Goal: Task Accomplishment & Management: Use online tool/utility

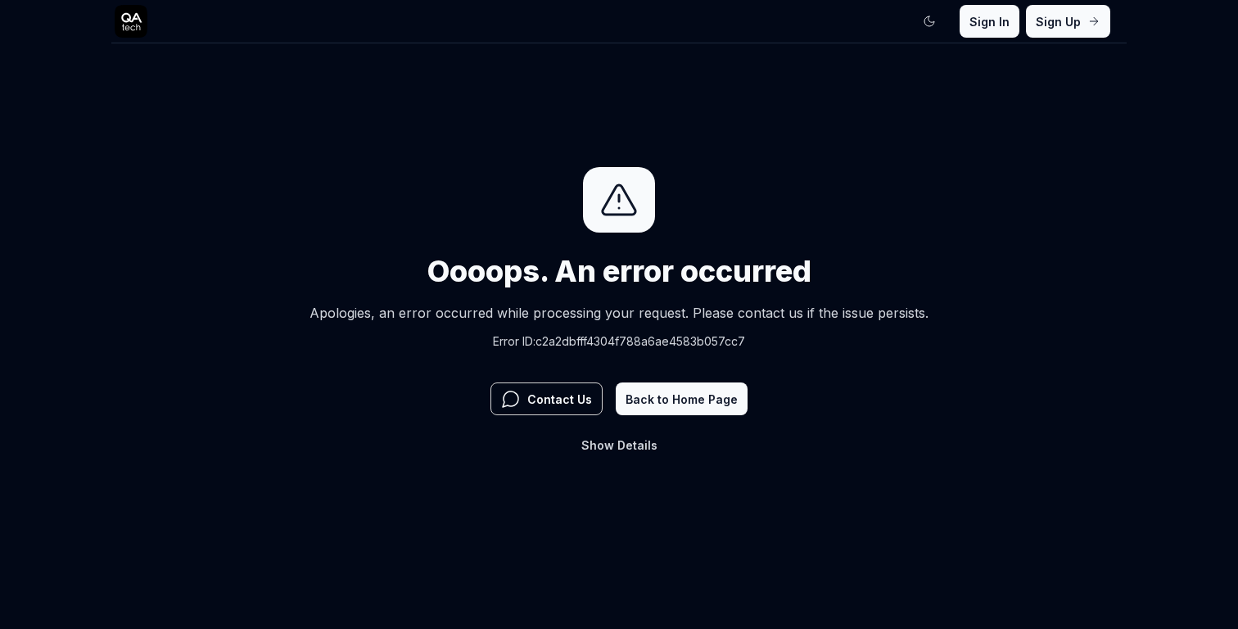
click at [657, 398] on button "Back to Home Page" at bounding box center [682, 398] width 132 height 33
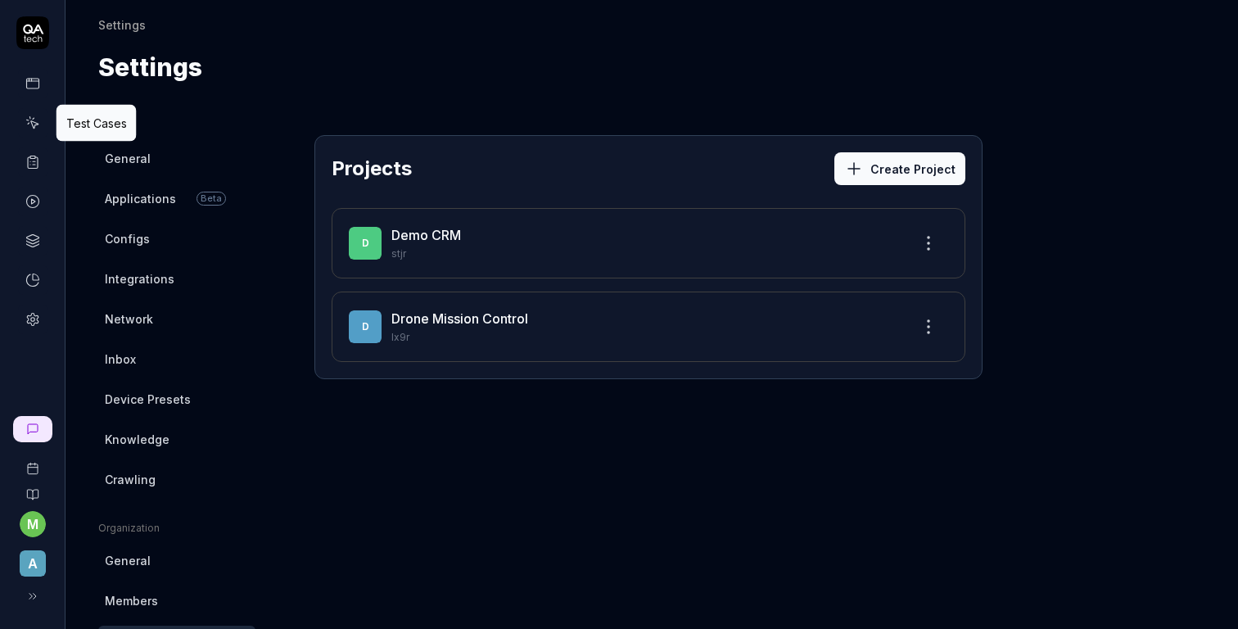
click at [32, 128] on icon at bounding box center [32, 122] width 15 height 15
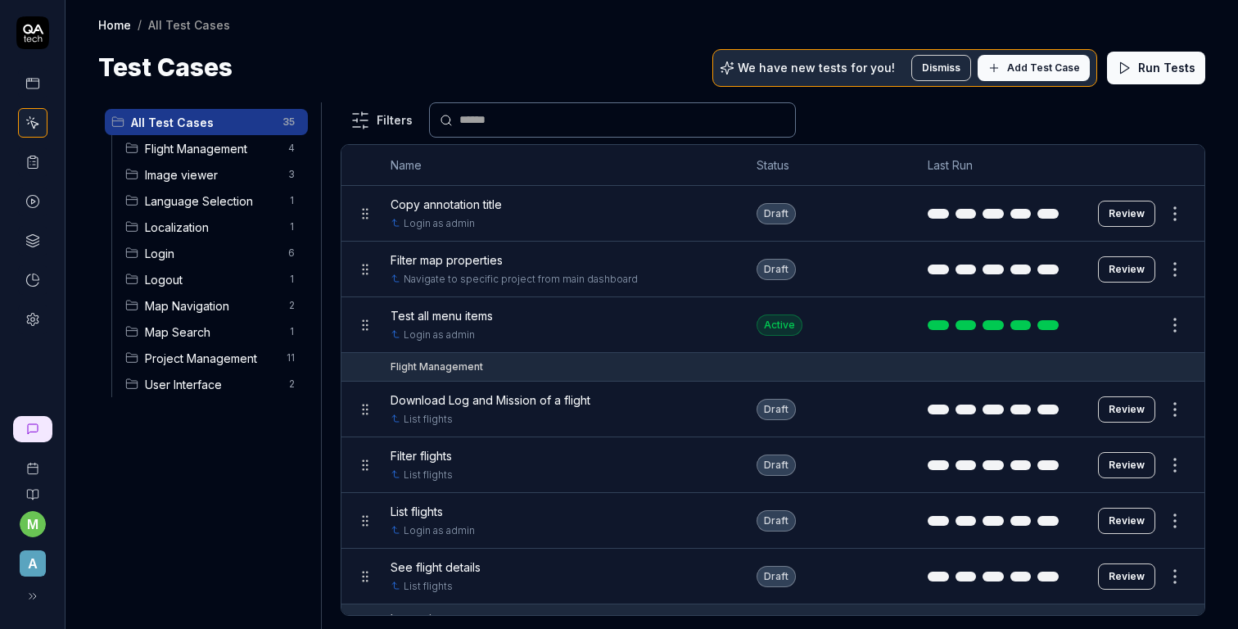
click at [232, 151] on span "Flight Management" at bounding box center [211, 148] width 133 height 17
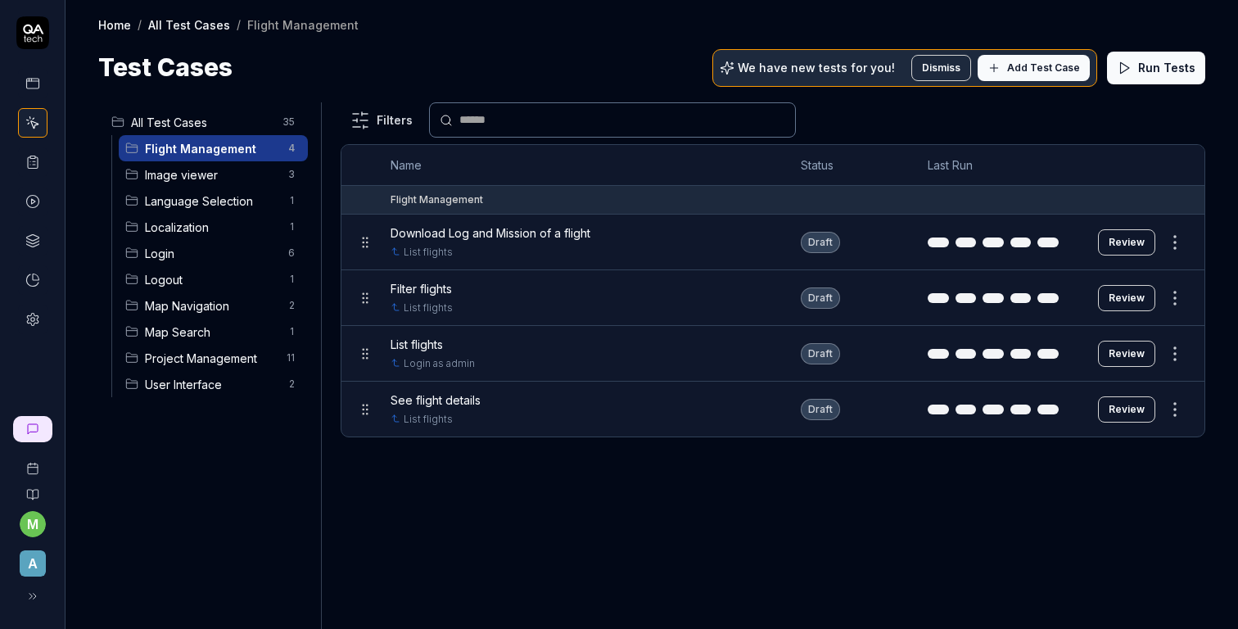
click at [1177, 240] on html "m A Home / All Test Cases / Flight Management Home / All Test Cases / Flight Ma…" at bounding box center [619, 314] width 1238 height 629
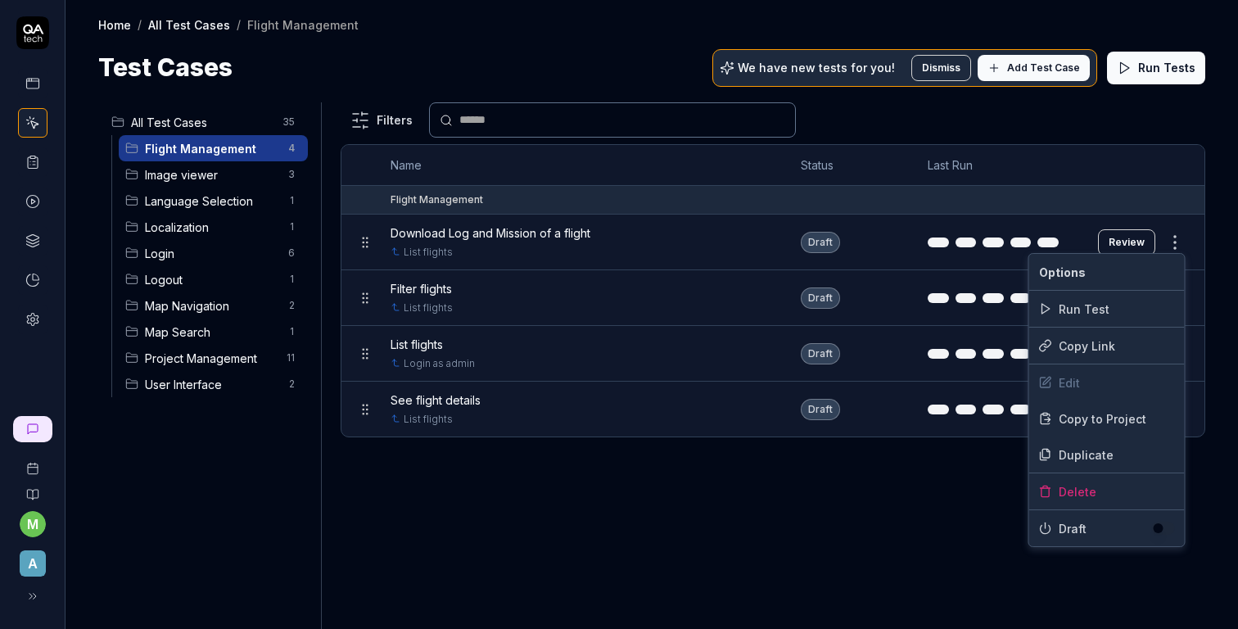
click at [1107, 205] on html "m A Home / All Test Cases / Flight Management Home / All Test Cases / Flight Ma…" at bounding box center [619, 314] width 1238 height 629
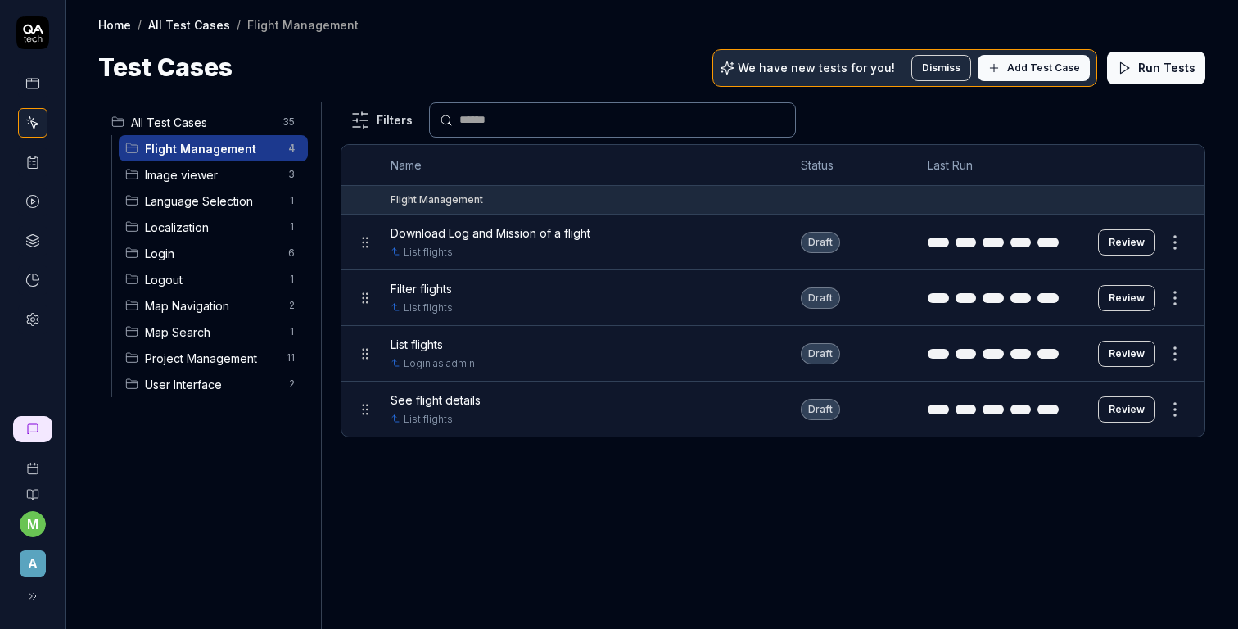
click at [882, 246] on td "Draft" at bounding box center [847, 242] width 127 height 56
click at [1118, 238] on button "Review" at bounding box center [1126, 242] width 57 height 26
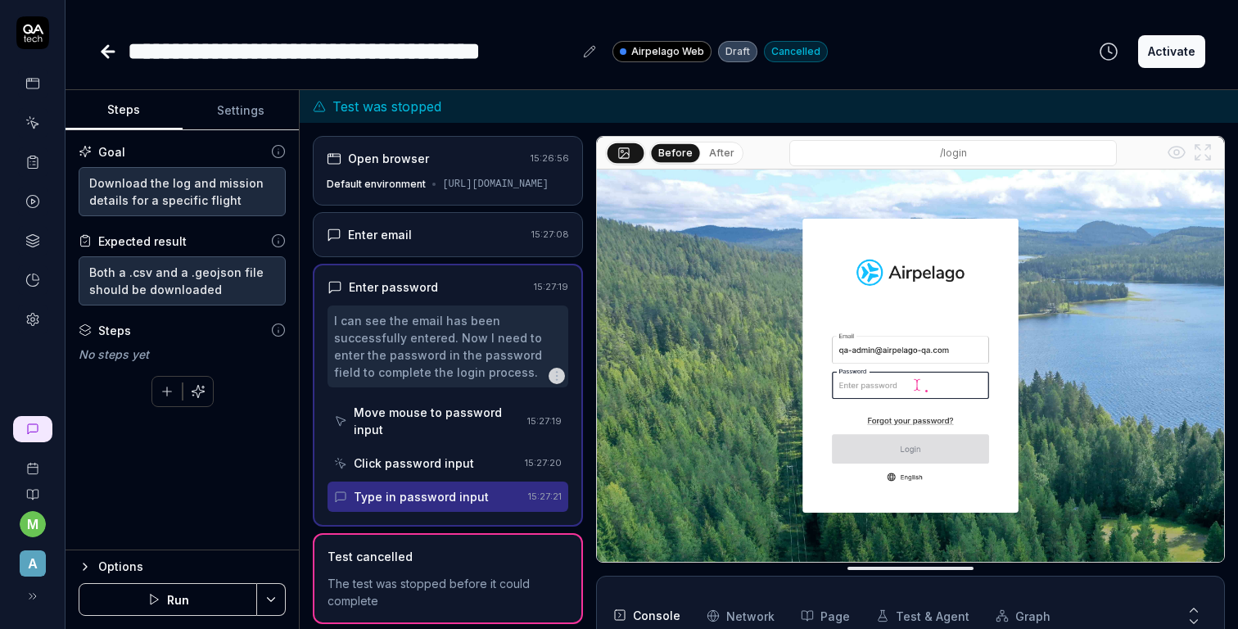
scroll to position [26, 0]
click at [182, 593] on button "Run" at bounding box center [168, 599] width 178 height 33
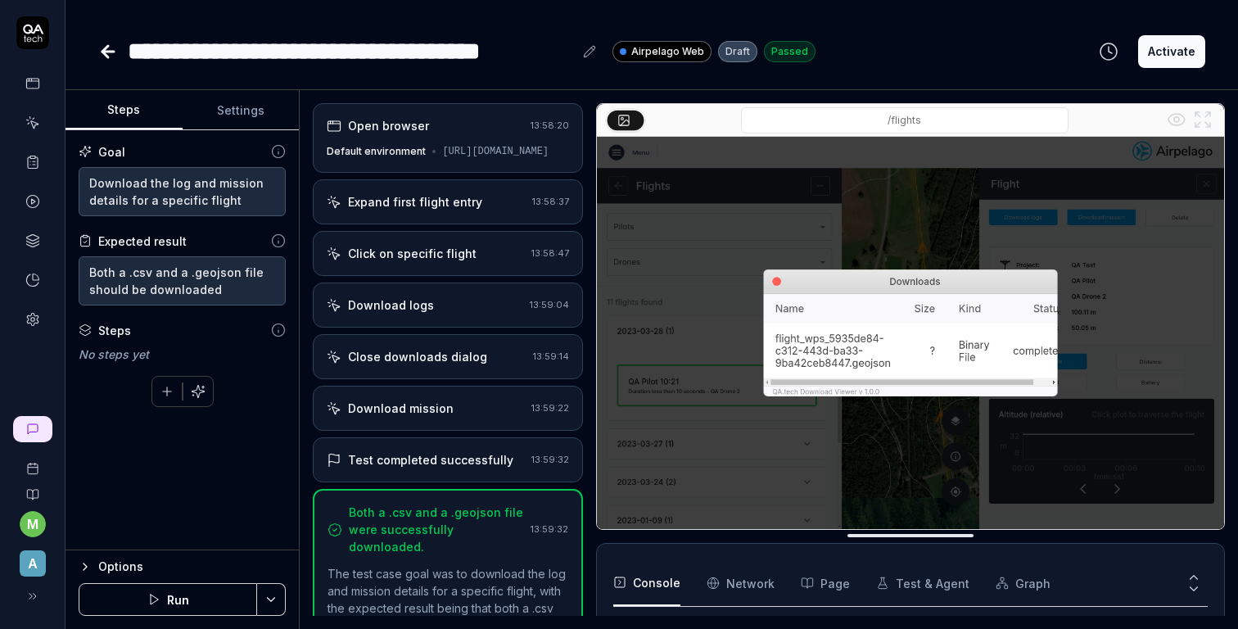
click at [96, 562] on button "Options" at bounding box center [182, 567] width 207 height 20
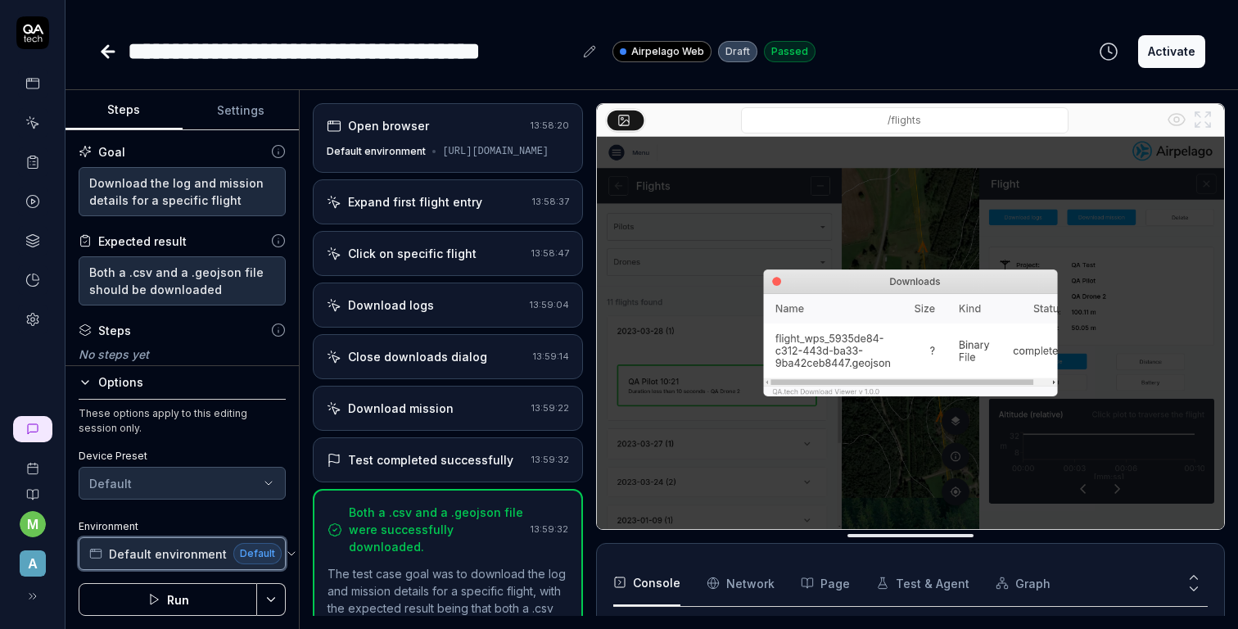
click at [161, 551] on span "Default environment" at bounding box center [168, 553] width 118 height 17
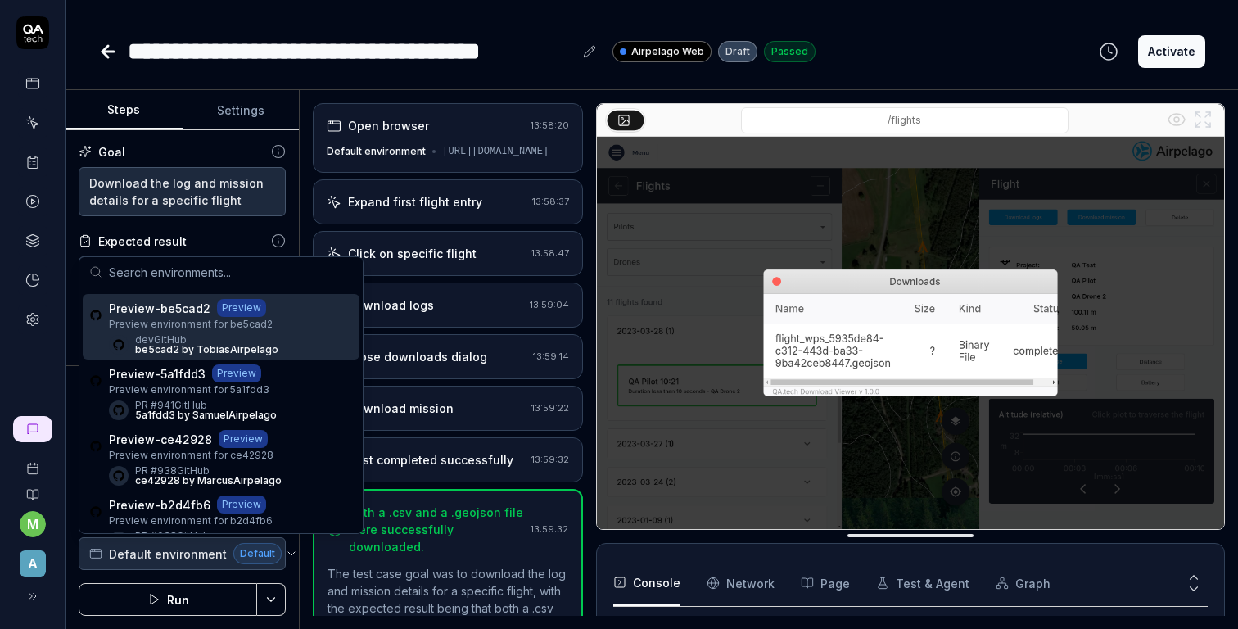
scroll to position [157, 0]
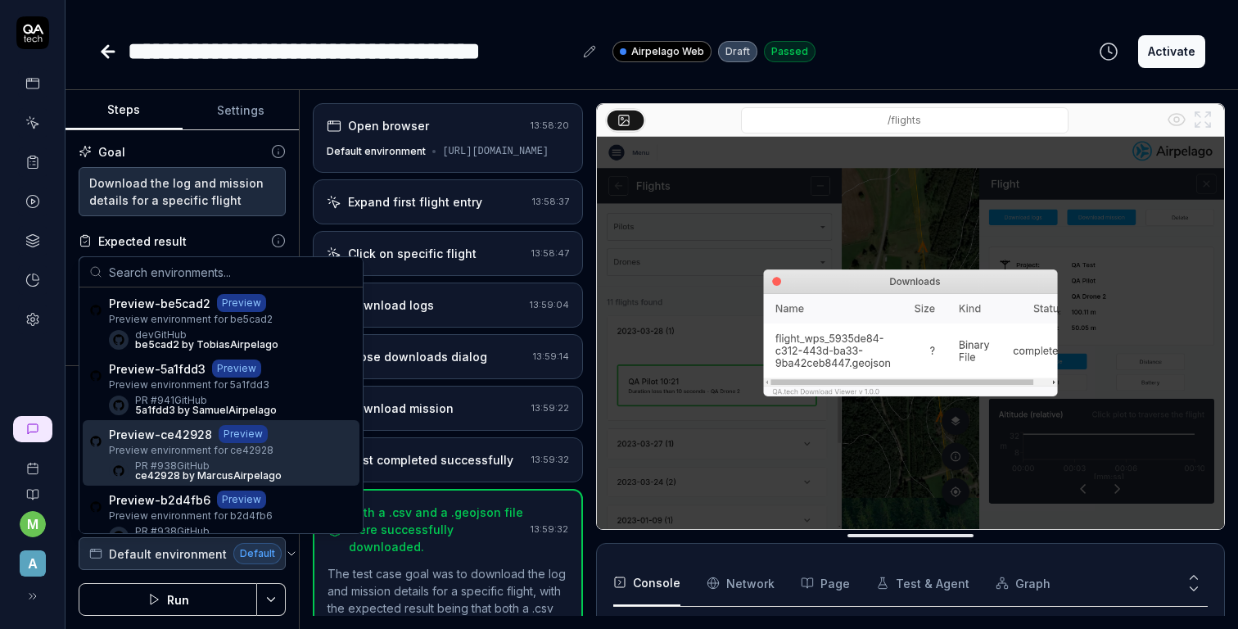
click at [196, 449] on span "Preview environment for ce42928" at bounding box center [195, 450] width 173 height 15
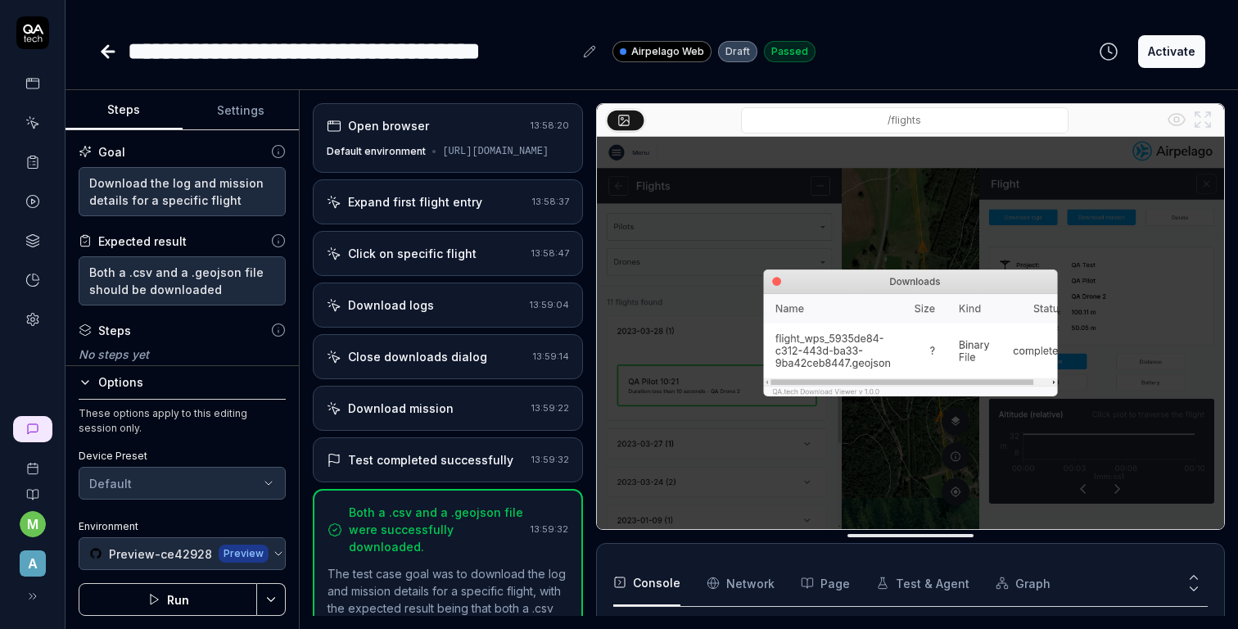
click at [187, 603] on button "Run" at bounding box center [168, 599] width 178 height 33
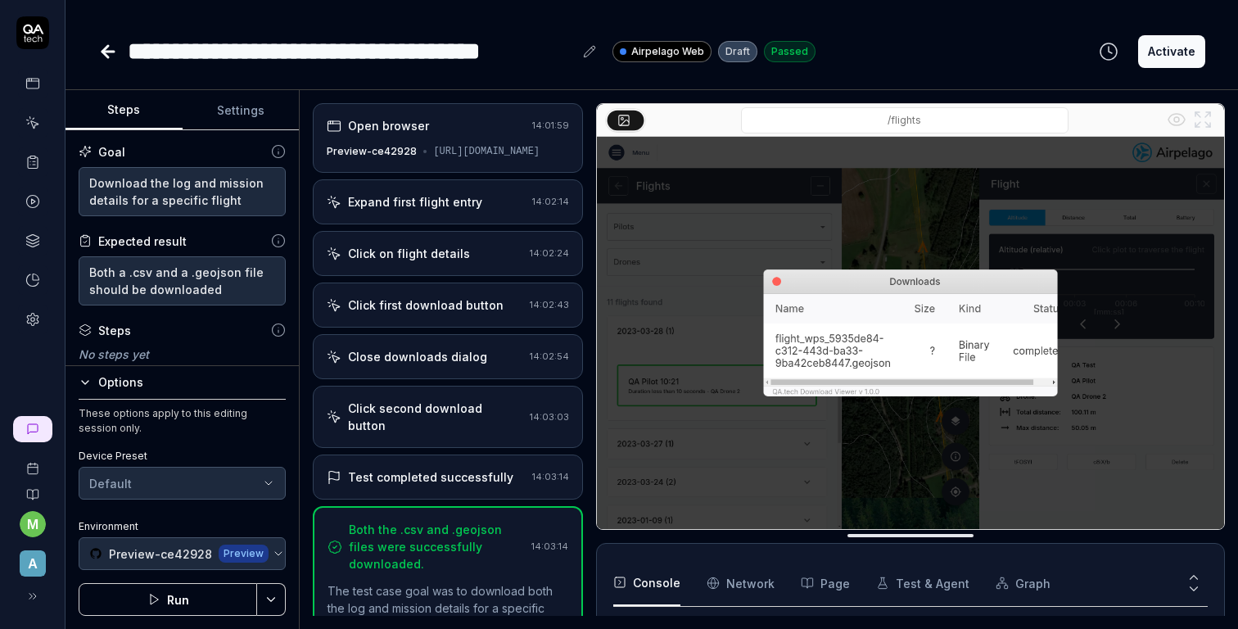
scroll to position [279, 0]
click at [114, 54] on icon at bounding box center [108, 52] width 20 height 20
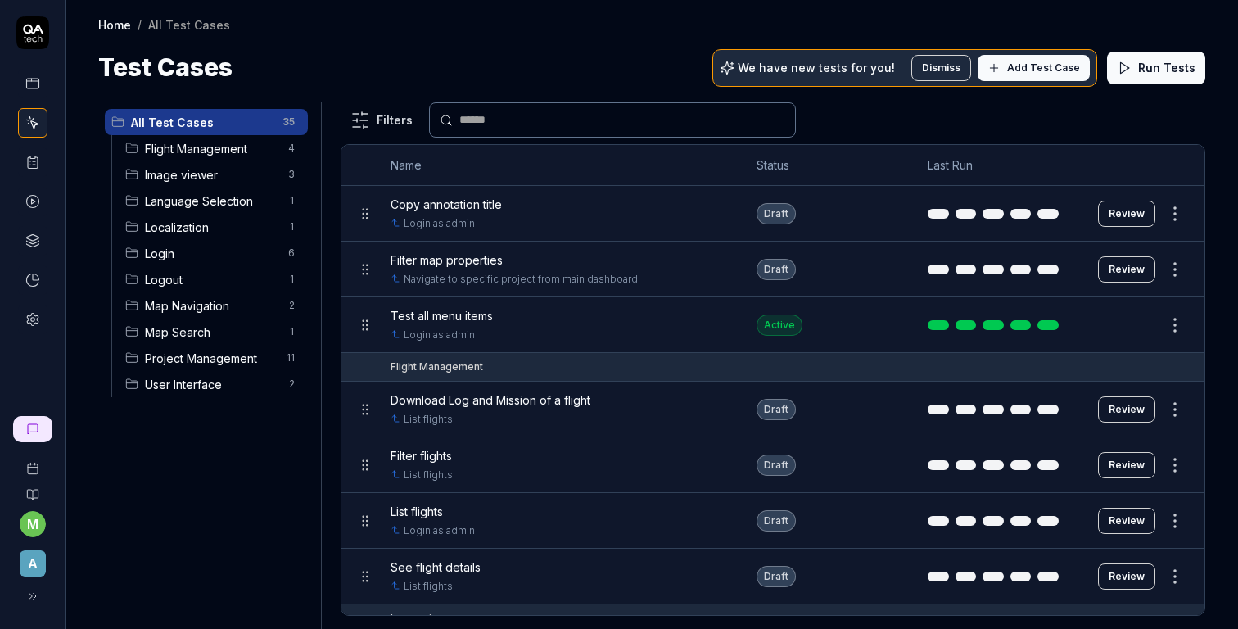
click at [241, 150] on span "Flight Management" at bounding box center [211, 148] width 133 height 17
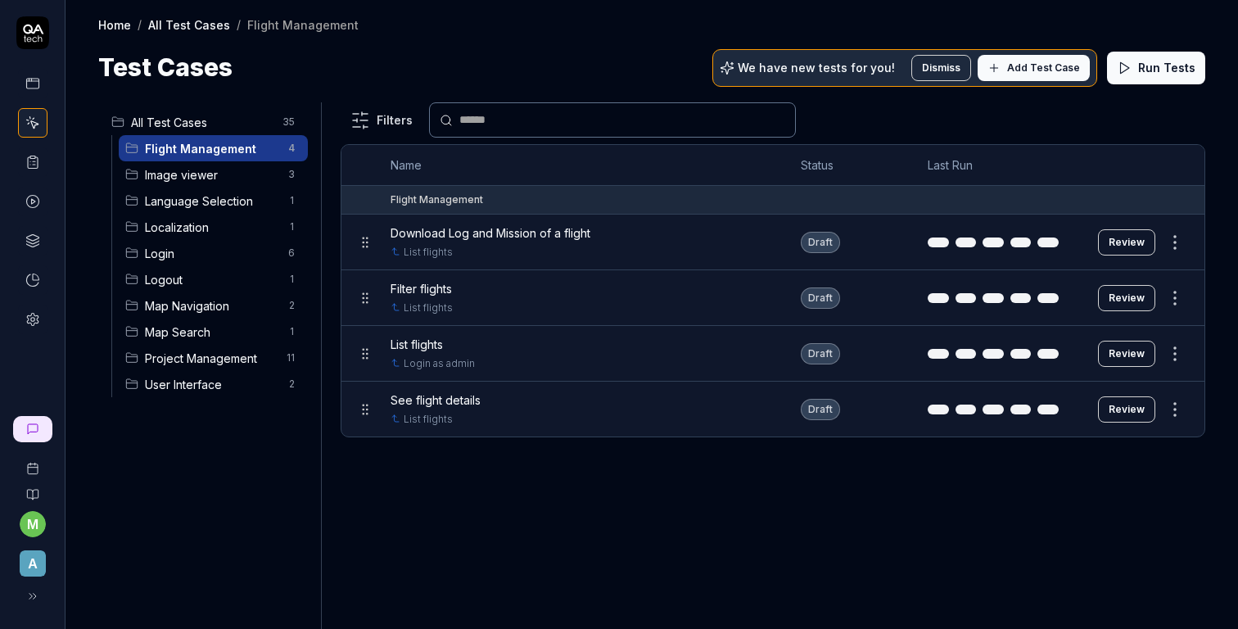
click at [619, 347] on div "List flights" at bounding box center [579, 344] width 377 height 17
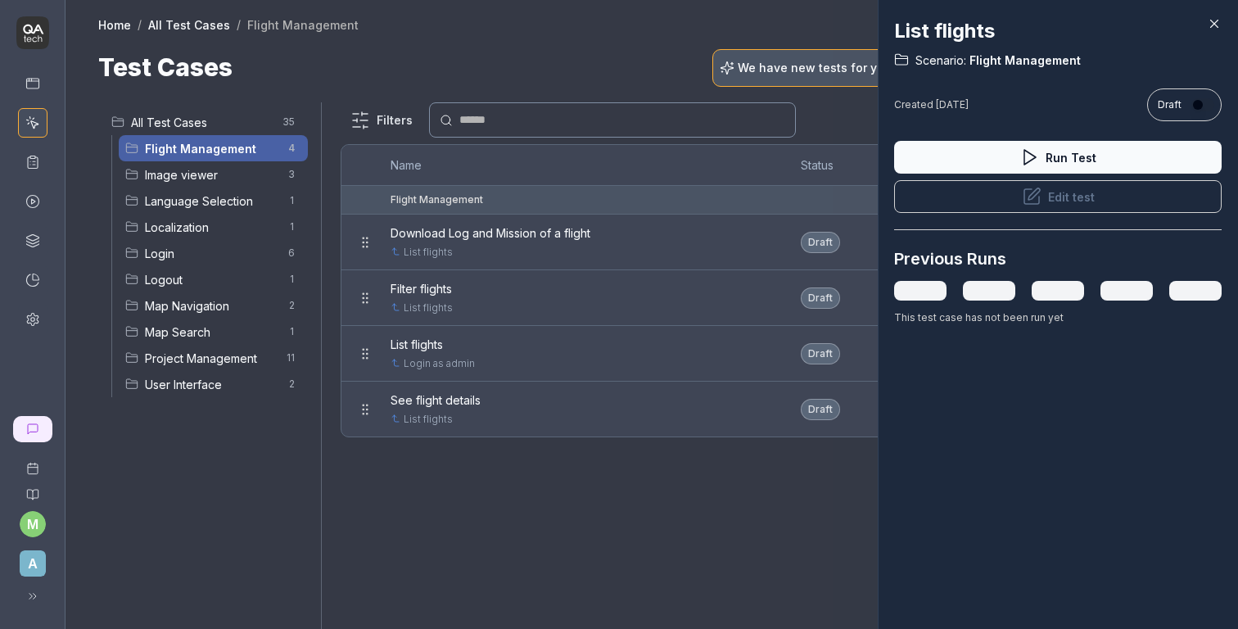
click at [1036, 201] on icon at bounding box center [1032, 197] width 20 height 20
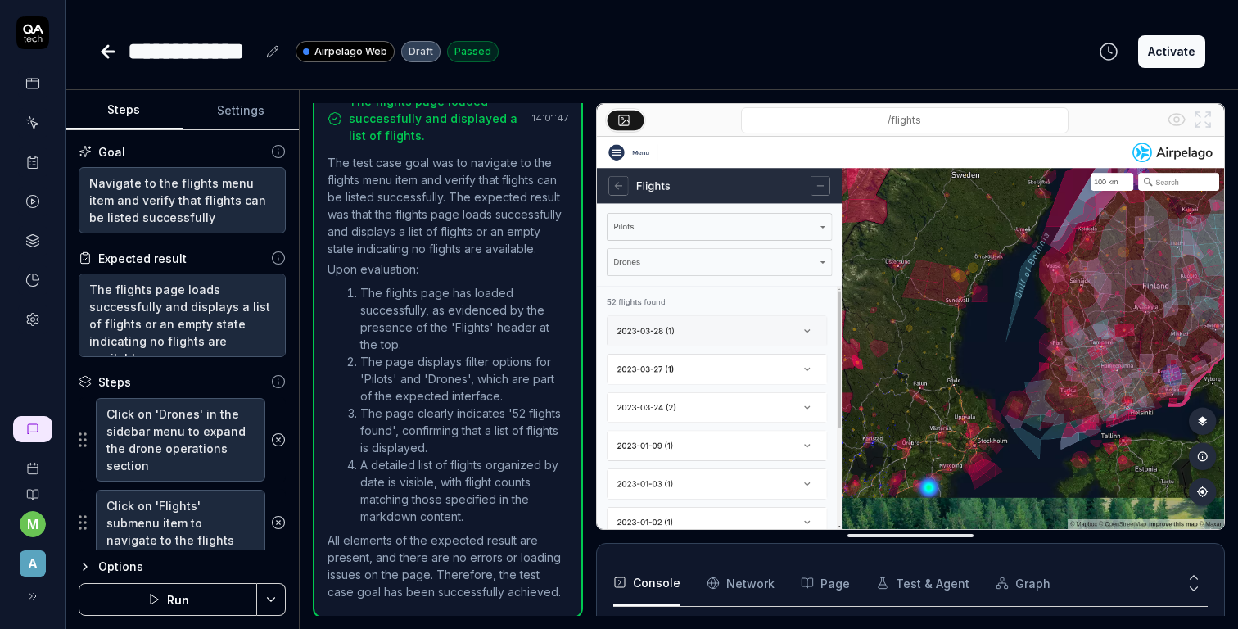
scroll to position [147, 0]
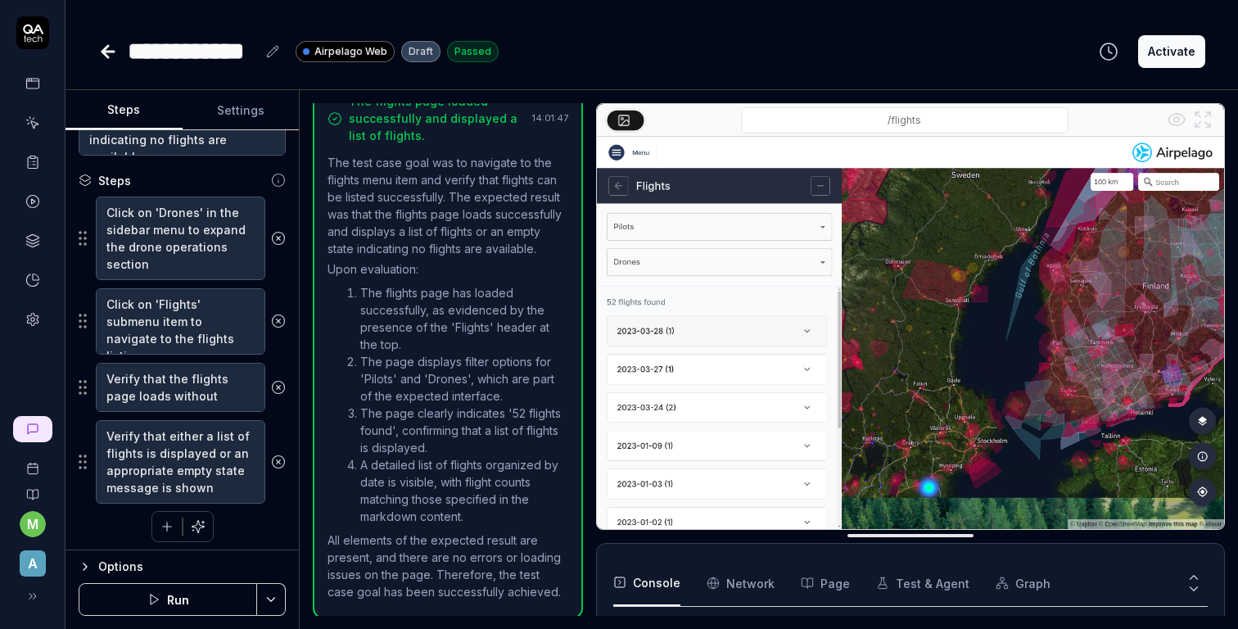
scroll to position [206, 0]
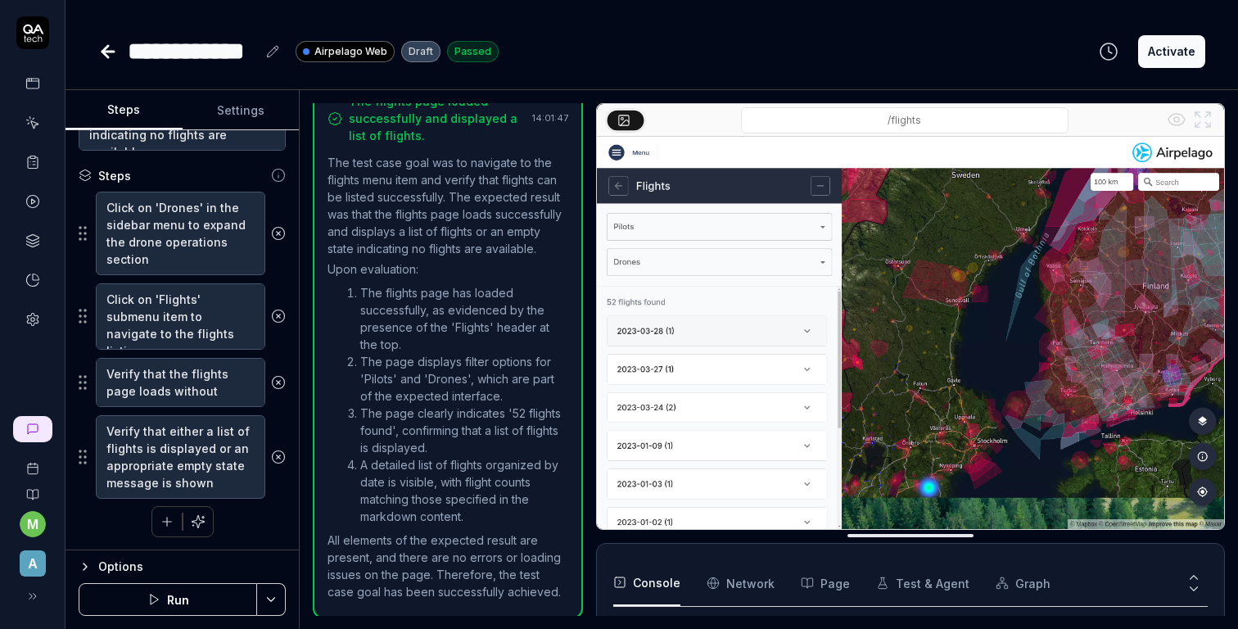
click at [110, 52] on icon at bounding box center [107, 52] width 11 height 0
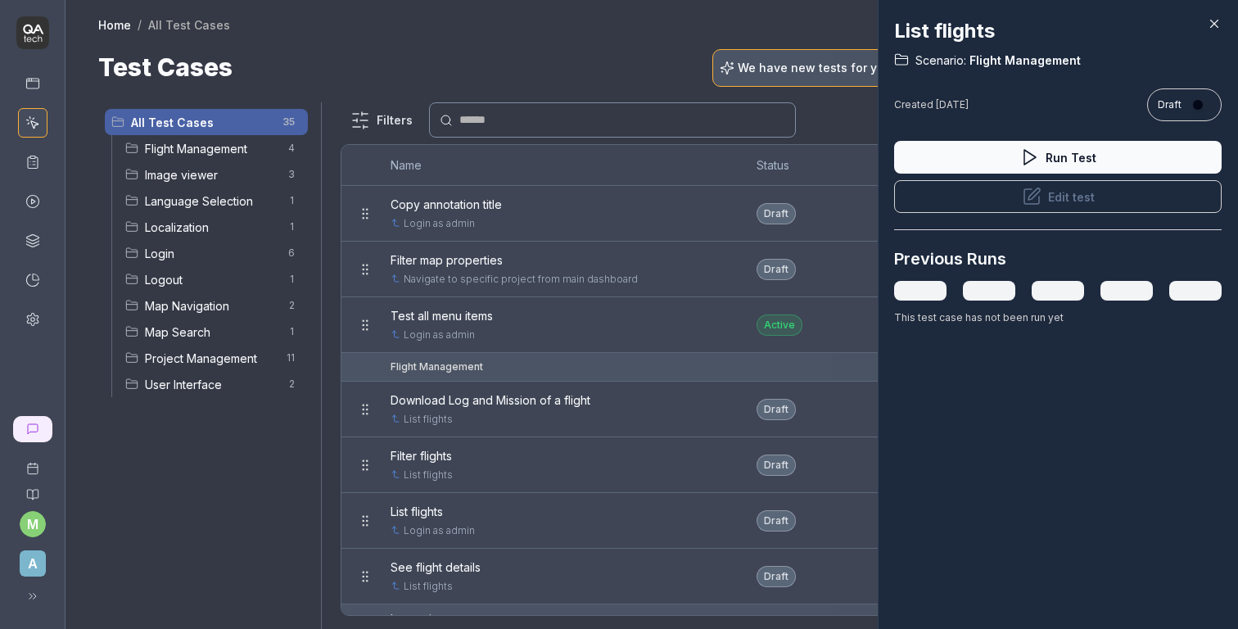
click at [522, 284] on div at bounding box center [619, 314] width 1238 height 629
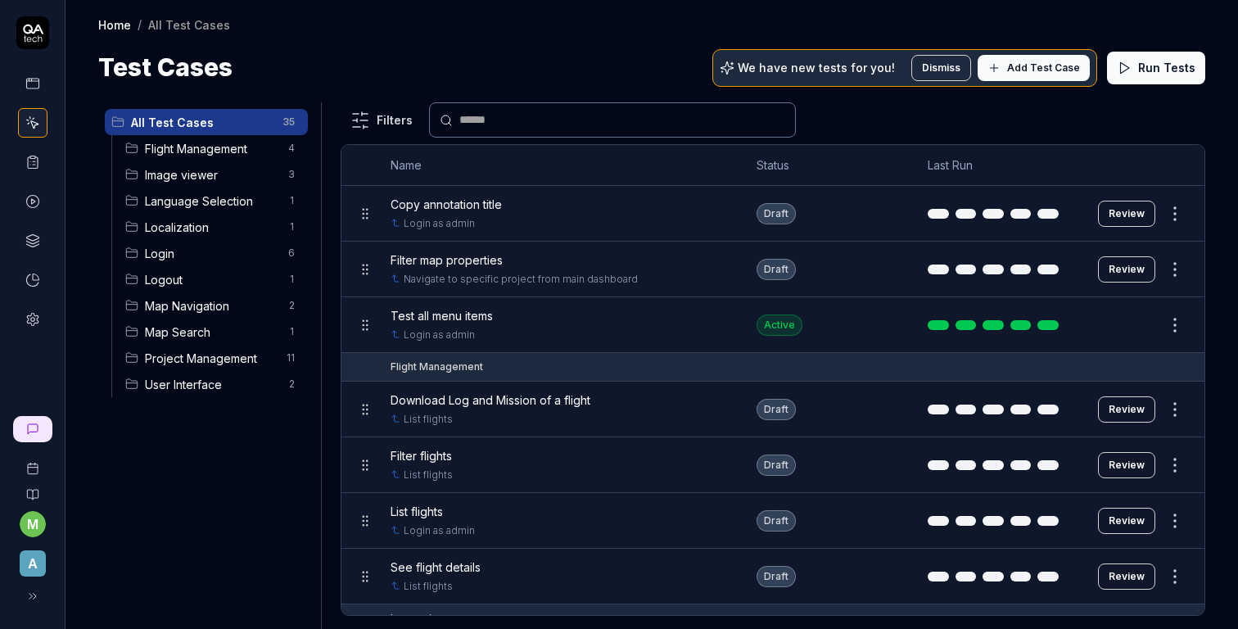
click at [236, 160] on div "Flight Management 4" at bounding box center [213, 148] width 189 height 26
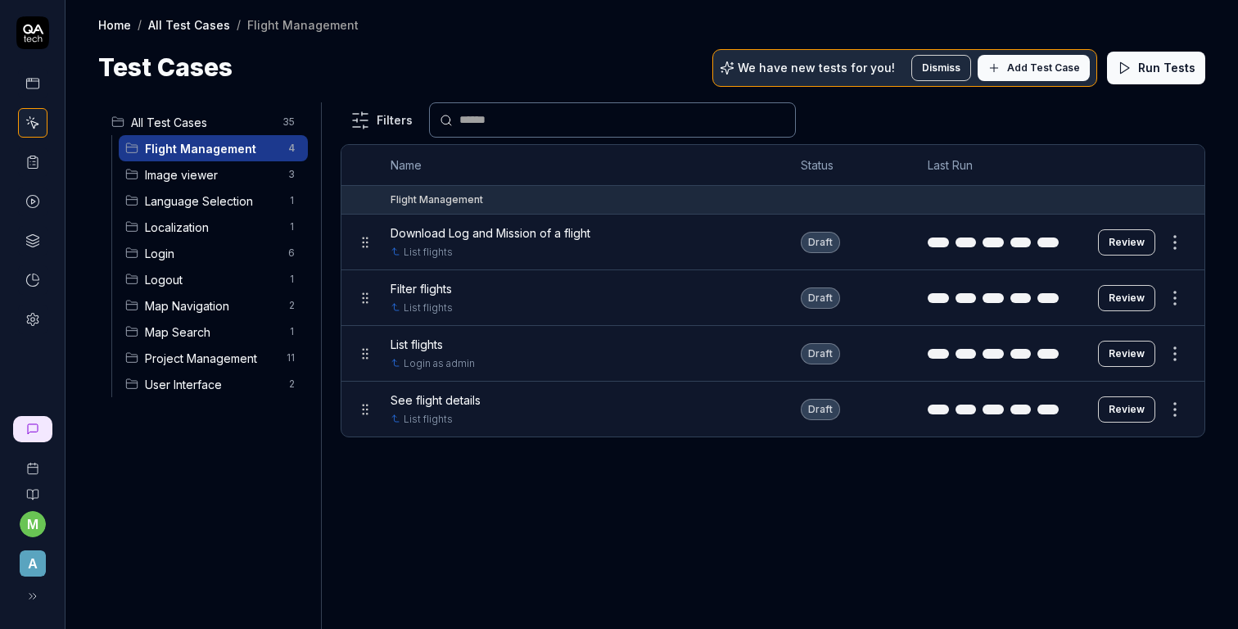
click at [446, 288] on span "Filter flights" at bounding box center [421, 288] width 61 height 17
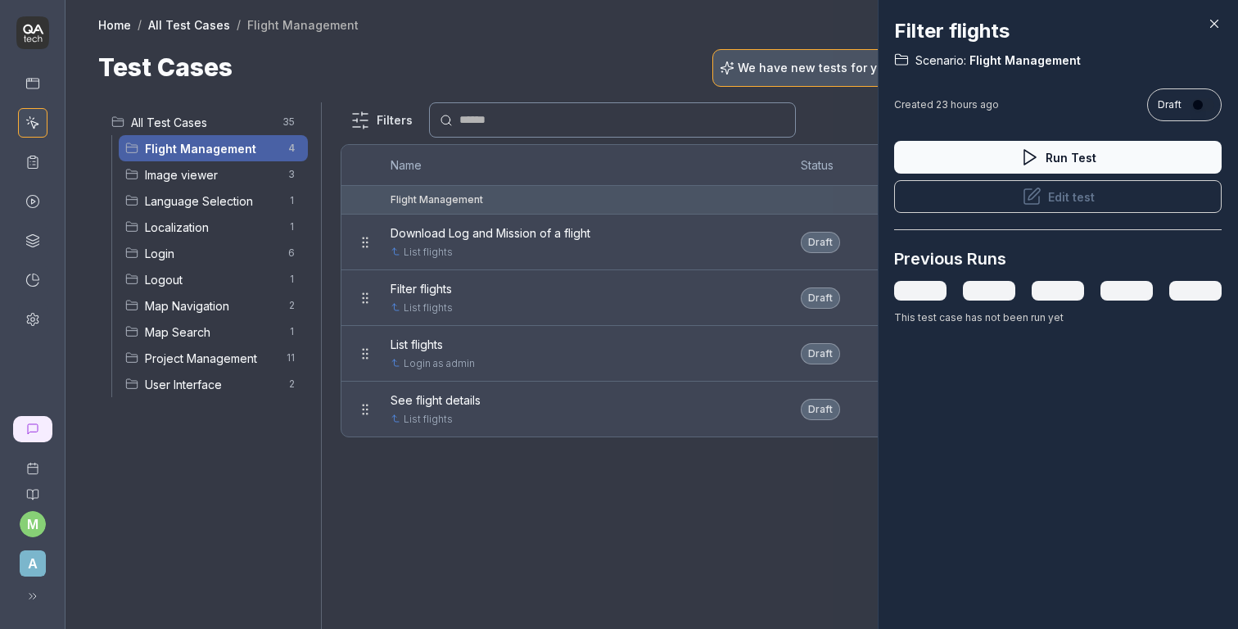
click at [1043, 192] on button "Edit test" at bounding box center [1057, 196] width 327 height 33
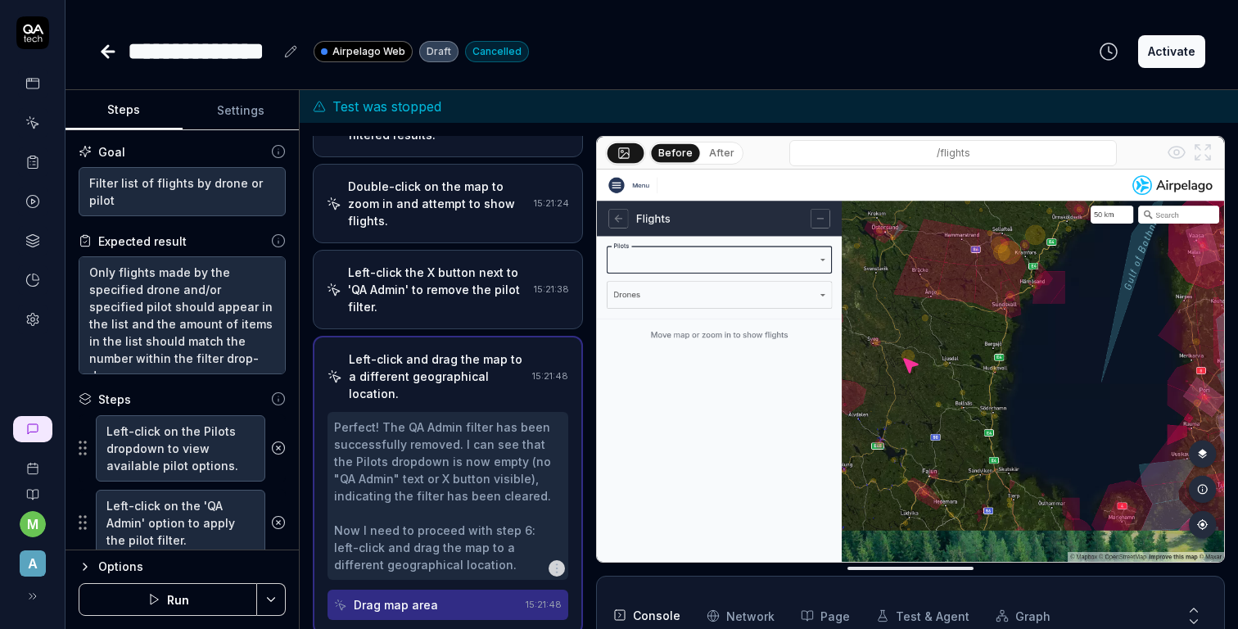
scroll to position [147, 0]
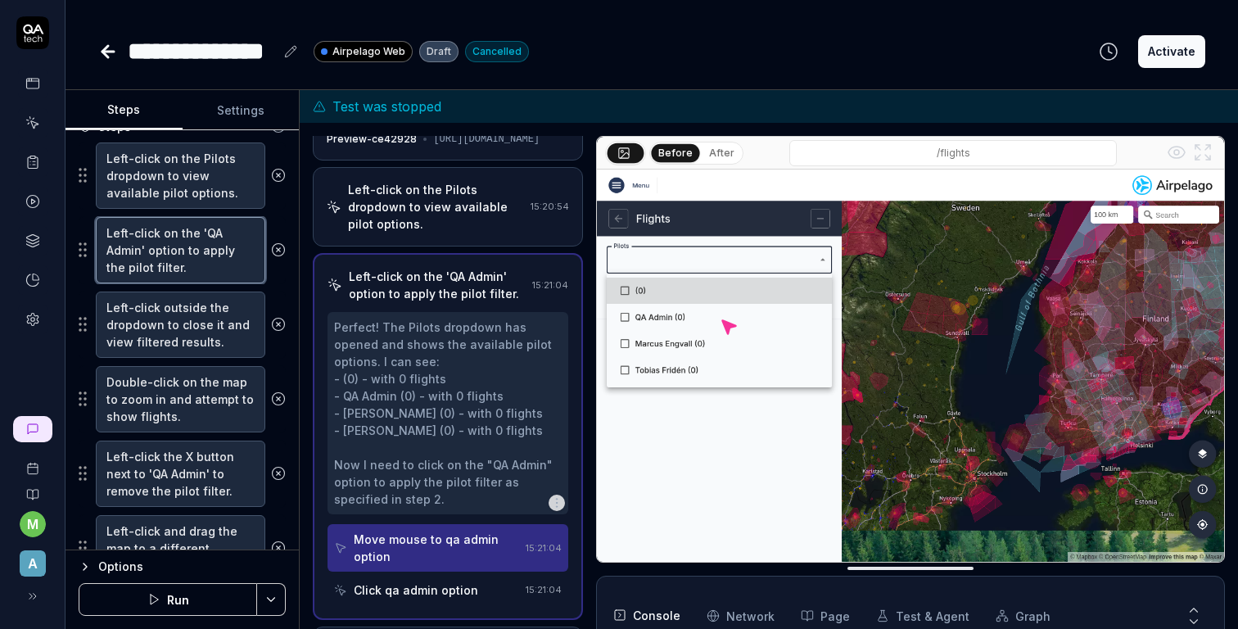
scroll to position [31, 0]
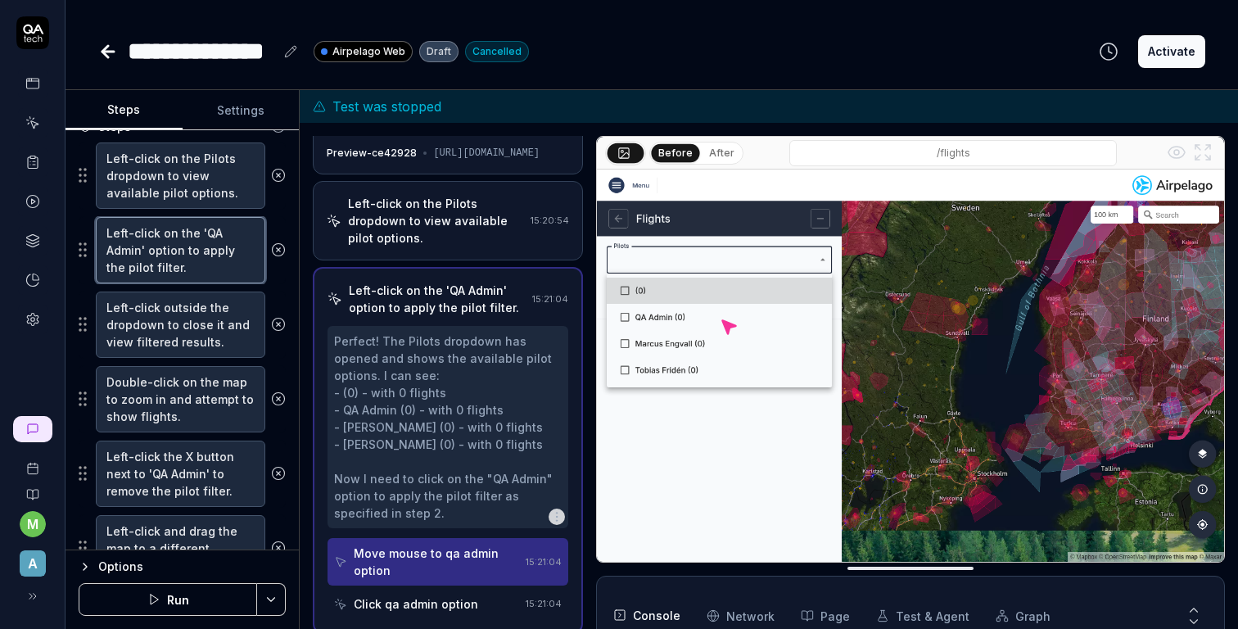
drag, startPoint x: 146, startPoint y: 250, endPoint x: 197, endPoint y: 233, distance: 54.1
click at [198, 233] on textarea "Left-click on the 'QA Admin' option to apply the pilot filter." at bounding box center [180, 250] width 169 height 66
type textarea "*"
type textarea "Left-click on the option to apply the pilot filter."
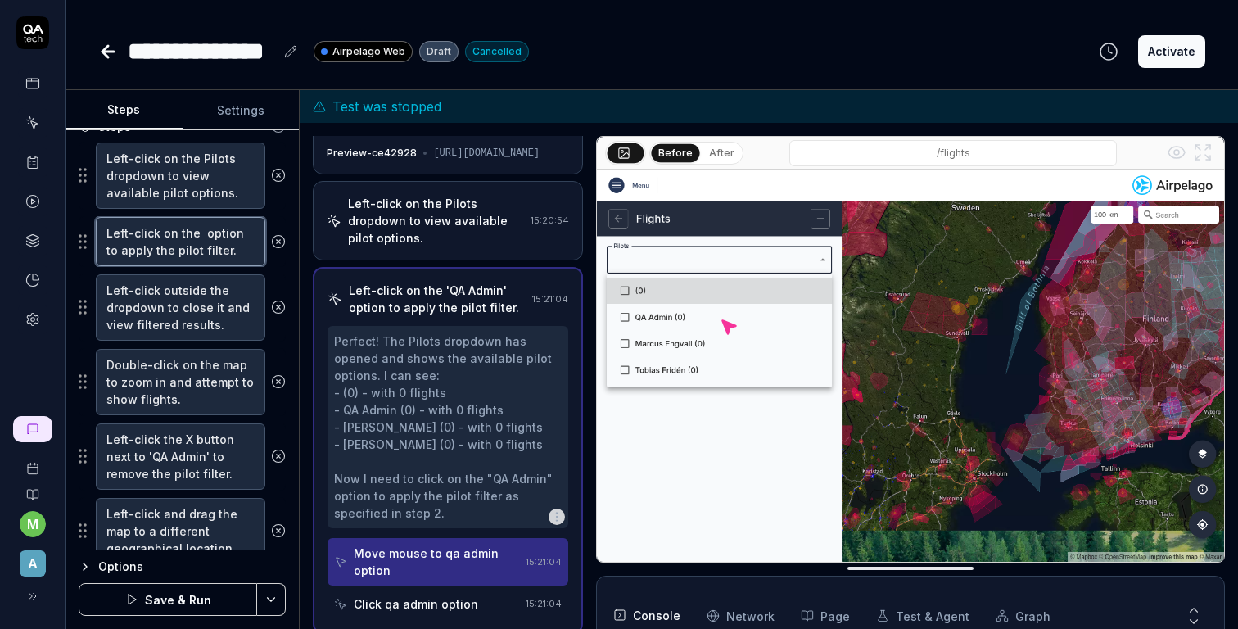
type textarea "*"
type textarea "Left-click on the option to apply the pilot filter."
type textarea "*"
type textarea "Left-click on th option to apply the pilot filter."
type textarea "*"
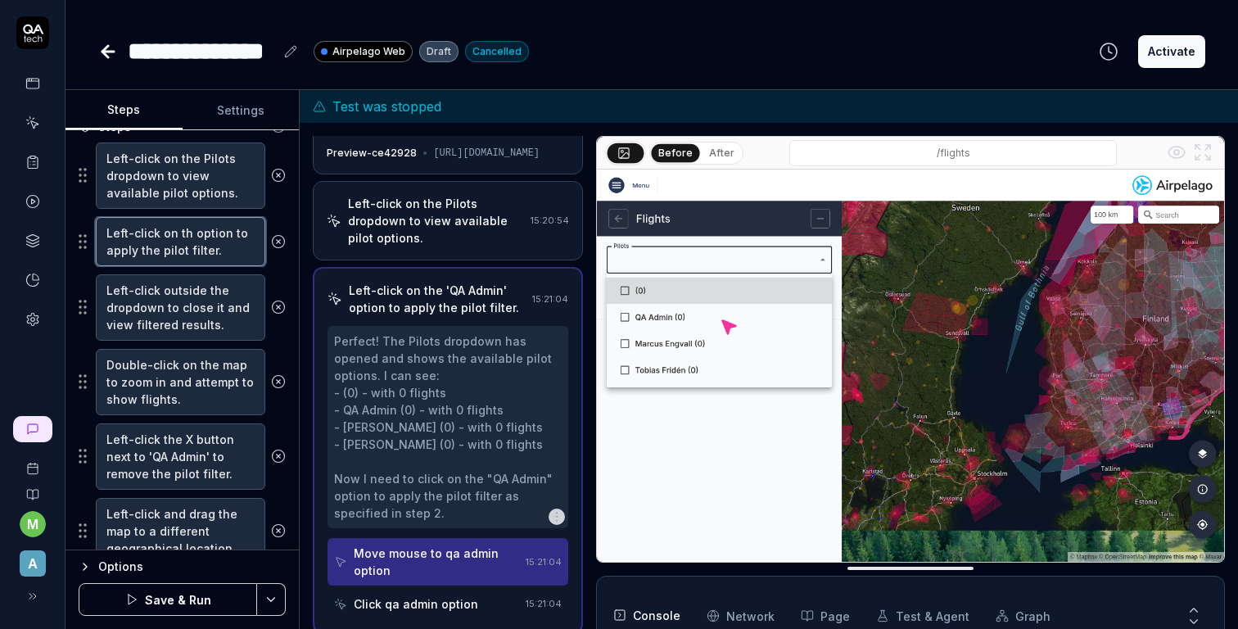
type textarea "Left-click on t option to apply the pilot filter."
type textarea "*"
type textarea "Left-click on option to apply the pilot filter."
type textarea "*"
type textarea "Left-click on a option to apply the pilot filter."
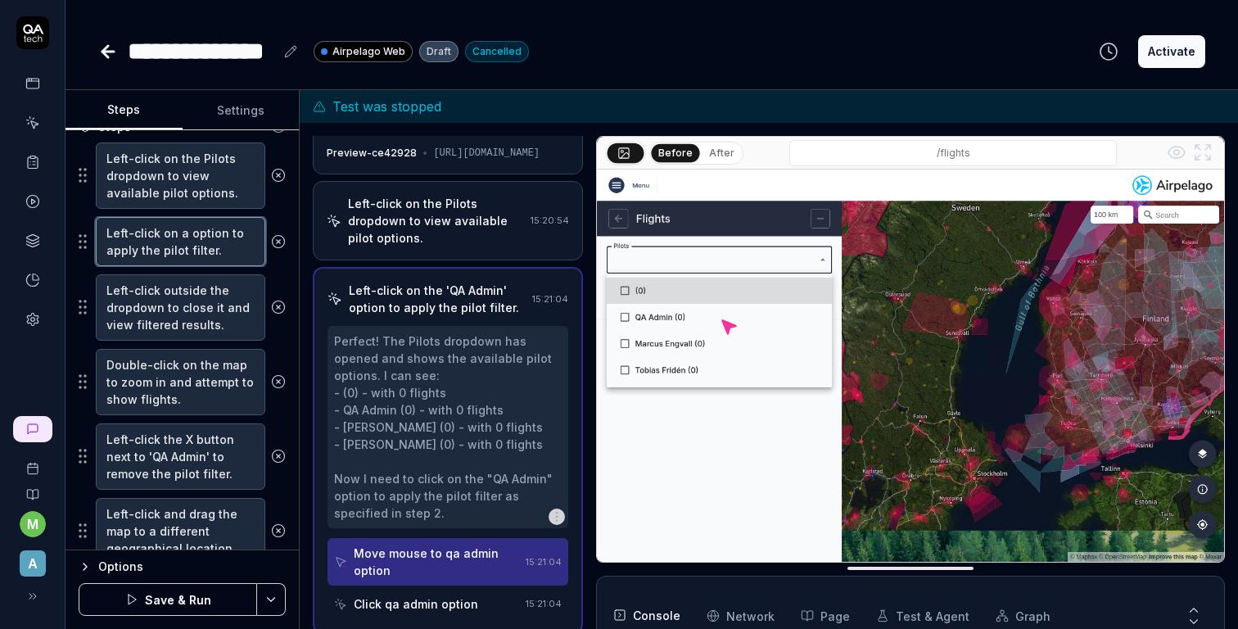
type textarea "*"
type textarea "Left-click on an option to apply the pilot filter."
type textarea "*"
type textarea "Left-click on any option to apply the pilot filter."
type textarea "*"
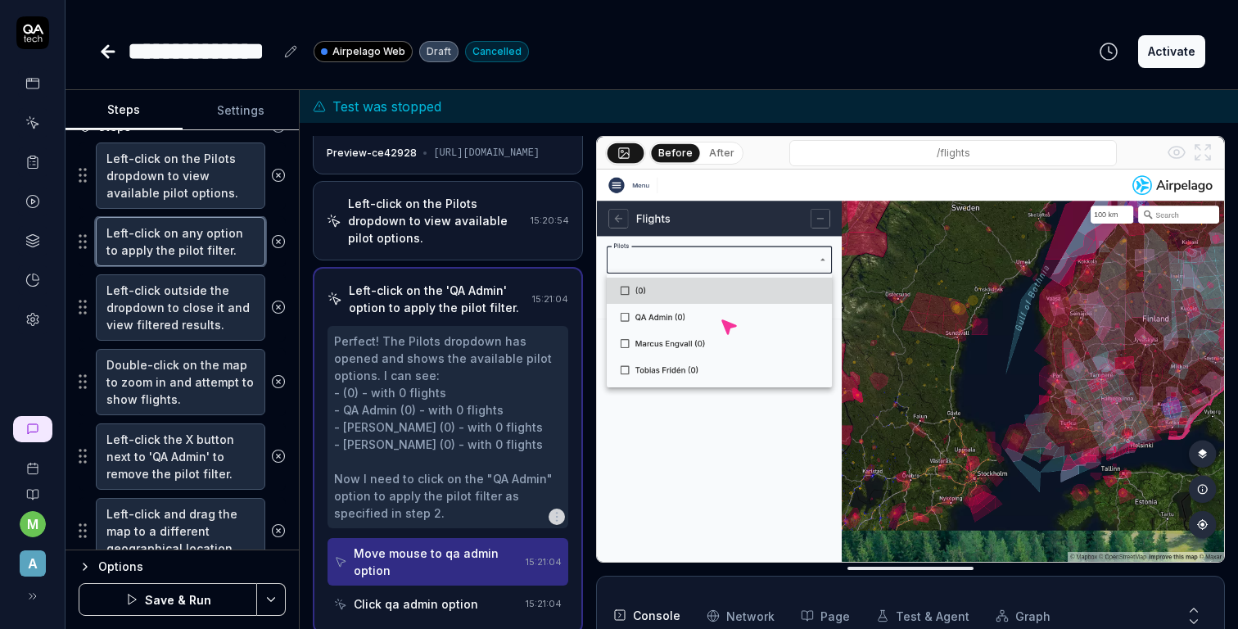
type textarea "Left-click on any option to apply the pilot filter."
type textarea "*"
type textarea "Left-click on any p option to apply the pilot filter."
type textarea "*"
type textarea "Left-click on any pi option to apply the pilot filter."
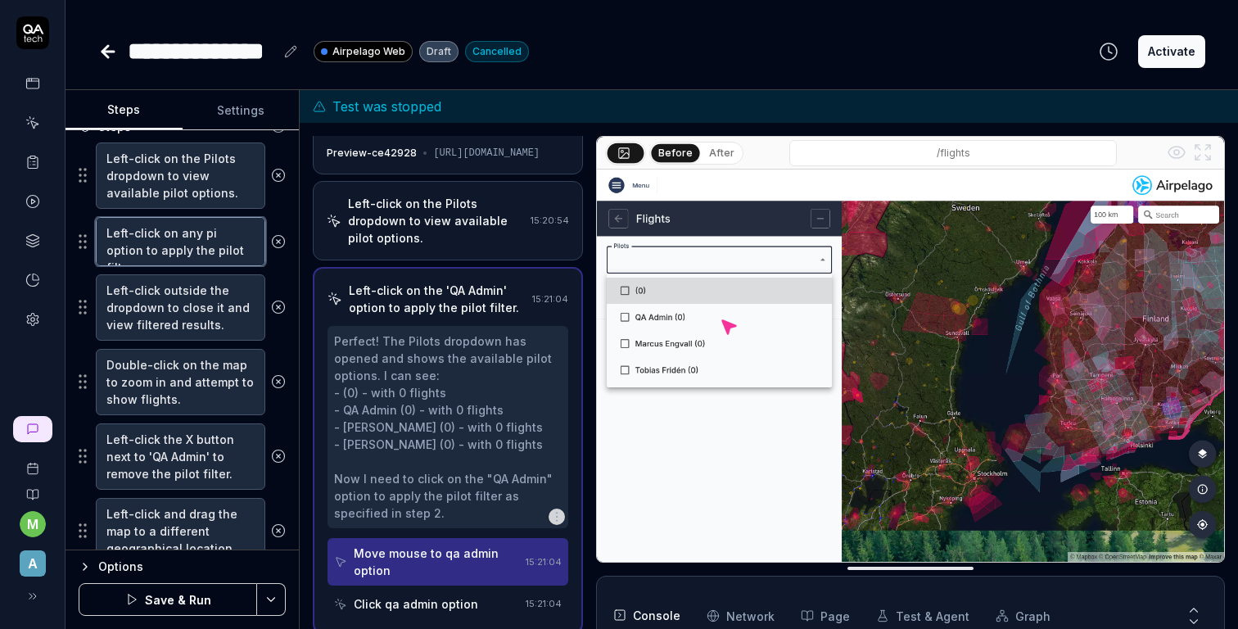
type textarea "*"
type textarea "Left-click on any pil option to apply the pilot filter."
type textarea "*"
type textarea "Left-click on any pilo option to apply the pilot filter."
type textarea "*"
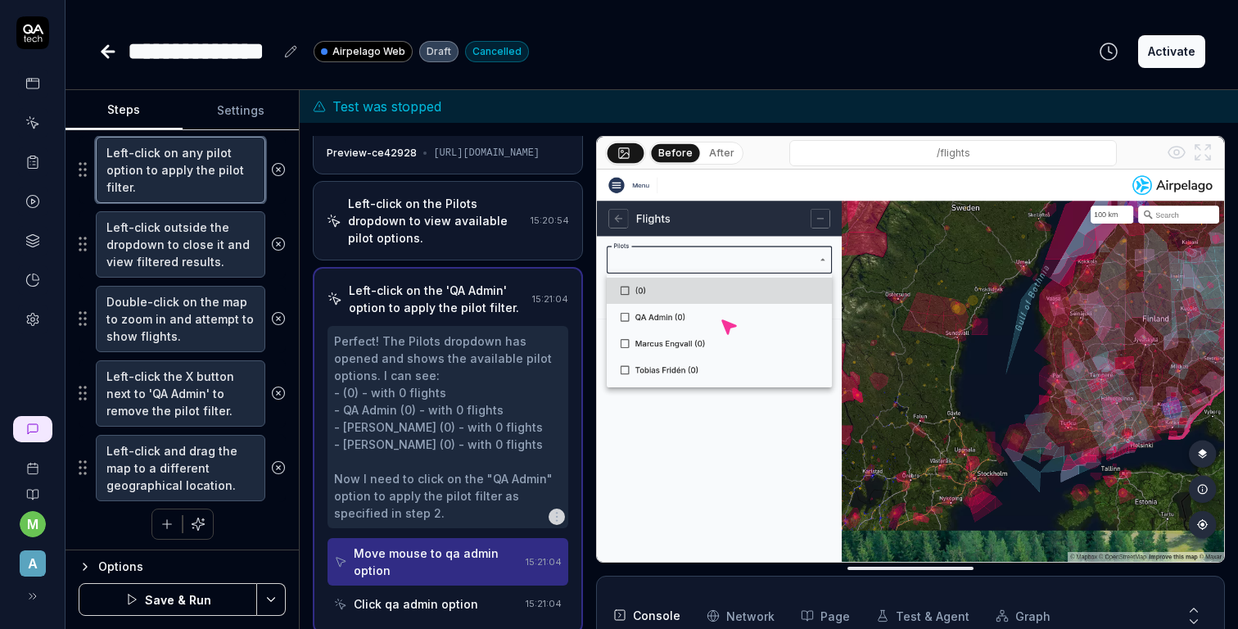
scroll to position [355, 0]
type textarea "Left-click on any pilot option to apply the pilot filter."
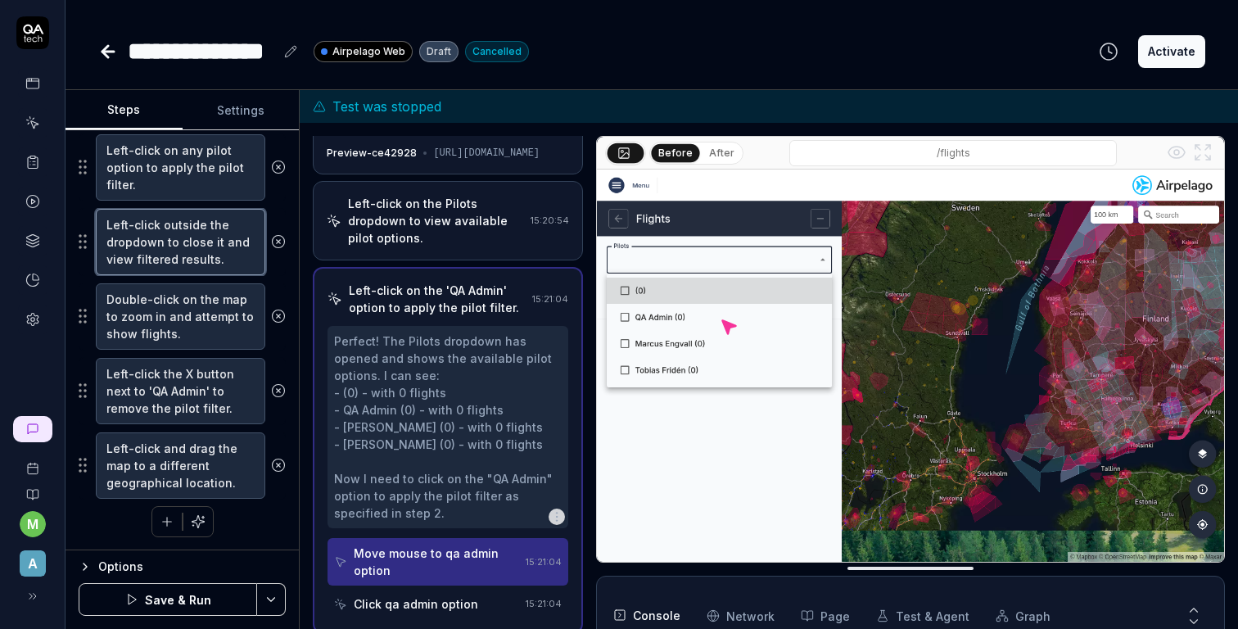
click at [205, 249] on textarea "Left-click outside the dropdown to close it and view filtered results." at bounding box center [180, 242] width 169 height 66
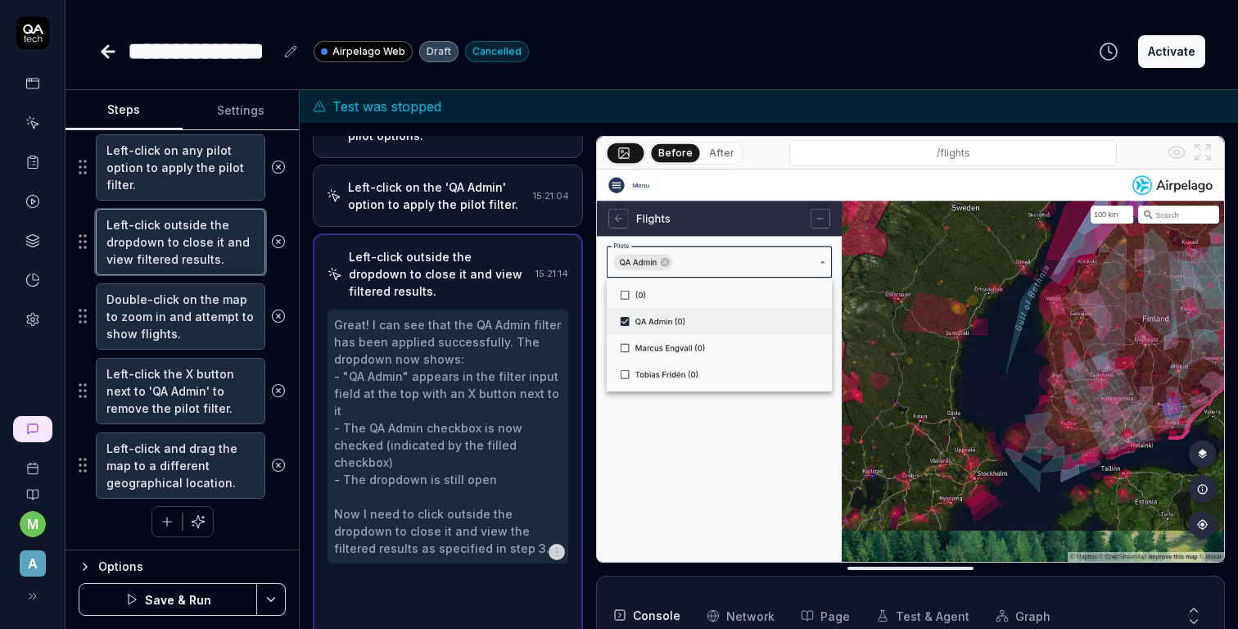
scroll to position [134, 0]
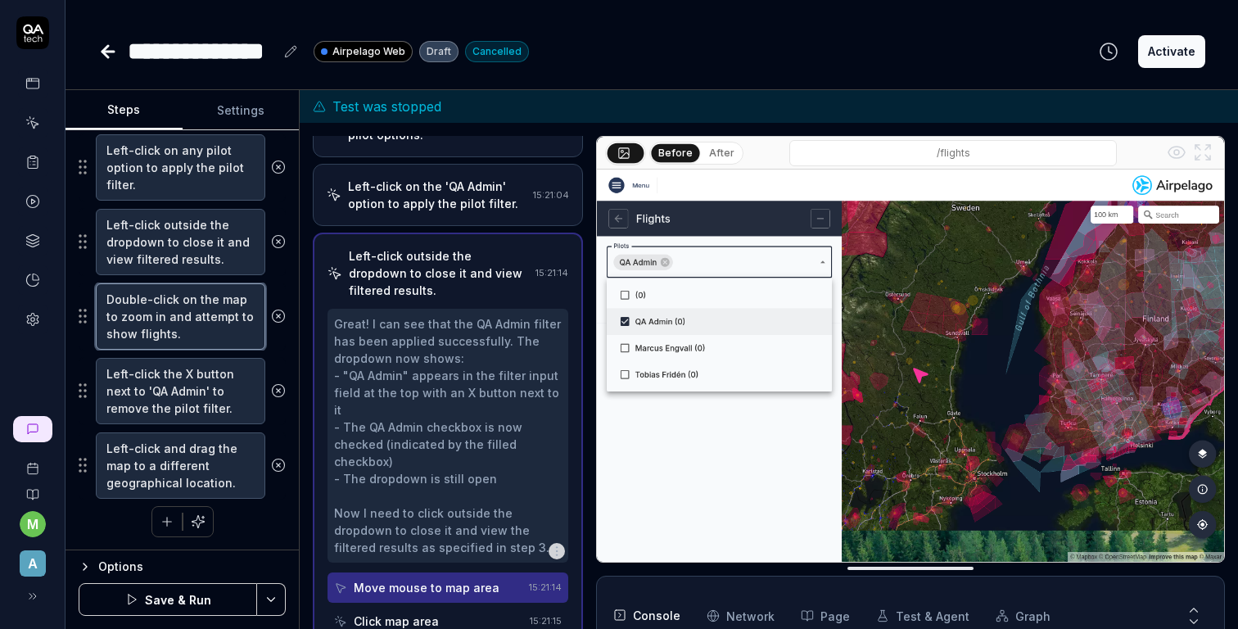
click at [199, 333] on textarea "Double-click on the map to zoom in and attempt to show flights." at bounding box center [180, 316] width 169 height 66
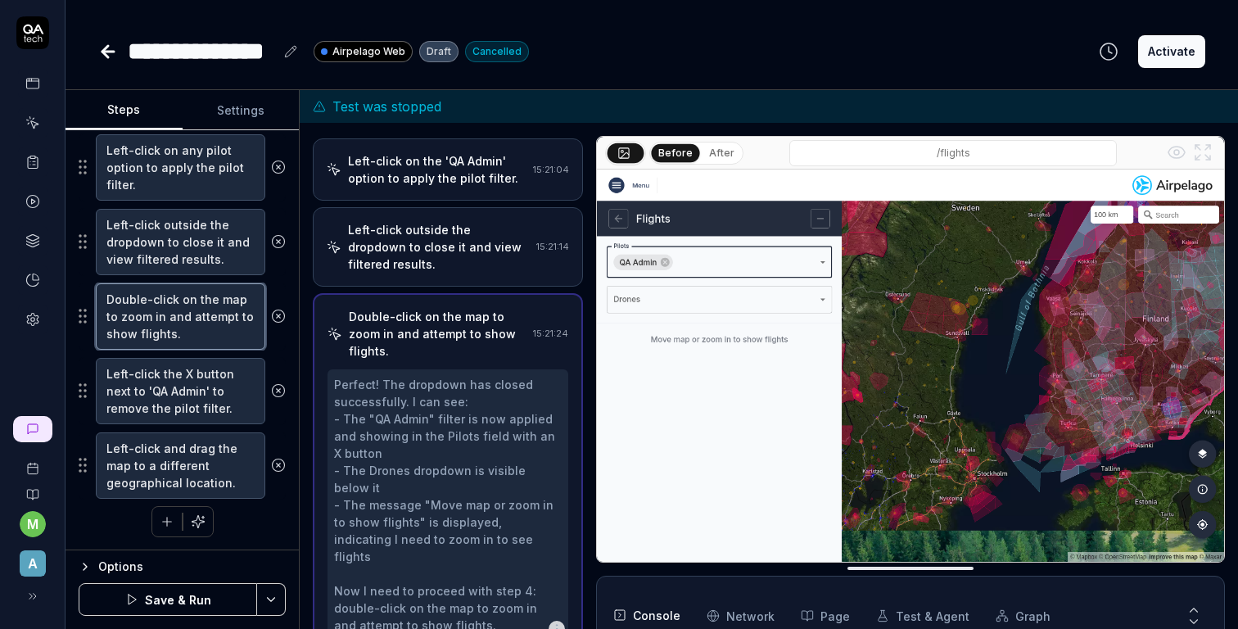
scroll to position [220, 0]
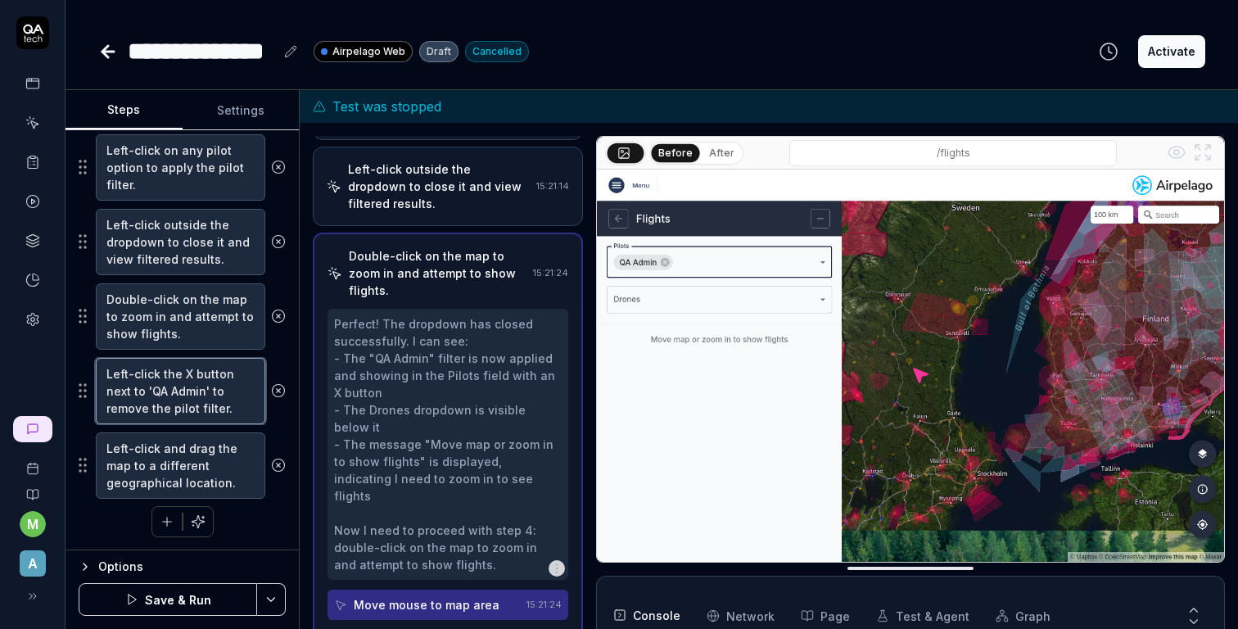
click at [192, 385] on textarea "Left-click the X button next to 'QA Admin' to remove the pilot filter." at bounding box center [180, 391] width 169 height 66
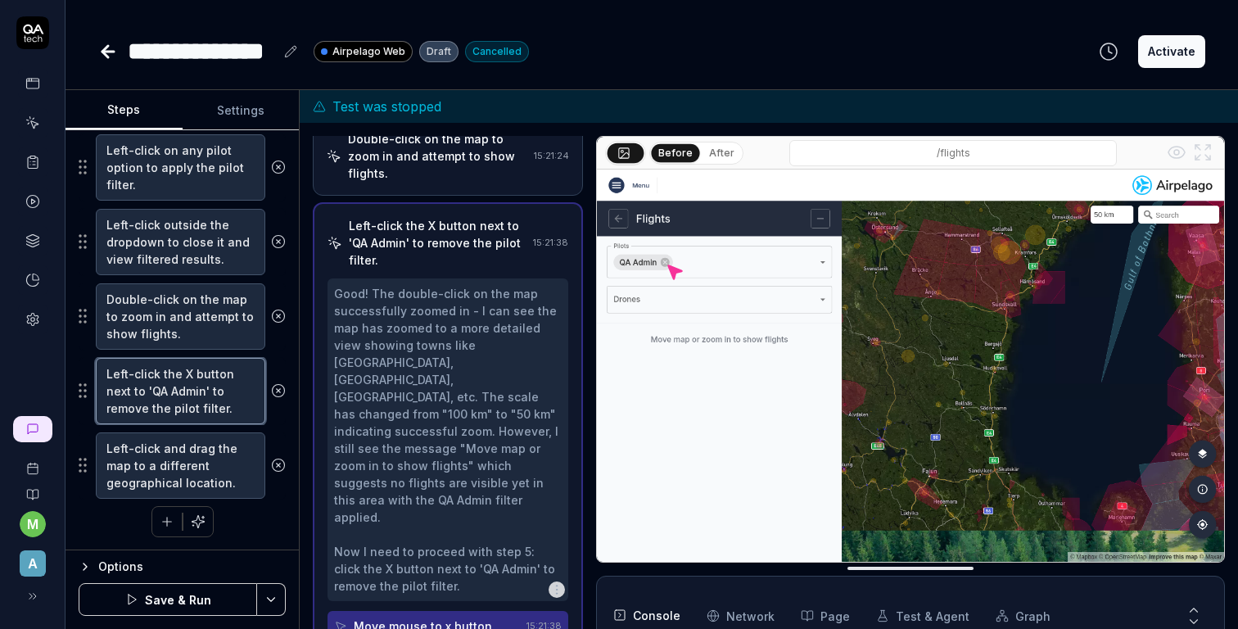
scroll to position [341, 0]
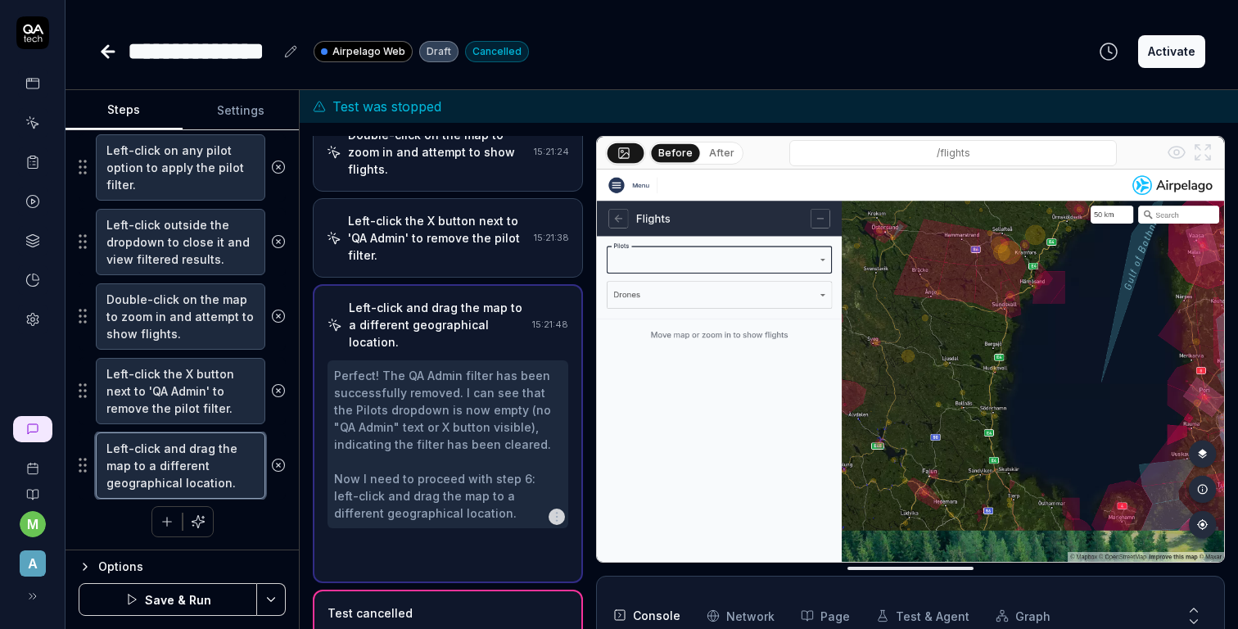
click at [202, 465] on textarea "Left-click and drag the map to a different geographical location." at bounding box center [180, 465] width 169 height 66
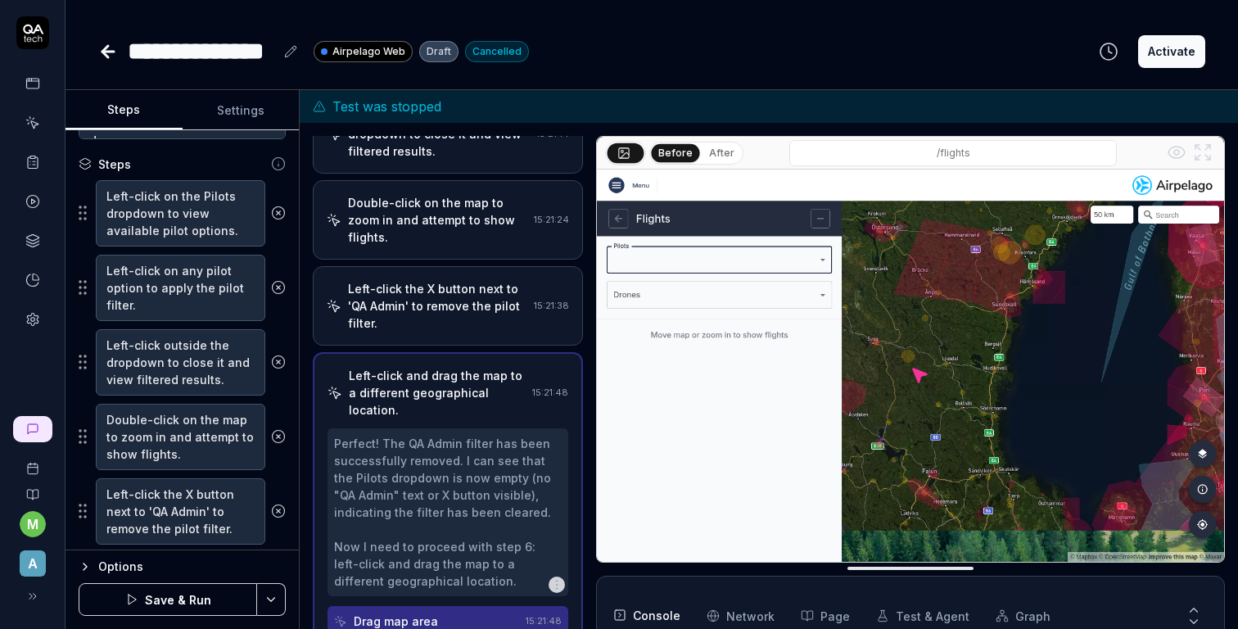
scroll to position [355, 0]
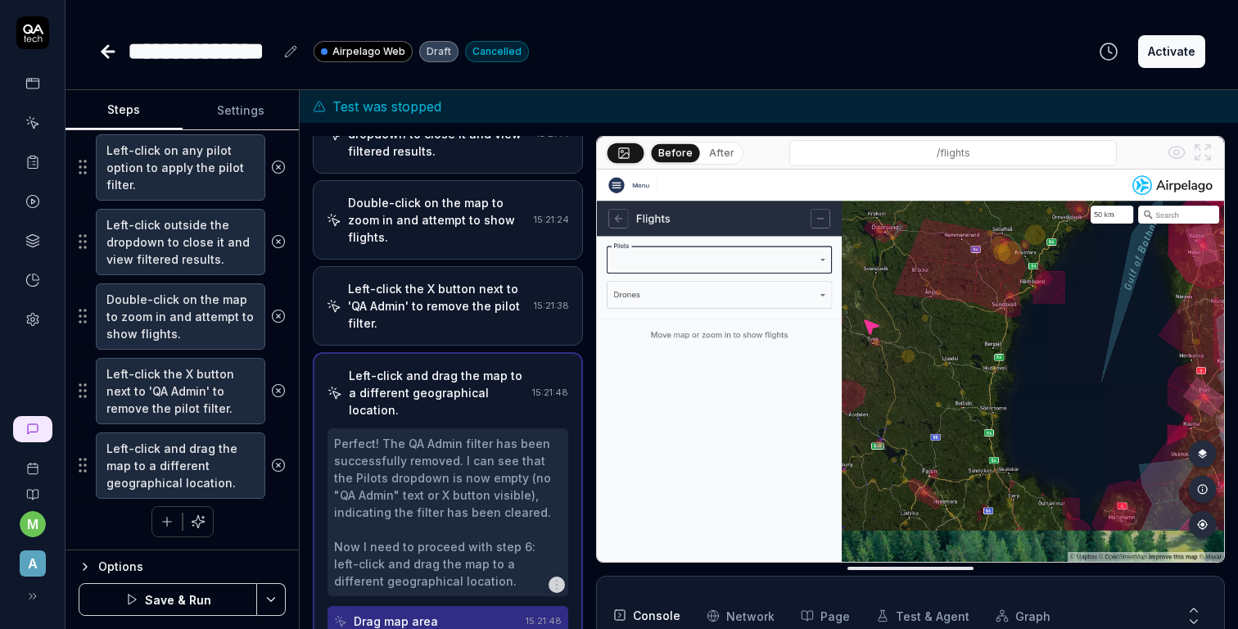
click at [174, 589] on button "Save & Run" at bounding box center [168, 599] width 178 height 33
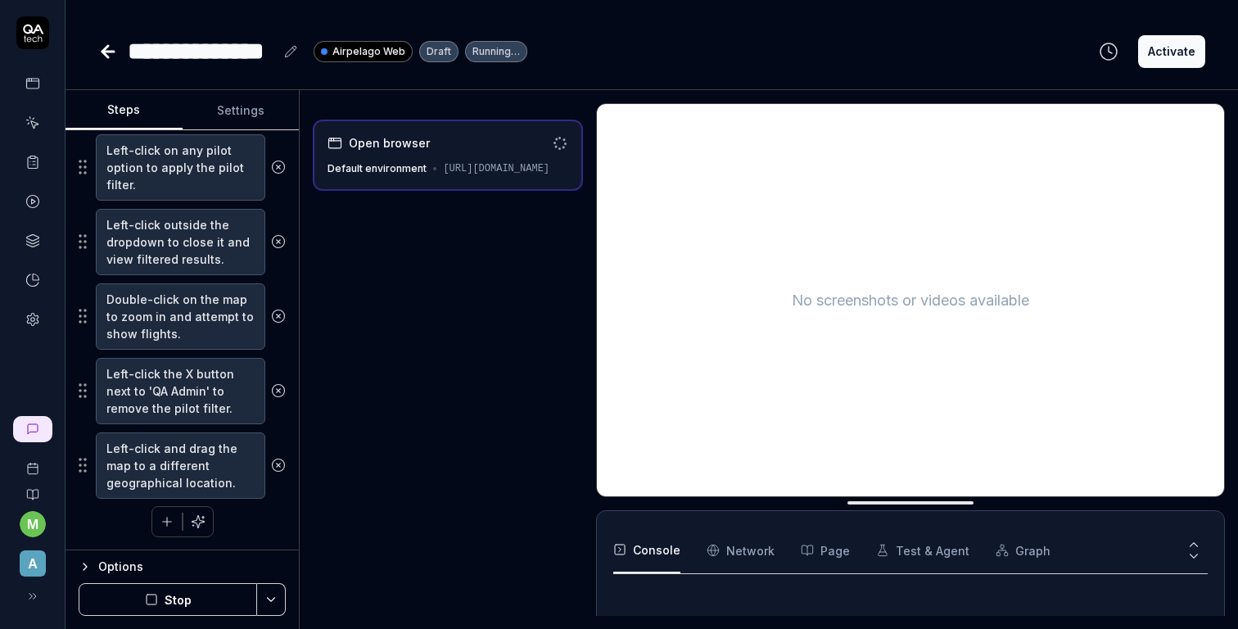
click at [160, 600] on button "Stop" at bounding box center [168, 599] width 178 height 33
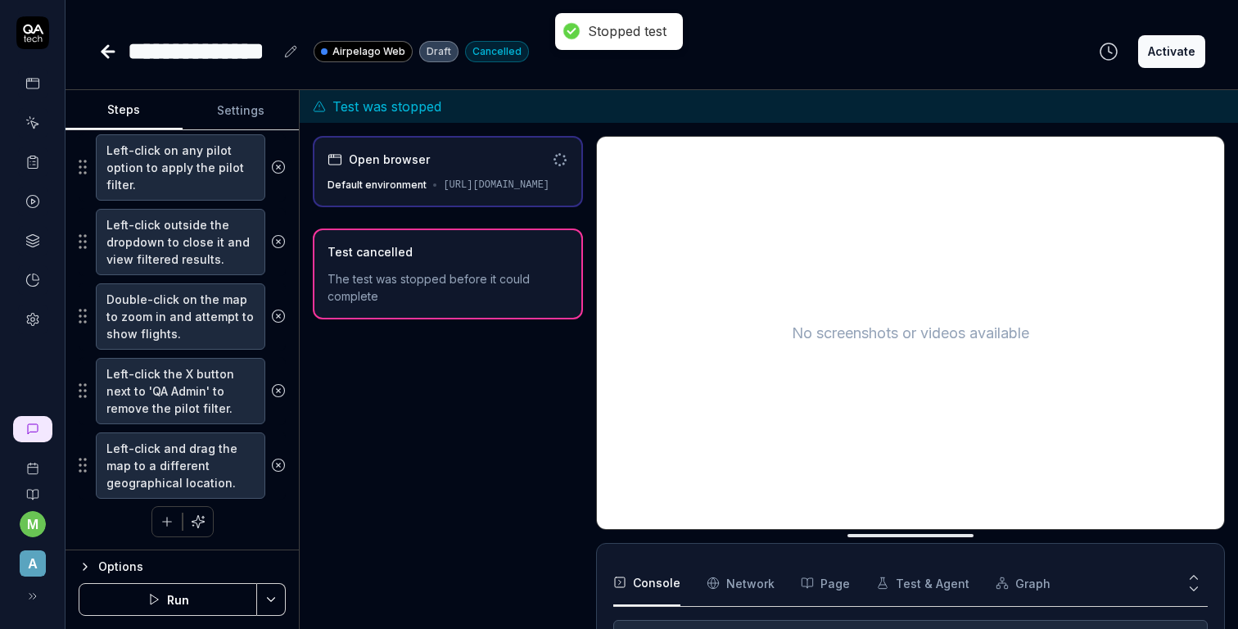
click at [117, 565] on div "Options" at bounding box center [191, 567] width 187 height 20
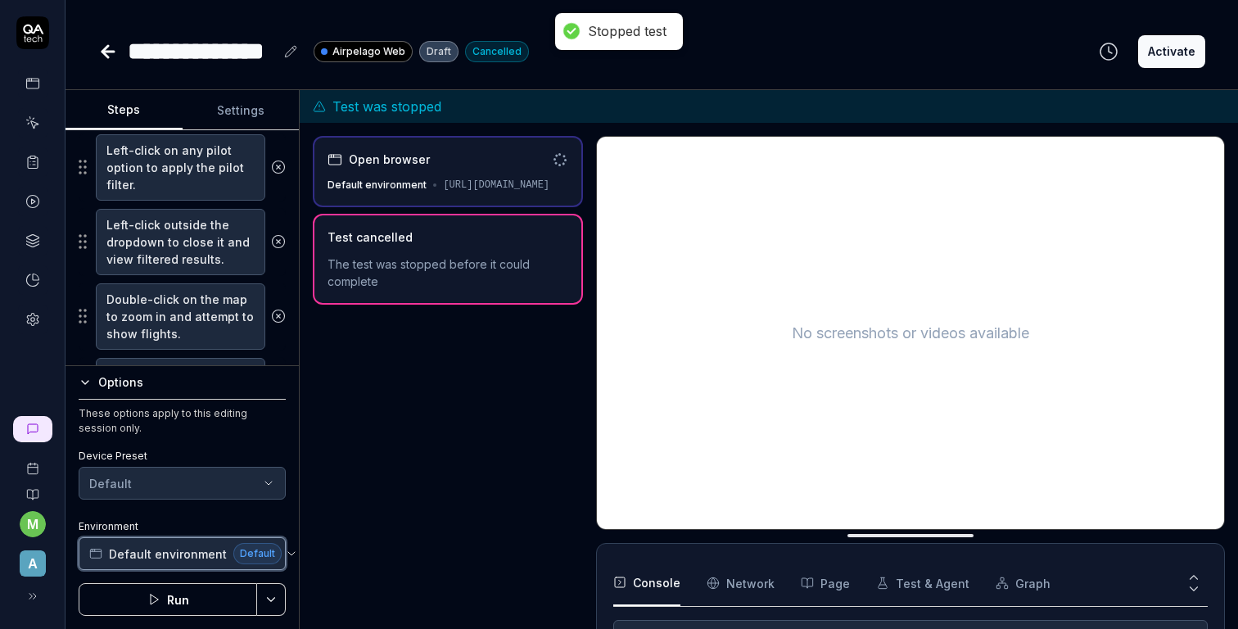
click at [175, 550] on span "Default environment" at bounding box center [168, 553] width 118 height 17
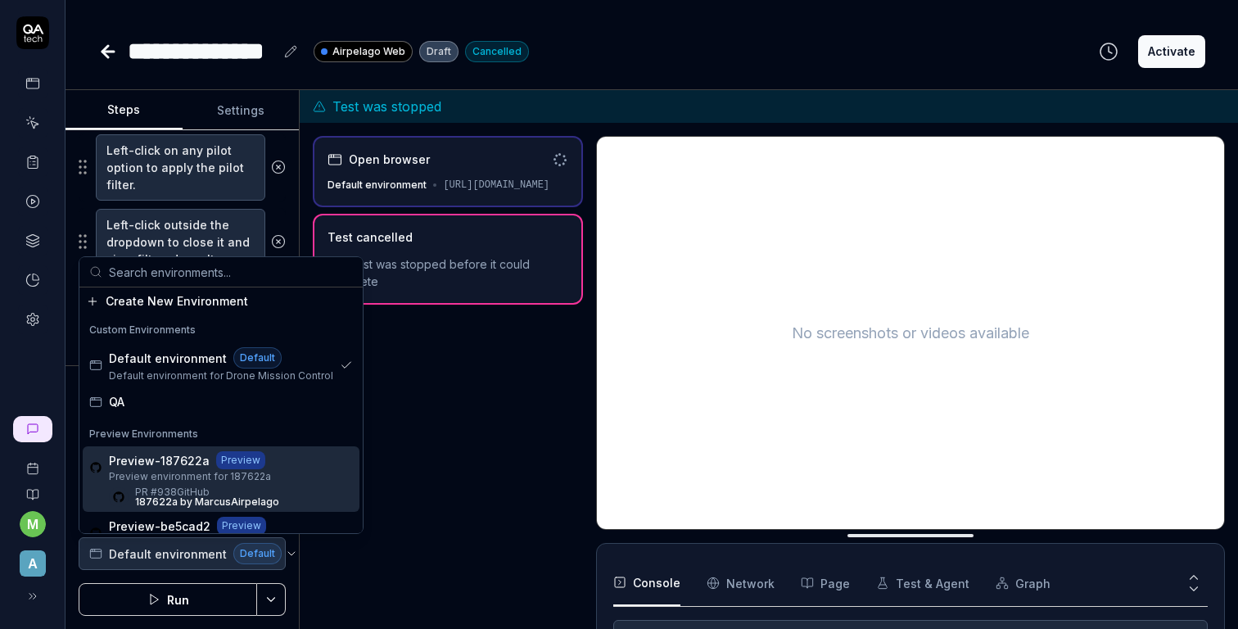
click at [205, 472] on span "Preview environment for 187622a" at bounding box center [194, 476] width 170 height 15
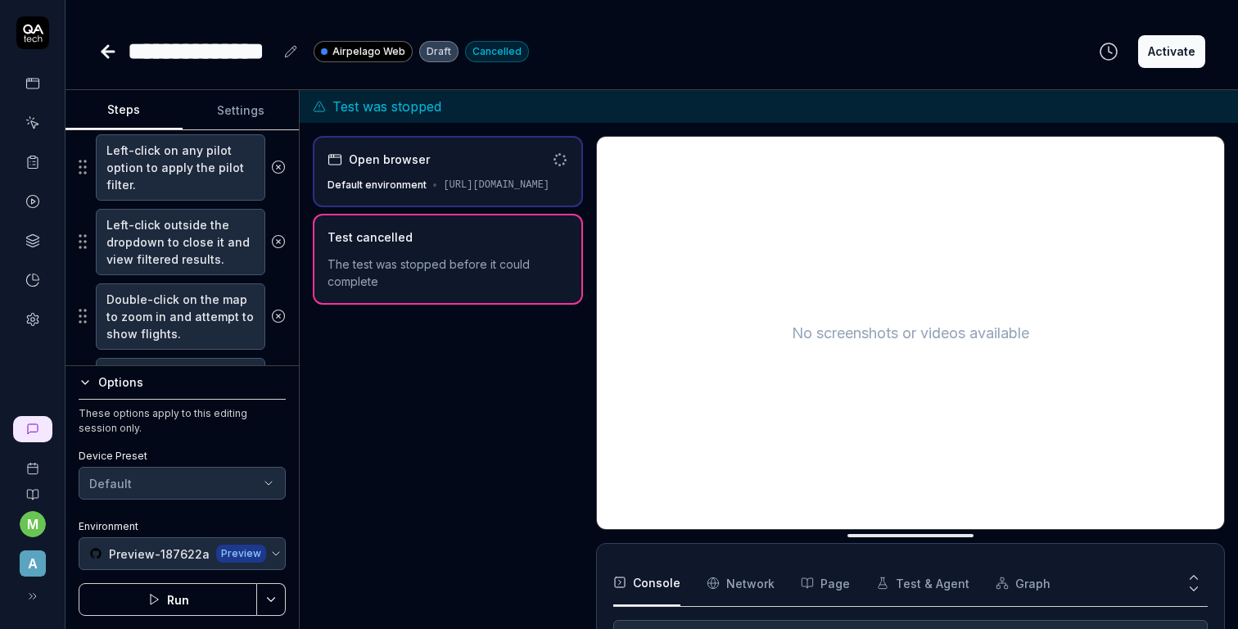
click at [178, 603] on button "Run" at bounding box center [168, 599] width 178 height 33
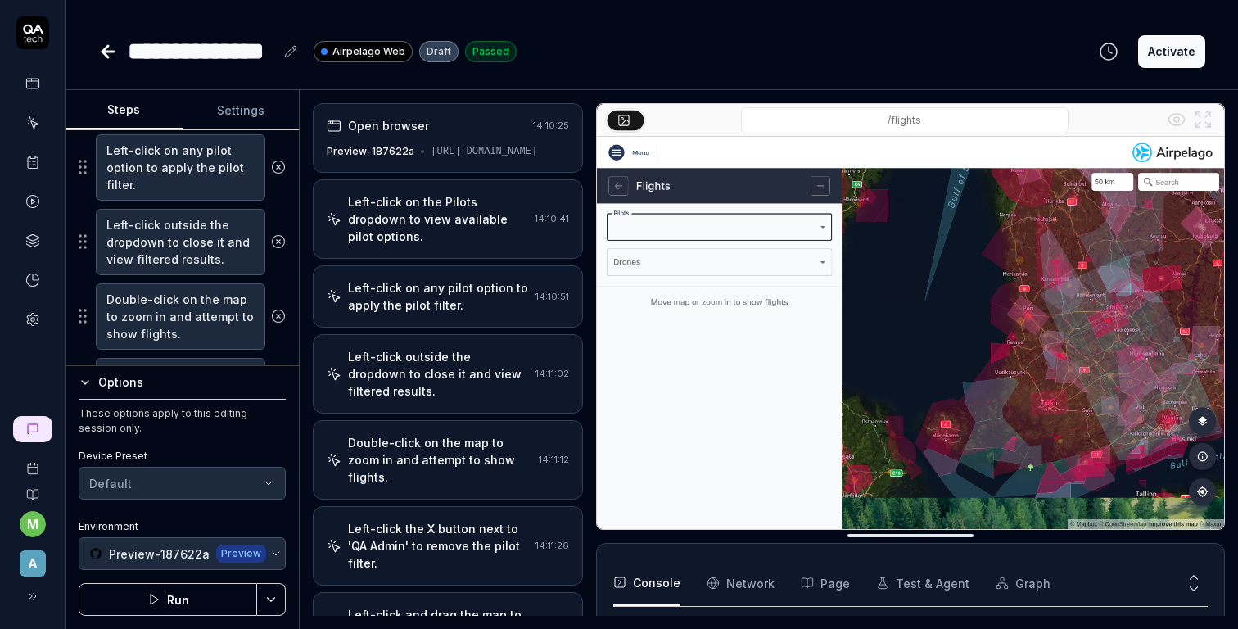
scroll to position [147, 0]
click at [189, 597] on button "Run" at bounding box center [168, 599] width 178 height 33
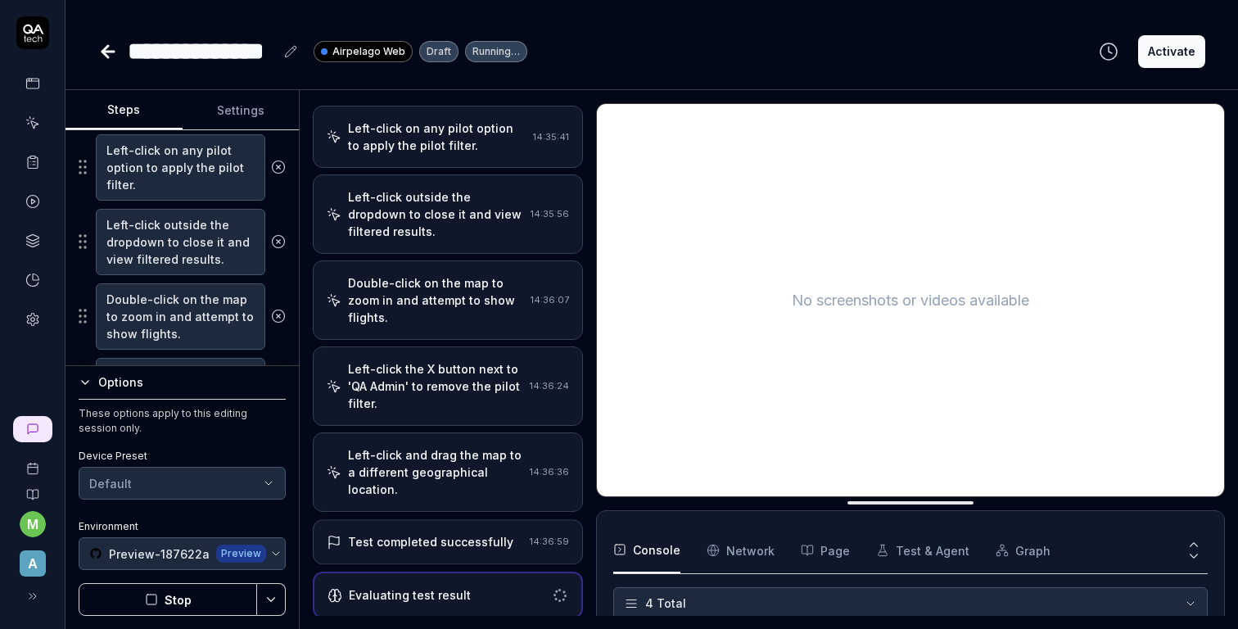
scroll to position [158, 0]
click at [112, 49] on icon at bounding box center [108, 52] width 20 height 20
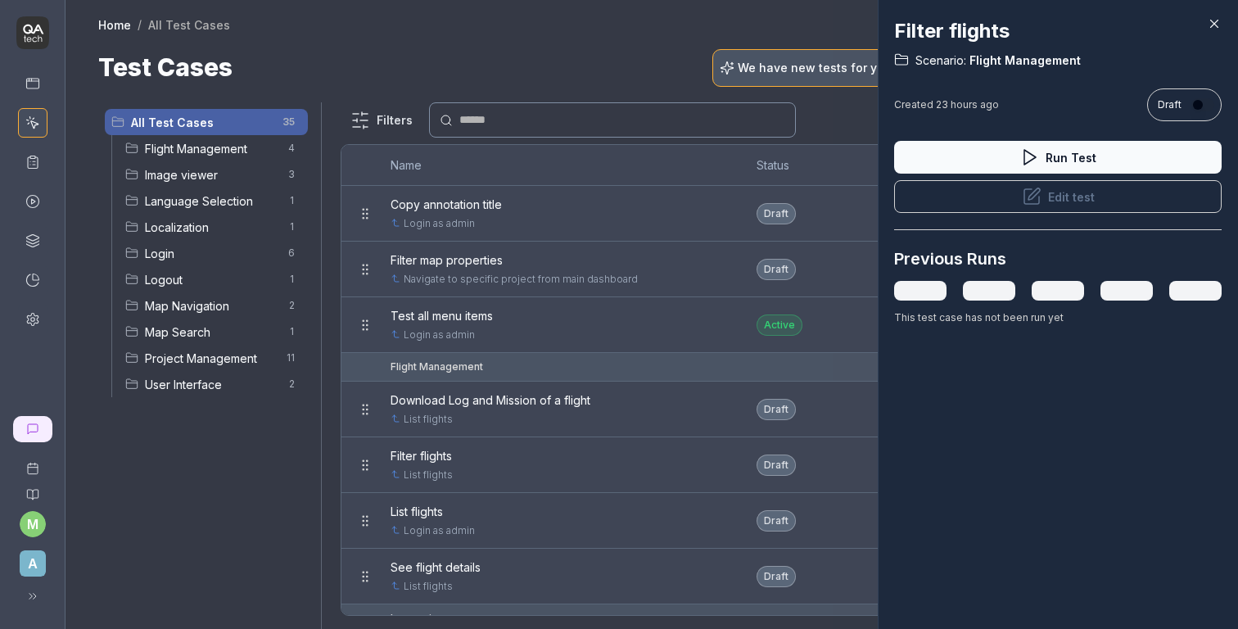
click at [247, 151] on div at bounding box center [619, 314] width 1238 height 629
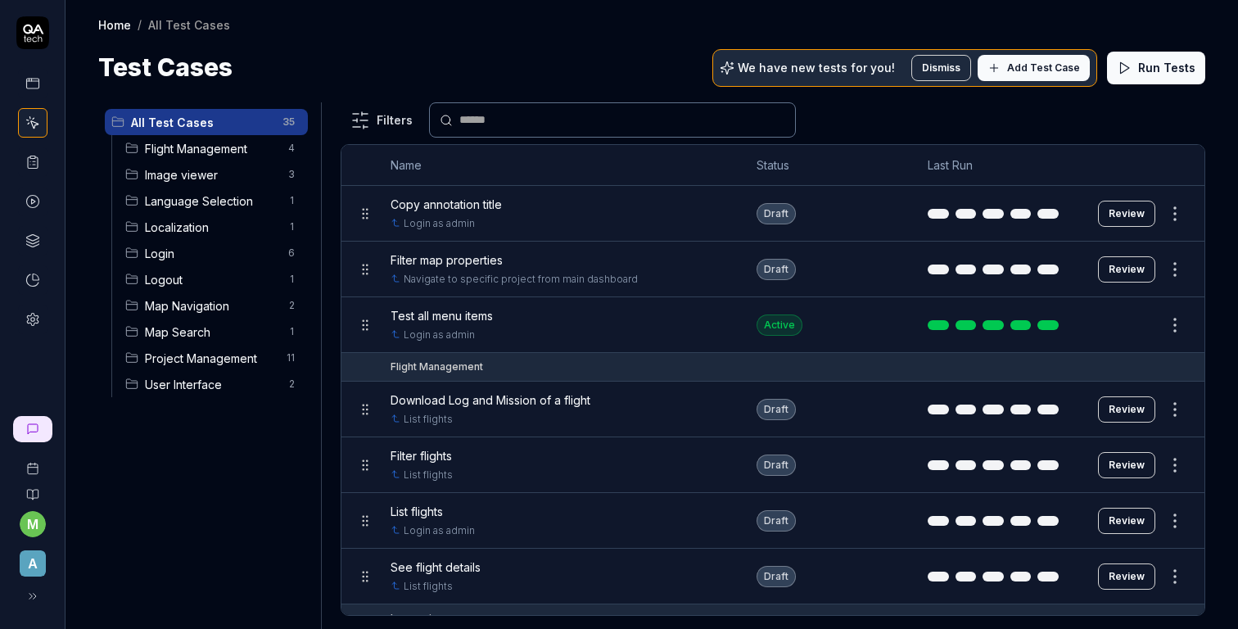
click at [236, 149] on span "Flight Management" at bounding box center [211, 148] width 133 height 17
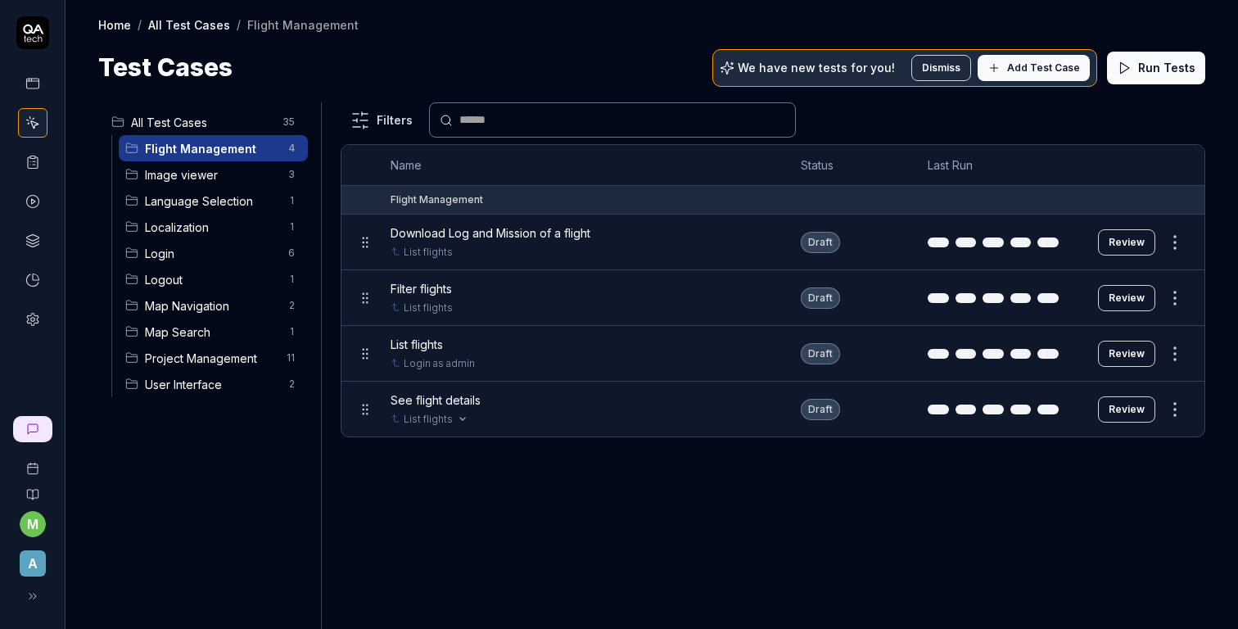
click at [655, 412] on div "List flights" at bounding box center [579, 419] width 377 height 15
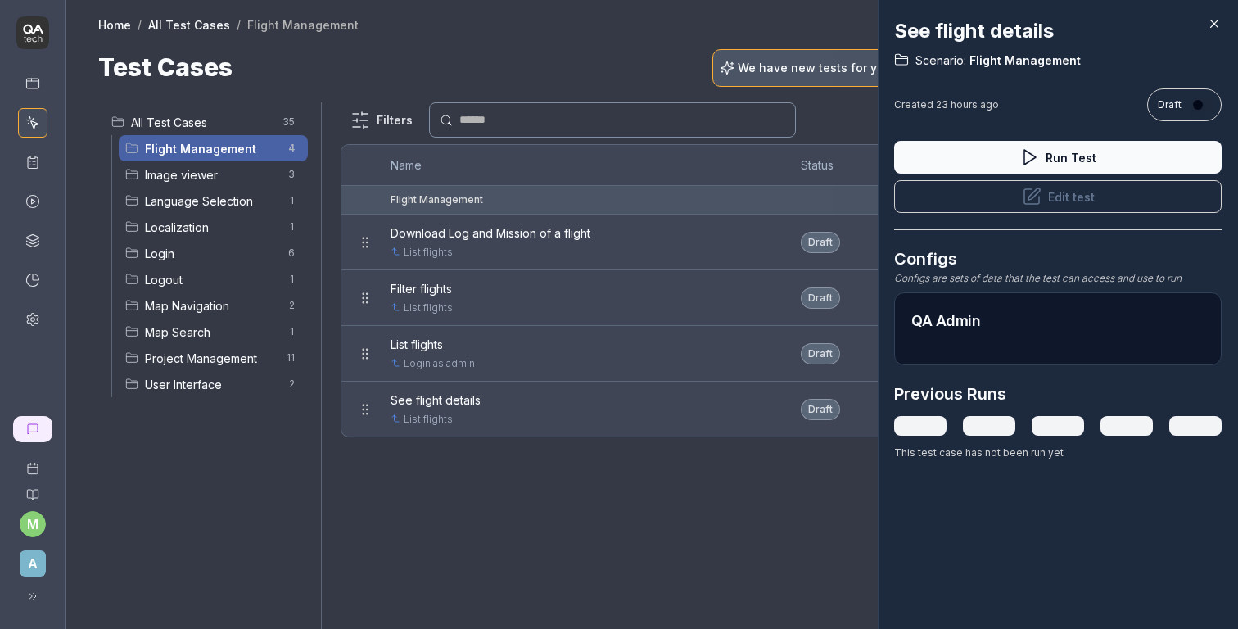
click at [1050, 203] on button "Edit test" at bounding box center [1057, 196] width 327 height 33
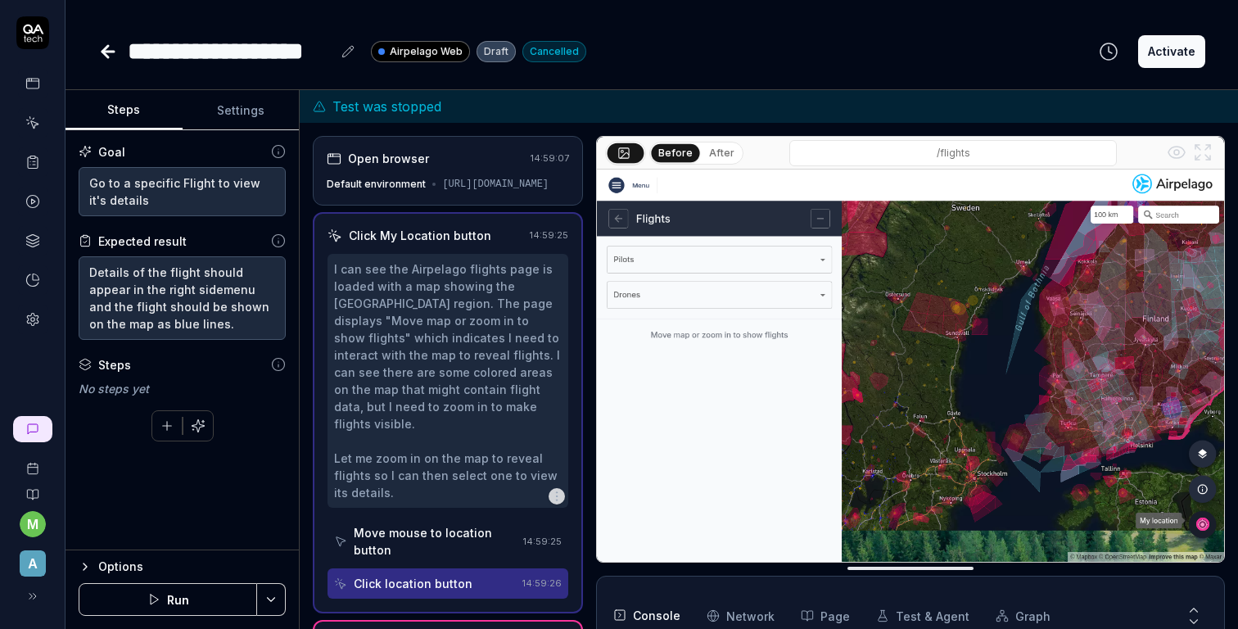
scroll to position [147, 0]
click at [138, 567] on div "Options" at bounding box center [191, 567] width 187 height 20
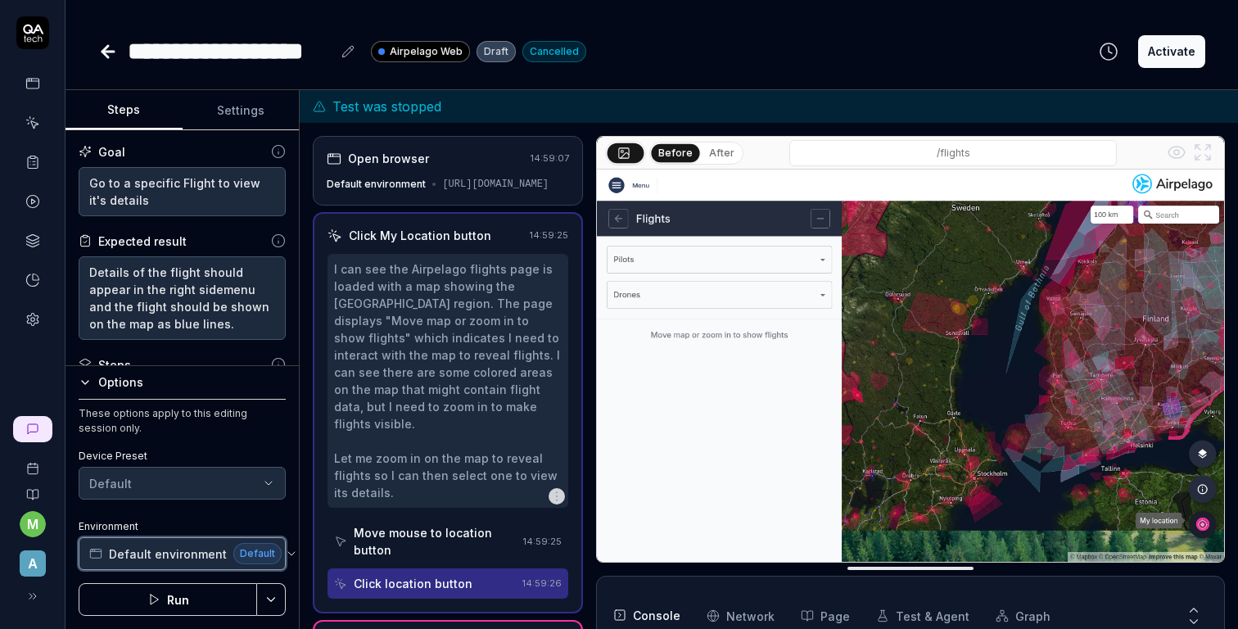
click at [166, 554] on span "Default environment" at bounding box center [168, 553] width 118 height 17
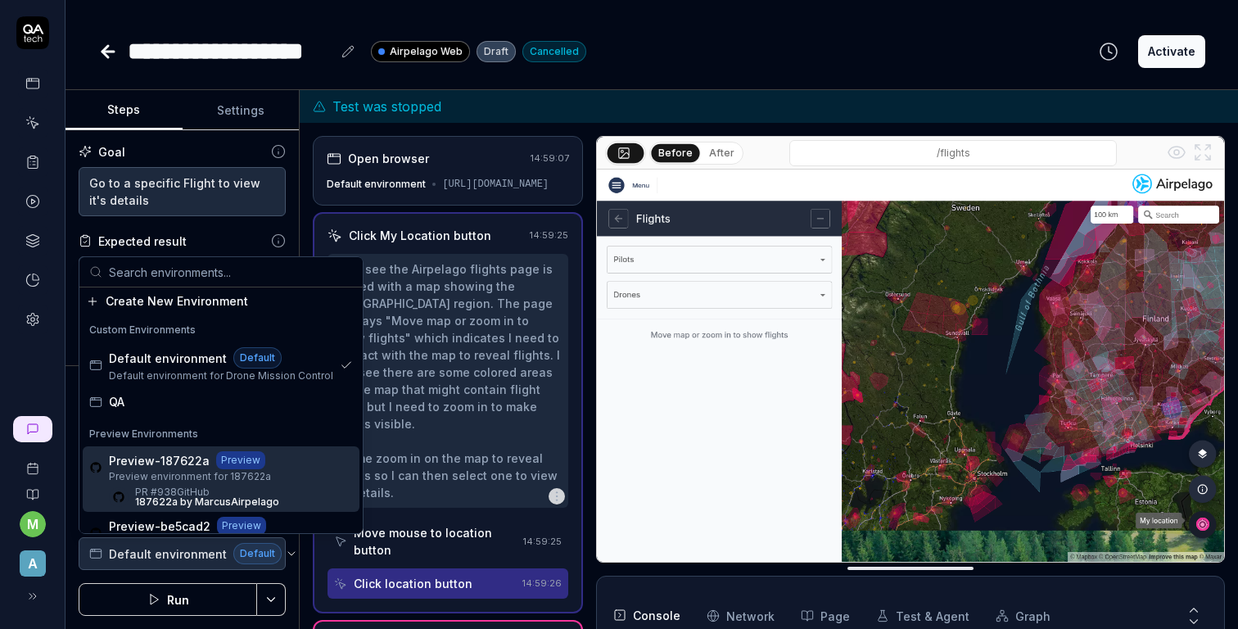
click at [186, 477] on span "Preview environment for 187622a" at bounding box center [194, 476] width 170 height 15
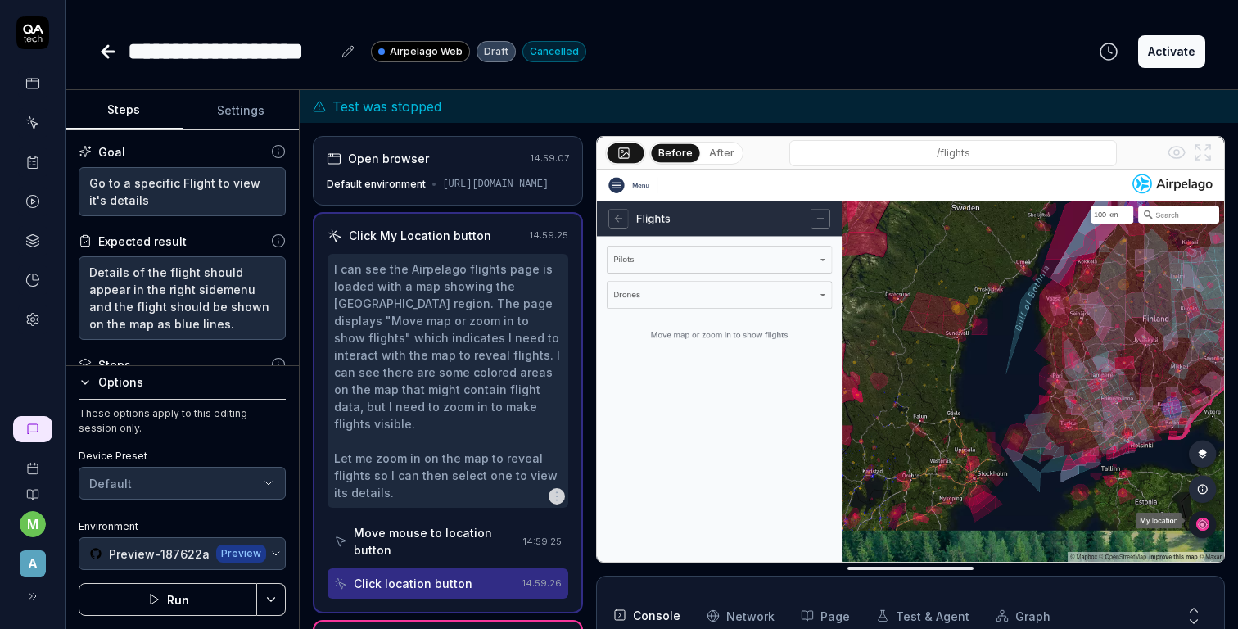
click at [193, 601] on button "Run" at bounding box center [168, 599] width 178 height 33
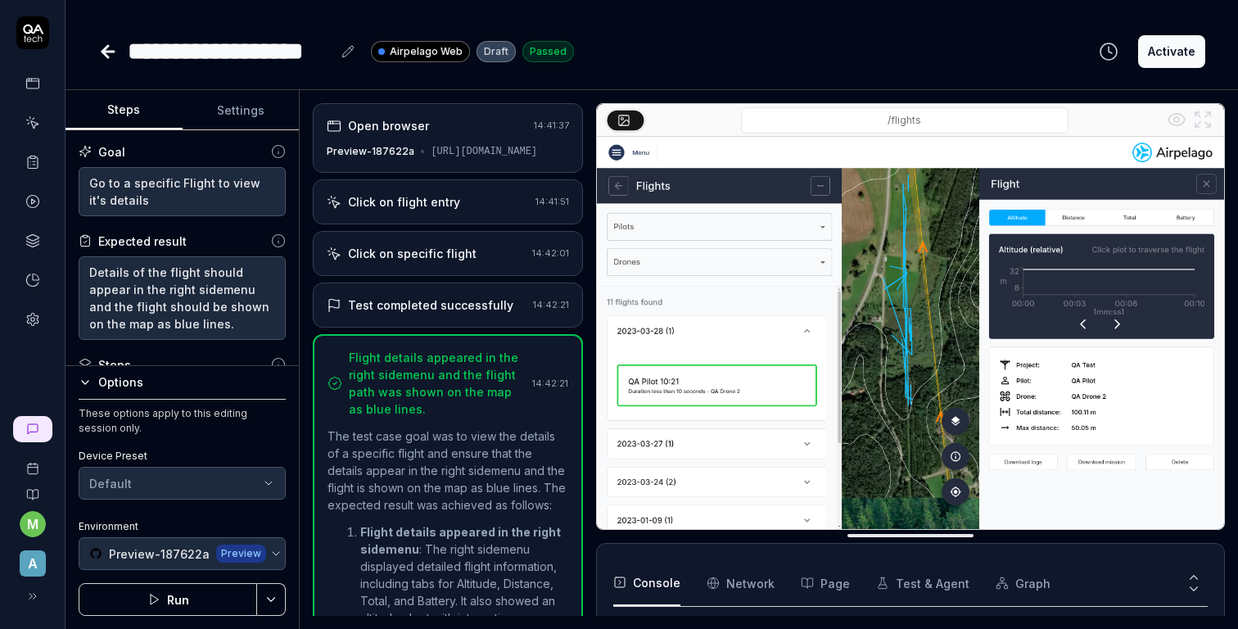
click at [105, 47] on icon at bounding box center [105, 51] width 6 height 11
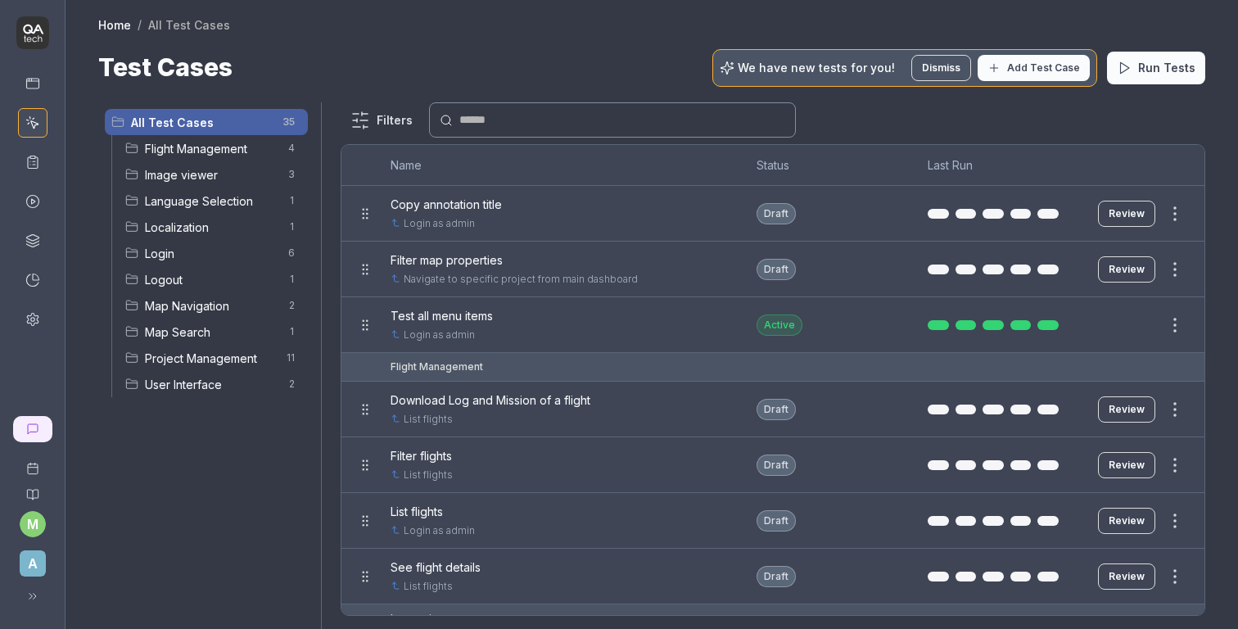
click at [607, 127] on div at bounding box center [619, 314] width 1238 height 629
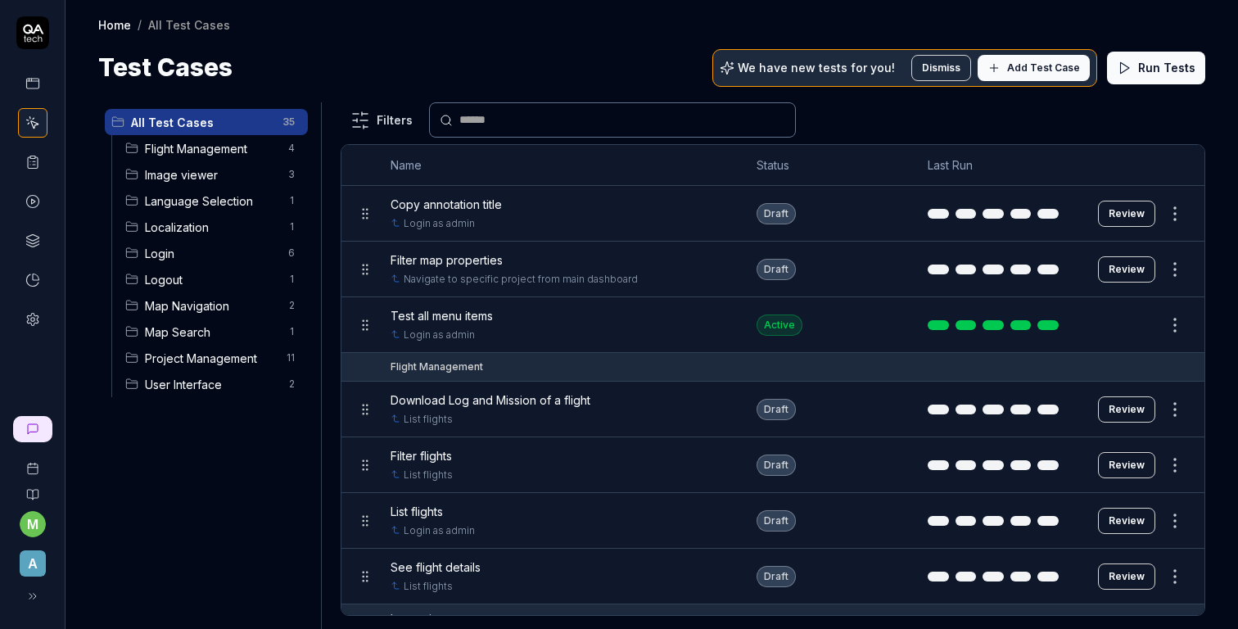
click at [184, 150] on span "Flight Management" at bounding box center [211, 148] width 133 height 17
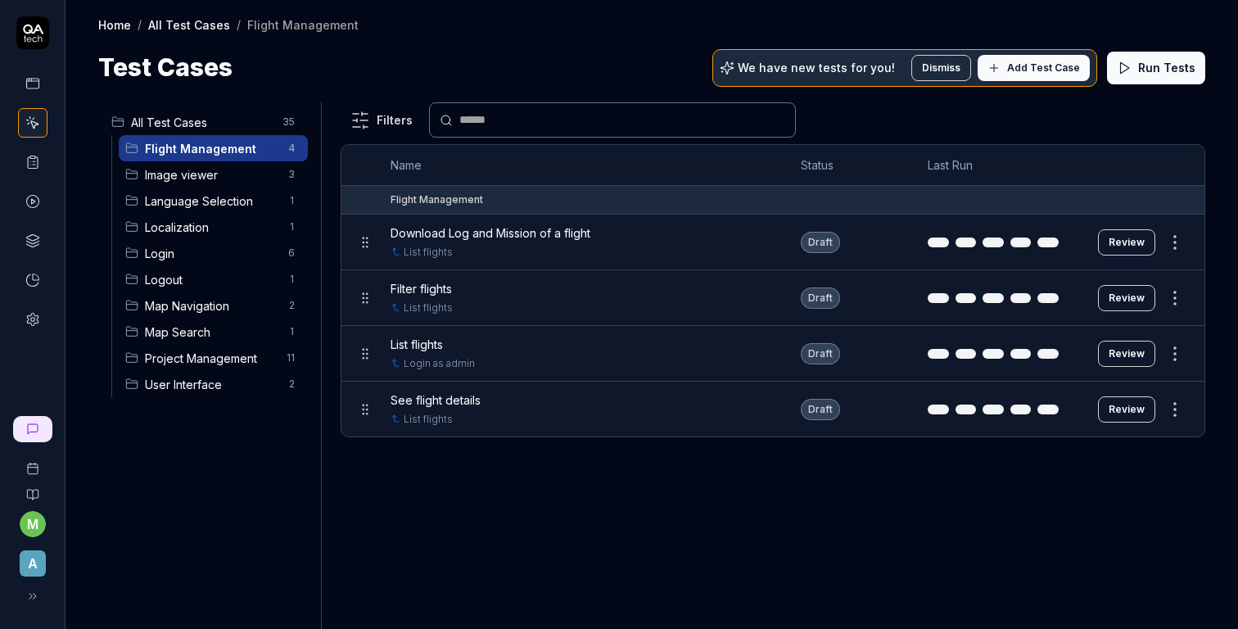
click at [503, 231] on span "Download Log and Mission of a flight" at bounding box center [491, 232] width 200 height 17
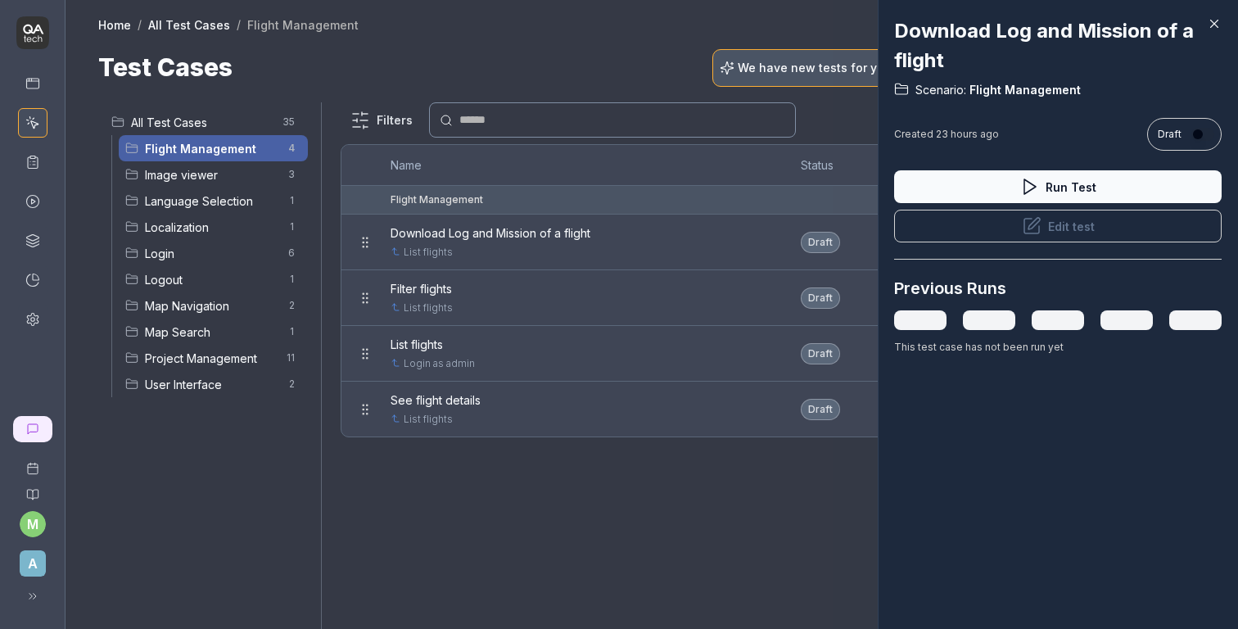
click at [1007, 224] on button "Edit test" at bounding box center [1057, 226] width 327 height 33
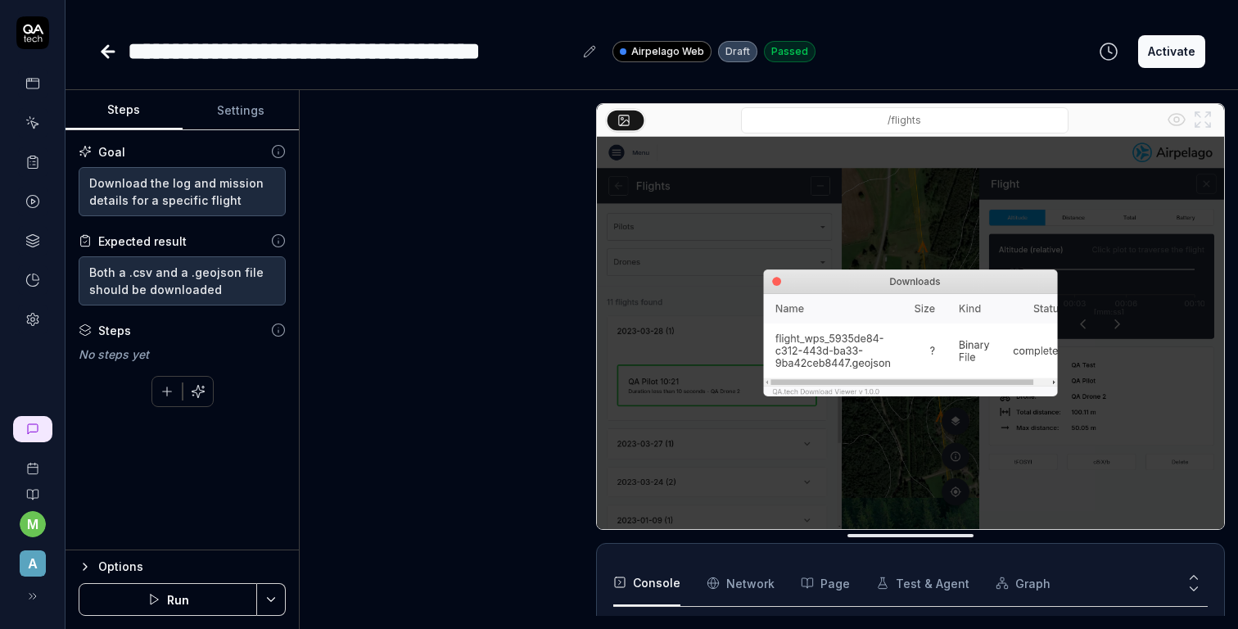
scroll to position [386, 0]
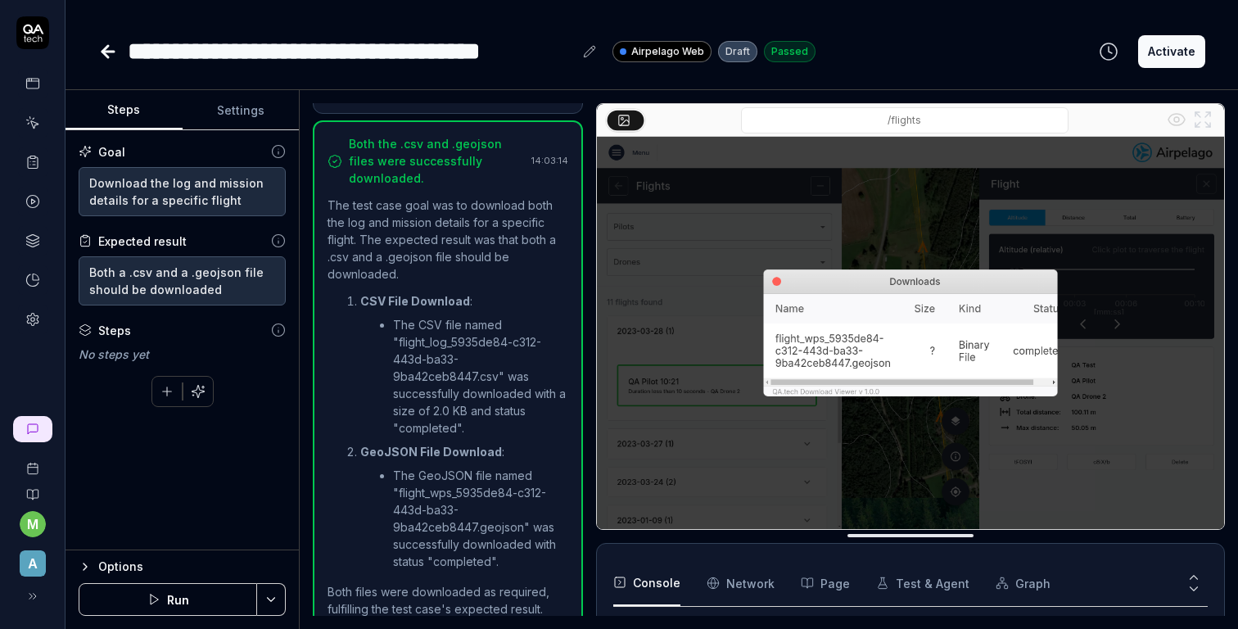
click at [140, 565] on div "Options" at bounding box center [191, 567] width 187 height 20
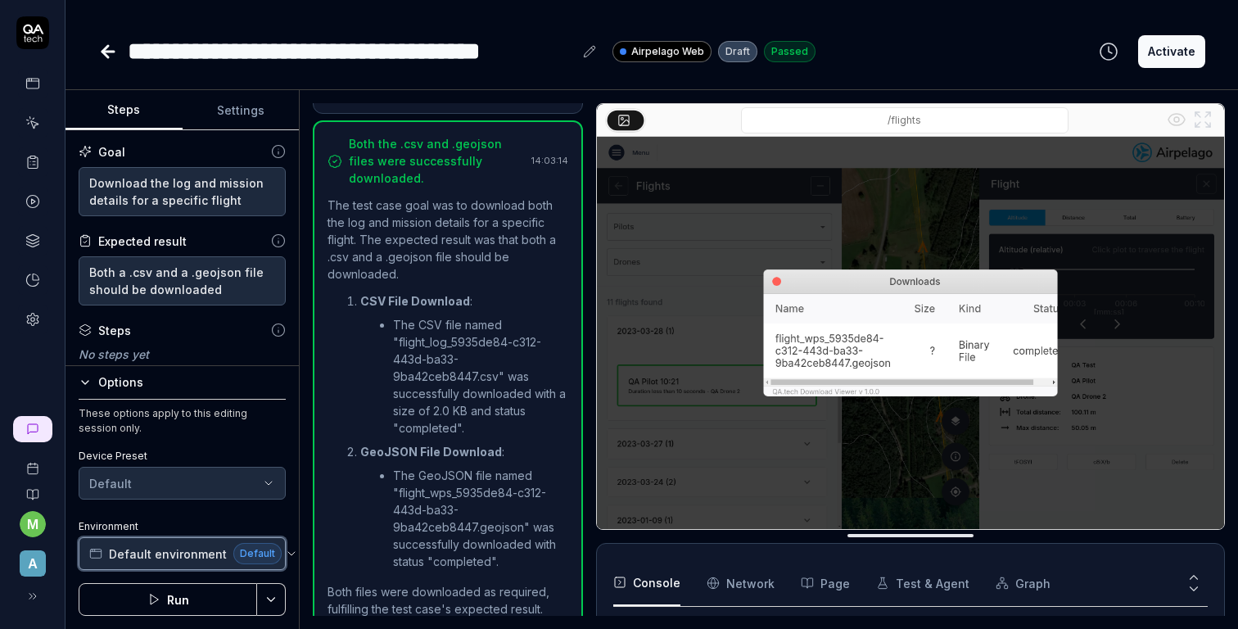
click at [177, 553] on span "Default environment" at bounding box center [168, 553] width 118 height 17
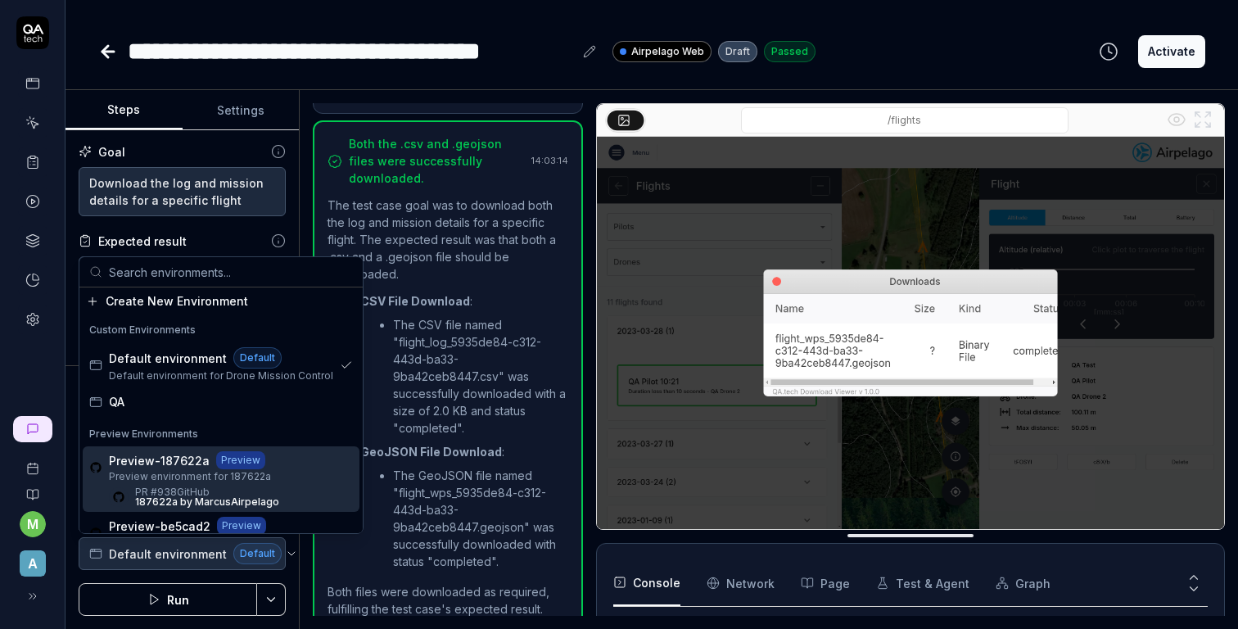
click at [204, 478] on span "Preview environment for 187622a" at bounding box center [194, 476] width 170 height 15
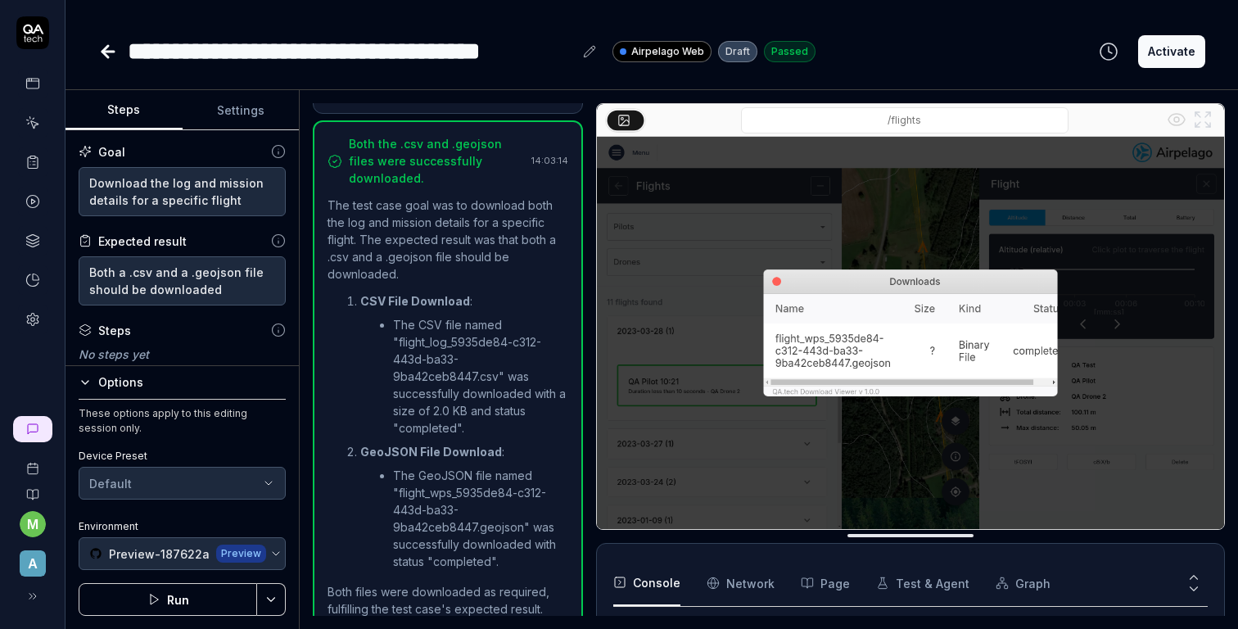
click at [191, 606] on button "Run" at bounding box center [168, 599] width 178 height 33
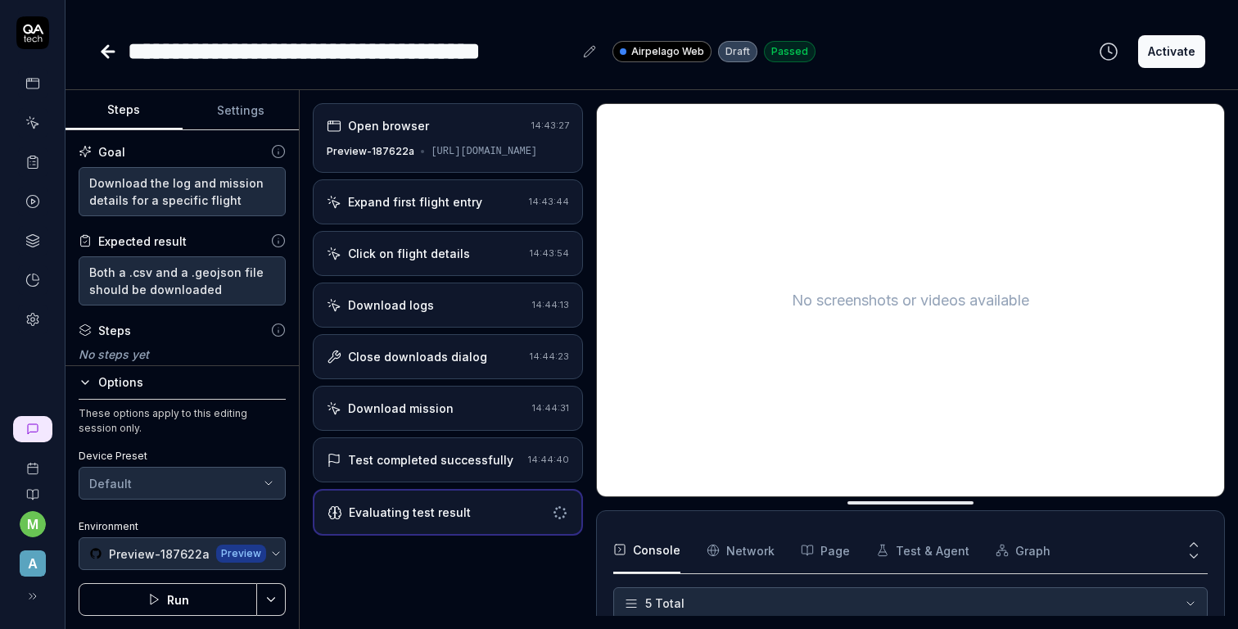
click at [479, 468] on div "Test completed successfully" at bounding box center [430, 459] width 165 height 17
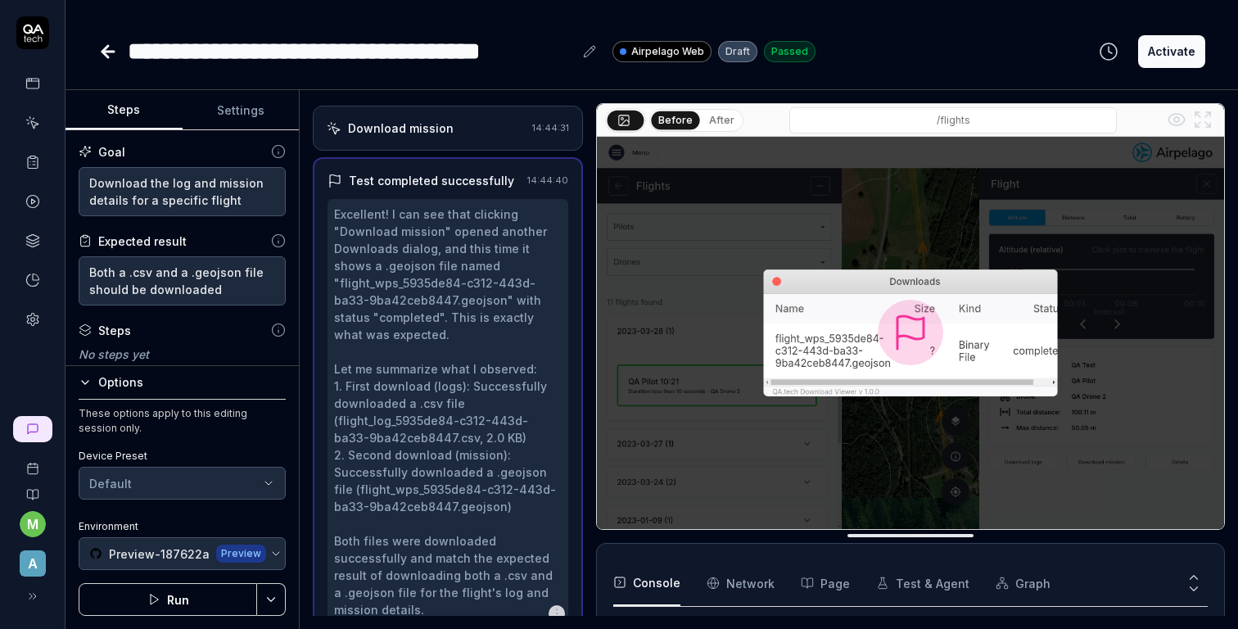
scroll to position [359, 0]
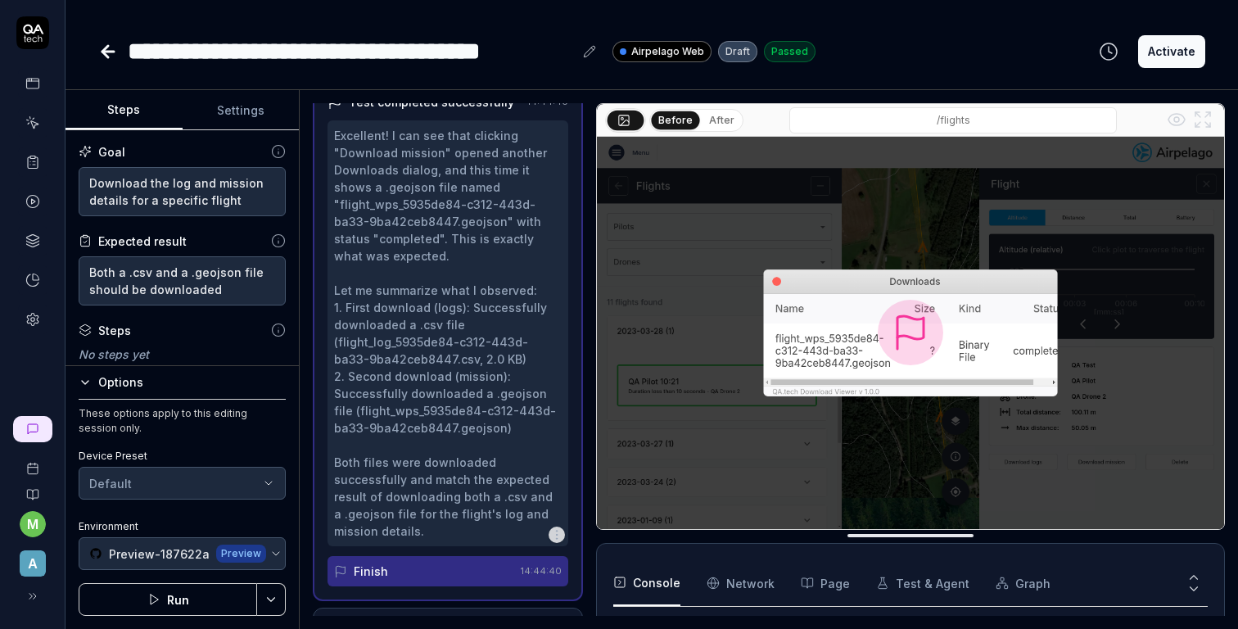
click at [454, 584] on div "Finish" at bounding box center [423, 571] width 179 height 30
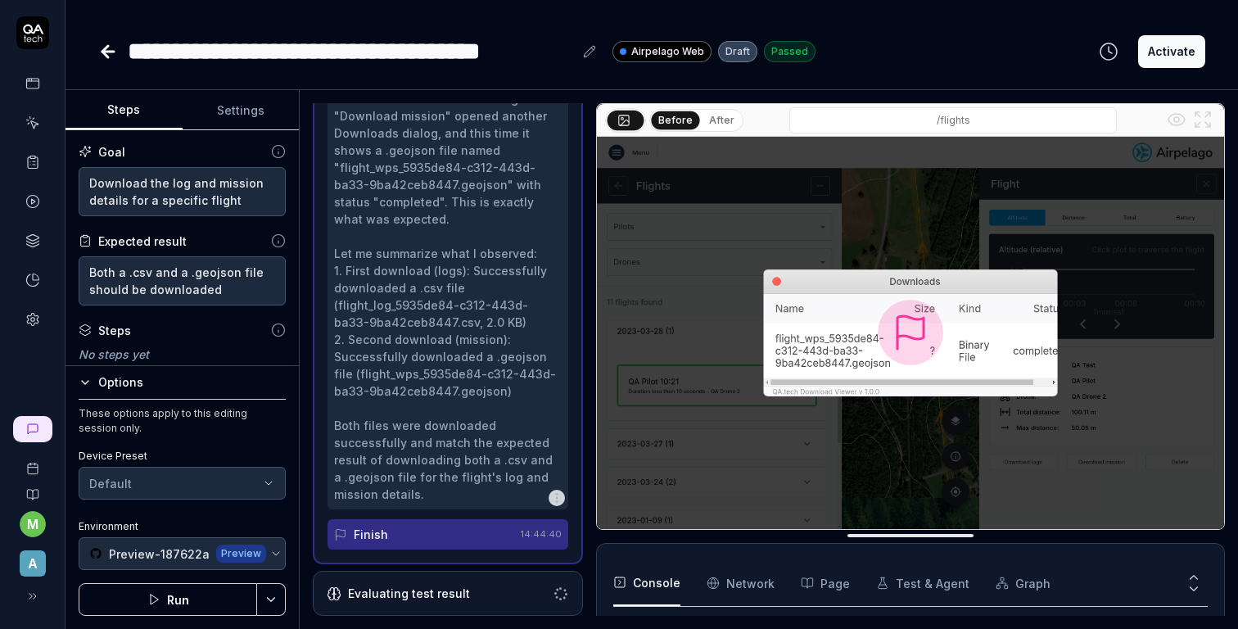
click at [451, 589] on div "Evaluating test result" at bounding box center [409, 593] width 122 height 17
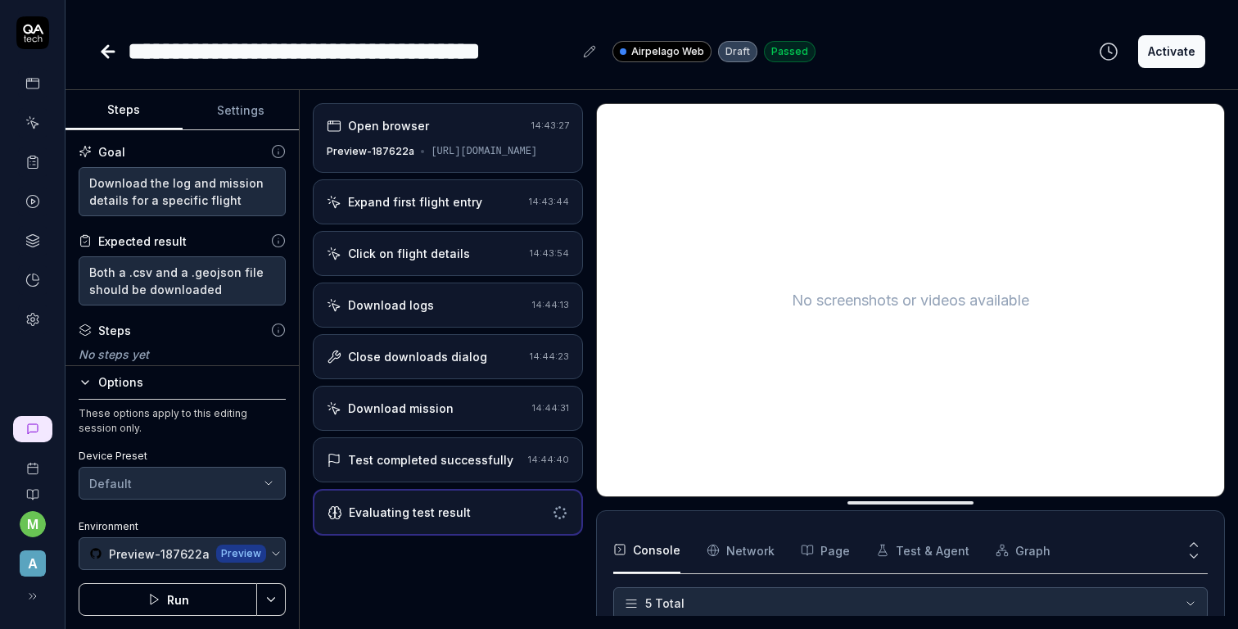
scroll to position [0, 0]
click at [474, 575] on div "Open browser 14:43:27 Preview-187622a [URL][DOMAIN_NAME] Expand first flight en…" at bounding box center [447, 359] width 269 height 513
click at [204, 603] on button "Run" at bounding box center [168, 599] width 178 height 33
click at [151, 276] on textarea "Both a .csv and a .geojson file should be downloaded" at bounding box center [182, 280] width 207 height 49
type textarea "*"
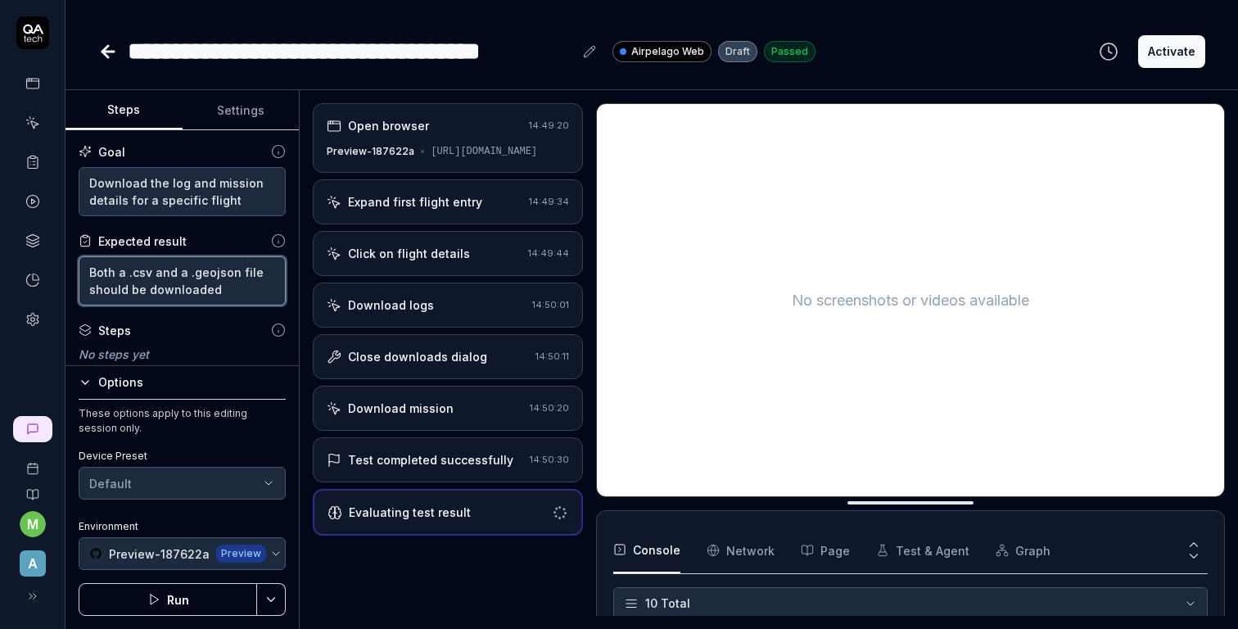
type textarea "Both a .csv and a .geojson file should be downloaded"
type textarea "*"
type textarea "Both a .csv c and a .geojson file should be downloaded"
type textarea "*"
type textarea "Both a .csv co and a .geojson file should be downloaded"
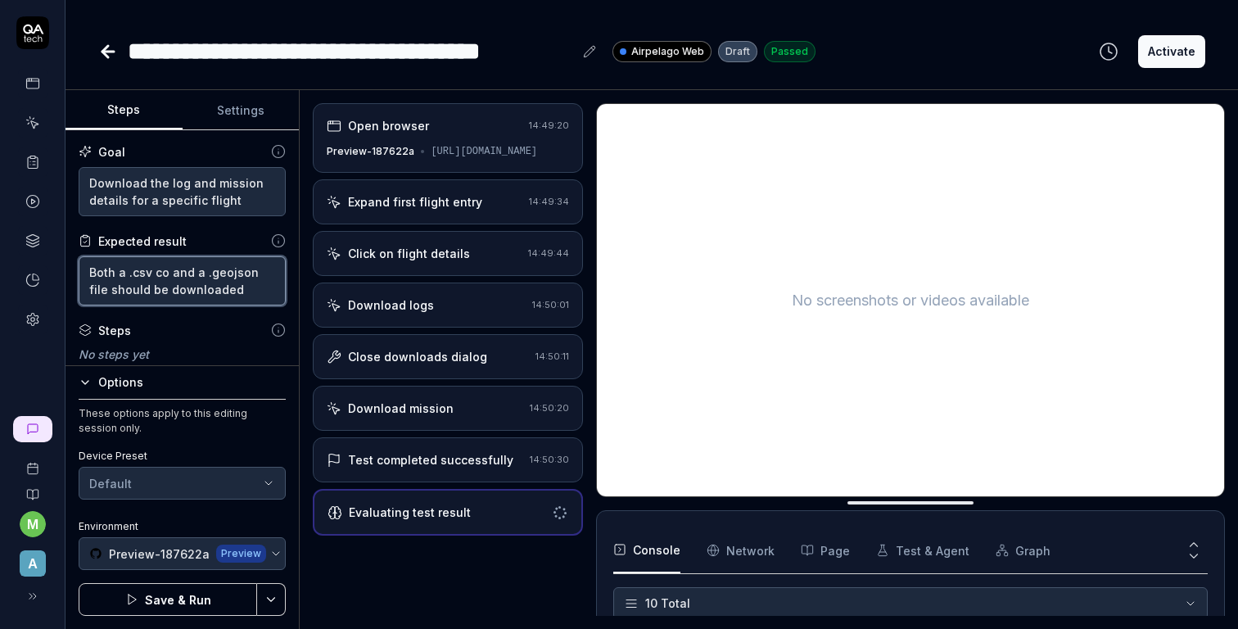
type textarea "*"
type textarea "Both a .csv con and a .geojson file should be downloaded"
type textarea "*"
type textarea "Both a .csv cont and a .geojson file should be downloaded"
type textarea "*"
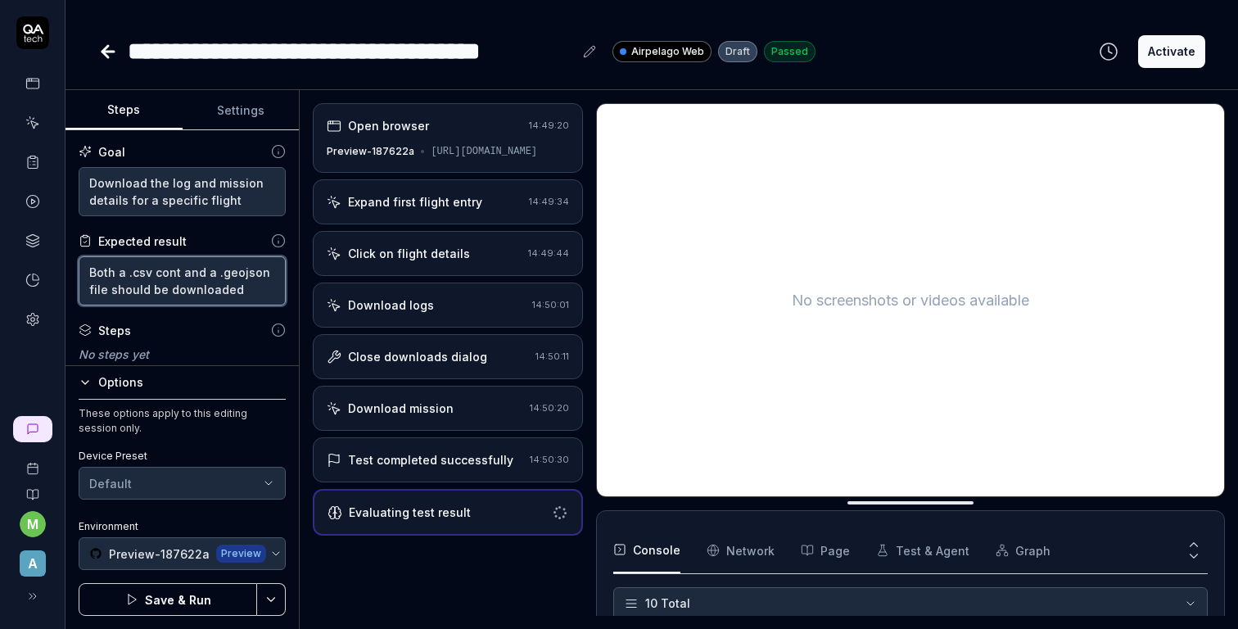
type textarea "Both a .csv conta and a .geojson file should be downloaded"
type textarea "*"
type textarea "Both a .csv contai and a .geojson file should be downloaded"
type textarea "*"
type textarea "Both a .csv contain and a .geojson file should be downloaded"
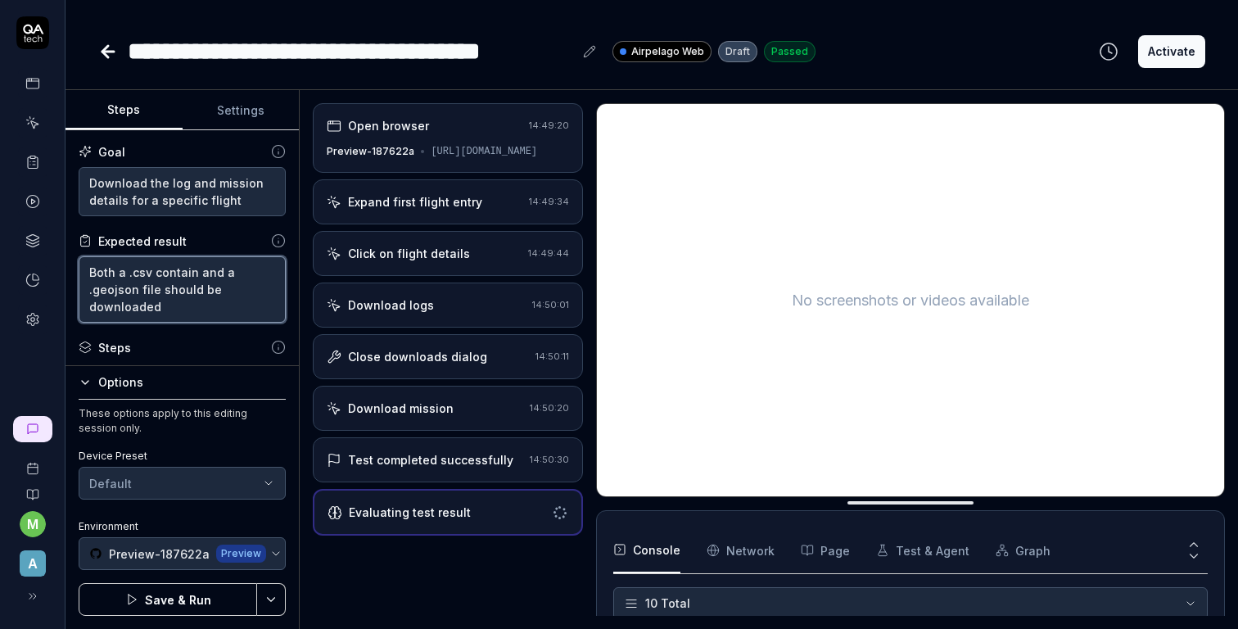
type textarea "*"
type textarea "Both a .csv containi and a .geojson file should be downloaded"
type textarea "*"
type textarea "Both a .csv containin and a .geojson file should be downloaded"
type textarea "*"
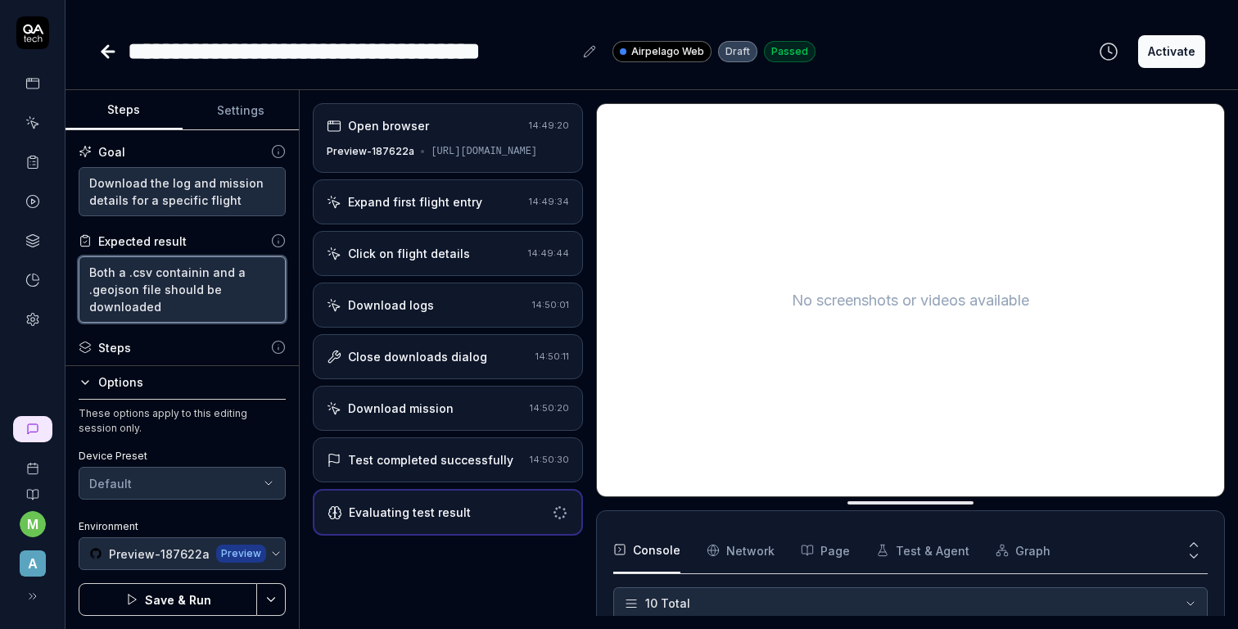
type textarea "Both a .csv containing and a .geojson file should be downloaded"
type textarea "*"
type textarea "Both a .csv containing and a .geojson file should be downloaded"
type textarea "*"
type textarea "Both a .csv containing t and a .geojson file should be downloaded"
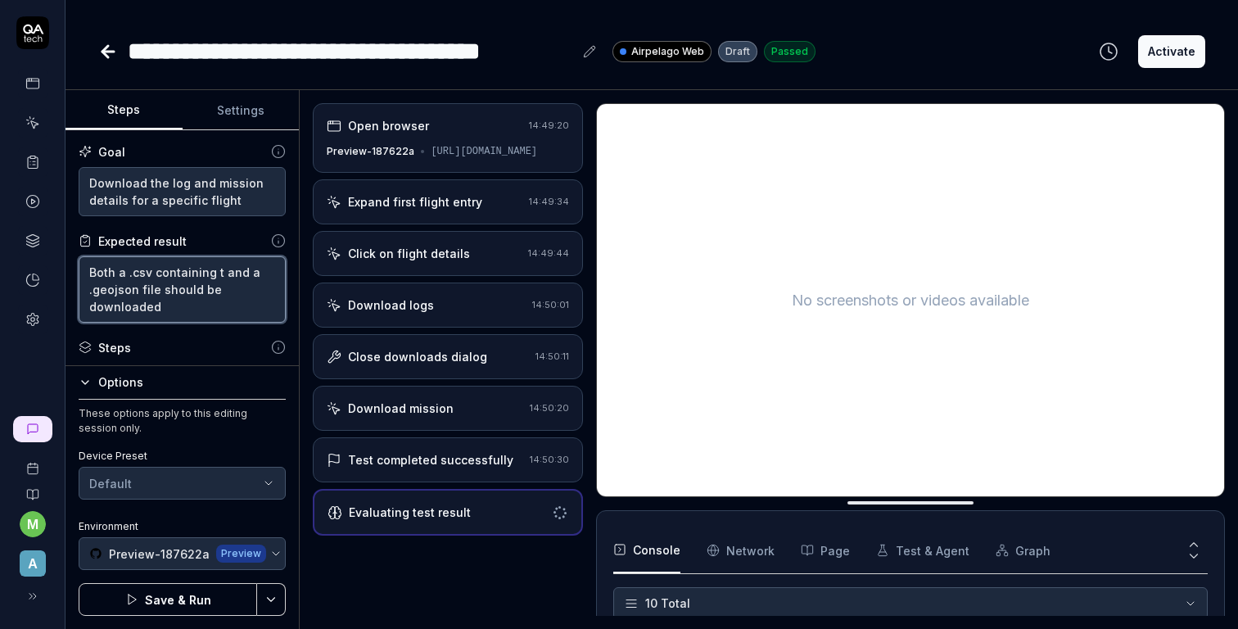
type textarea "*"
type textarea "Both a .csv containing the and a .geojson file should be downloaded"
type textarea "*"
type textarea "Both a .csv containing the and a .geojson file should be downloaded"
type textarea "*"
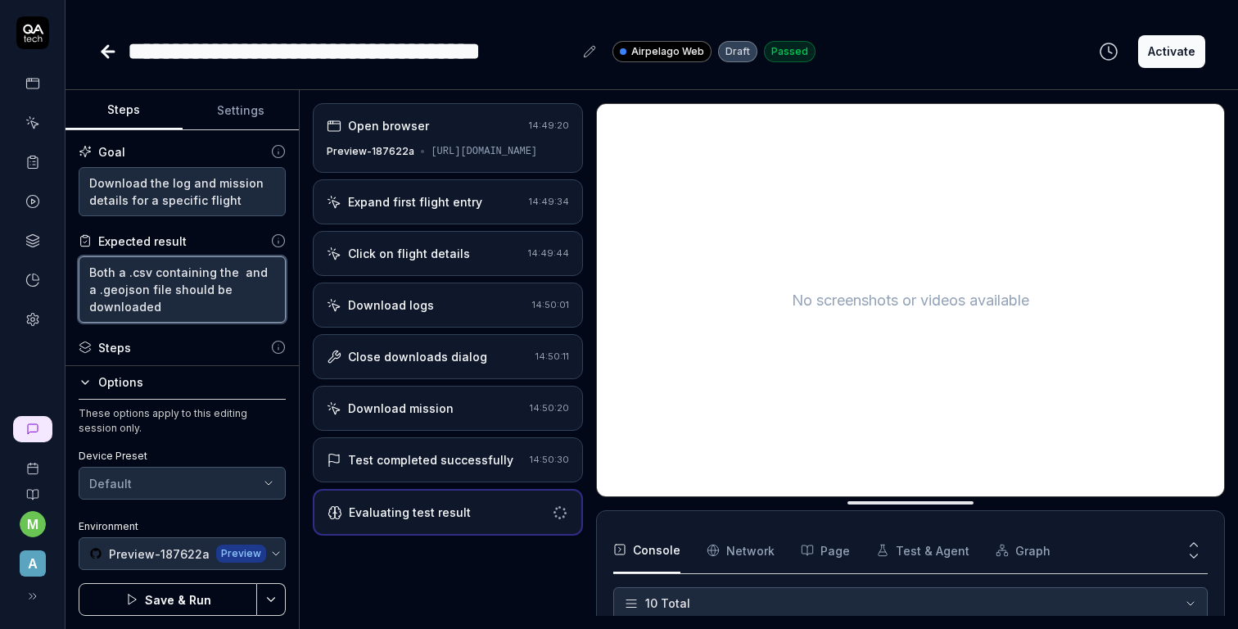
type textarea "Both a .csv containing the and a .geojson file should be downloaded"
type textarea "*"
type textarea "Both a .csv containing th and a .geojson file should be downloaded"
type textarea "*"
type textarea "Both a .csv containing t and a .geojson file should be downloaded"
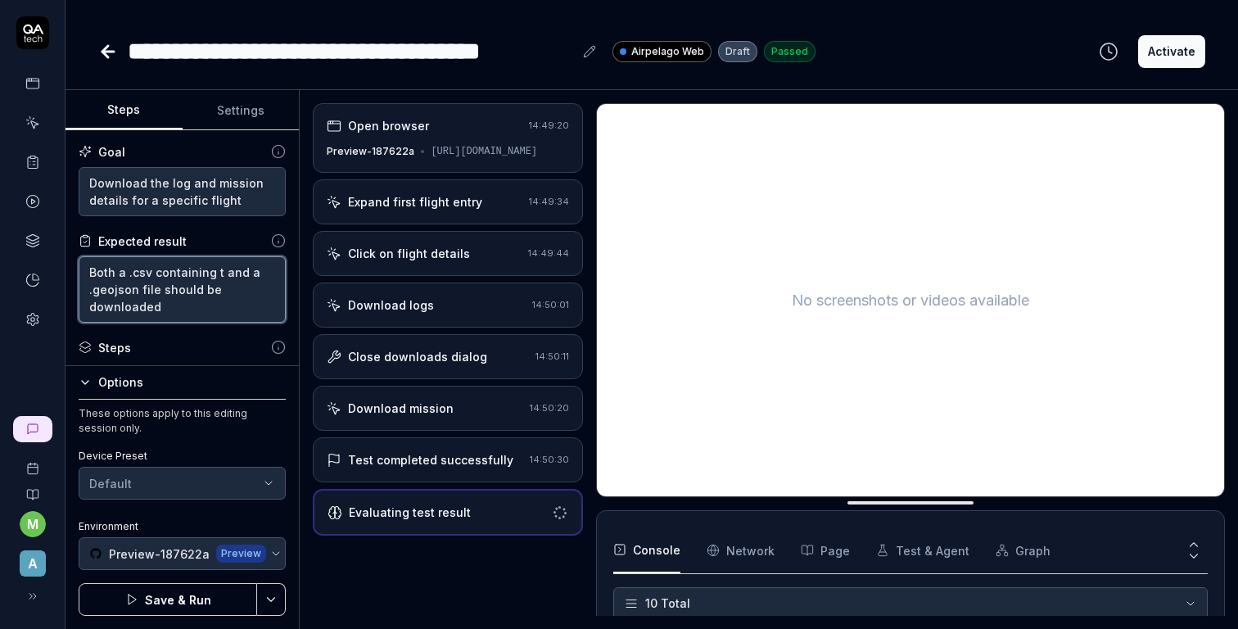
type textarea "*"
type textarea "Both a .csv containing and a .geojson file should be downloaded"
type textarea "*"
type textarea "Both a .csv containing a and a .geojson file should be downloaded"
type textarea "*"
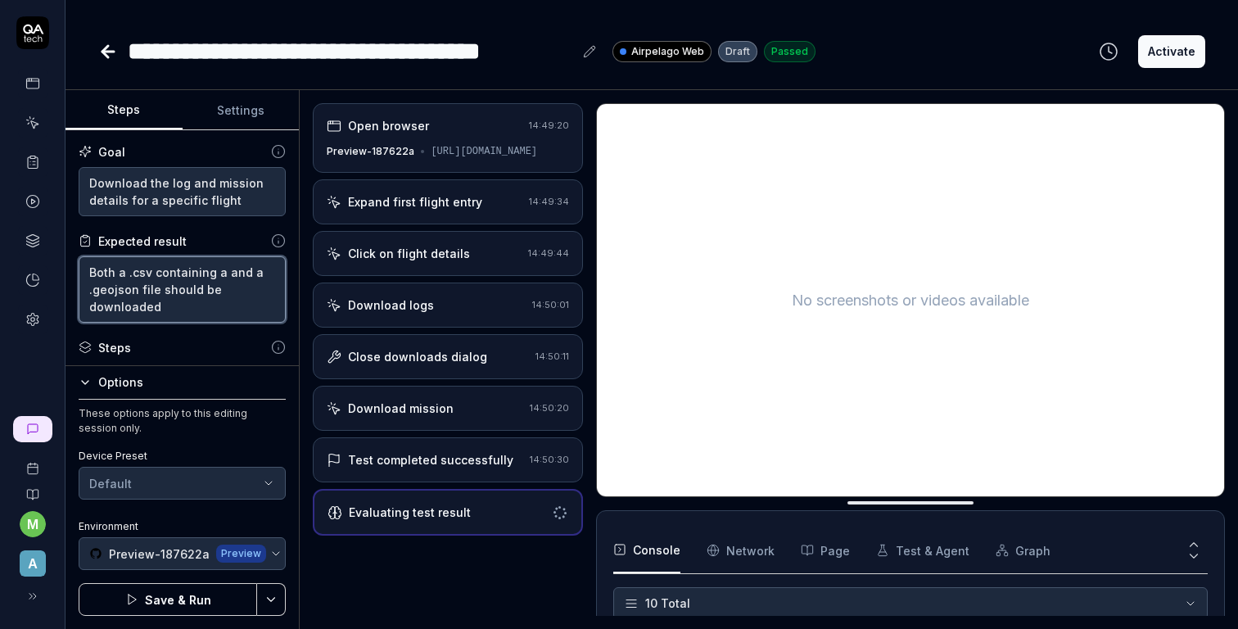
type textarea "Both a .csv containing a and a .geojson file should be downloaded"
type textarea "*"
type textarea "Both a .csv containing a l and a .geojson file should be downloaded"
type textarea "*"
type textarea "Both a .csv containing a lo and a .geojson file should be downloaded"
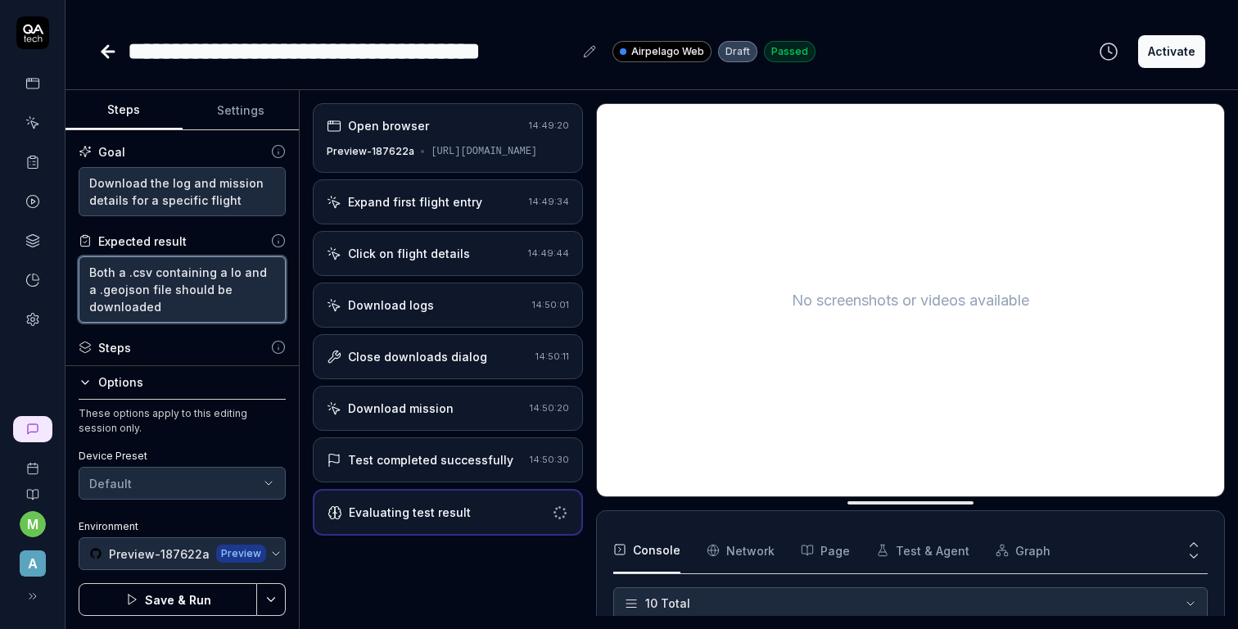
type textarea "*"
type textarea "Both a .csv containing a log and a .geojson file should be downloaded"
type textarea "*"
type textarea "Both a .csv containing a log and a .geojson file should be downloaded"
type textarea "*"
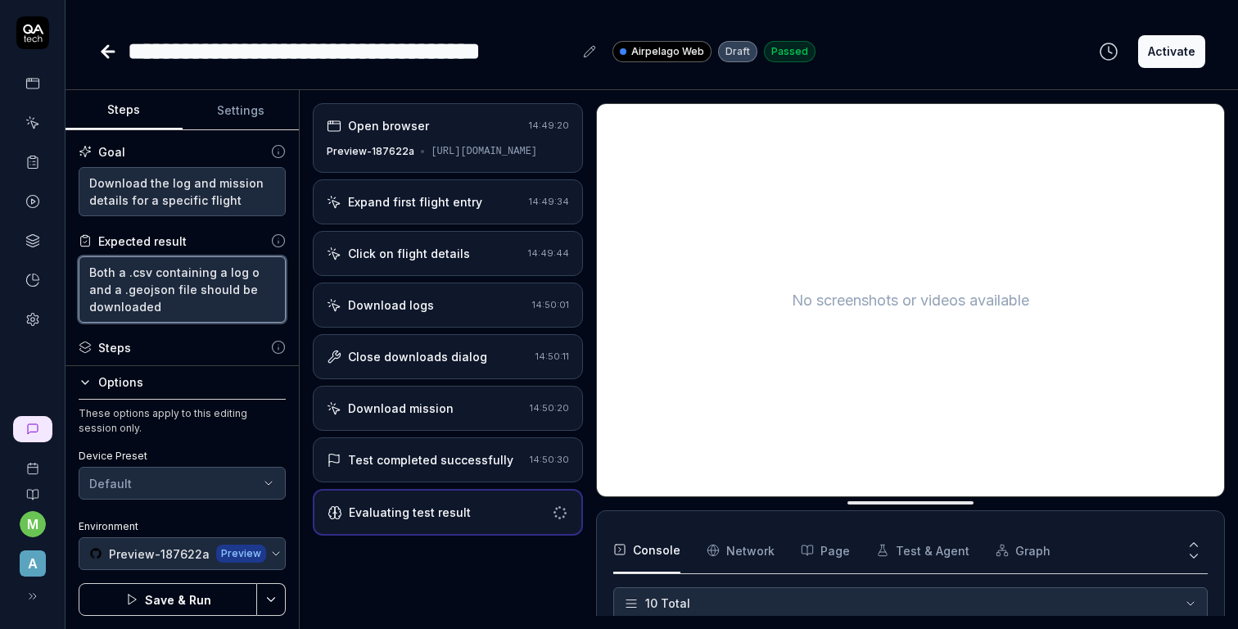
type textarea "Both a .csv containing a log of and a .geojson file should be downloaded"
type textarea "*"
type textarea "Both a .csv containing a log of t and a .geojson file should be downloaded"
type textarea "*"
type textarea "Both a .csv containing a log of th and a .geojson file should be downloaded"
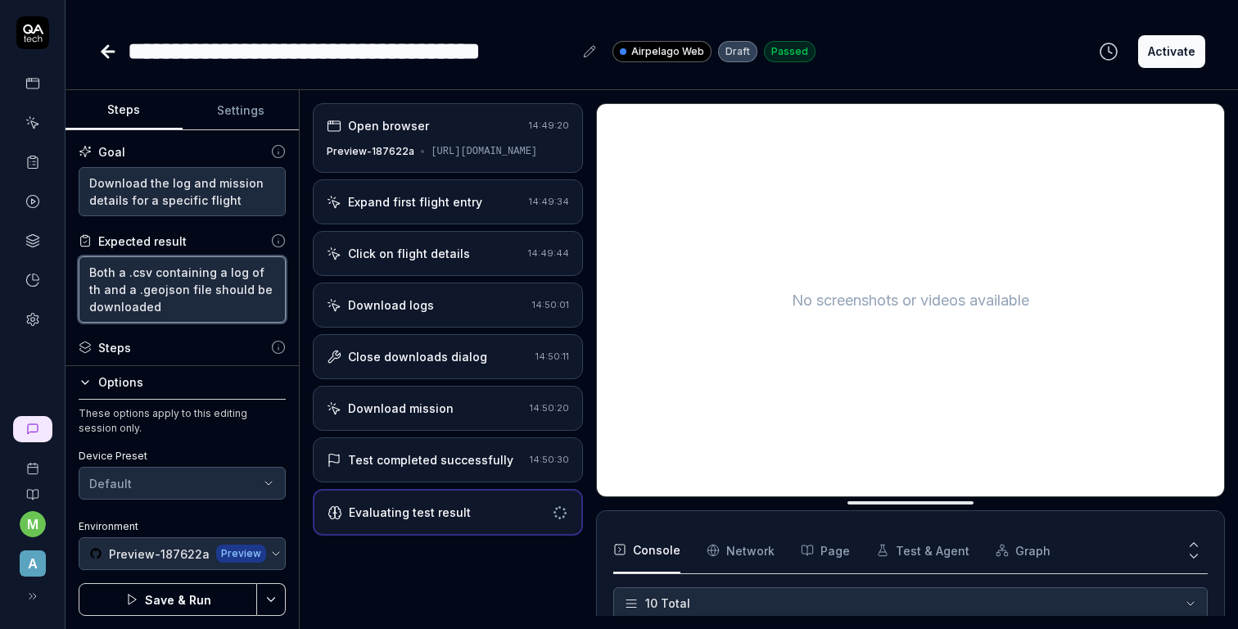
type textarea "*"
type textarea "Both a .csv containing a log of the and a .geojson file should be downloaded"
type textarea "*"
type textarea "Both a .csv containing a log of the and a .geojson file should be downloaded"
type textarea "*"
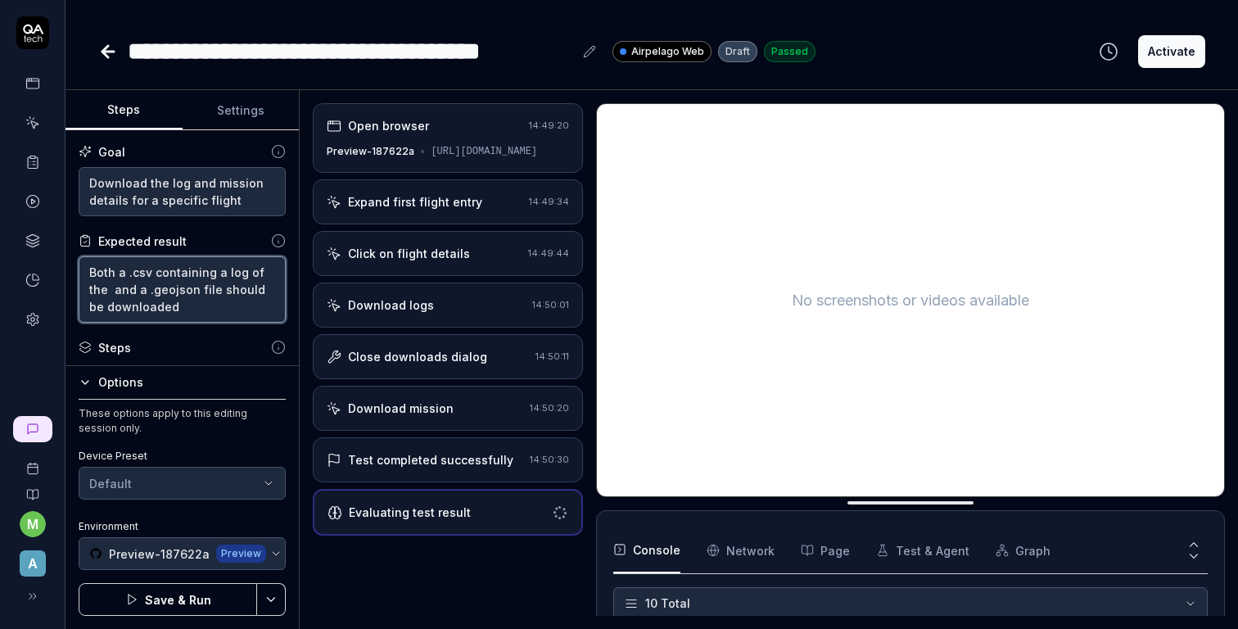
type textarea "Both a .csv containing a log of the f and a .geojson file should be downloaded"
type textarea "*"
type textarea "Both a .csv containing a log of the fl and a .geojson file should be downloaded"
type textarea "*"
type textarea "Both a .csv containing a log of the flig and a .geojson file should be download…"
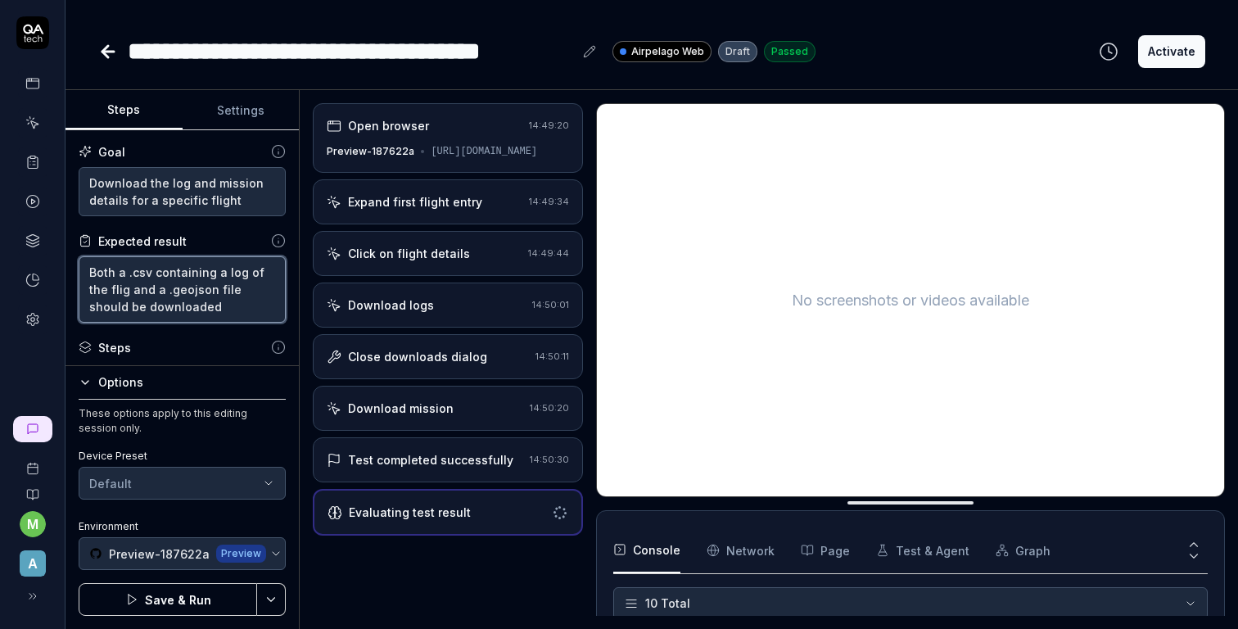
type textarea "*"
type textarea "Both a .csv containing a log of the flight and a .geojson file should be downlo…"
type textarea "*"
type textarea "Both a .csv containing a log of the flight, and a .geojson file should be downl…"
type textarea "*"
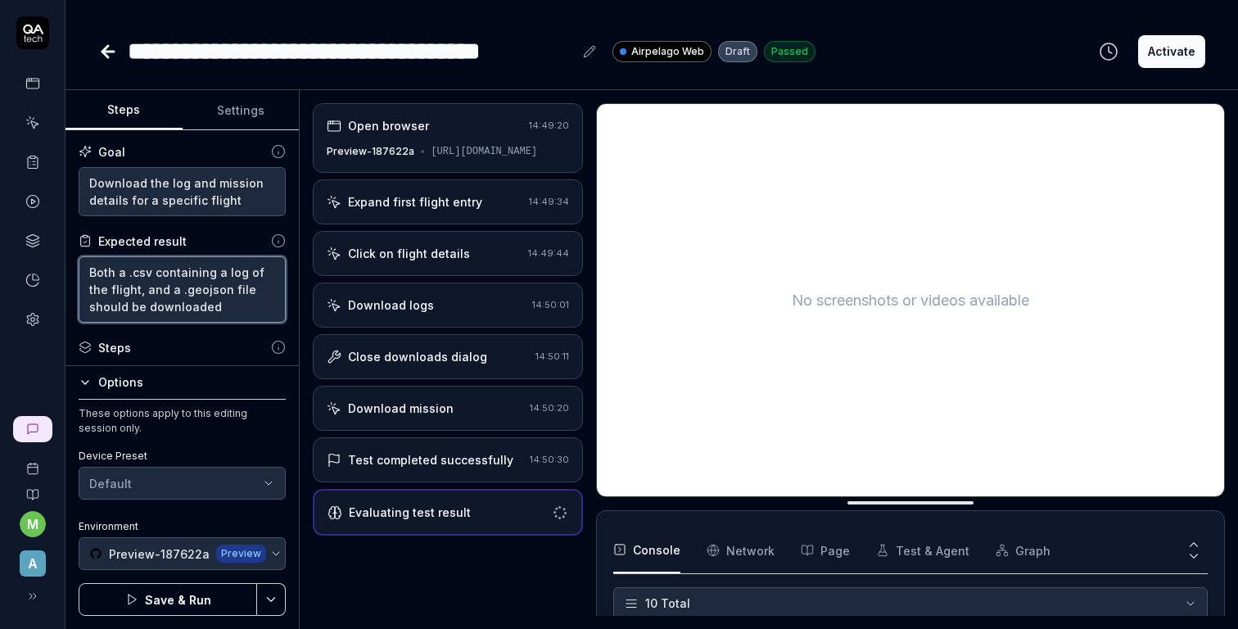
type textarea "Both a .csv containing a log of the flight, and a .geojson file should be downl…"
type textarea "*"
type textarea "Both a .csv containing a log of the flight, a and a .geojson file should be dow…"
type textarea "*"
type textarea "Both a .csv containing a log of the flight, as and a .geojson file should be do…"
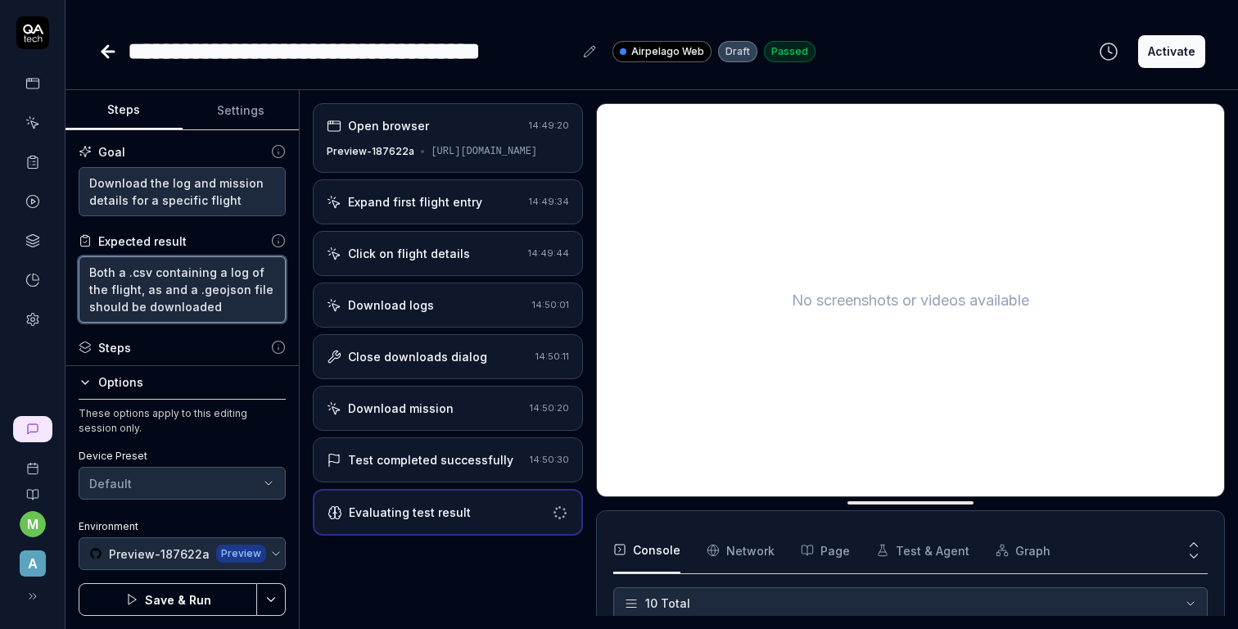
type textarea "*"
type textarea "Both a .csv containing a log of the flight, asw and a .geojson file should be d…"
type textarea "*"
type textarea "Both a .csv containing a log of the flight, aswe and a .geojson file should be …"
type textarea "*"
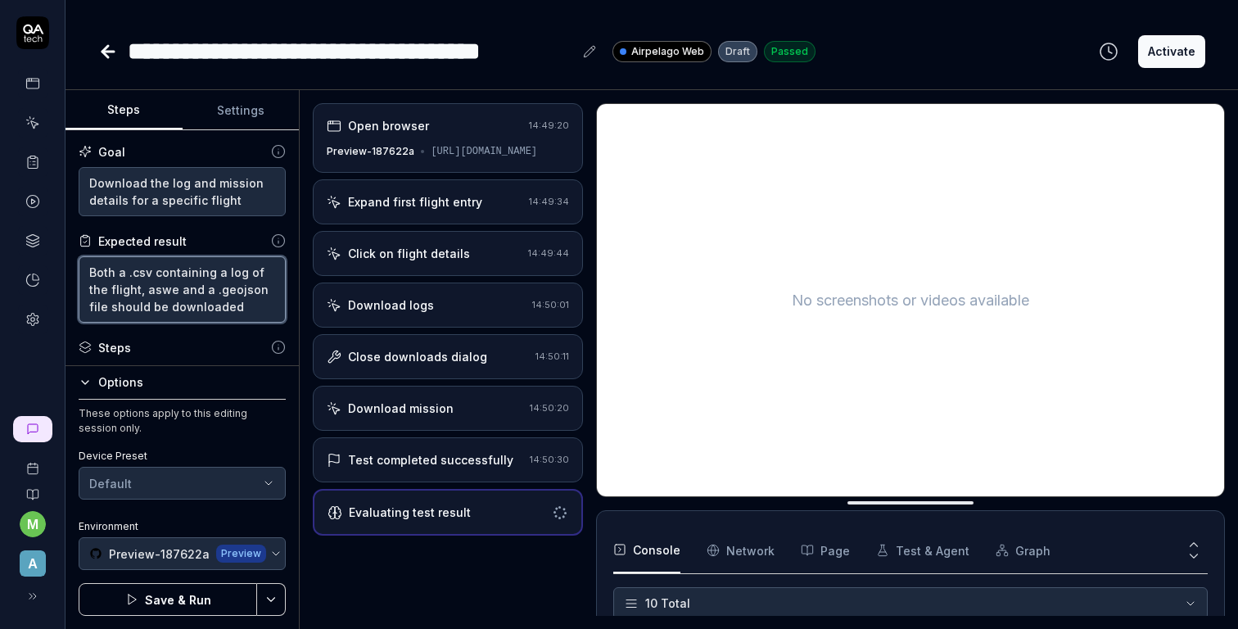
type textarea "Both a .csv containing a log of the flight, aswel and a .geojson file should be…"
type textarea "*"
type textarea "Both a .csv containing a log of the flight, aswell and a .geojson file should b…"
type textarea "*"
type textarea "Both a .csv containing a log of the flight, aswell and a .geojson file should b…"
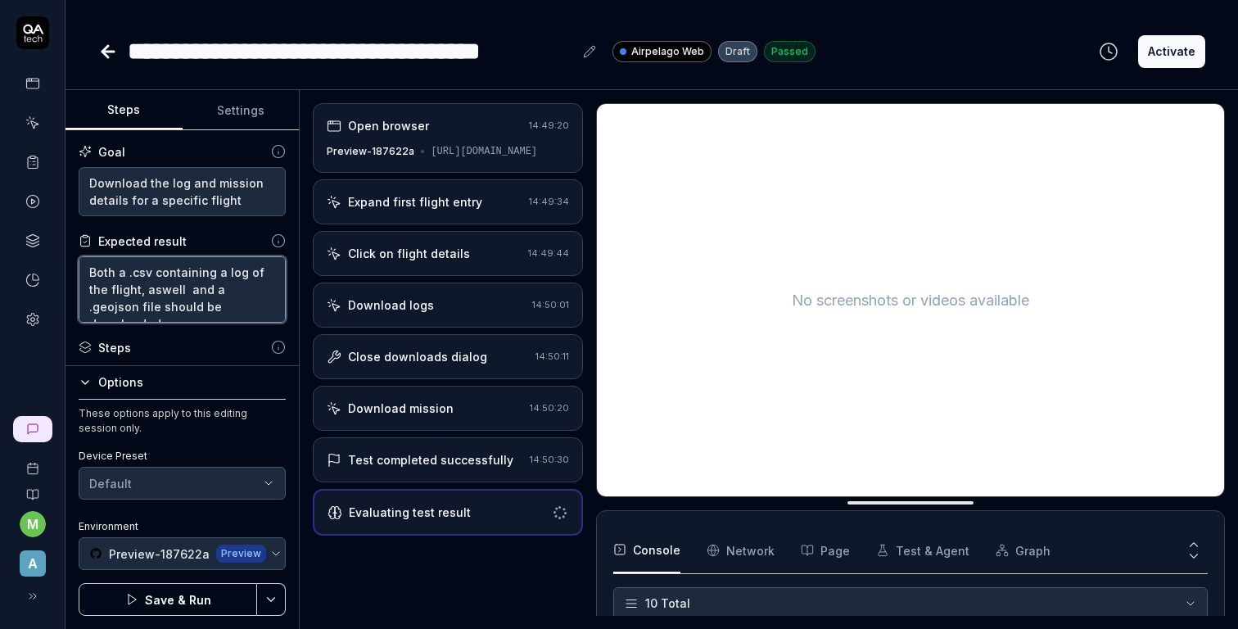
type textarea "*"
type textarea "Both a .csv containing a log of the flight, aswell a and a .geojson file should…"
type textarea "*"
type textarea "Both a .csv containing a log of the flight, aswell as and a .geojson file shoul…"
type textarea "*"
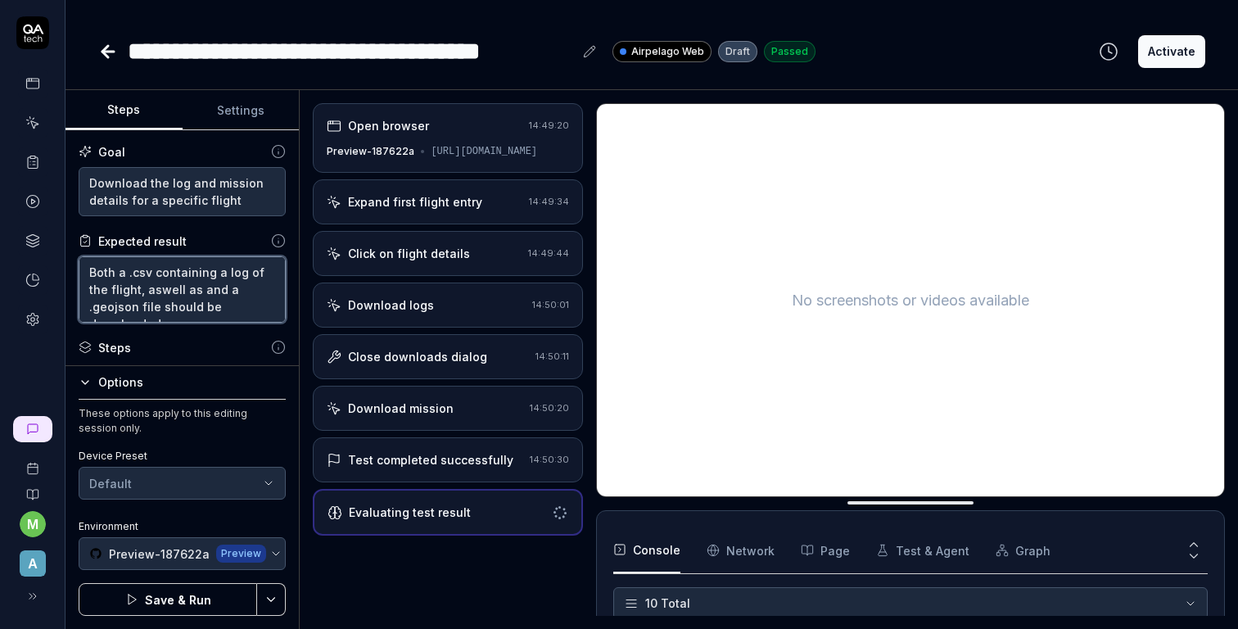
type textarea "Both a .csv containing a log of the flight, aswell as and a .geojson file shoul…"
click at [201, 287] on textarea "Both a .csv containing a log of the flight, aswell as and a .geojson file shoul…" at bounding box center [182, 289] width 207 height 66
type textarea "*"
type textarea "Both a .csv containing a log of the flight, aswell as an a .geojson file should…"
type textarea "*"
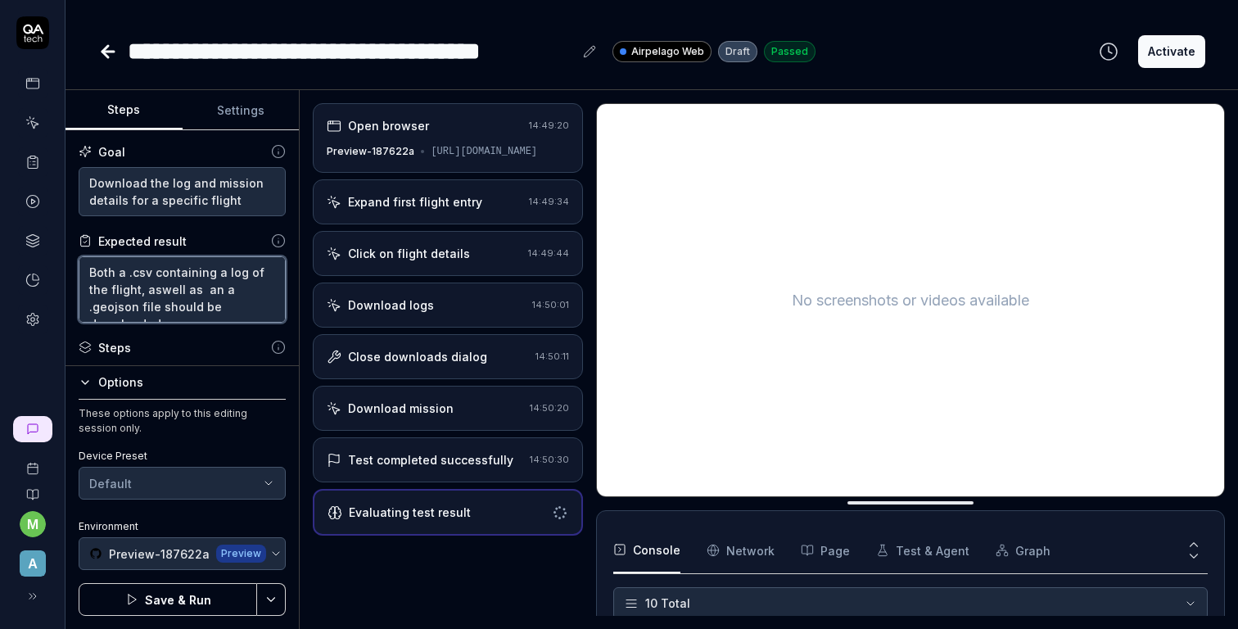
type textarea "Both a .csv containing a log of the flight, aswell as a a .geojson file should …"
type textarea "*"
type textarea "Both a .csv containing a log of the flight, aswell as a .geojson file should be…"
type textarea "*"
type textarea "Both a .csv containing a log of the flight, aswell as a .geojson file should be…"
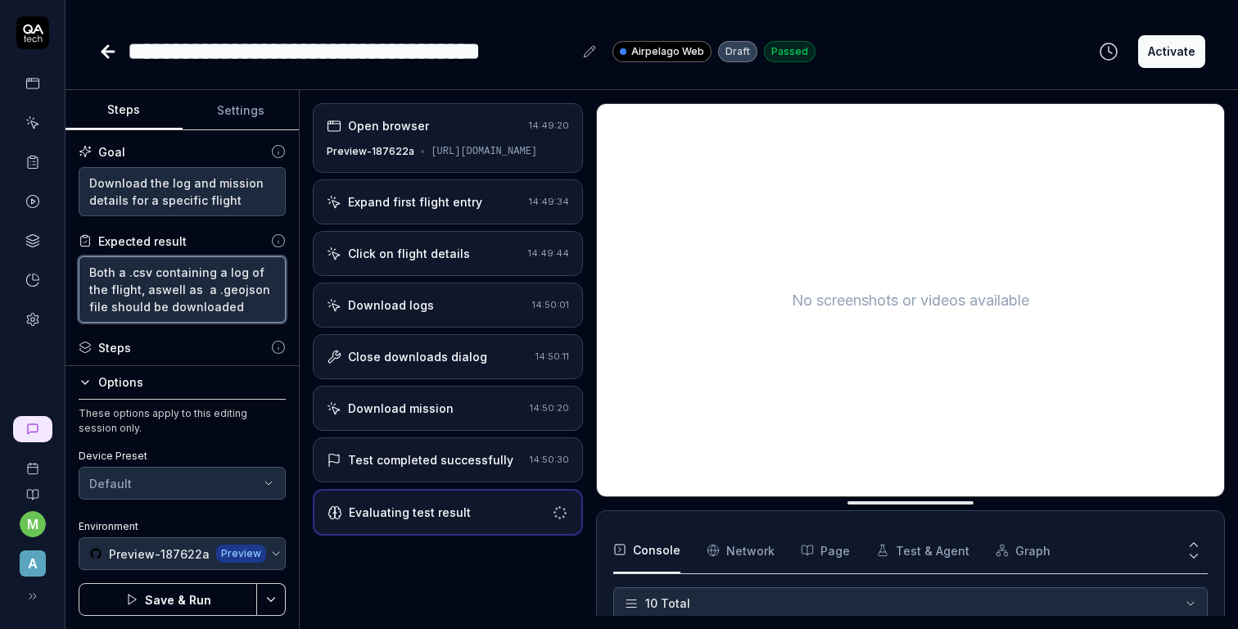
type textarea "*"
type textarea "Both a .csv containing a log of the flight, aswell as a .geojson file should be…"
drag, startPoint x: 224, startPoint y: 305, endPoint x: 133, endPoint y: 304, distance: 90.9
click at [133, 304] on textarea "Both a .csv containing a log of the flight, aswell as a .geojson file should be…" at bounding box center [182, 289] width 207 height 66
click at [217, 305] on textarea "Both a .csv containing a log of the flight, aswell as a .geojson file should be…" at bounding box center [182, 289] width 207 height 66
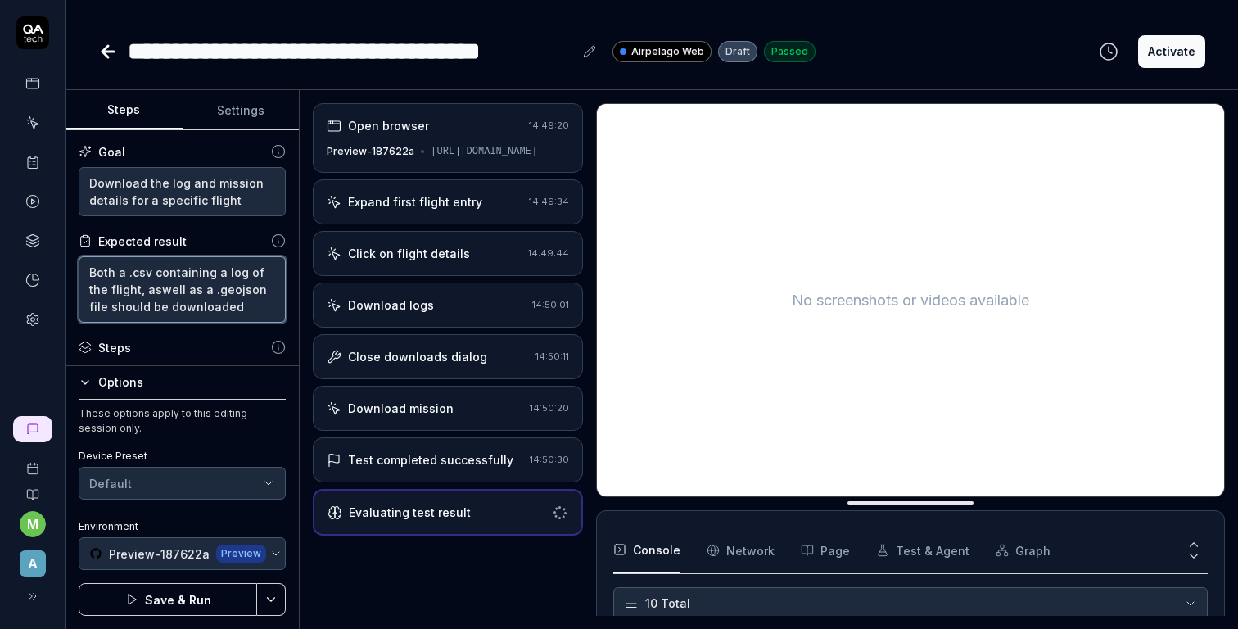
click at [263, 290] on textarea "Both a .csv containing a log of the flight, aswell as a .geojson file should be…" at bounding box center [182, 289] width 207 height 66
type textarea "*"
type textarea "Both a .csv containing a log of the flight, aswell as a .geojson file cshould b…"
type textarea "*"
type textarea "Both a .csv containing a log of the flight, aswell as a .geojson file coshould …"
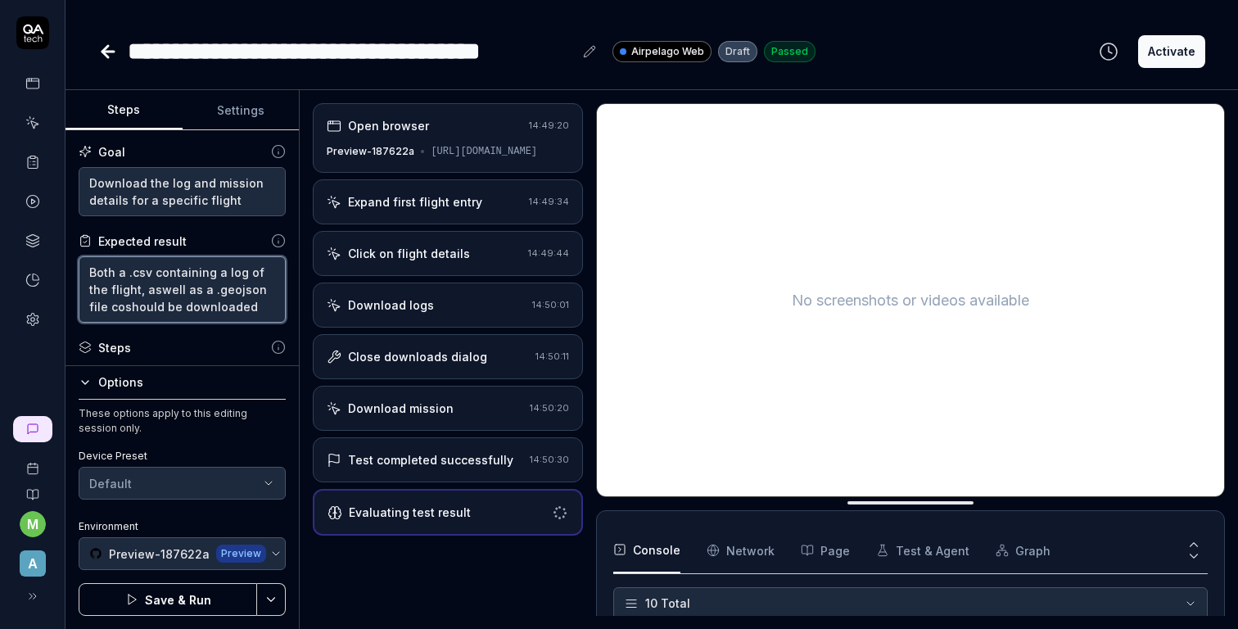
type textarea "*"
type textarea "Both a .csv containing a log of the flight, aswell as a .geojson file conshould…"
type textarea "*"
type textarea "Both a .csv containing a log of the flight, aswell as a .geojson file contshoul…"
type textarea "*"
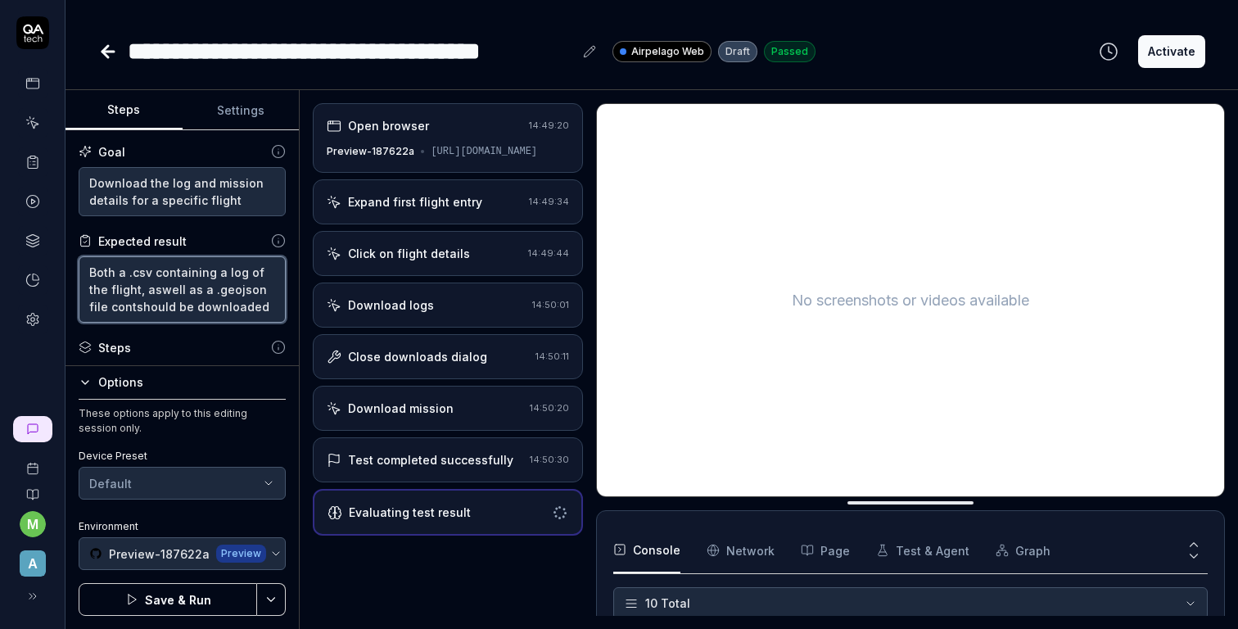
type textarea "Both a .csv containing a log of the flight, aswell as a .geojson file contashou…"
type textarea "*"
type textarea "Both a .csv containing a log of the flight, aswell as a .geojson file contausho…"
type textarea "*"
type textarea "Both a .csv containing a log of the flight, aswell as a .geojson file contashou…"
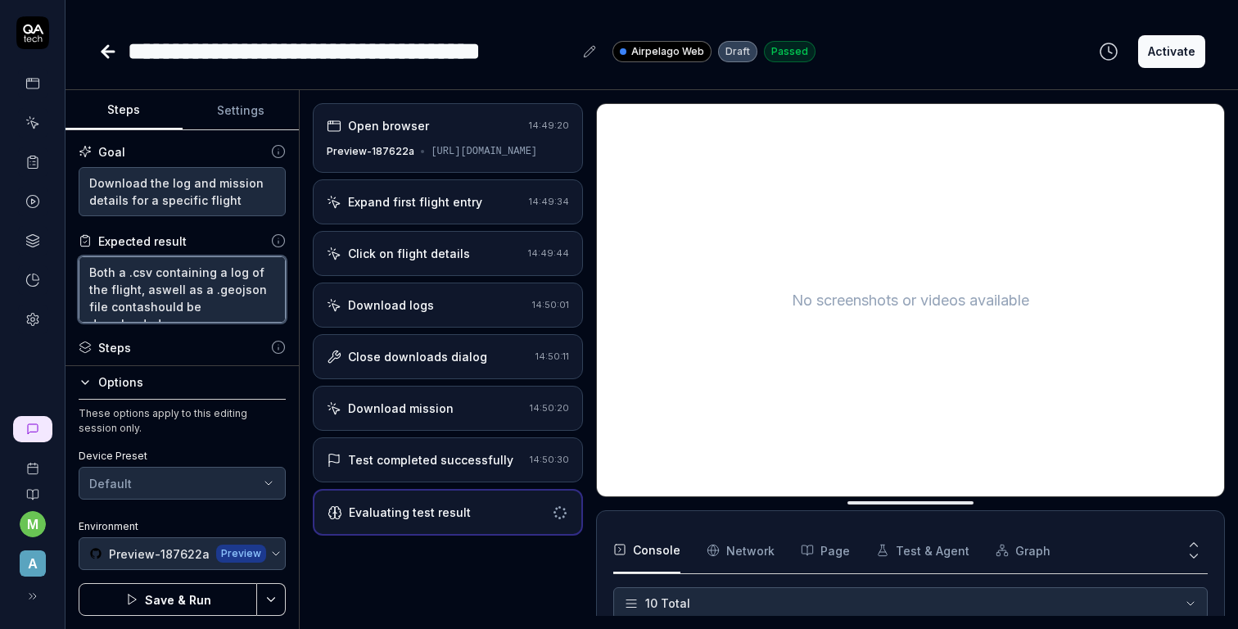
type textarea "*"
type textarea "Both a .csv containing a log of the flight, aswell as a .geojson file contaisho…"
type textarea "*"
type textarea "Both a .csv containing a log of the flight, aswell as a .geojson file containsh…"
type textarea "*"
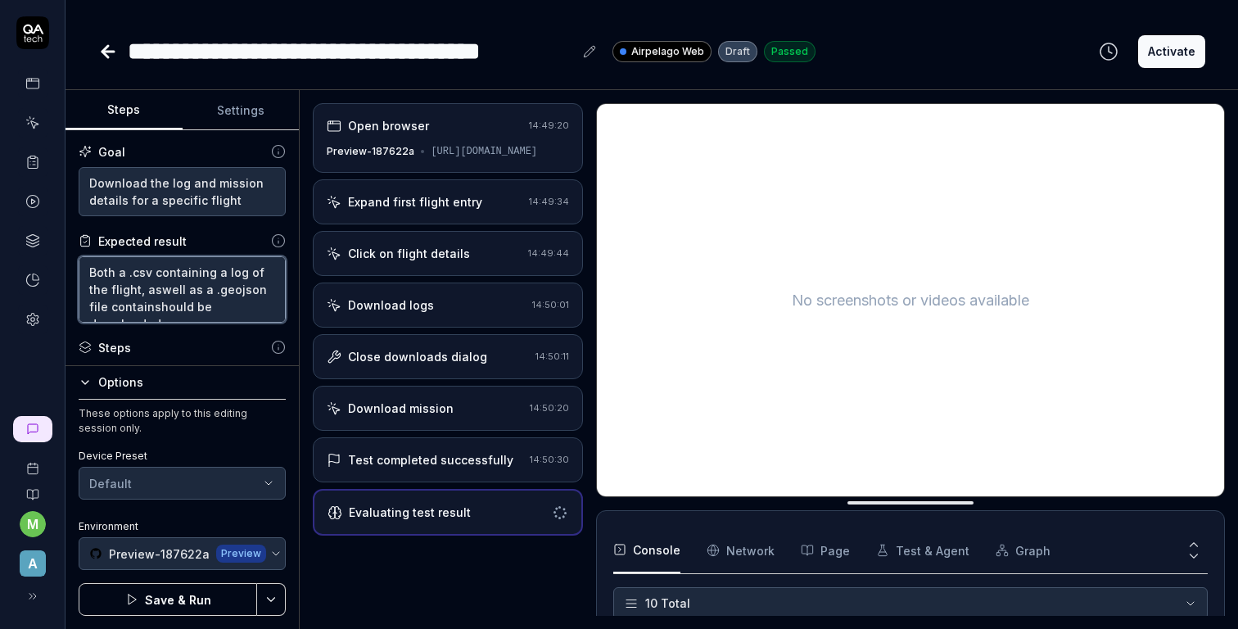
type textarea "Both a .csv containing a log of the flight, aswell as a .geojson file containis…"
type textarea "*"
type textarea "Both a .csv containing a log of the flight, aswell as a .geojson file containin…"
type textarea "*"
type textarea "Both a .csv containing a log of the flight, aswell as a .geojson file containin…"
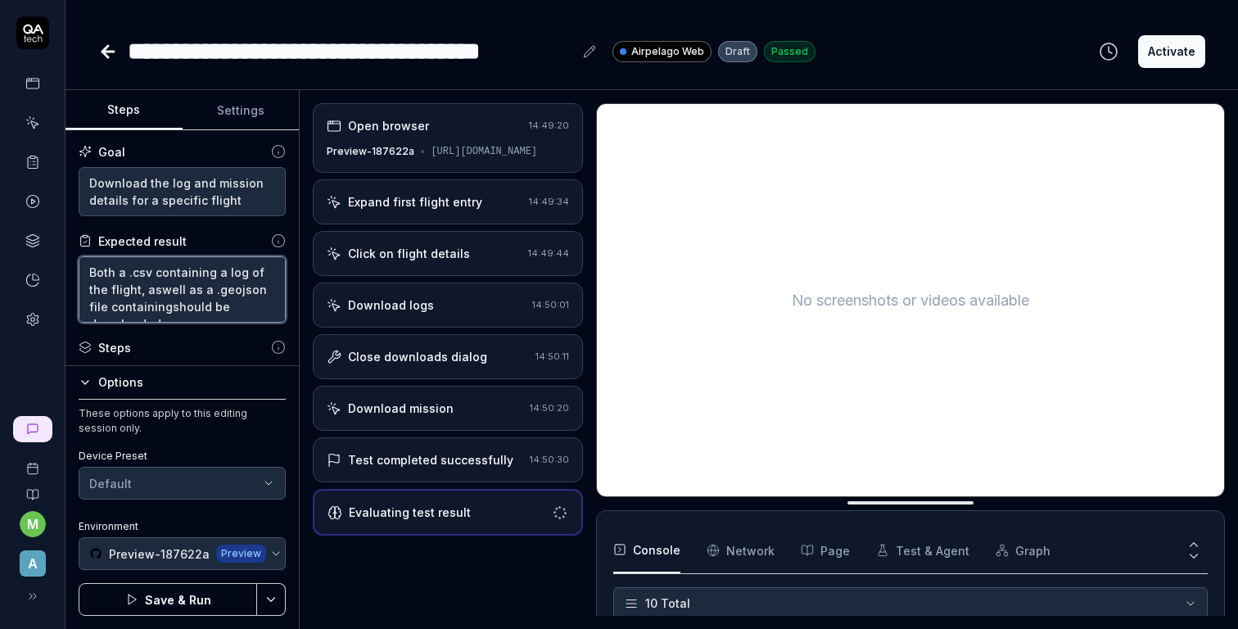
type textarea "*"
type textarea "Both a .csv containing a log of the flight, aswell as a .geojson file containin…"
type textarea "*"
type textarea "Both a .csv containing a log of the flight, aswell as a .geojson file containin…"
type textarea "*"
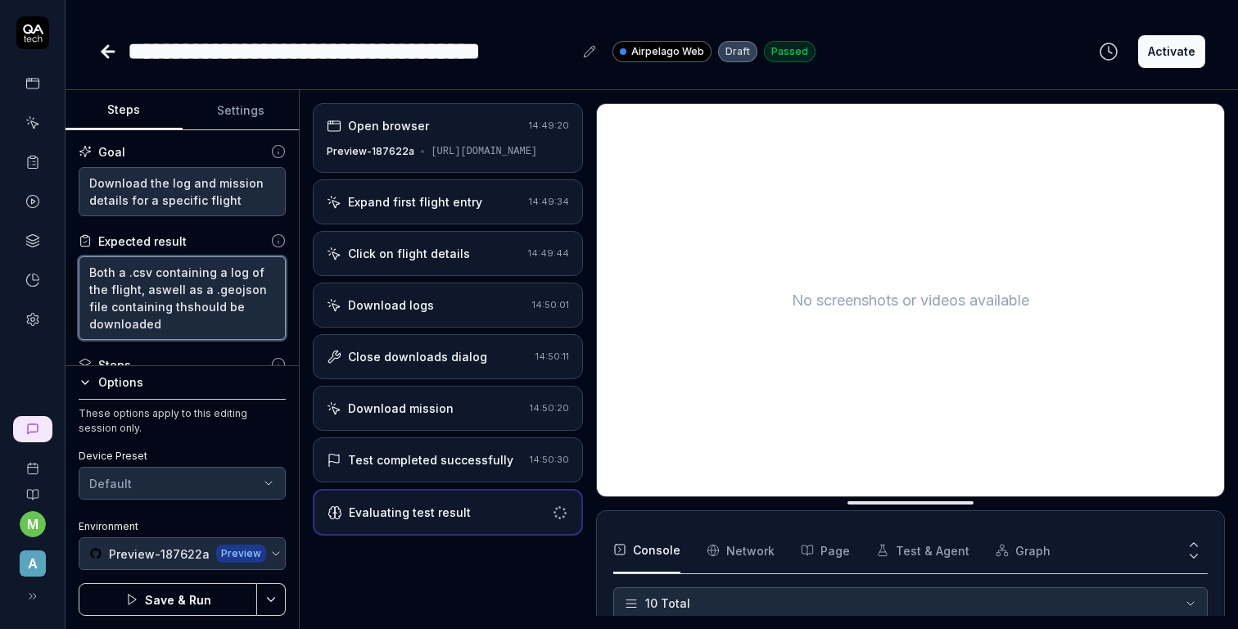
type textarea "Both a .csv containing a log of the flight, aswell as a .geojson file containin…"
type textarea "*"
type textarea "Both a .csv containing a log of the flight, aswell as a .geojson file containin…"
type textarea "*"
type textarea "Both a .csv containing a log of the flight, aswell as a .geojson file containin…"
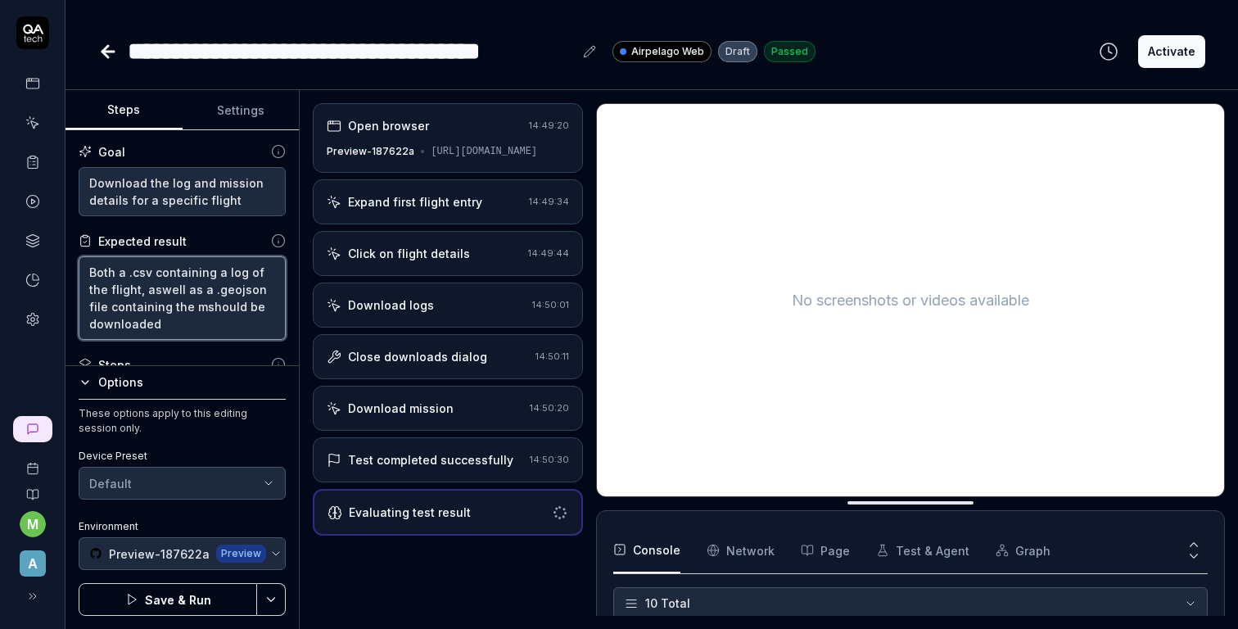
type textarea "*"
type textarea "Both a .csv containing a log of the flight, aswell as a .geojson file containin…"
type textarea "*"
type textarea "Both a .csv containing a log of the flight, aswell as a .geojson file containin…"
type textarea "*"
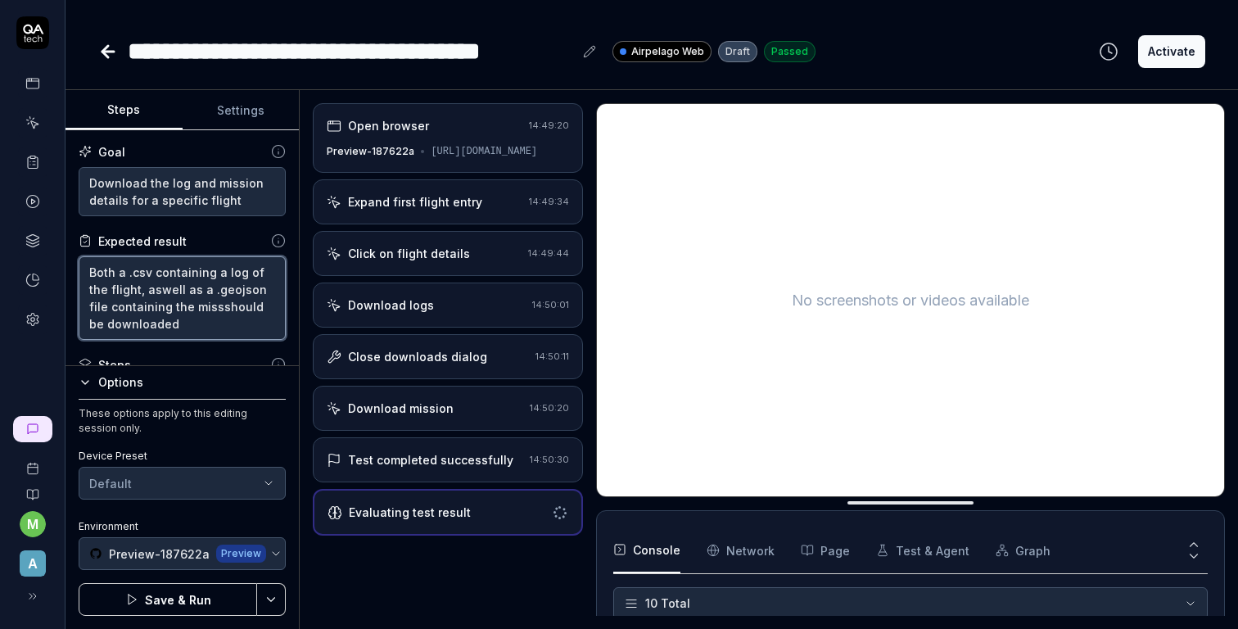
type textarea "Both a .csv containing a log of the flight, aswell as a .geojson file containin…"
type textarea "*"
type textarea "Both a .csv containing a log of the flight, aswell as a .geojson file containin…"
type textarea "*"
type textarea "Both a .csv containing a log of the flight, aswell as a .geojson file containin…"
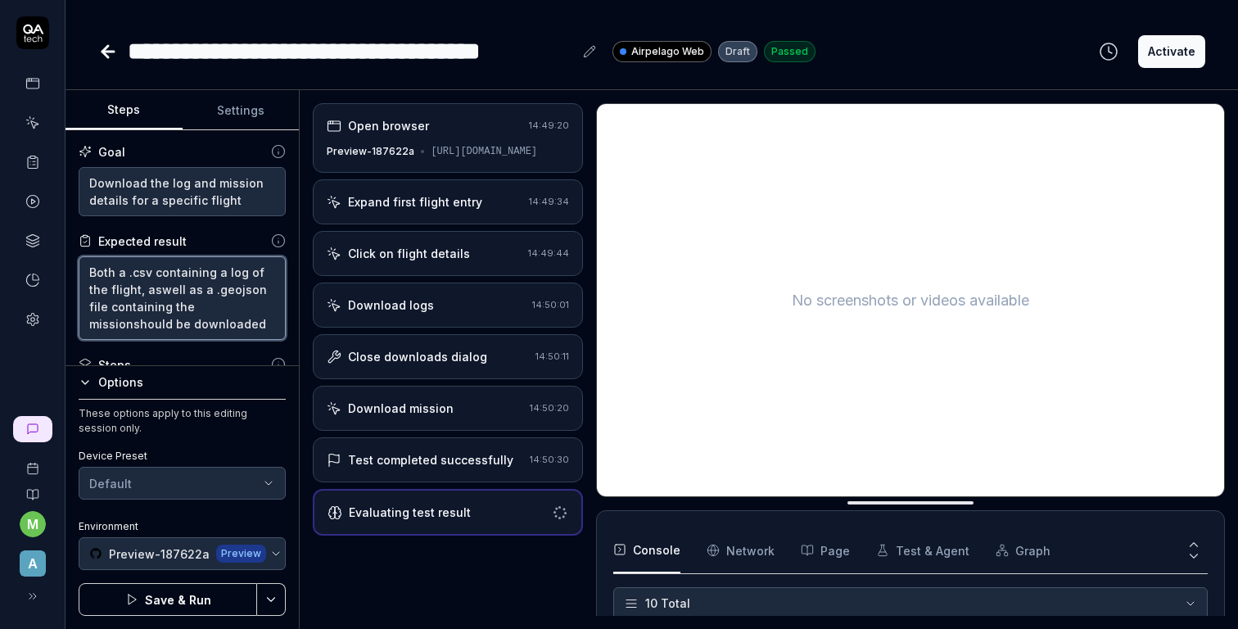
type textarea "*"
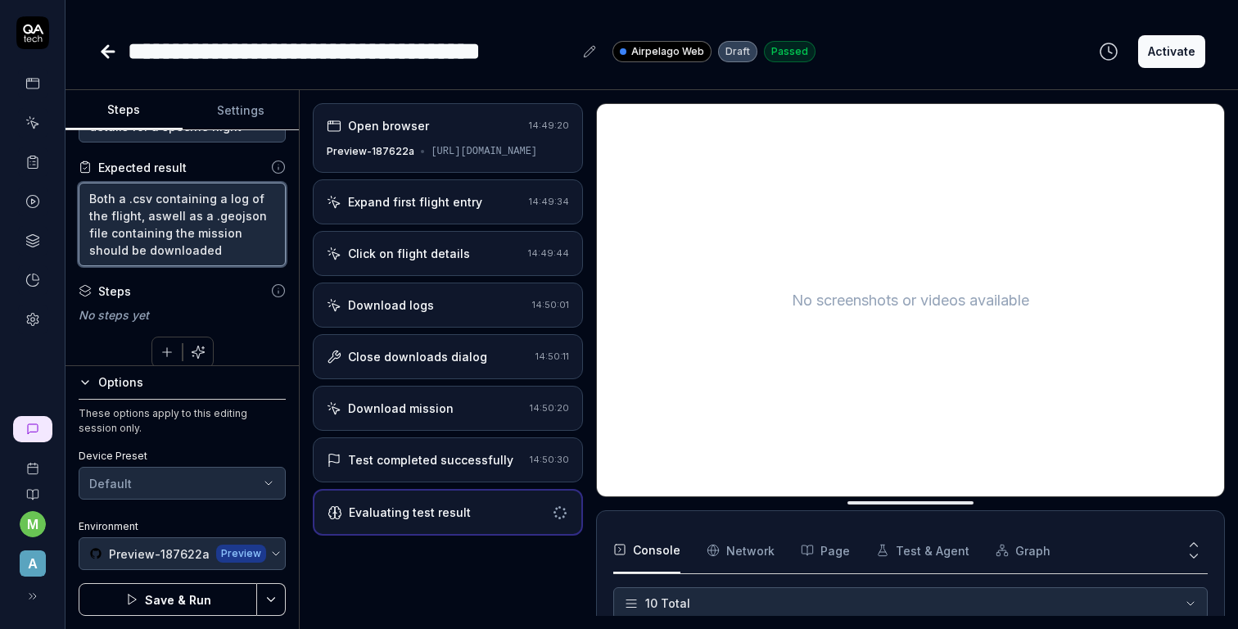
scroll to position [88, 0]
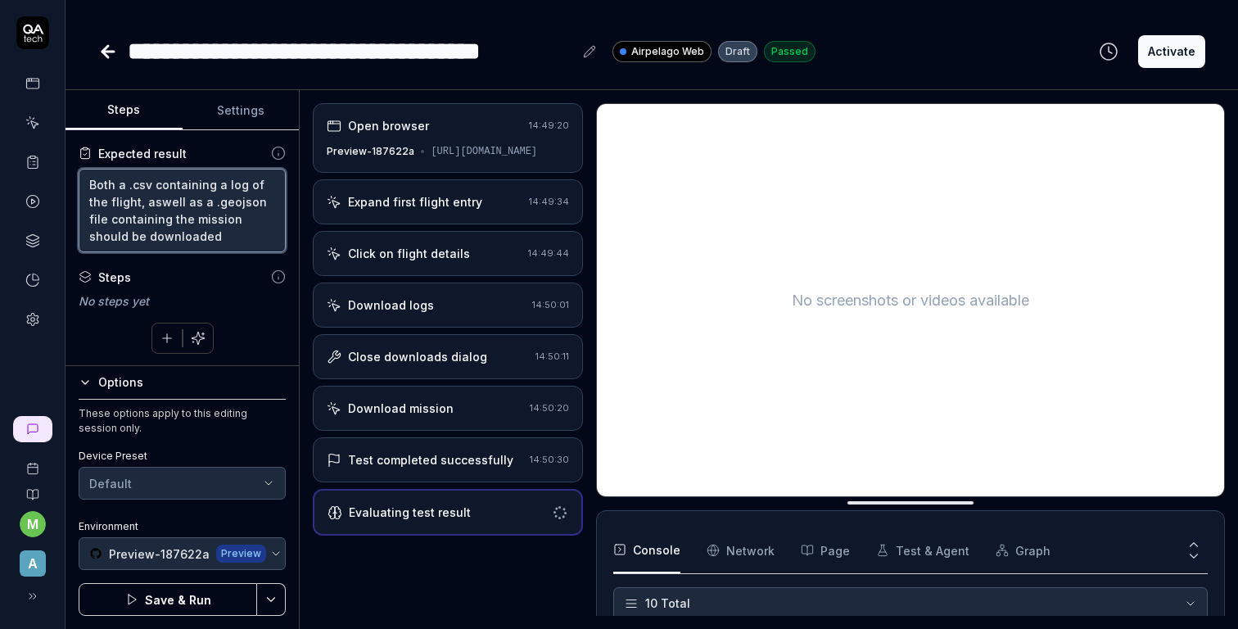
type textarea "Both a .csv containing a log of the flight, aswell as a .geojson file containin…"
click at [178, 597] on button "Save & Run" at bounding box center [168, 599] width 178 height 33
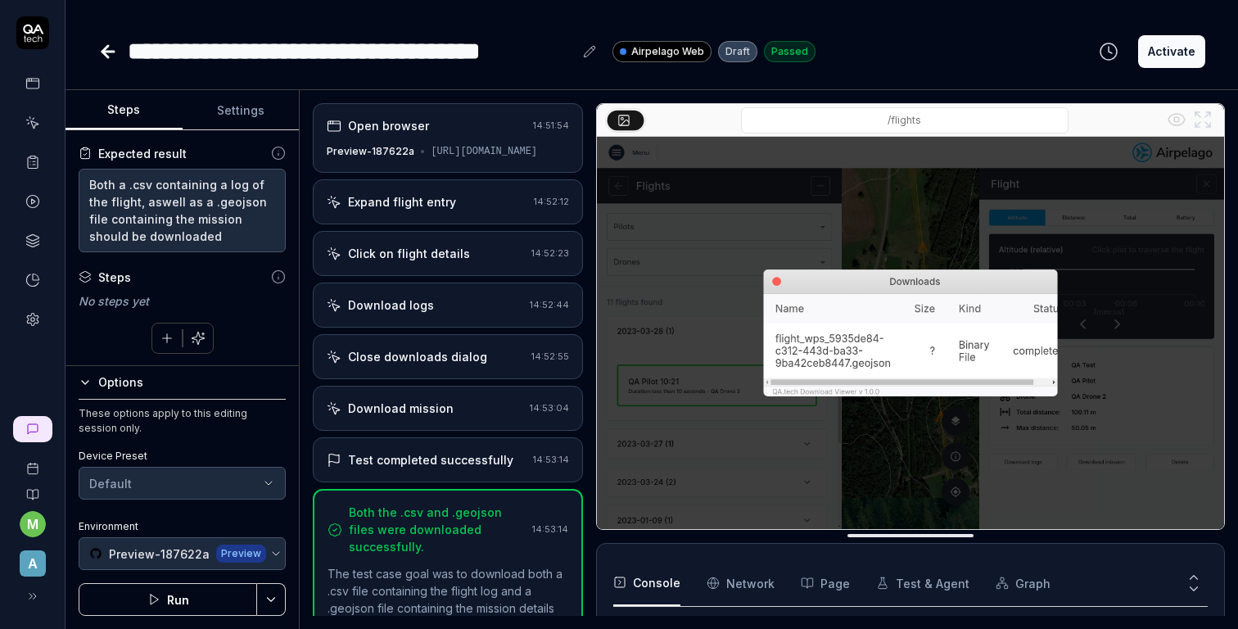
click at [109, 48] on icon at bounding box center [108, 52] width 20 height 20
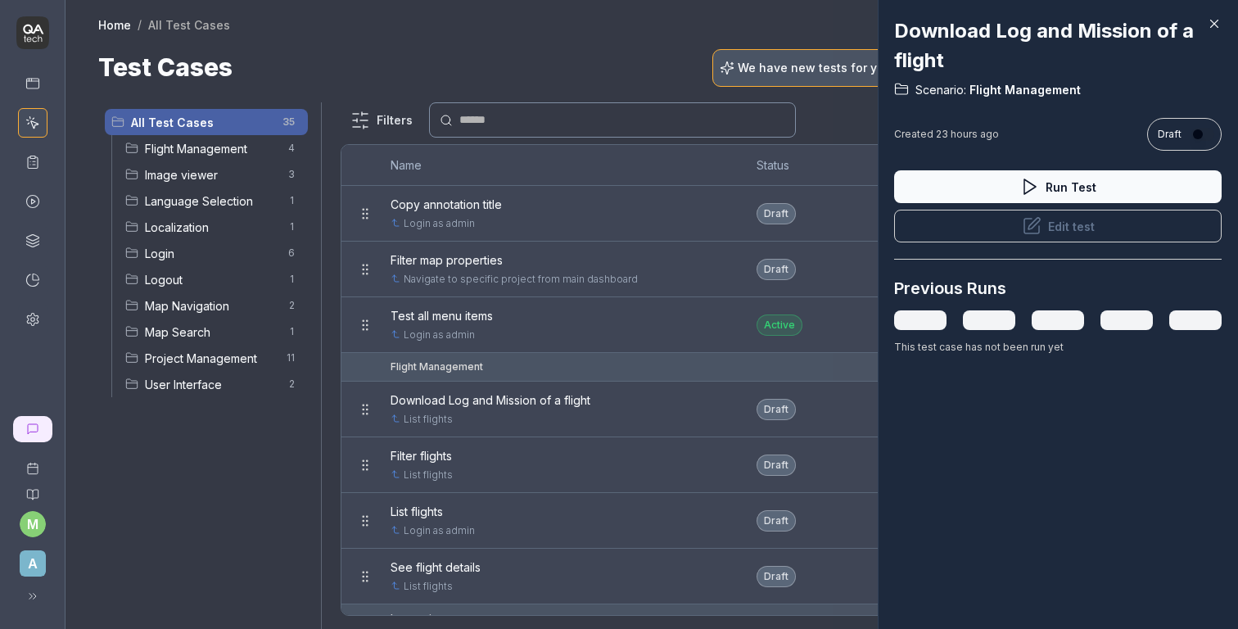
click at [566, 245] on div at bounding box center [619, 314] width 1238 height 629
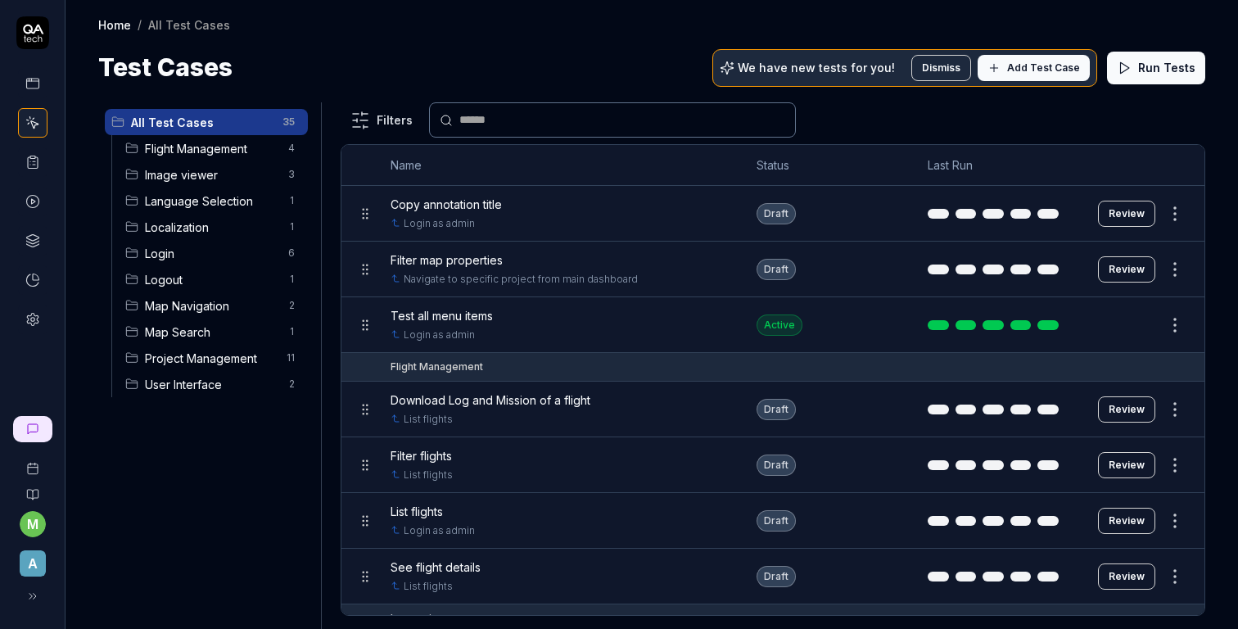
click at [187, 147] on span "Flight Management" at bounding box center [211, 148] width 133 height 17
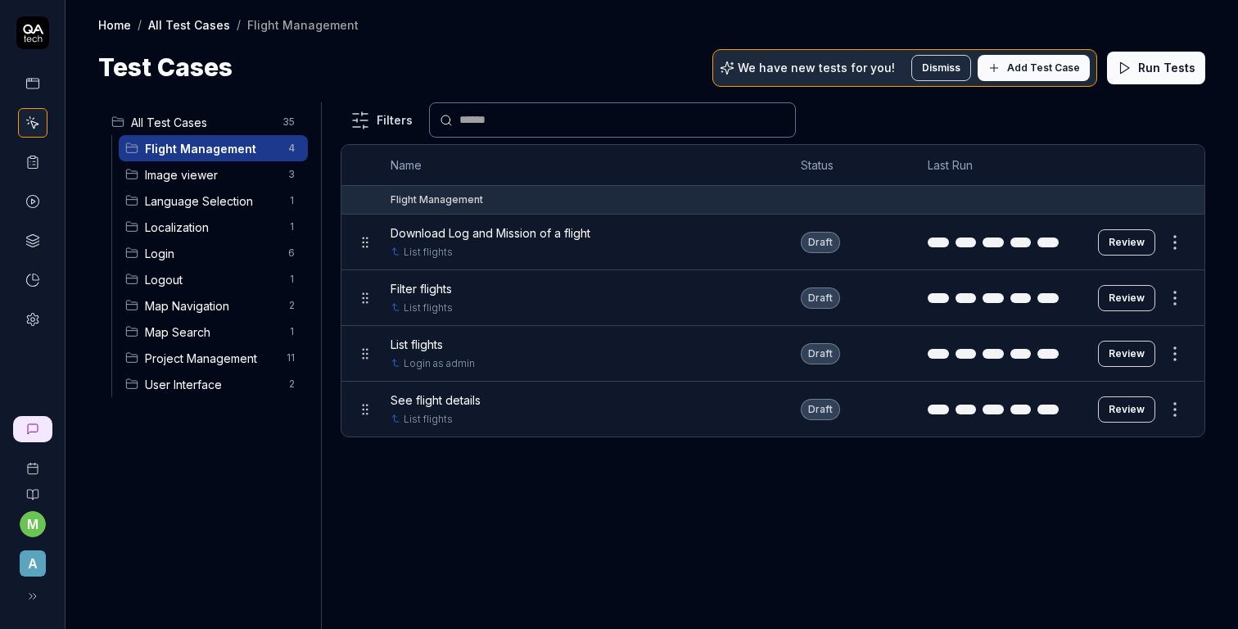
click at [447, 285] on span "Filter flights" at bounding box center [421, 288] width 61 height 17
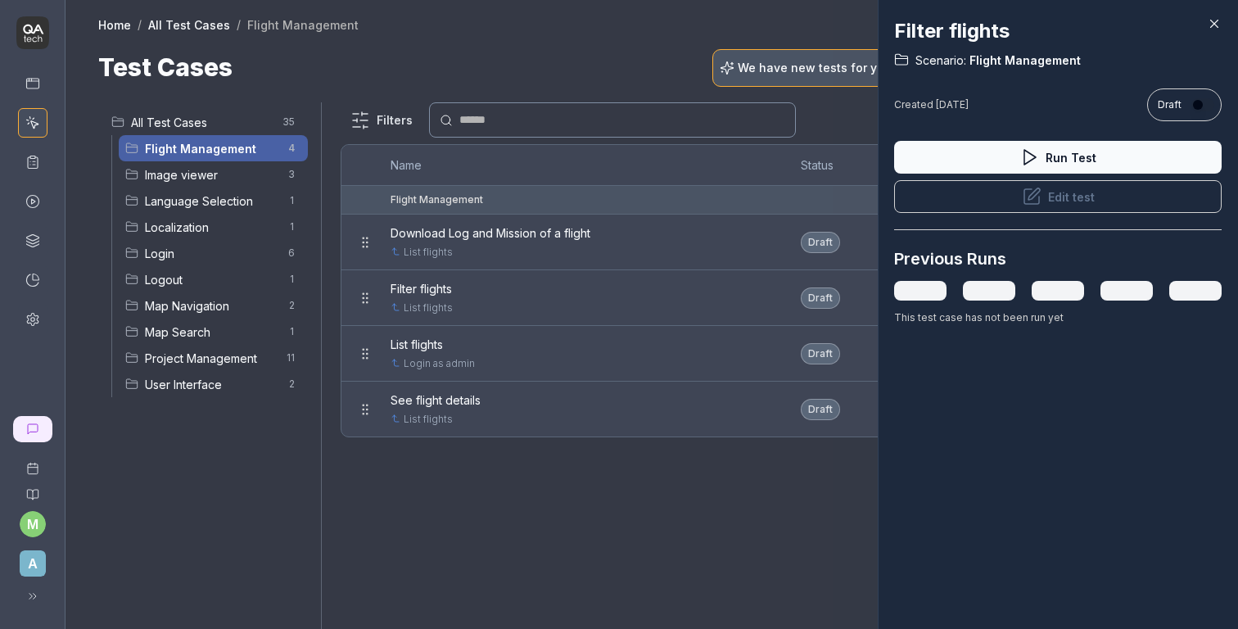
click at [973, 194] on button "Edit test" at bounding box center [1057, 196] width 327 height 33
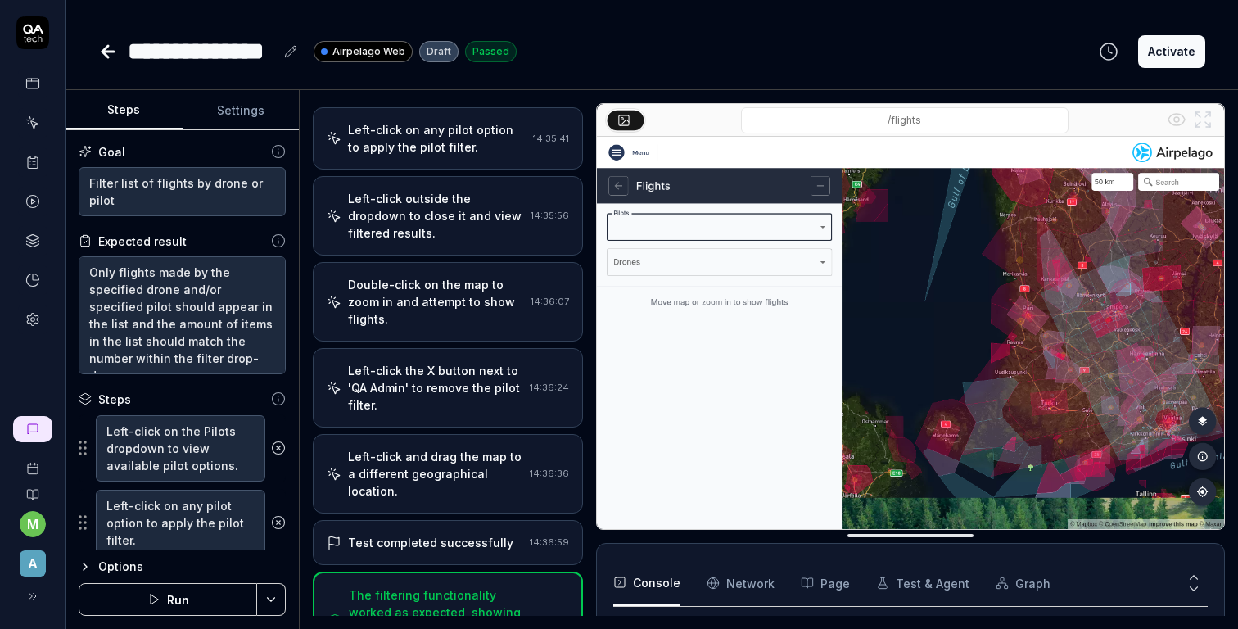
scroll to position [147, 0]
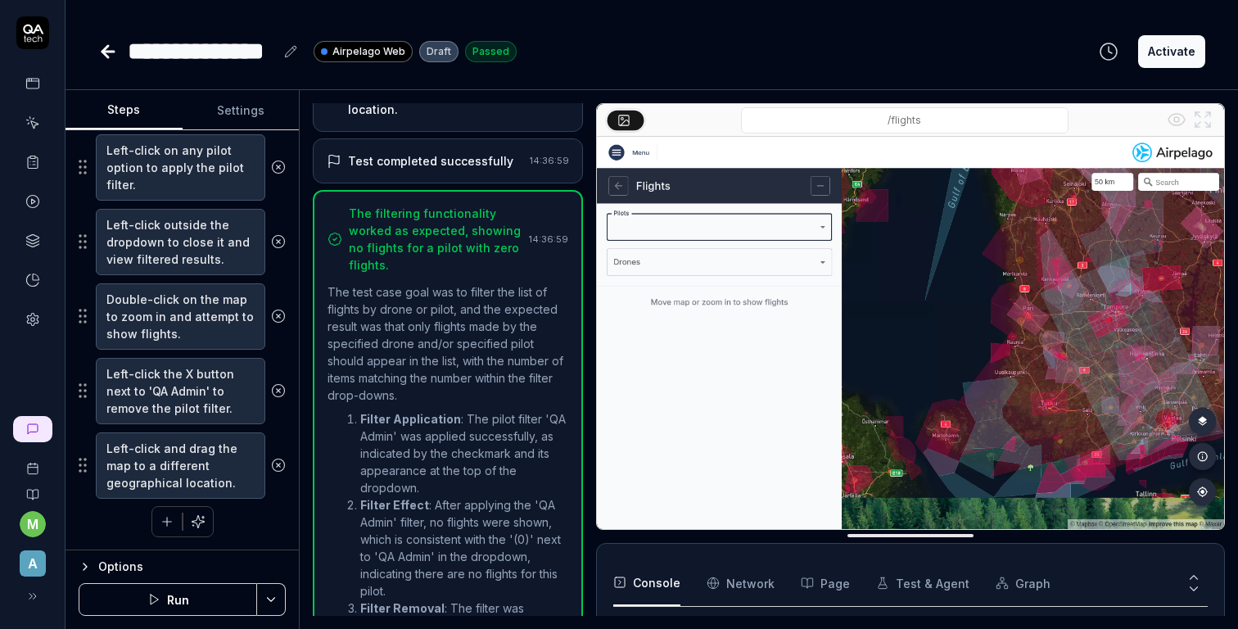
scroll to position [693, 0]
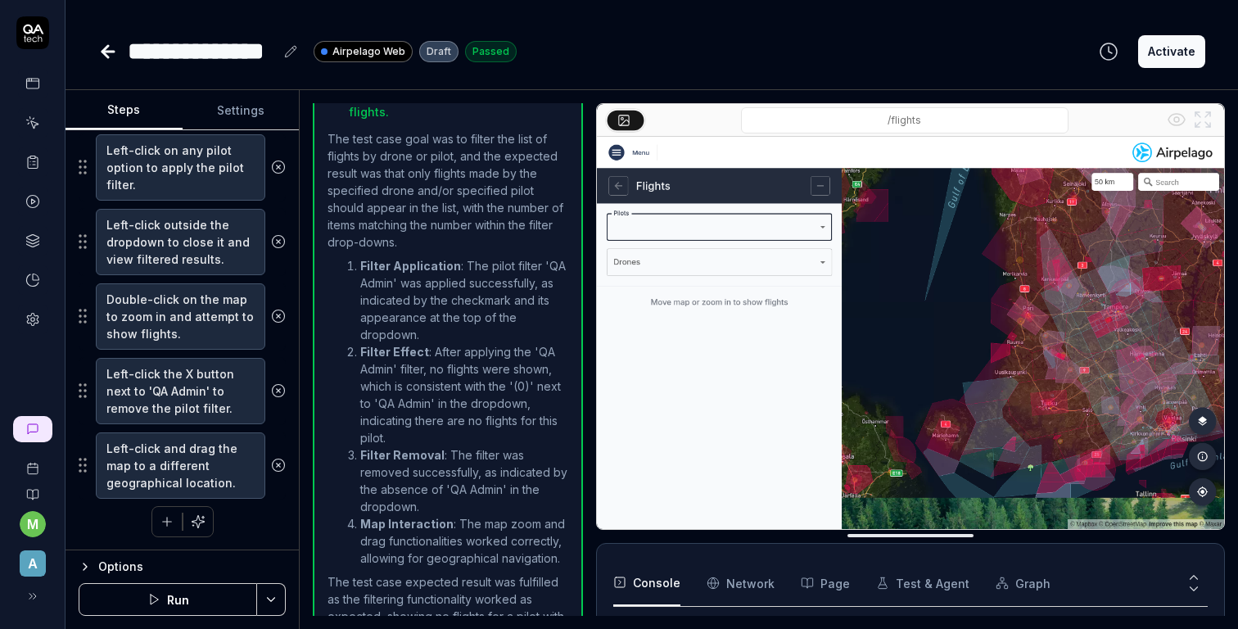
click at [102, 562] on div "Options" at bounding box center [191, 567] width 187 height 20
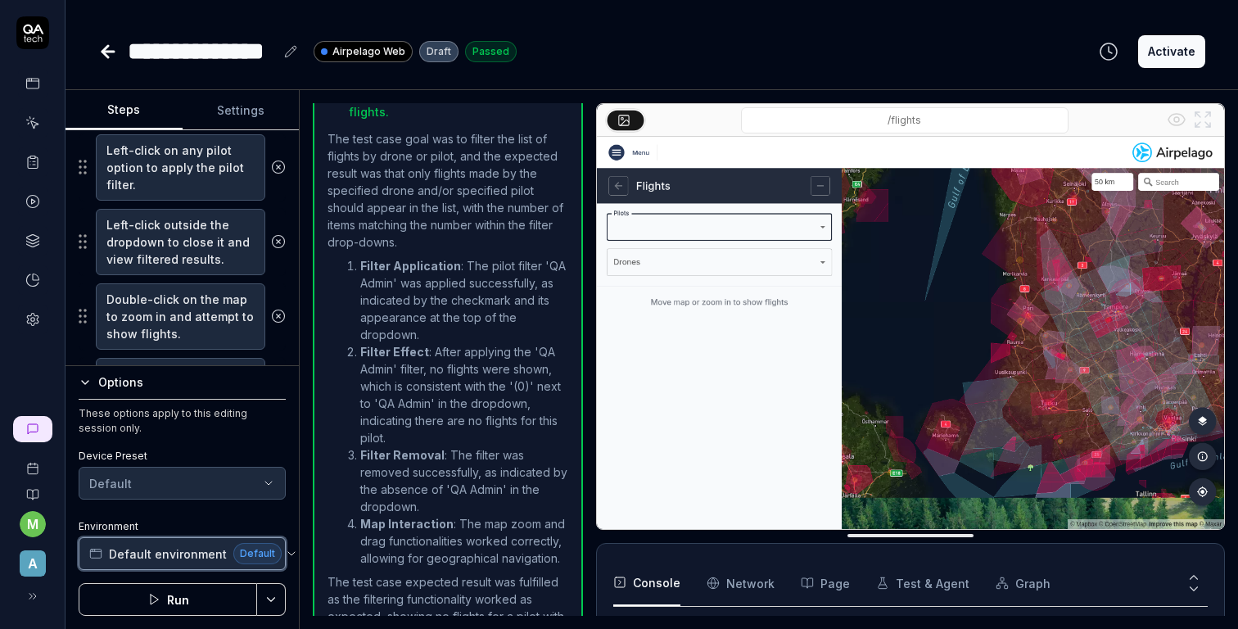
click at [154, 552] on span "Default environment" at bounding box center [168, 553] width 118 height 17
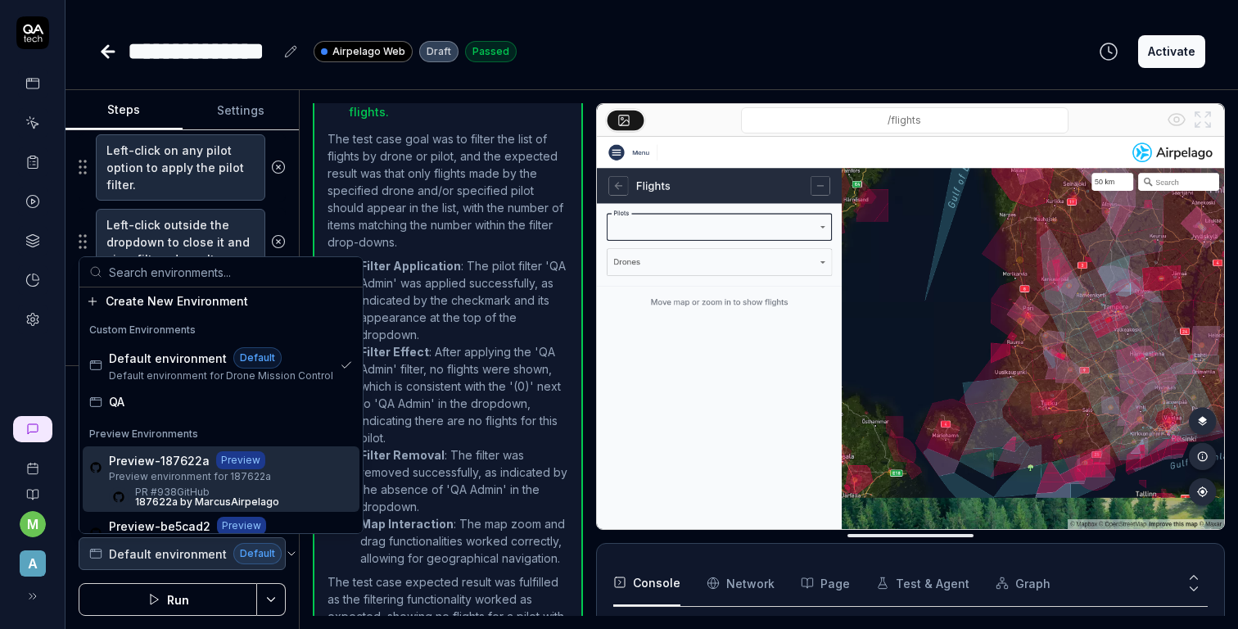
click at [206, 479] on span "Preview environment for 187622a" at bounding box center [194, 476] width 170 height 15
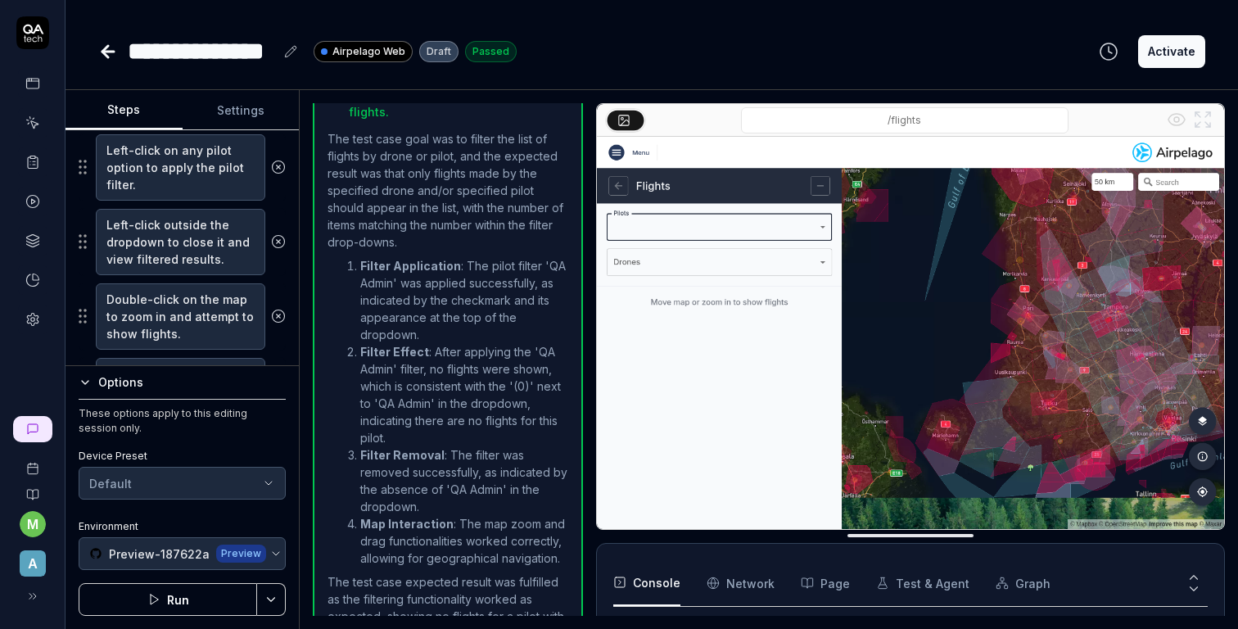
click at [160, 597] on icon "button" at bounding box center [153, 599] width 13 height 13
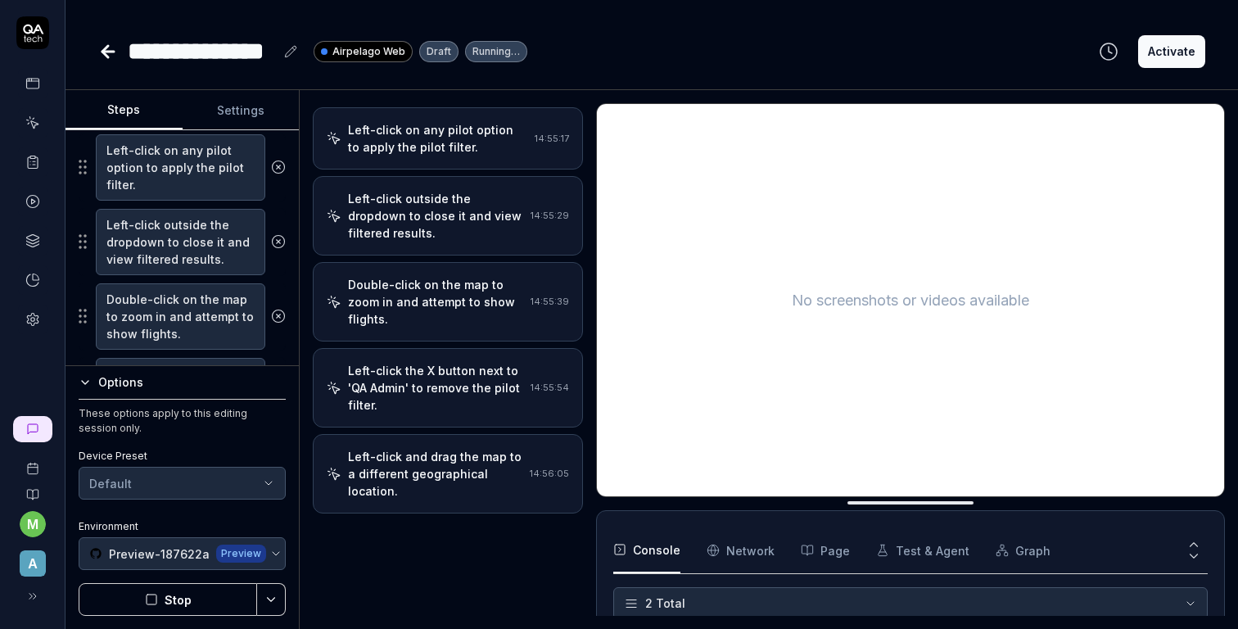
scroll to position [158, 0]
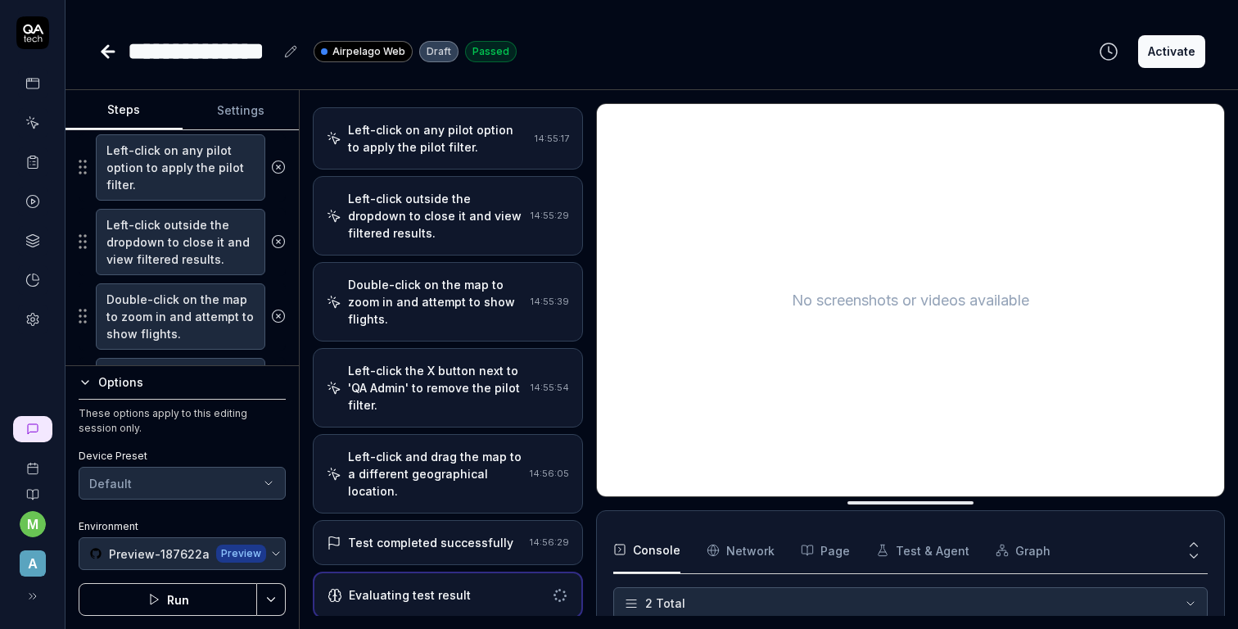
click at [195, 607] on button "Run" at bounding box center [168, 599] width 178 height 33
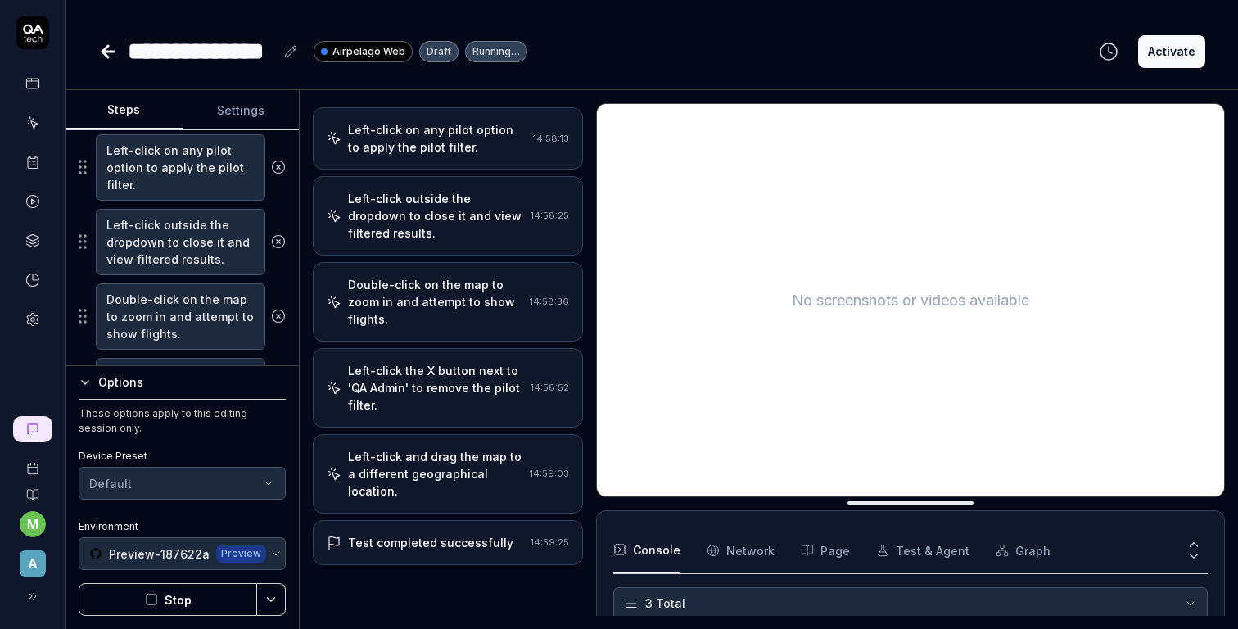
scroll to position [158, 0]
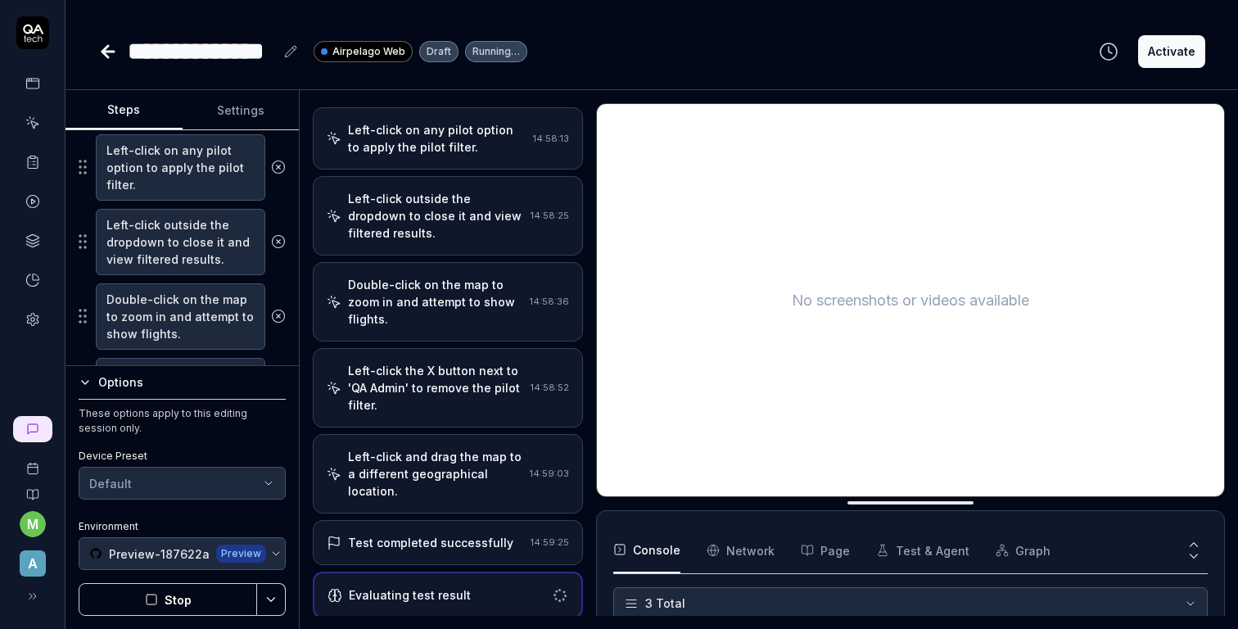
click at [467, 594] on div "Evaluating test result" at bounding box center [435, 594] width 217 height 17
click at [111, 52] on icon at bounding box center [107, 52] width 11 height 0
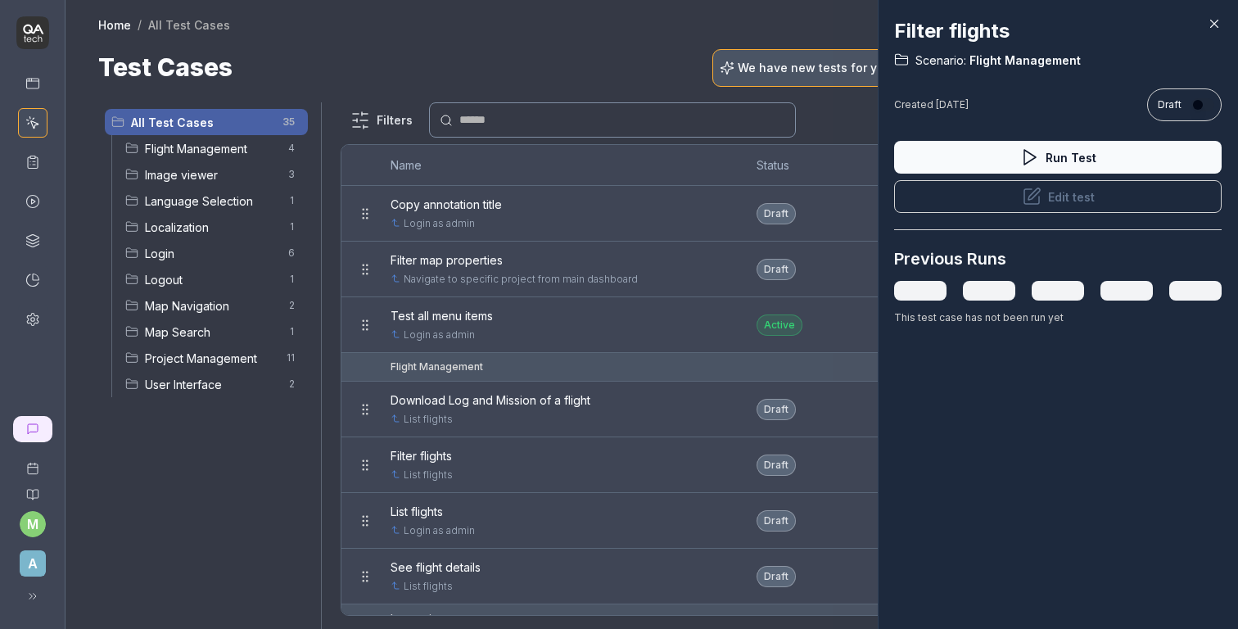
click at [184, 307] on div at bounding box center [619, 314] width 1238 height 629
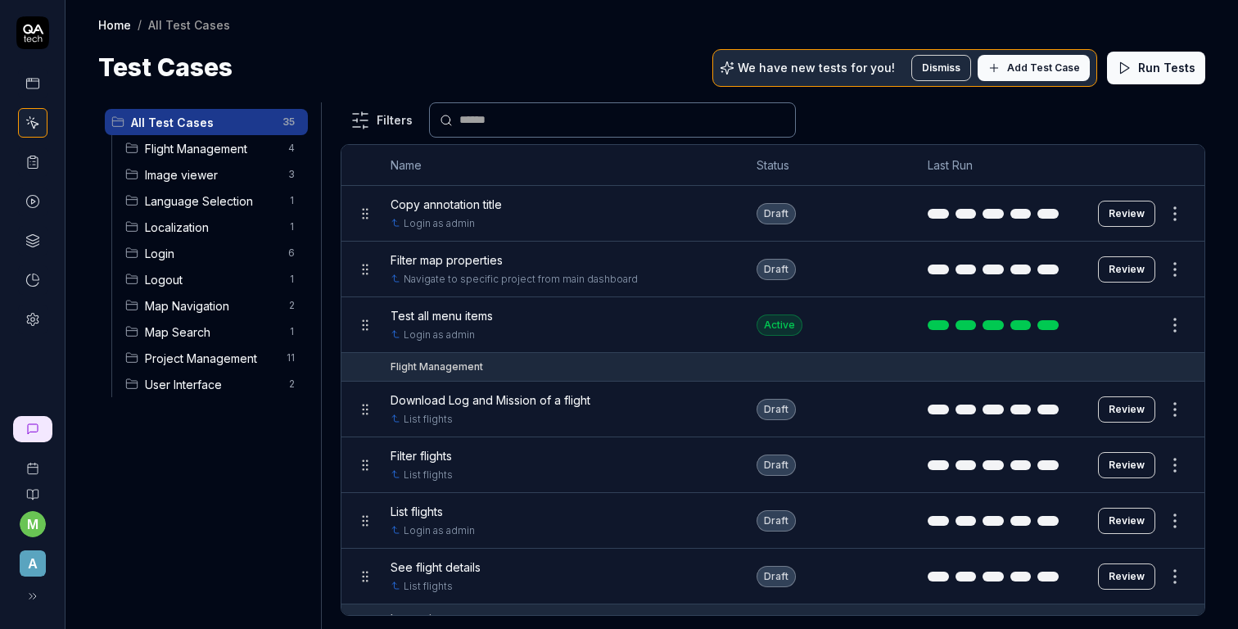
click at [219, 145] on span "Flight Management" at bounding box center [211, 148] width 133 height 17
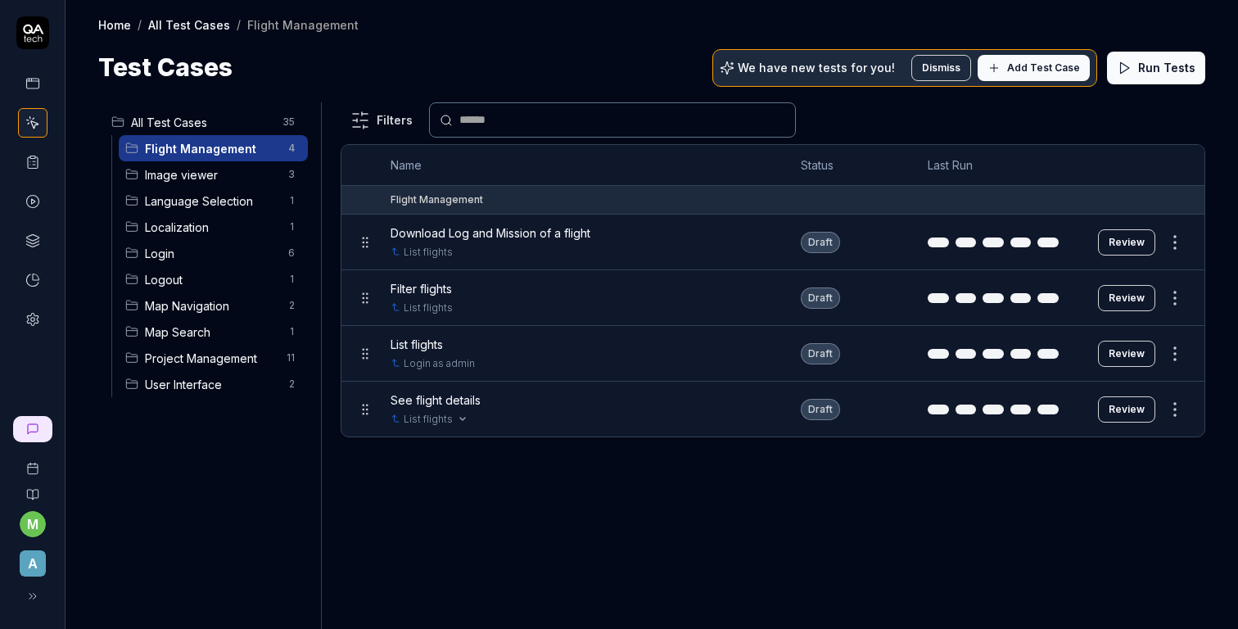
click at [759, 412] on div "List flights" at bounding box center [579, 419] width 377 height 15
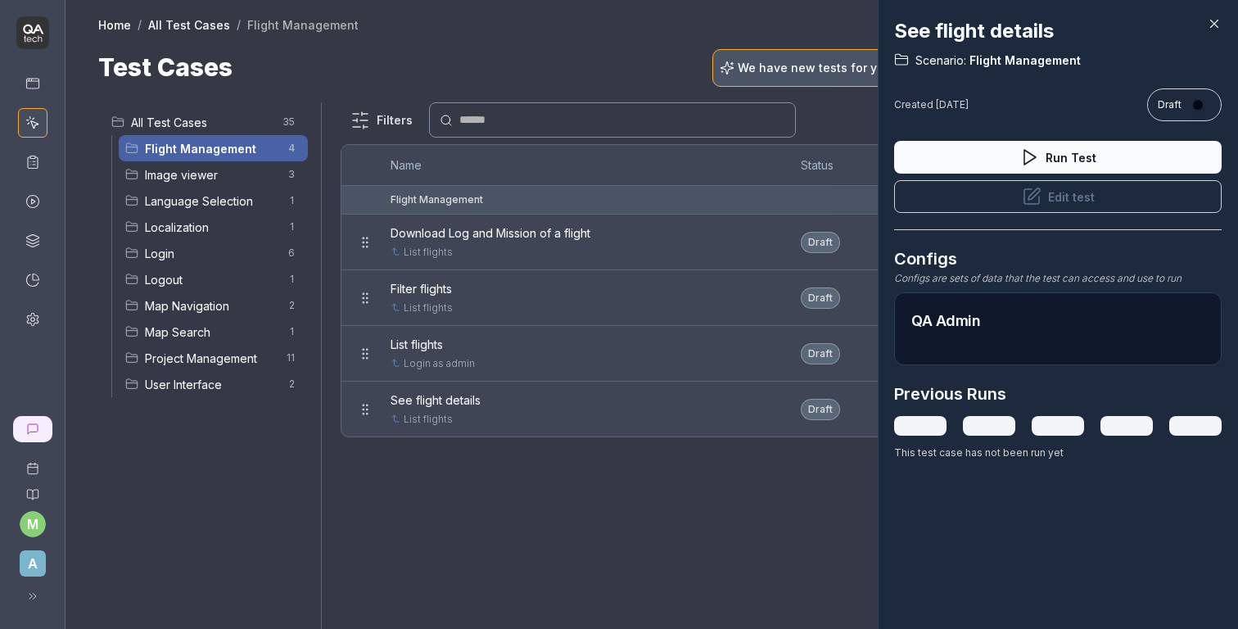
click at [1076, 200] on button "Edit test" at bounding box center [1057, 196] width 327 height 33
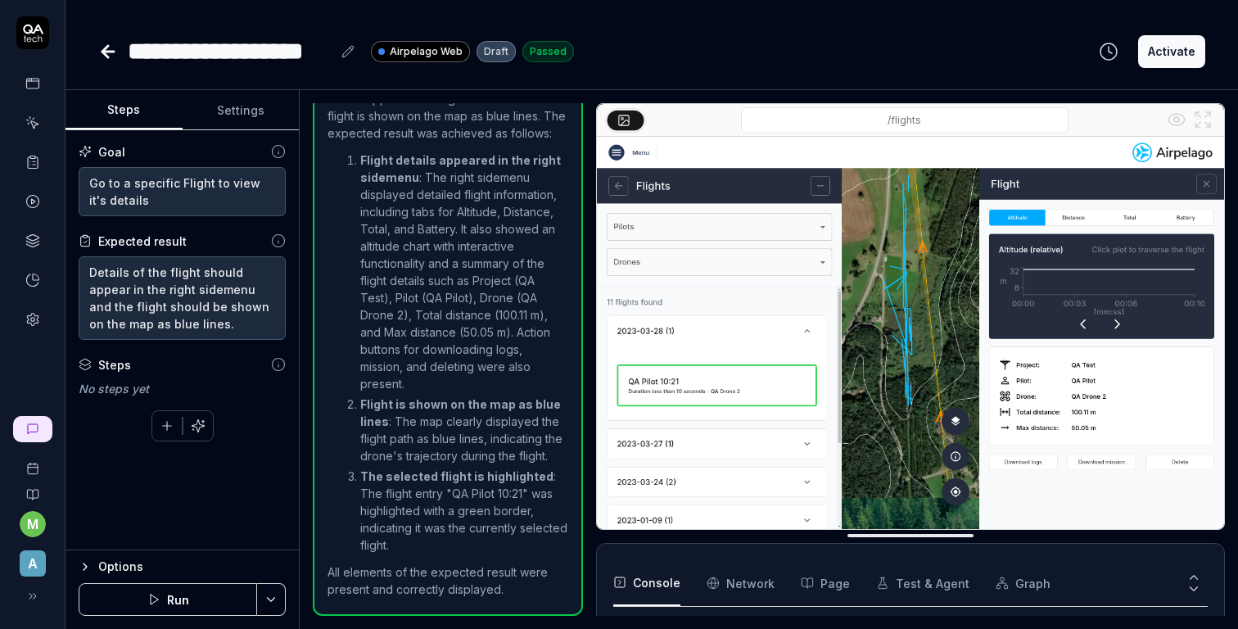
scroll to position [179, 0]
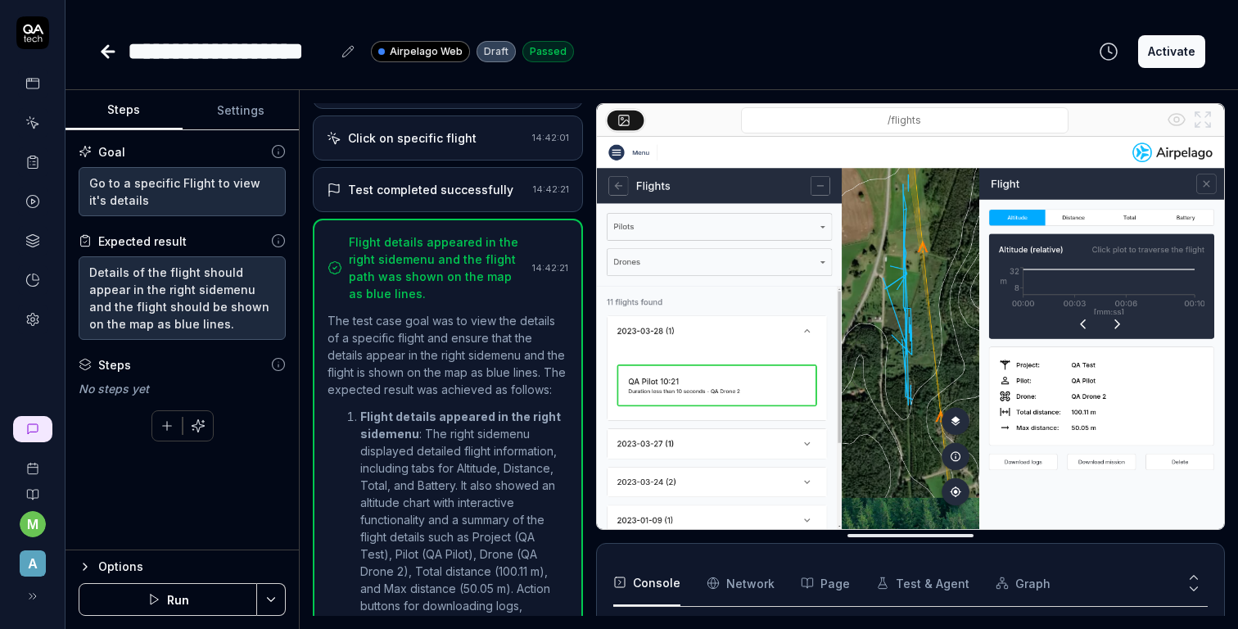
scroll to position [107, 0]
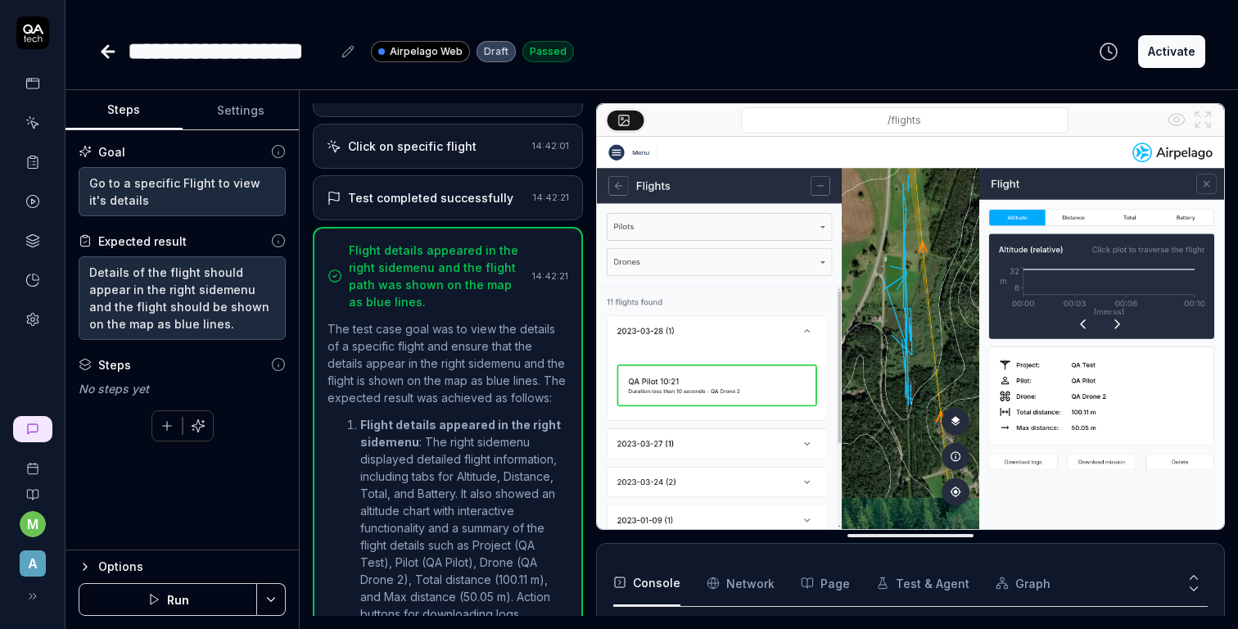
click at [196, 430] on icon "button" at bounding box center [198, 425] width 12 height 12
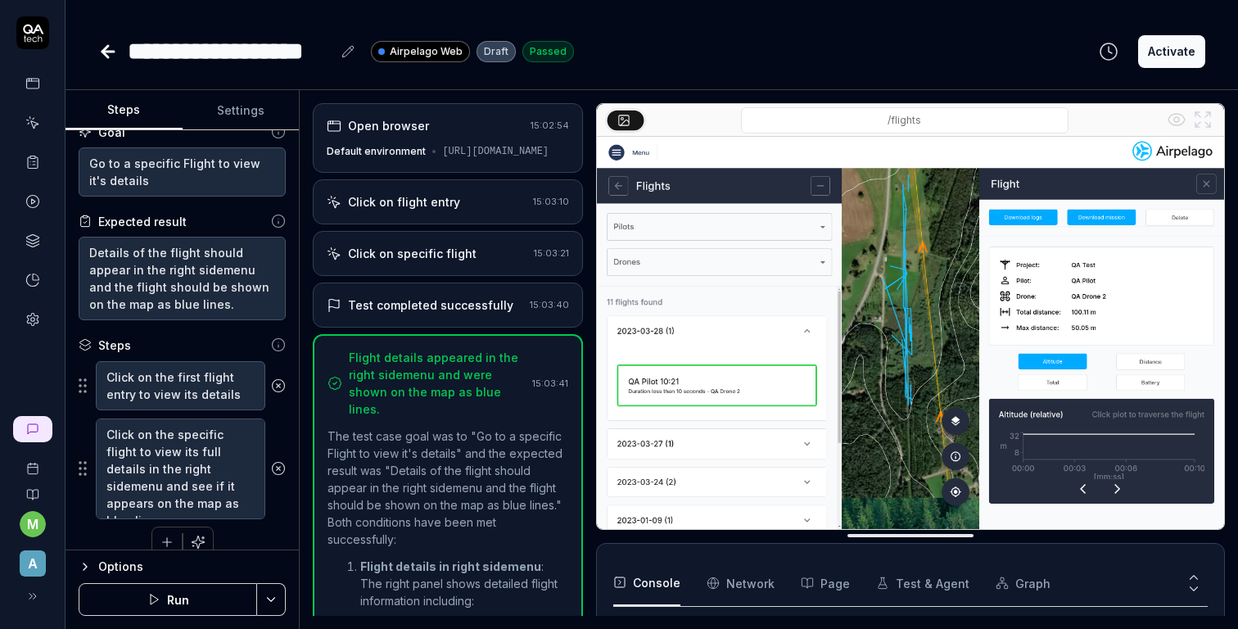
scroll to position [40, 0]
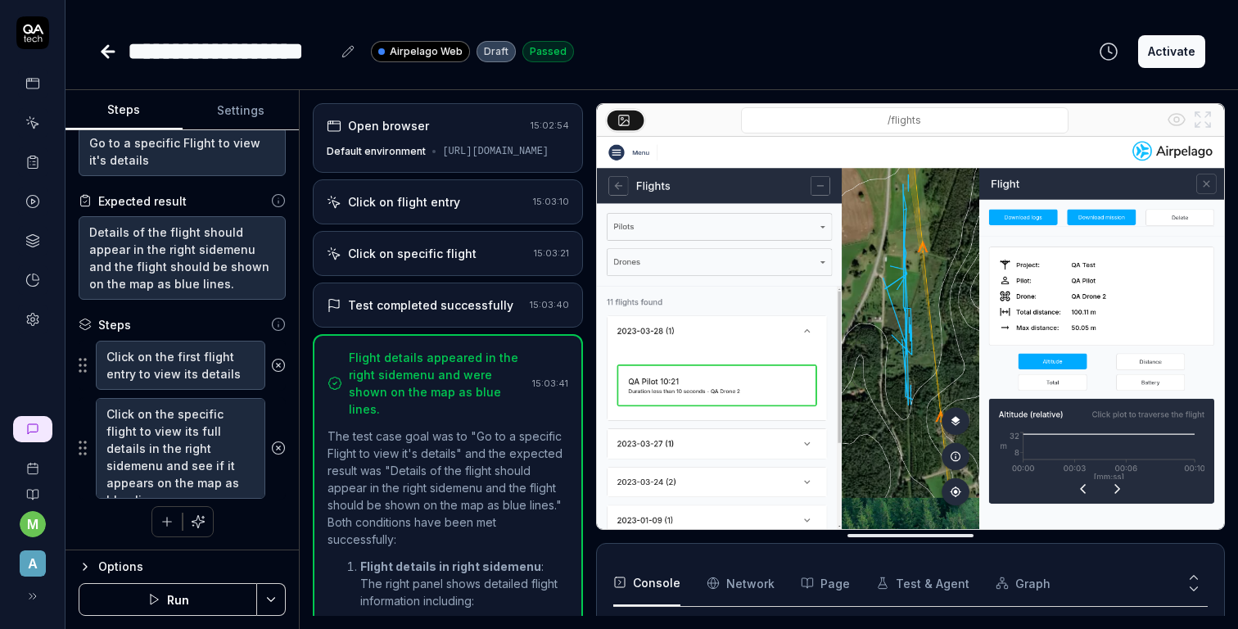
click at [165, 523] on icon "button" at bounding box center [167, 521] width 15 height 15
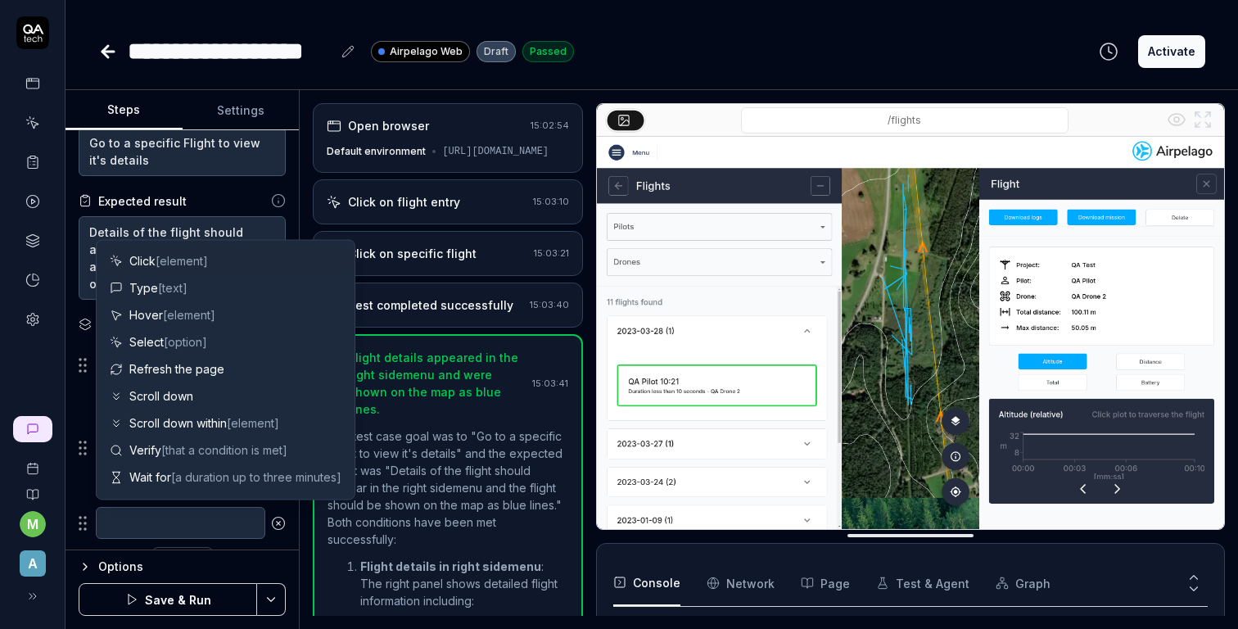
click at [207, 265] on span "[element]" at bounding box center [182, 261] width 52 height 14
type textarea "*"
type textarea "Click"
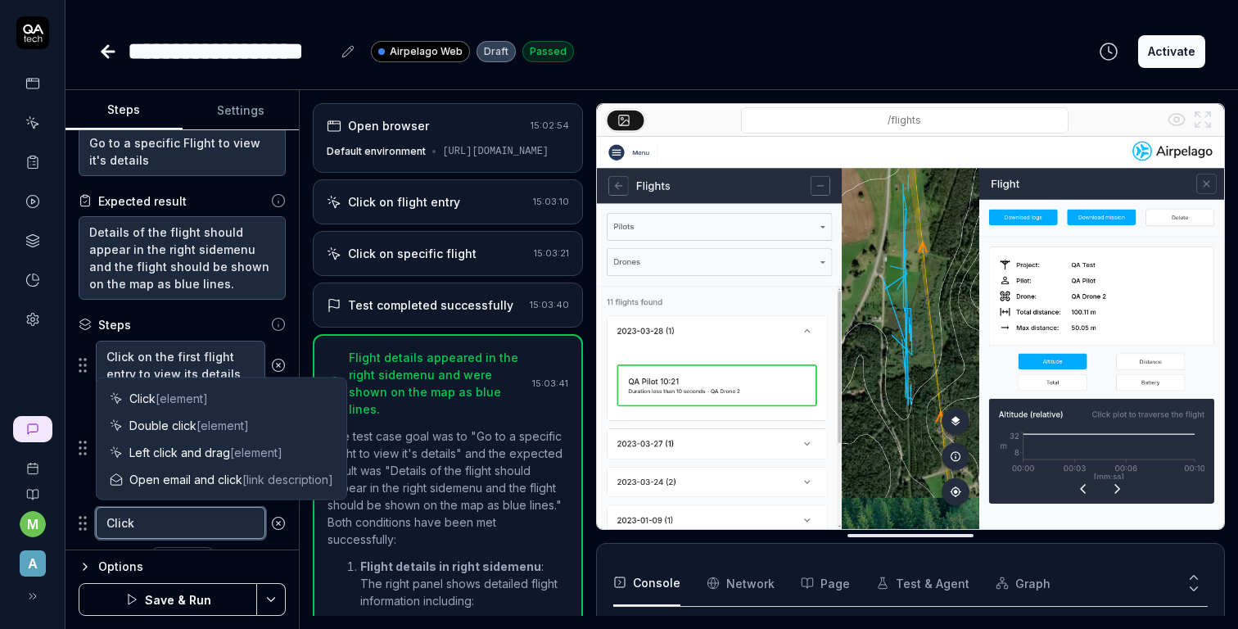
type textarea "*"
type textarea "Click b"
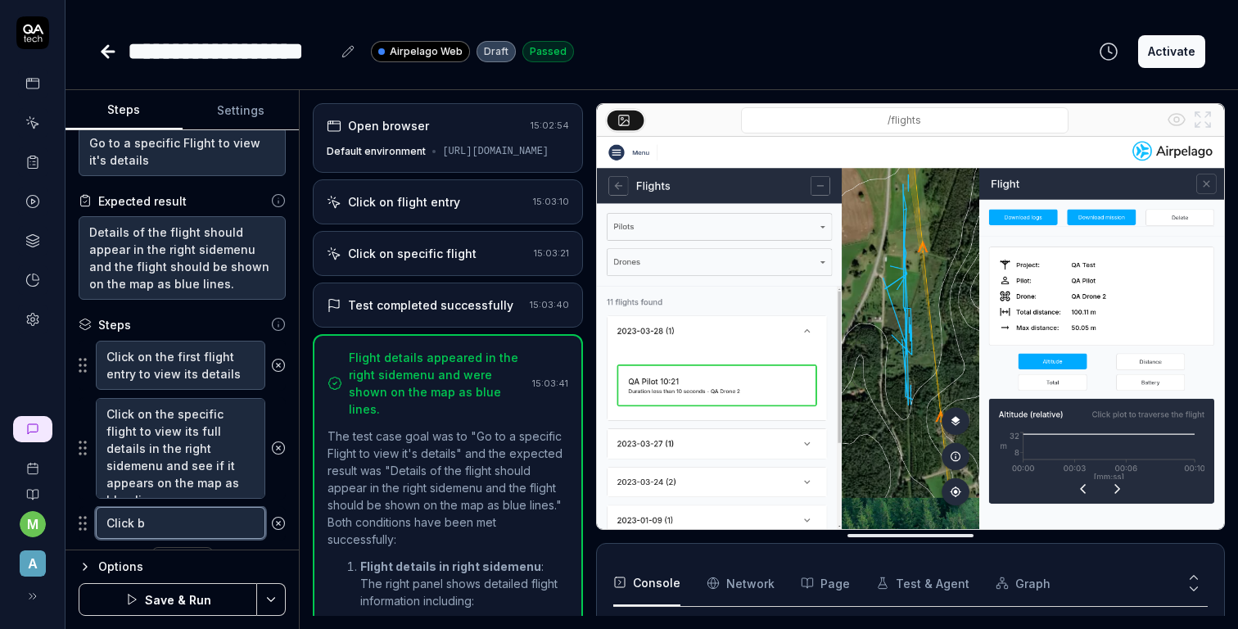
type textarea "*"
type textarea "Click bu"
type textarea "*"
type textarea "Click but"
type textarea "*"
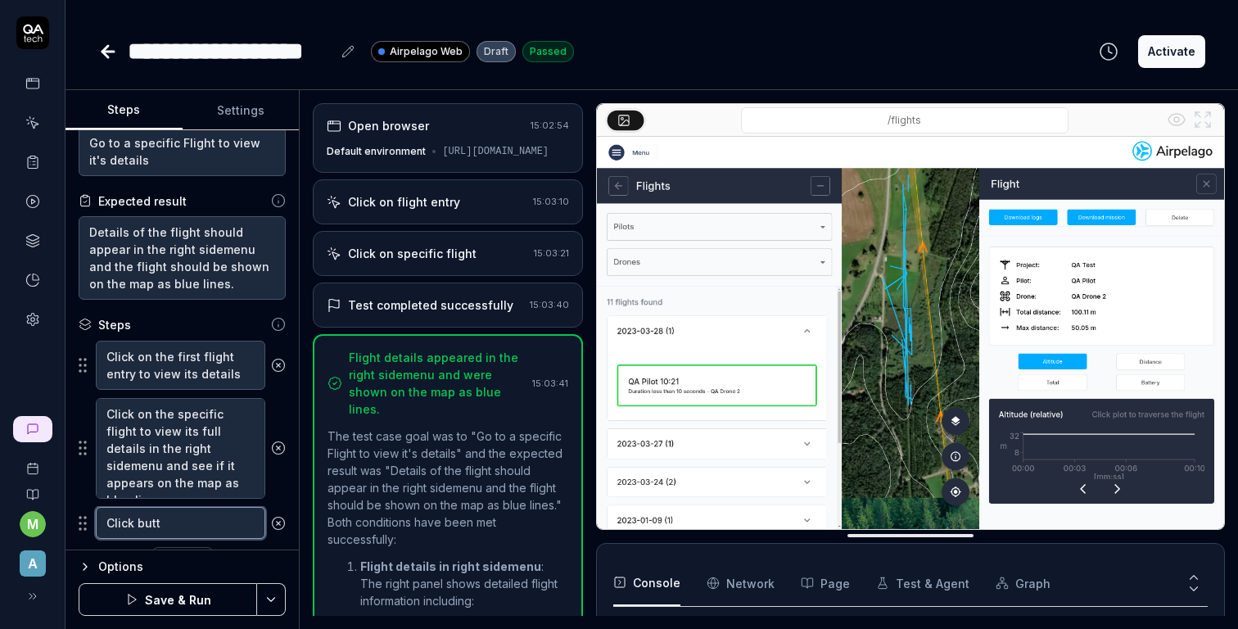
type textarea "Click butto"
type textarea "*"
type textarea "Click button"
type textarea "*"
type textarea "Click buttons"
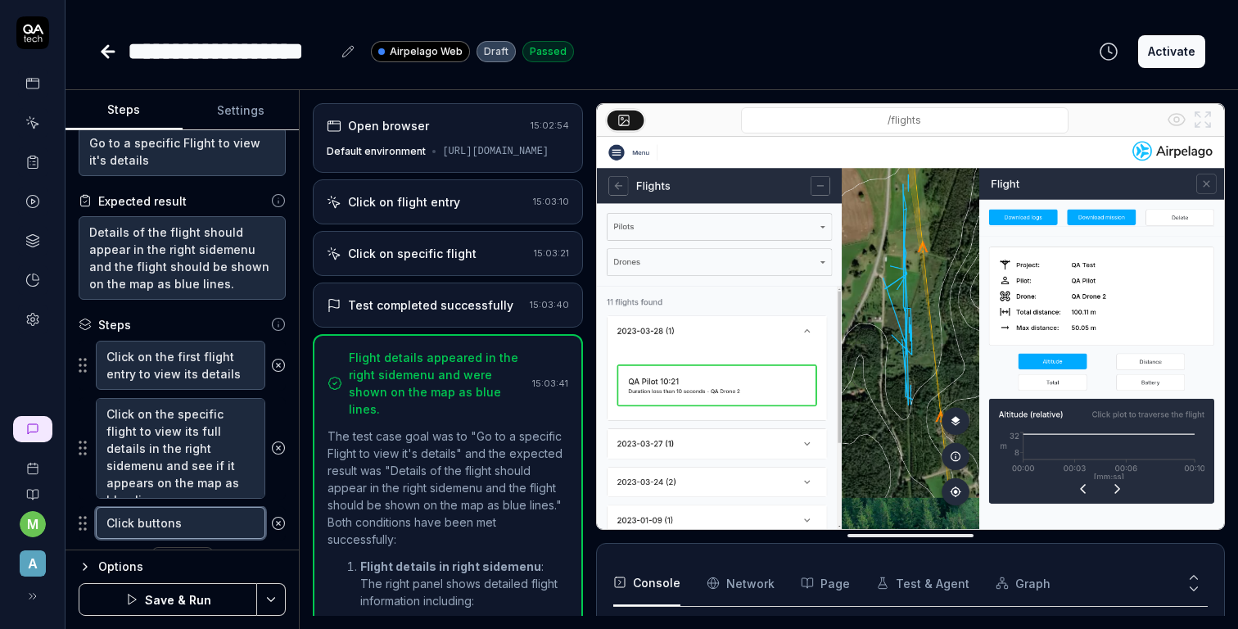
type textarea "*"
type textarea "Click buttons"
type textarea "*"
type textarea "Click buttons a"
type textarea "*"
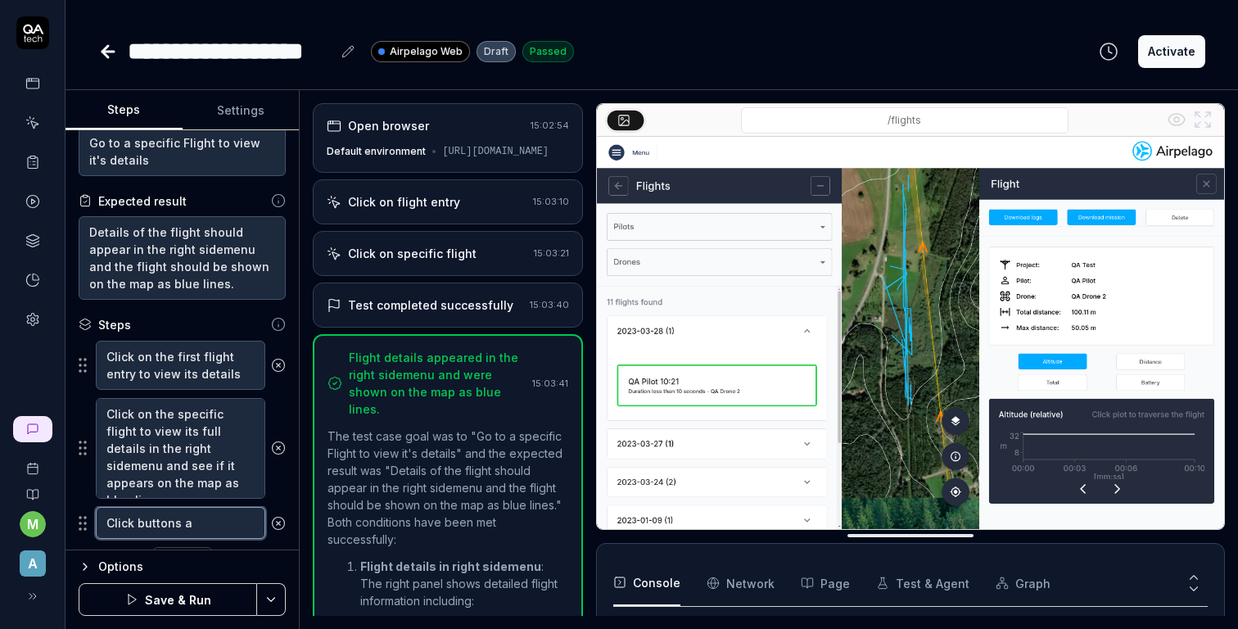
type textarea "Click buttons ab"
type textarea "*"
type textarea "Click buttons abo"
type textarea "*"
type textarea "Click buttons abov"
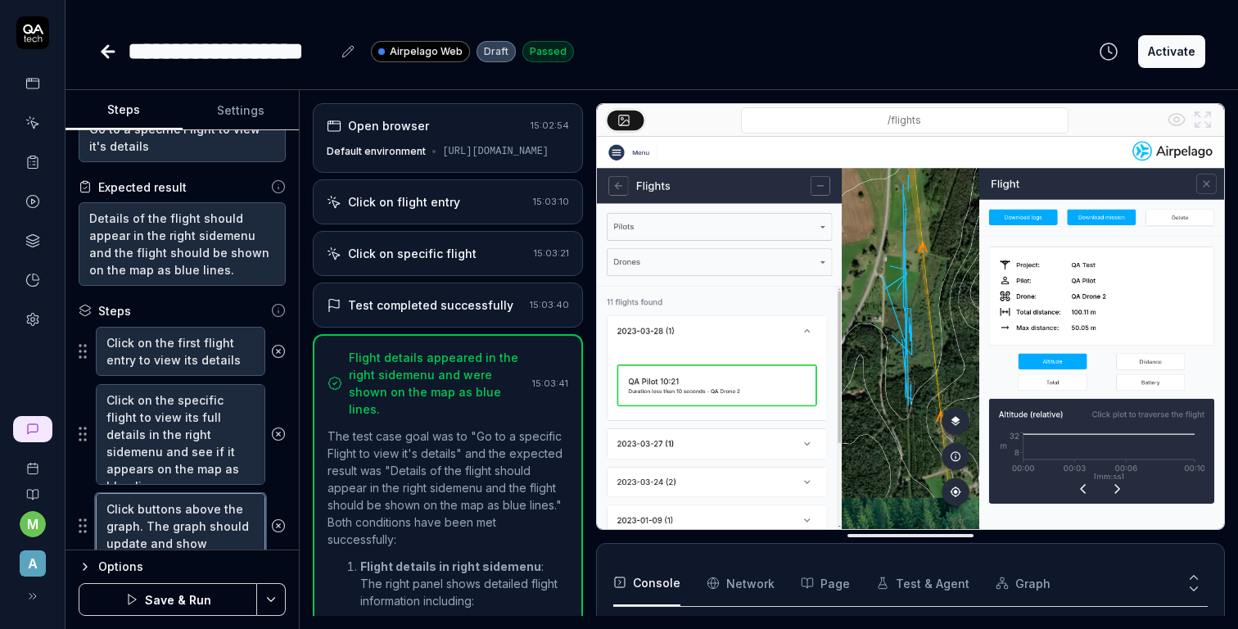
scroll to position [71, 0]
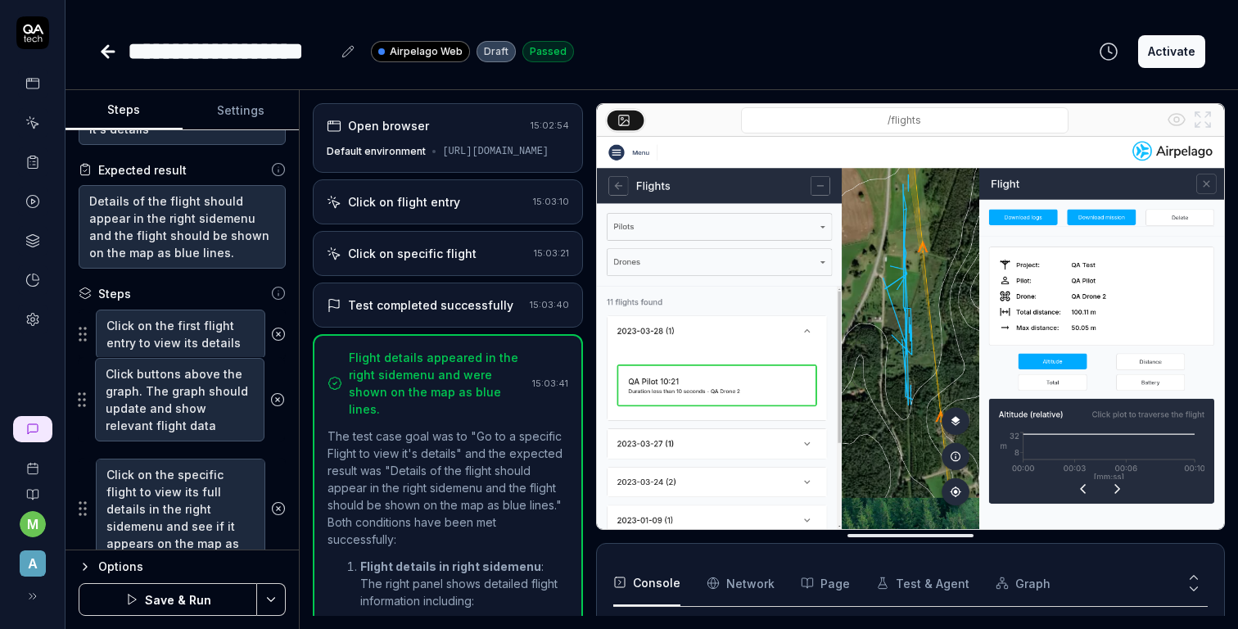
drag, startPoint x: 84, startPoint y: 517, endPoint x: 84, endPoint y: 403, distance: 114.6
click at [84, 403] on fieldset "Click on the first flight entry to view its details Click on the specific fligh…" at bounding box center [182, 434] width 207 height 251
click at [128, 564] on div "Options" at bounding box center [191, 567] width 187 height 20
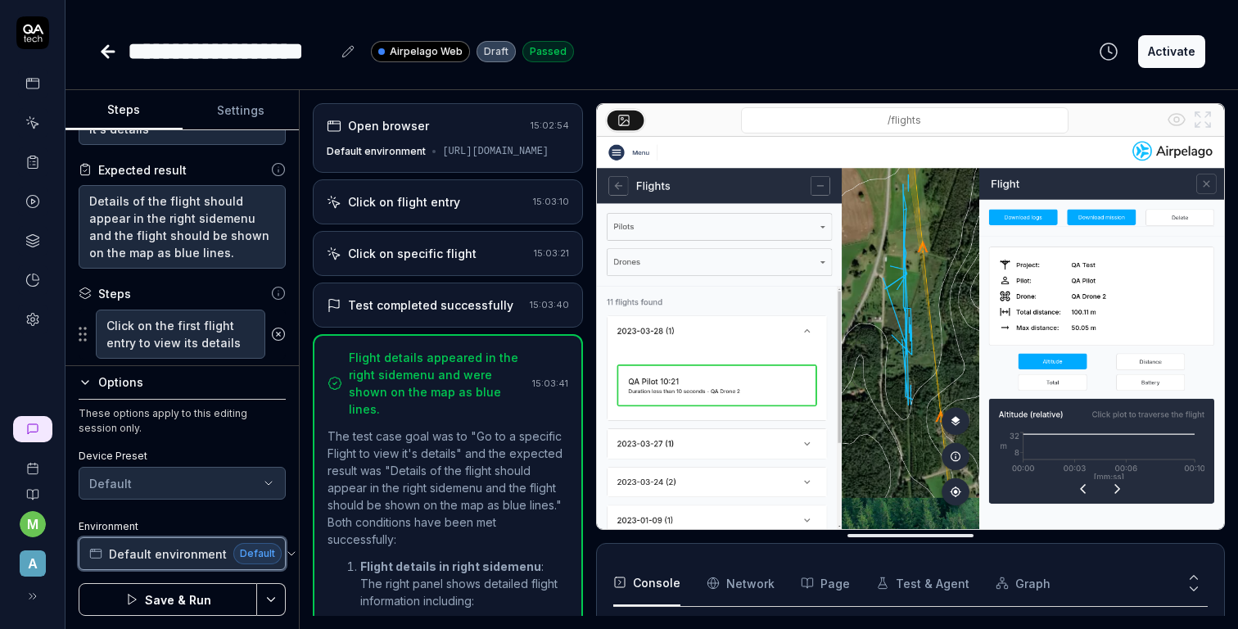
click at [197, 549] on span "Default environment" at bounding box center [168, 553] width 118 height 17
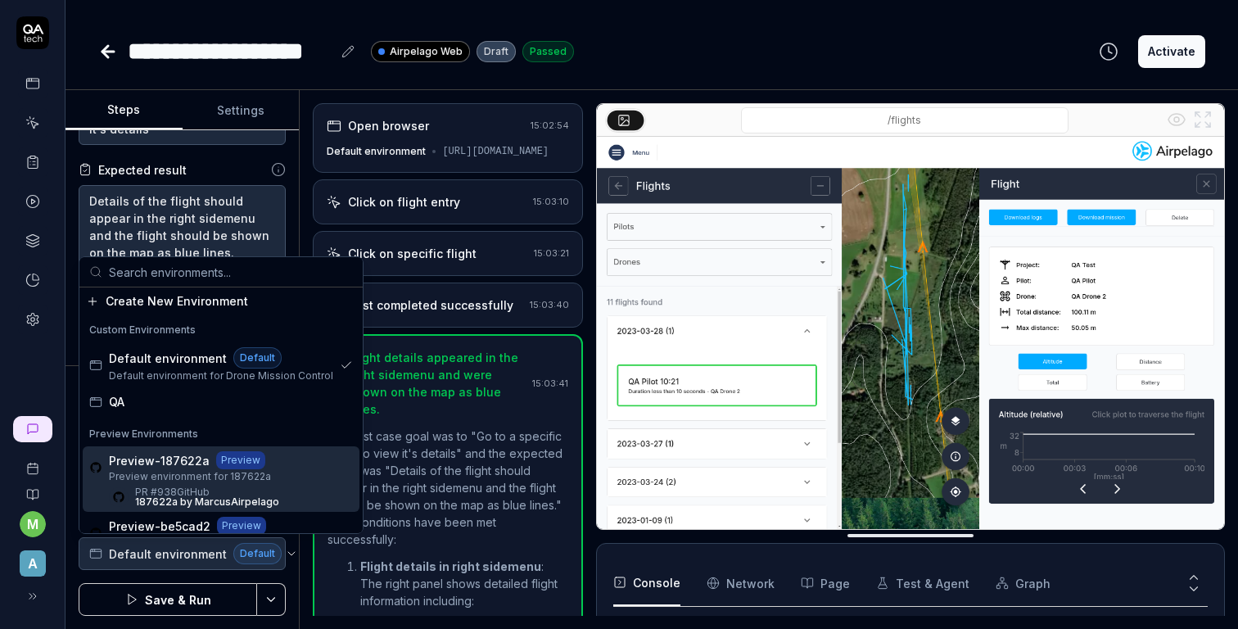
click at [193, 475] on span "Preview environment for 187622a" at bounding box center [194, 476] width 170 height 15
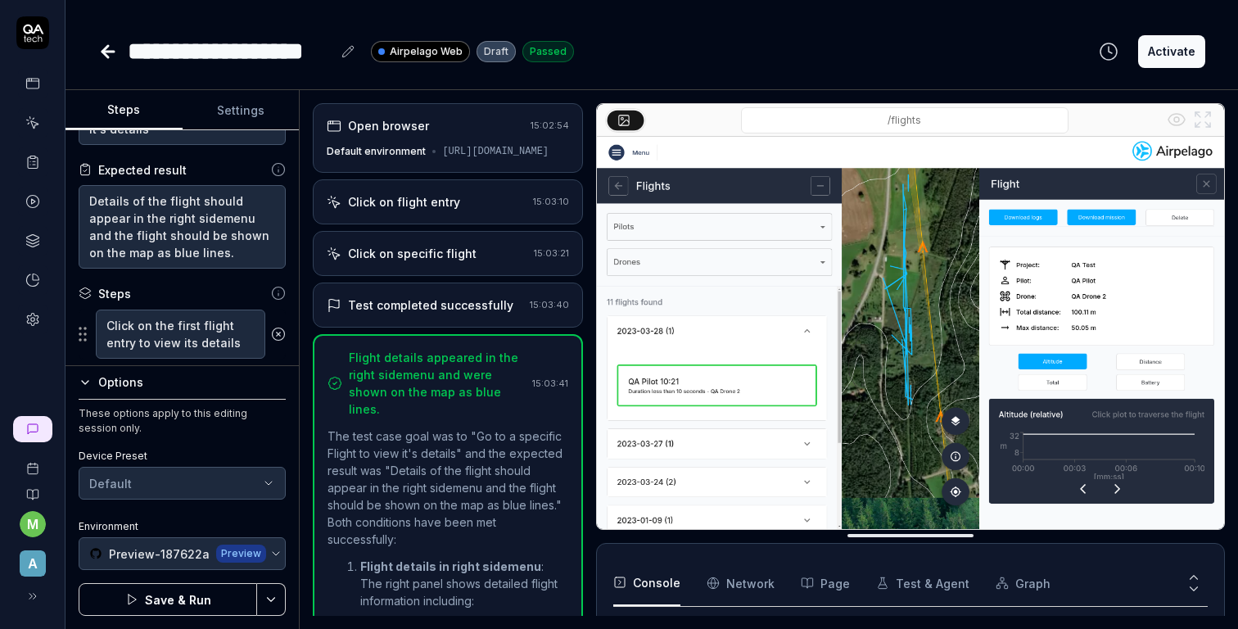
click at [177, 604] on button "Save & Run" at bounding box center [168, 599] width 178 height 33
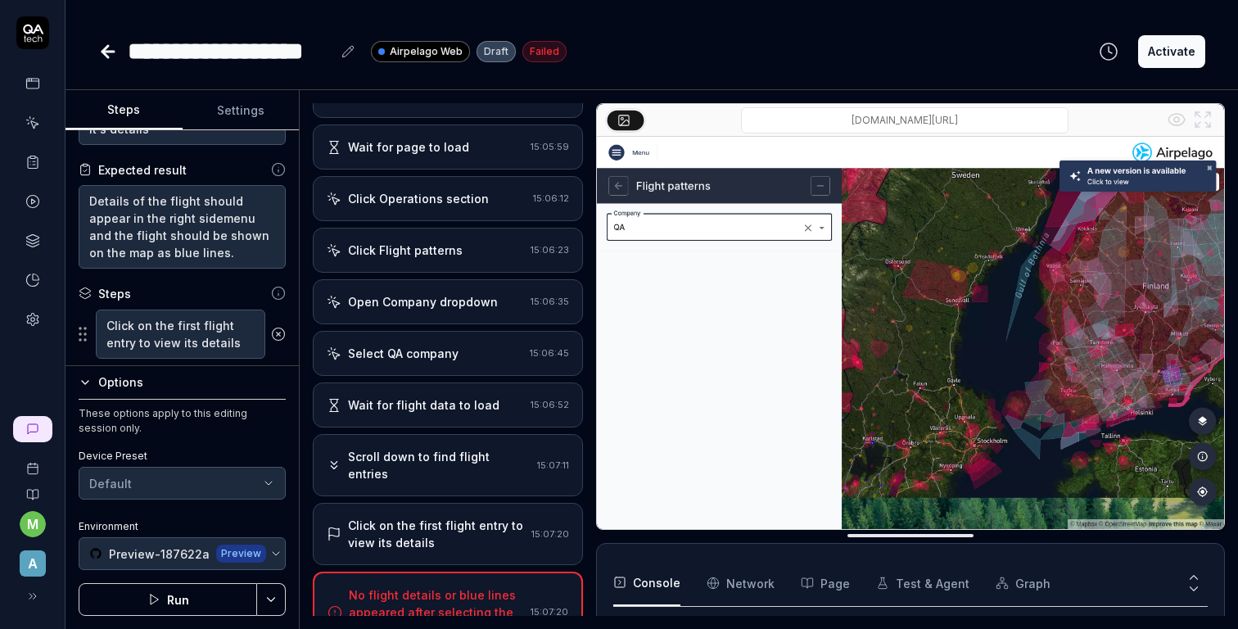
scroll to position [427, 0]
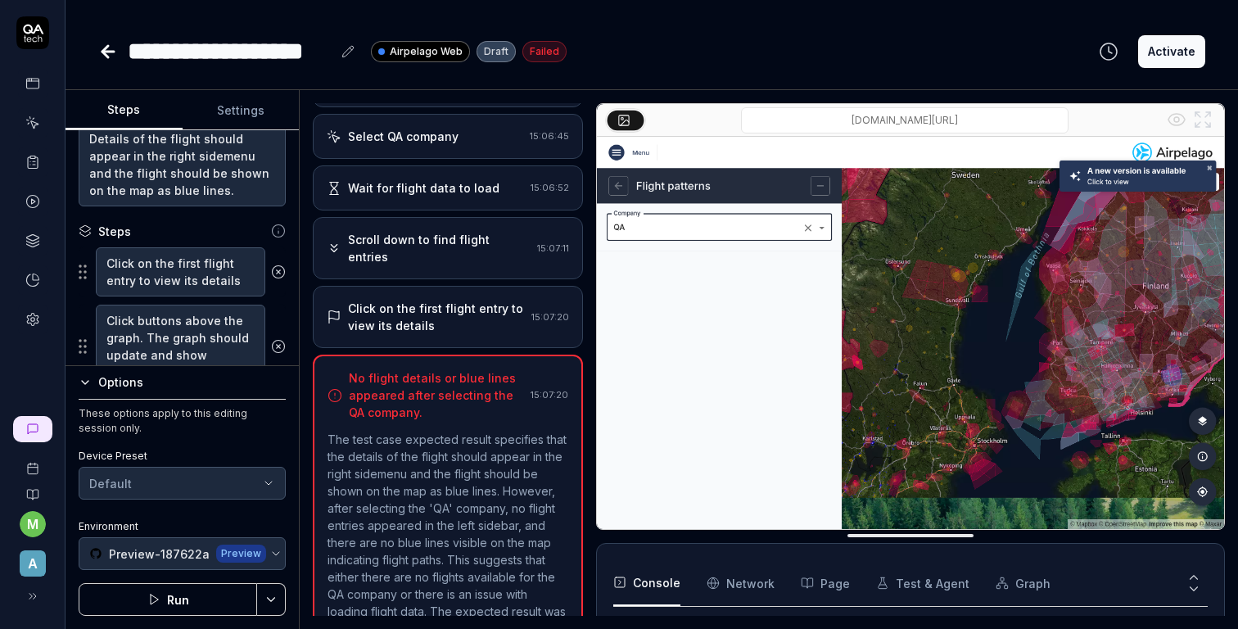
click at [108, 384] on div "Options" at bounding box center [191, 383] width 187 height 20
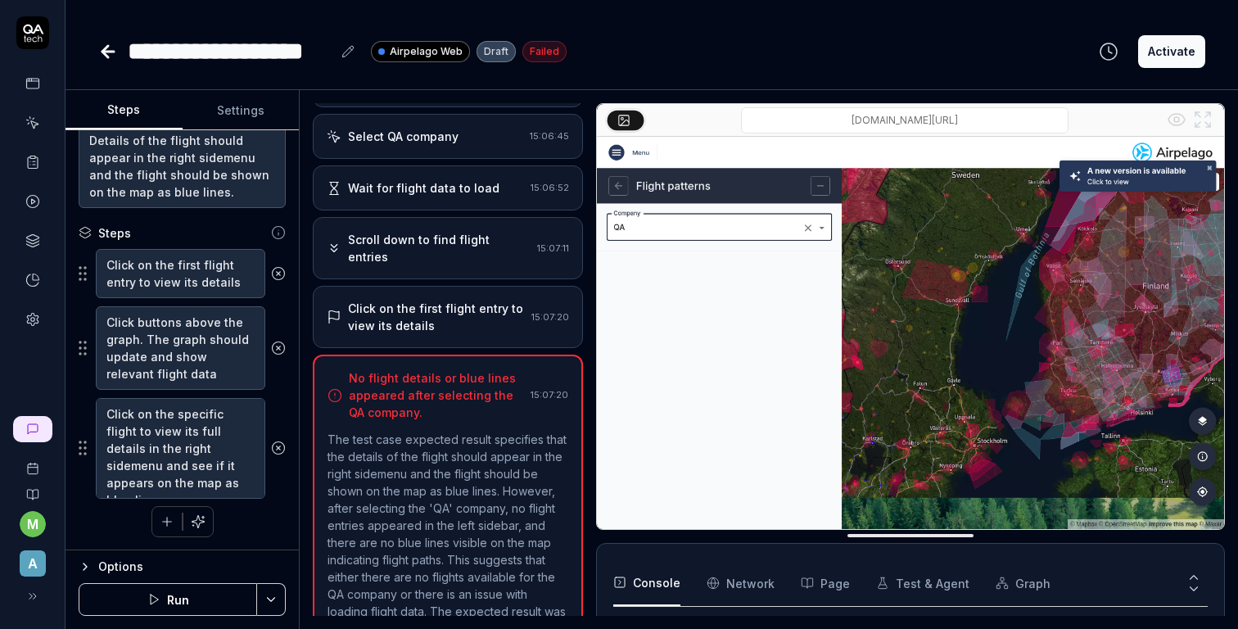
click at [111, 561] on div "Options" at bounding box center [191, 567] width 187 height 20
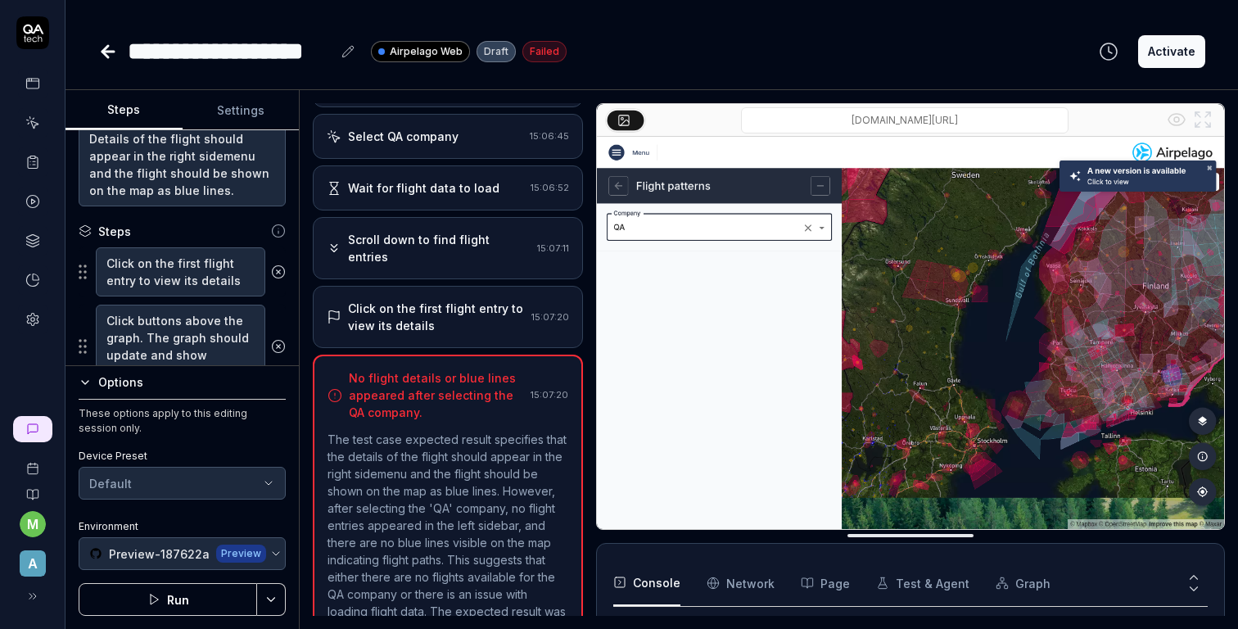
click at [110, 380] on div "Options" at bounding box center [191, 383] width 187 height 20
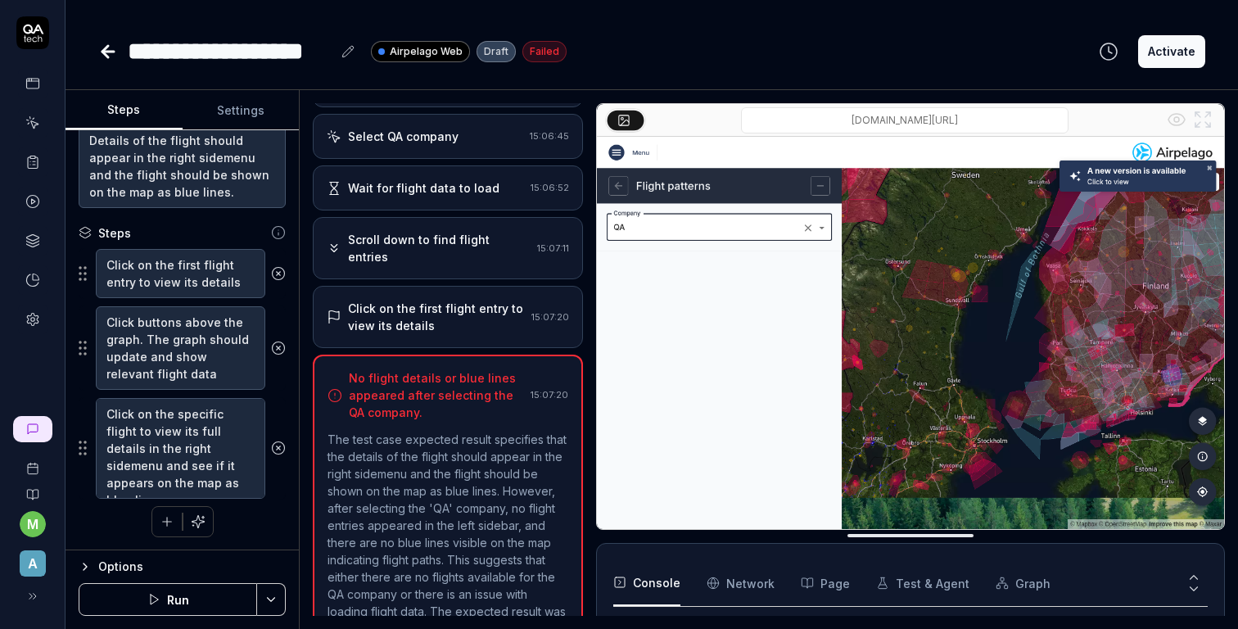
click at [233, 115] on button "Settings" at bounding box center [241, 110] width 117 height 39
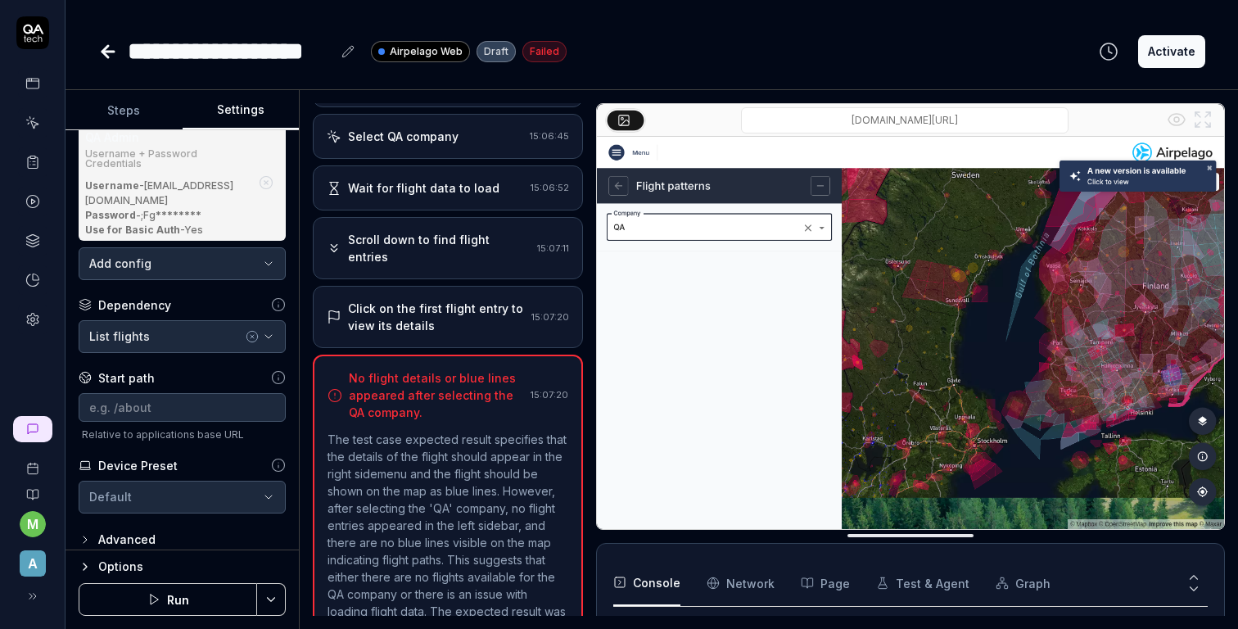
scroll to position [117, 0]
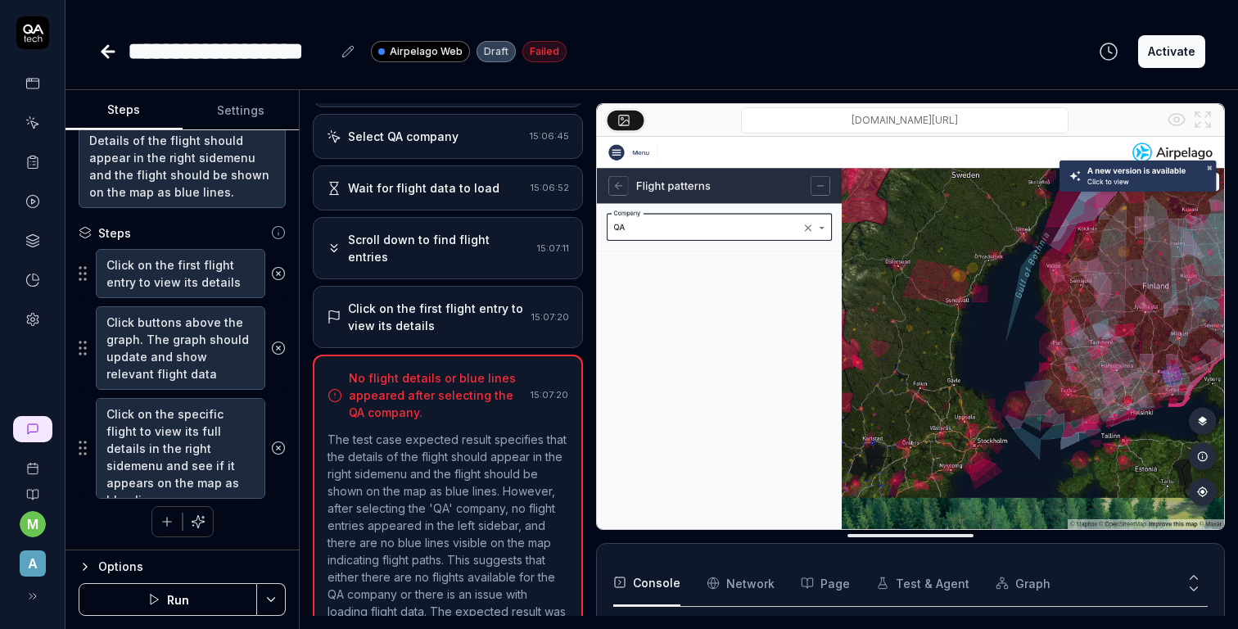
click at [136, 102] on button "Steps" at bounding box center [123, 110] width 117 height 39
click at [147, 568] on div "Options" at bounding box center [191, 567] width 187 height 20
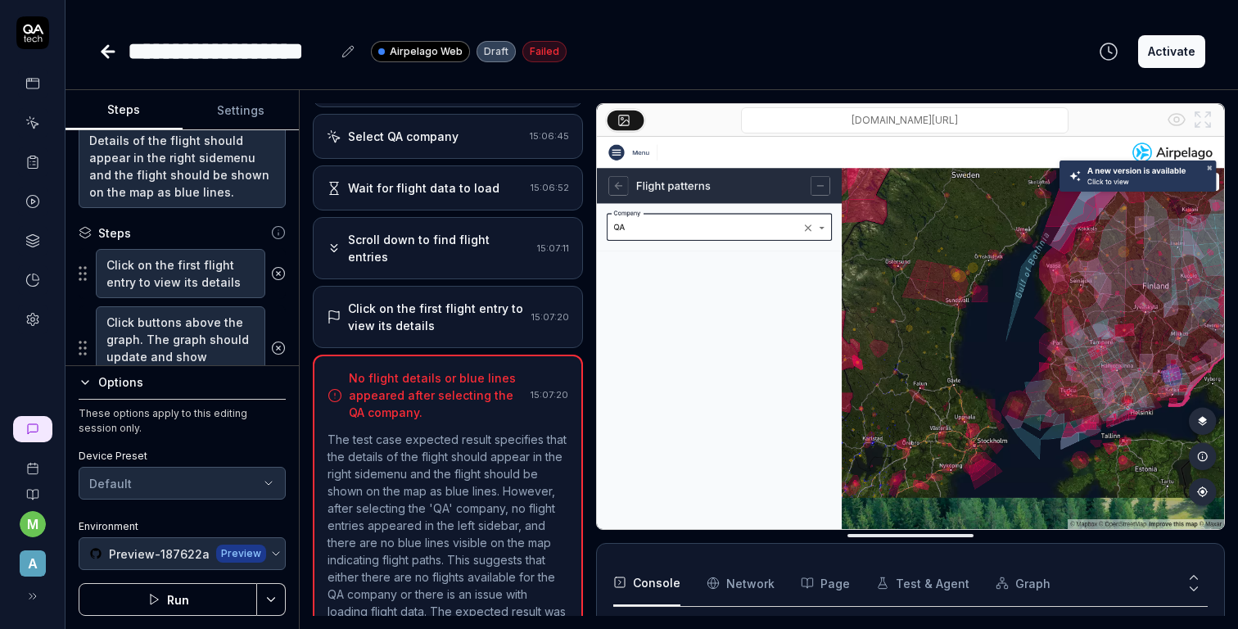
click at [186, 598] on button "Run" at bounding box center [168, 599] width 178 height 33
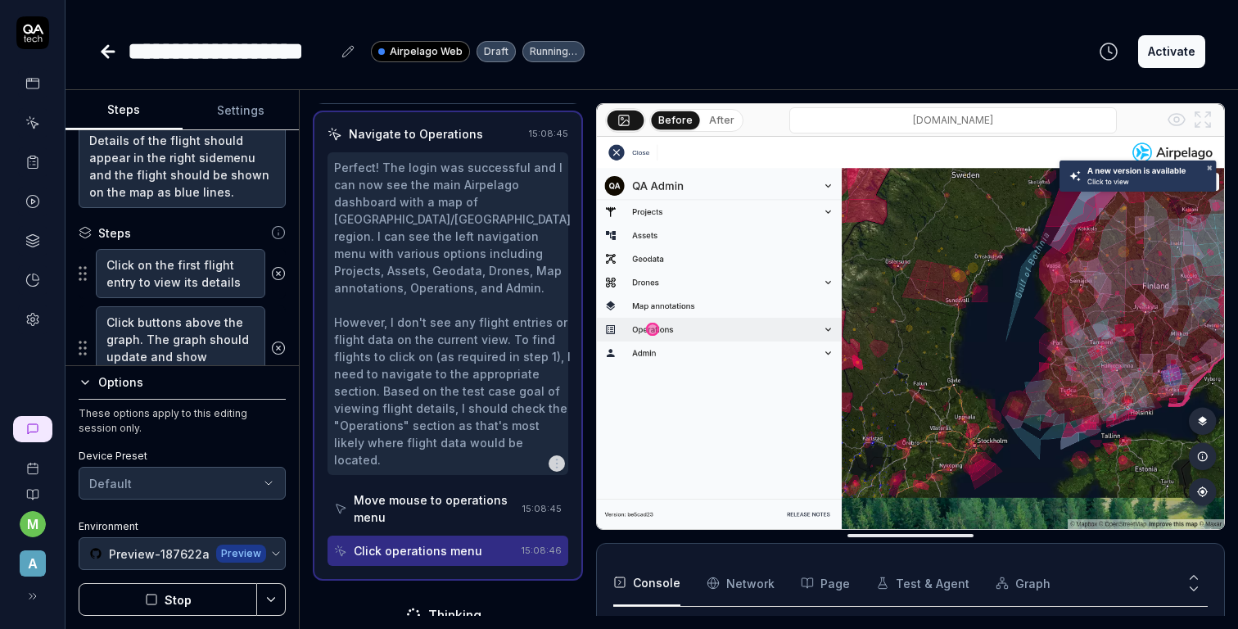
scroll to position [273, 0]
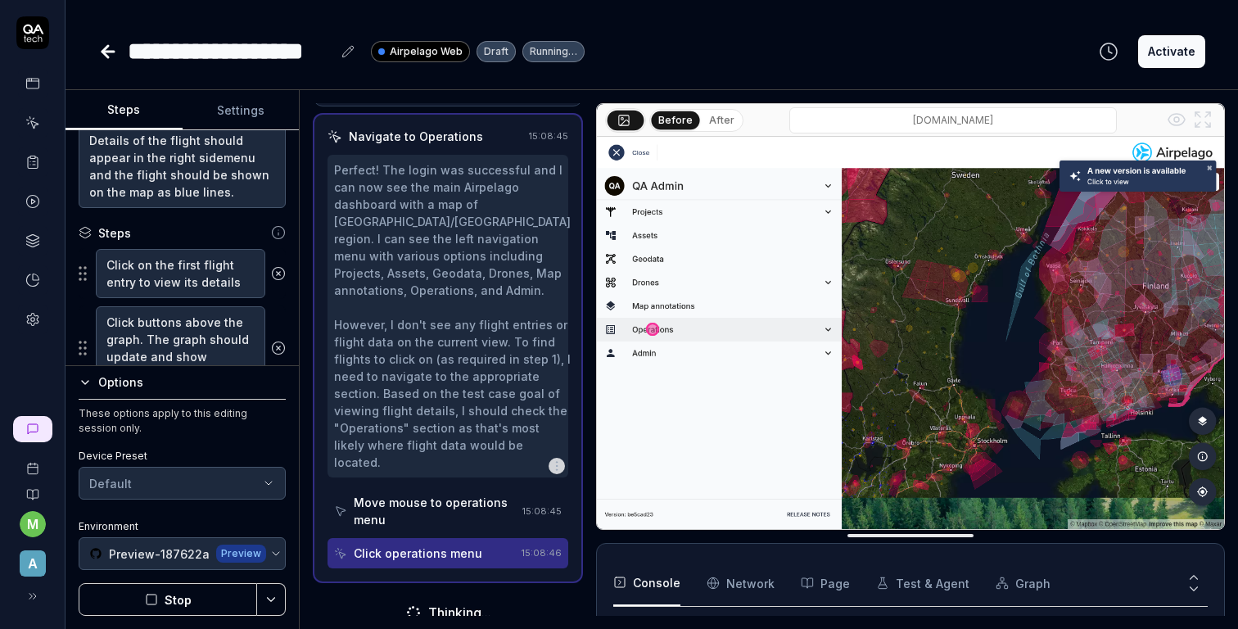
click at [150, 589] on button "Stop" at bounding box center [168, 599] width 178 height 33
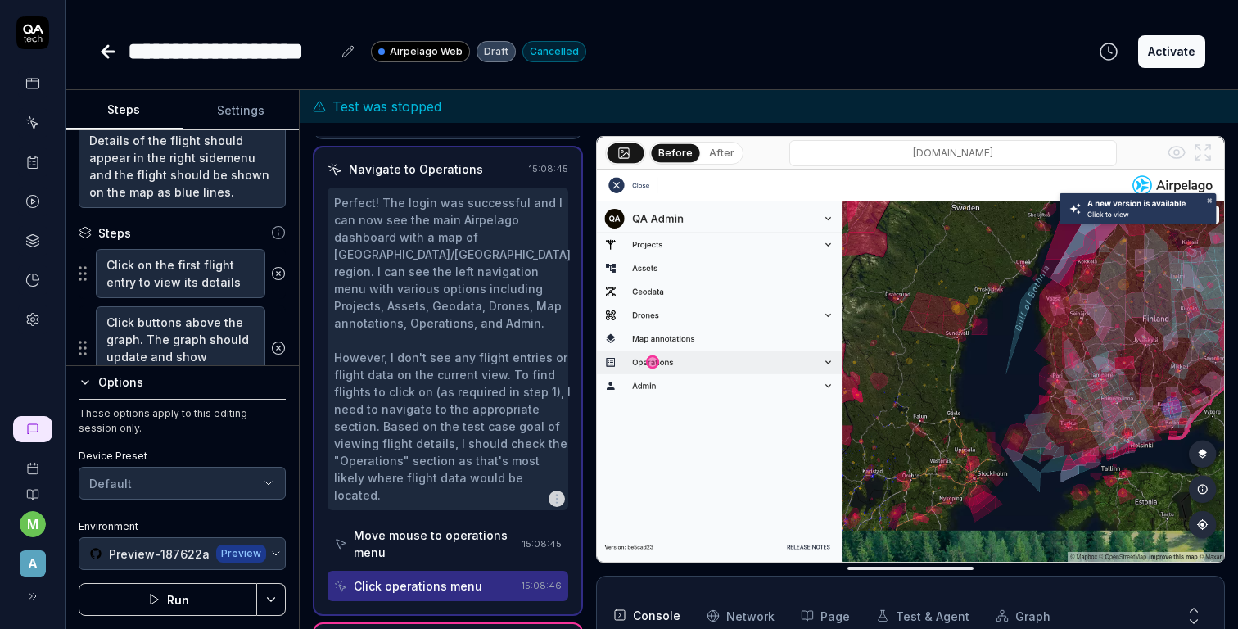
click at [160, 388] on div "Options" at bounding box center [191, 383] width 187 height 20
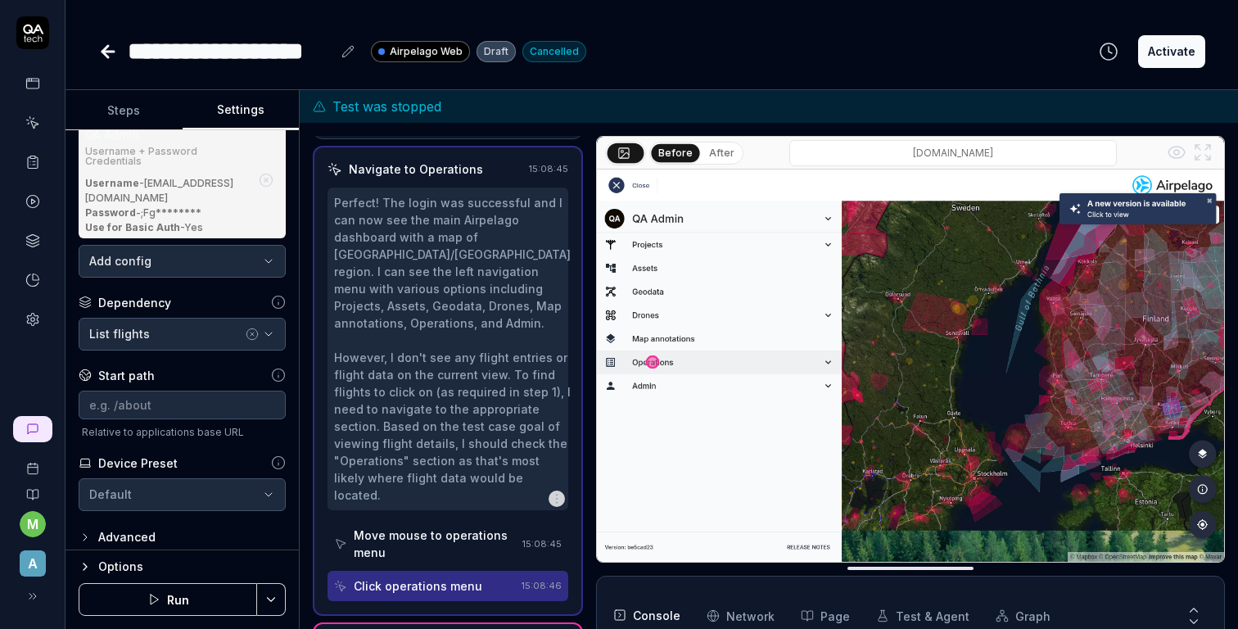
click at [230, 123] on button "Settings" at bounding box center [241, 110] width 117 height 39
click at [203, 325] on div "List flights" at bounding box center [165, 333] width 153 height 17
click at [54, 354] on div "m A" at bounding box center [32, 314] width 65 height 629
click at [102, 43] on icon at bounding box center [108, 52] width 20 height 20
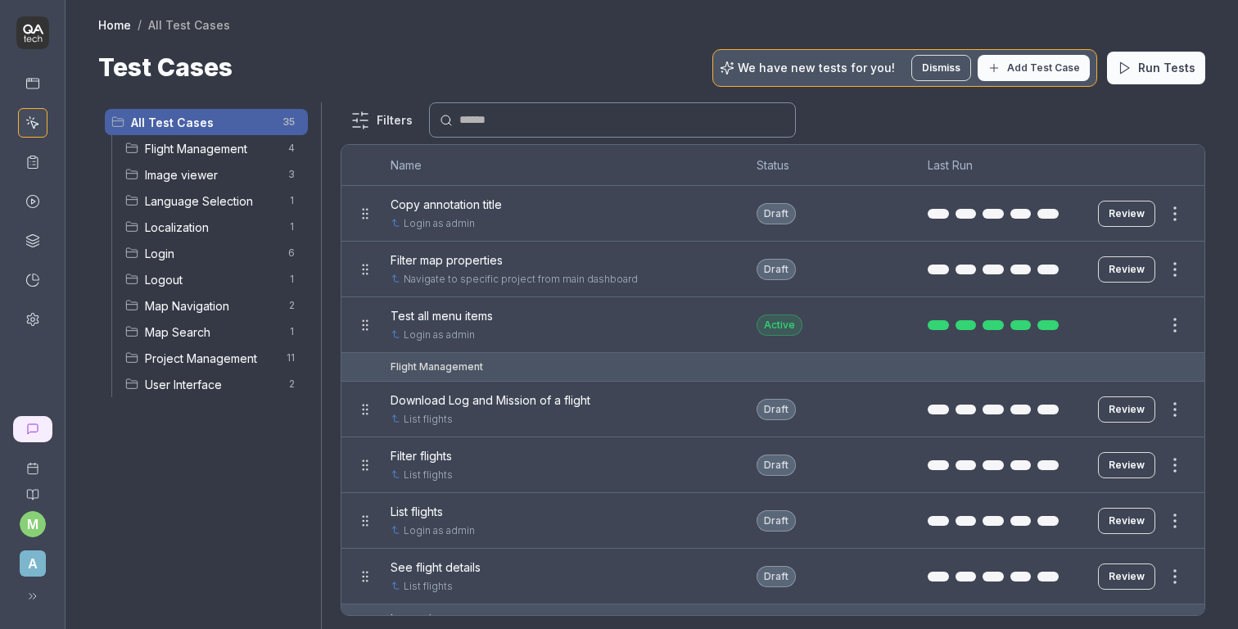
click at [682, 314] on div at bounding box center [619, 314] width 1238 height 629
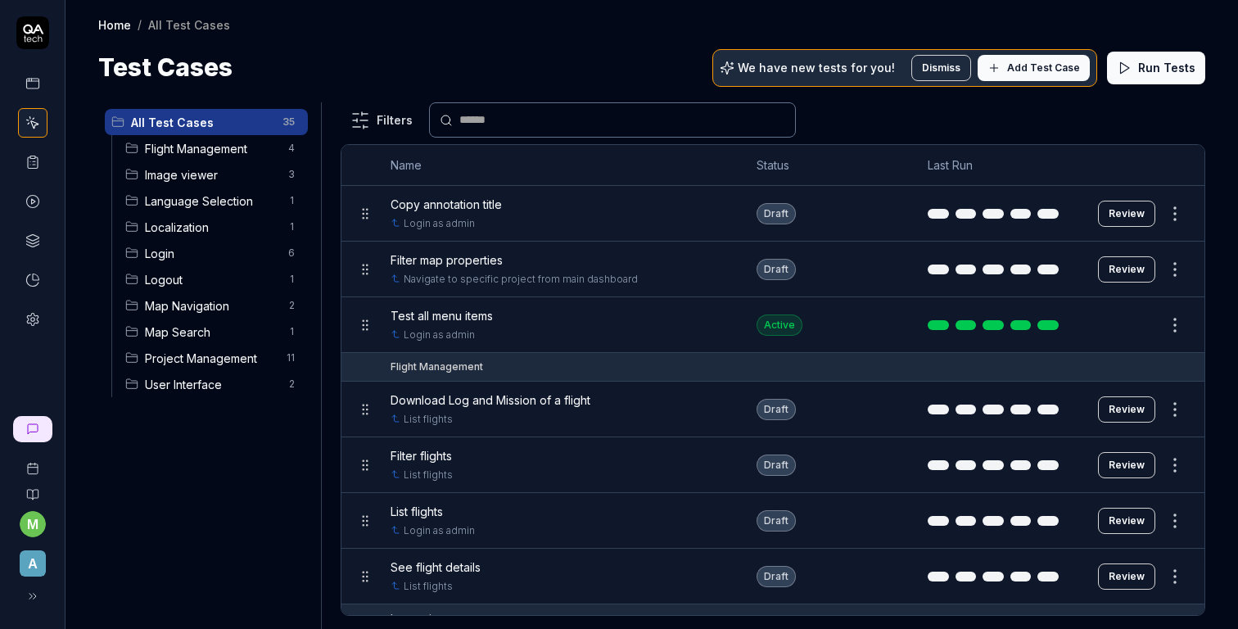
click at [263, 152] on span "Flight Management" at bounding box center [211, 148] width 133 height 17
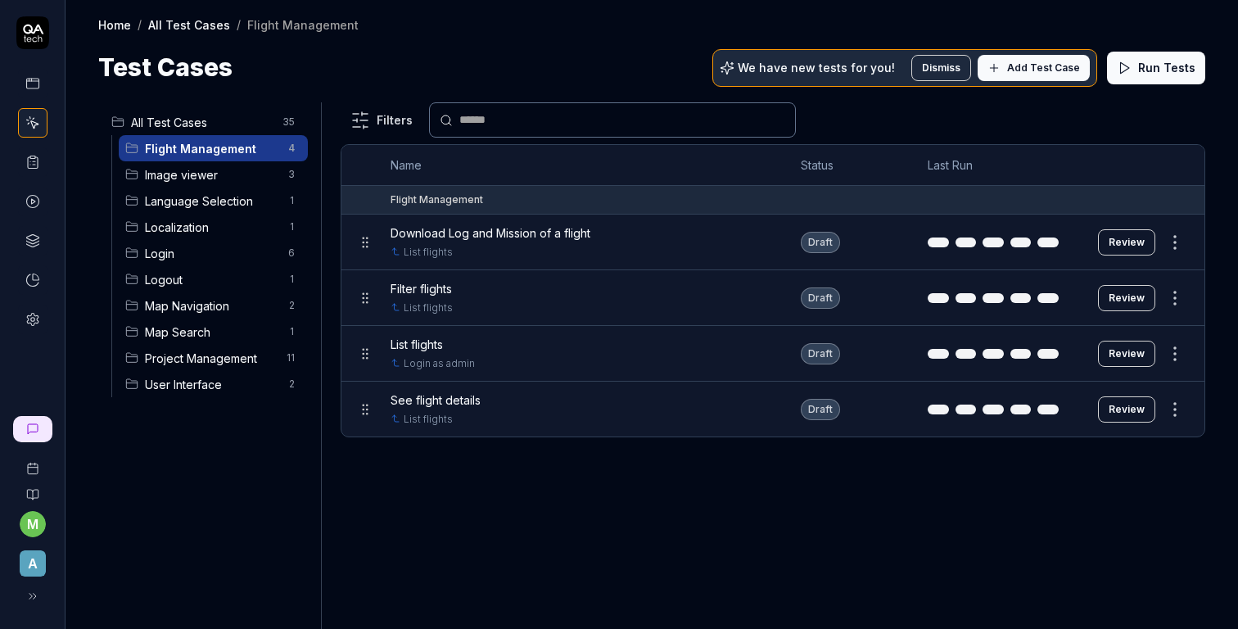
click at [698, 342] on div "List flights" at bounding box center [579, 344] width 377 height 17
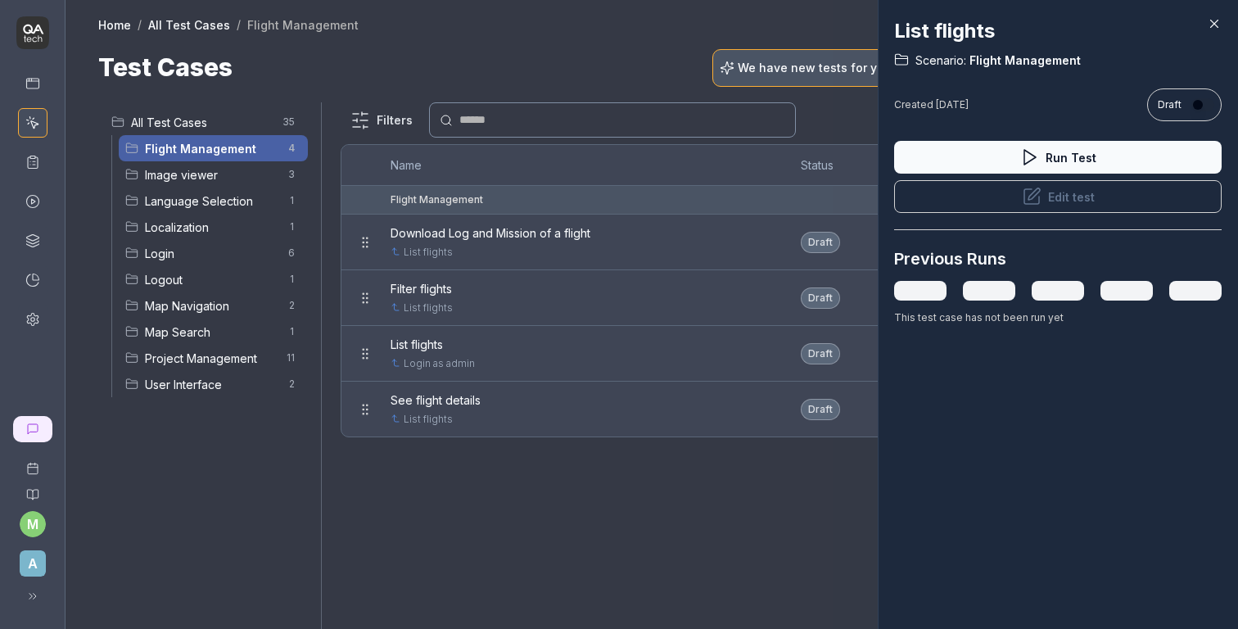
click at [1027, 205] on button "Edit test" at bounding box center [1057, 196] width 327 height 33
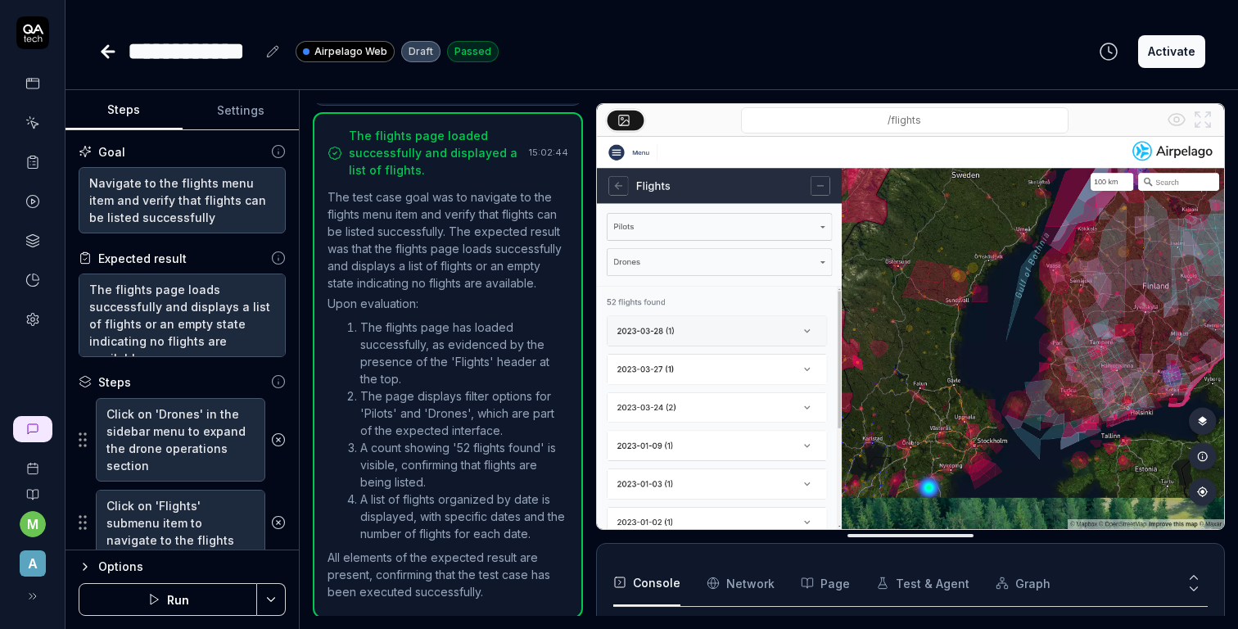
scroll to position [147, 0]
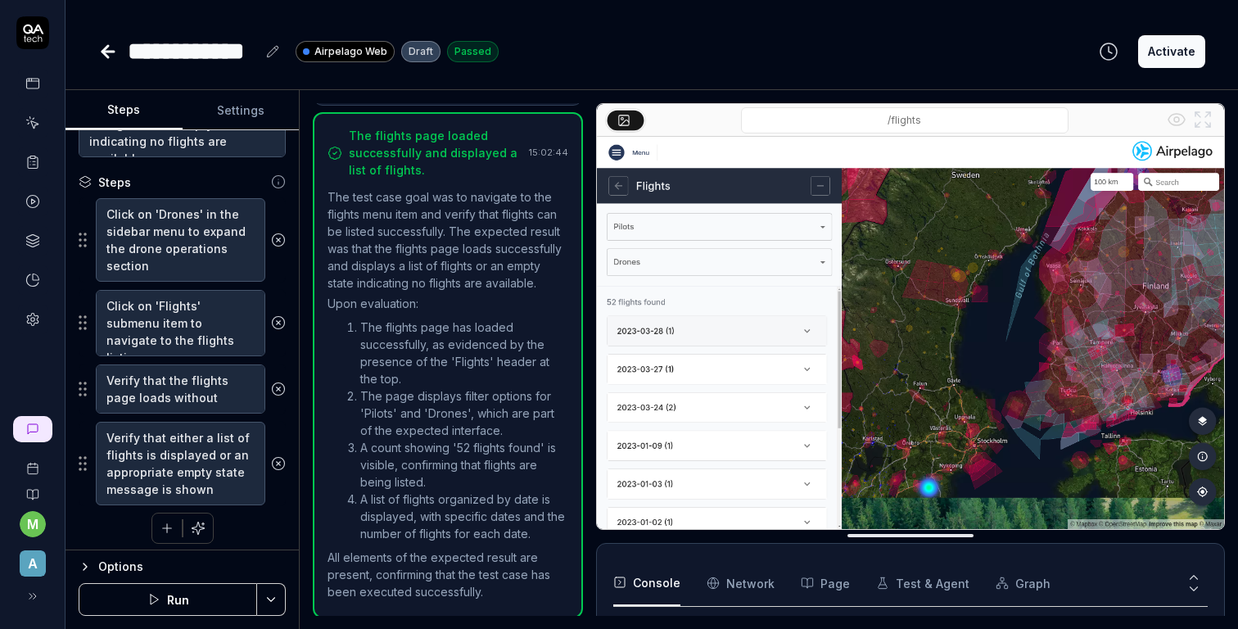
scroll to position [206, 0]
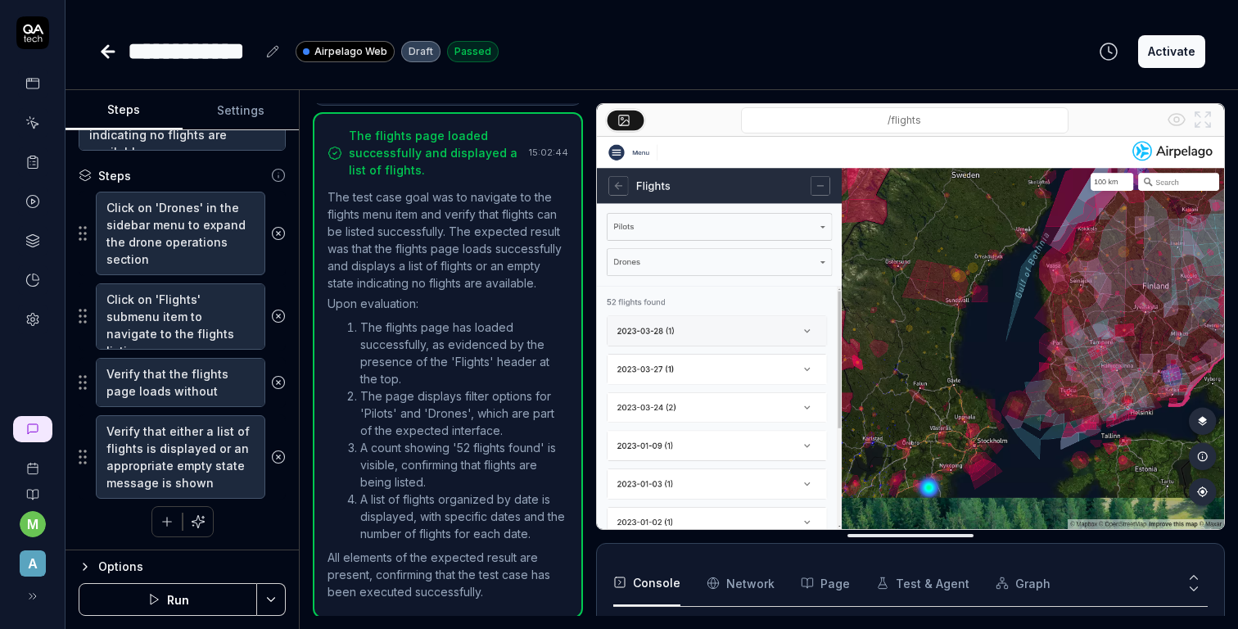
click at [103, 57] on icon at bounding box center [108, 52] width 20 height 20
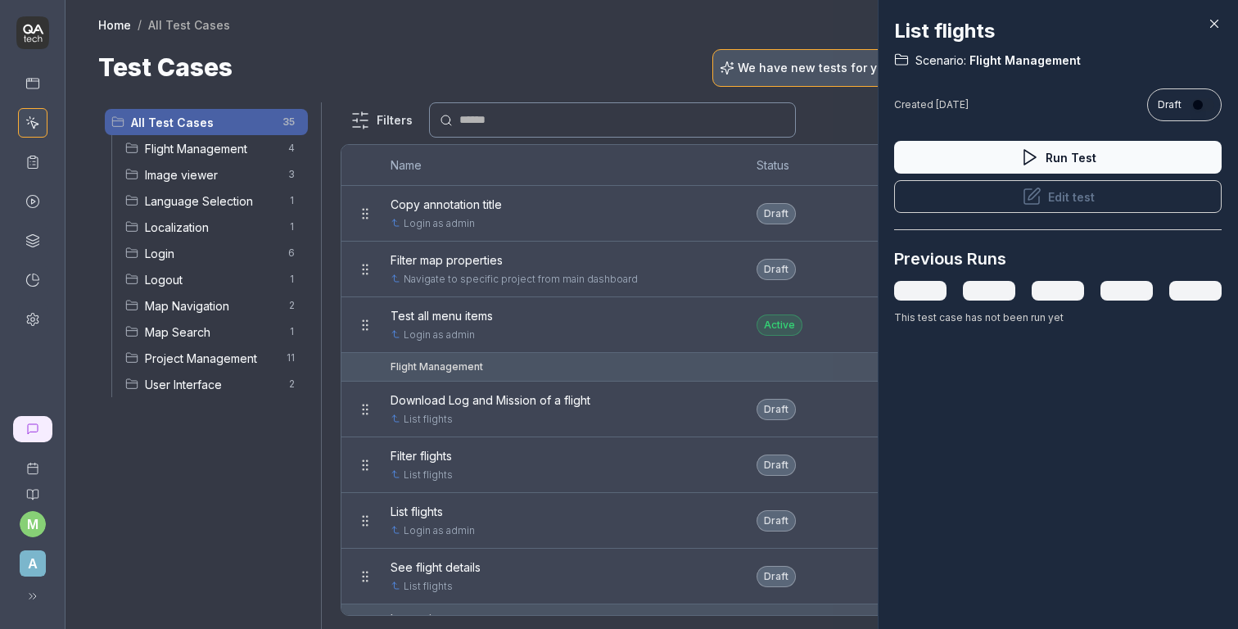
click at [212, 236] on div at bounding box center [619, 314] width 1238 height 629
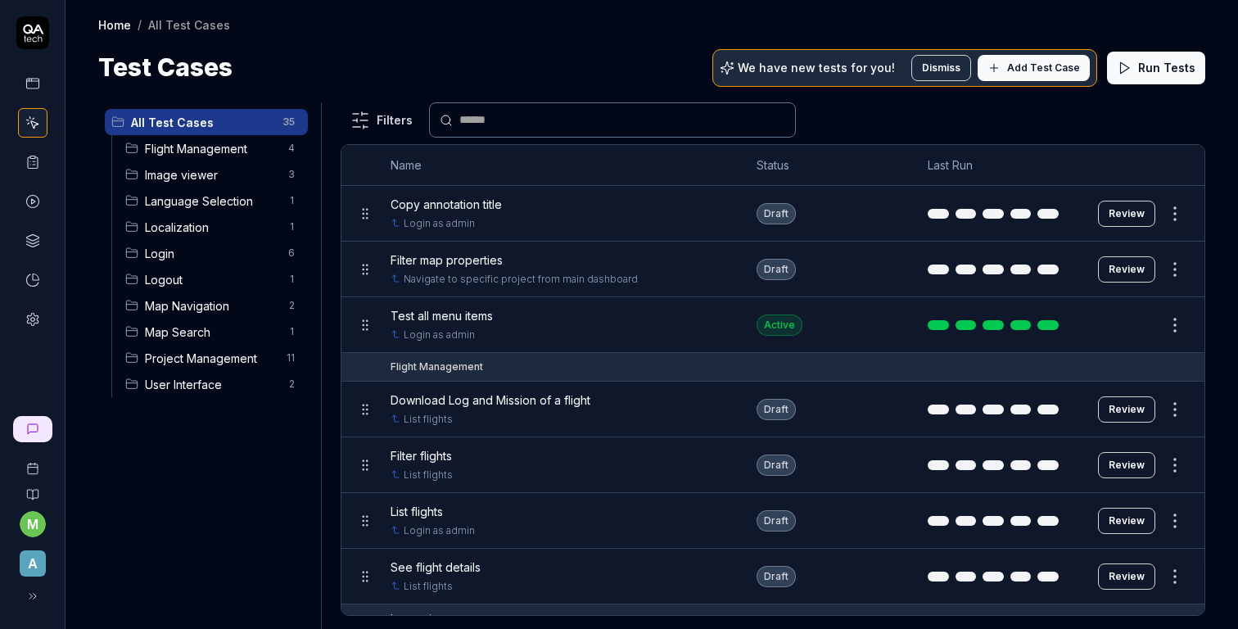
click at [208, 153] on span "Flight Management" at bounding box center [211, 148] width 133 height 17
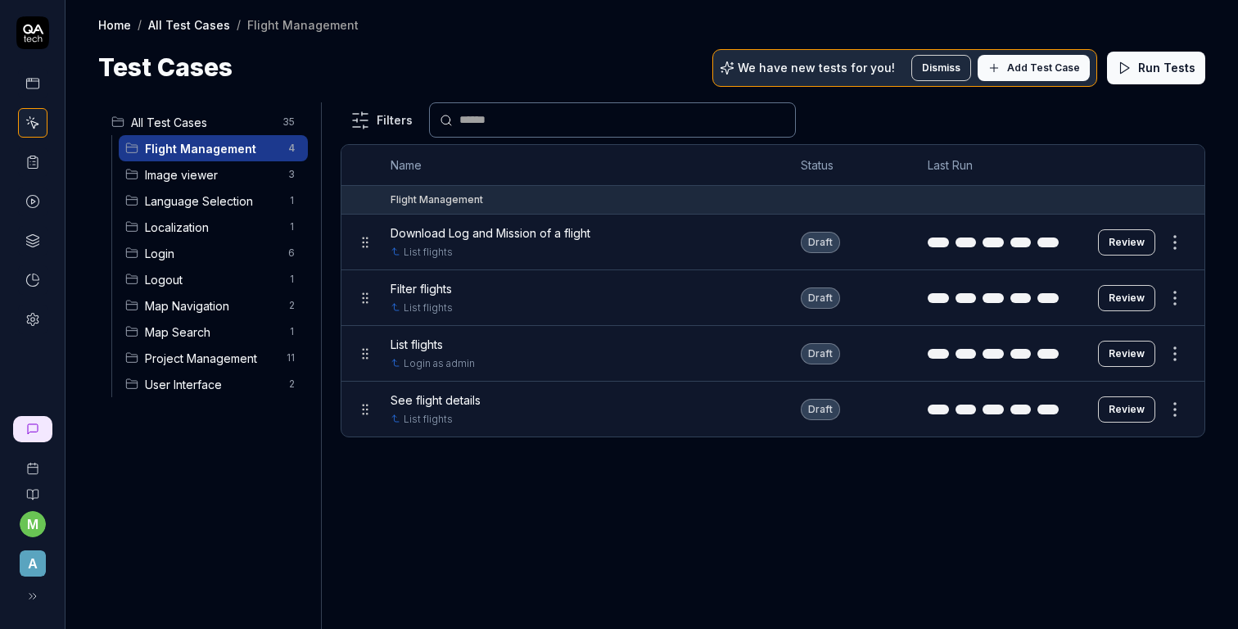
click at [460, 400] on span "See flight details" at bounding box center [436, 399] width 90 height 17
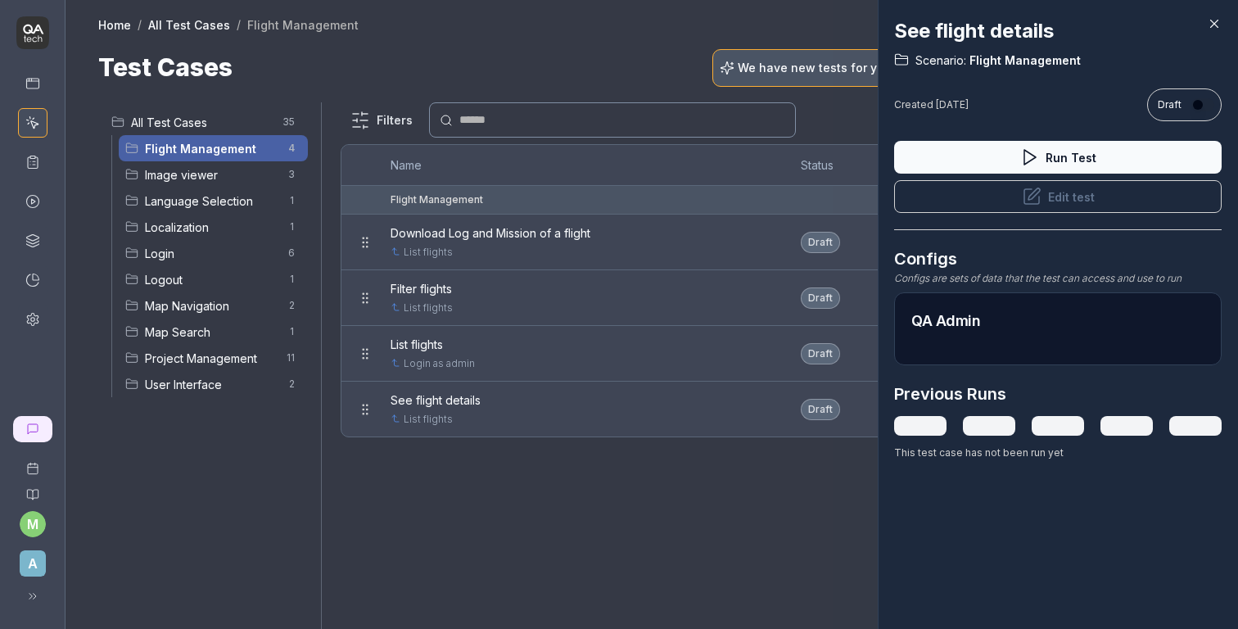
click at [1025, 202] on icon at bounding box center [1031, 196] width 15 height 15
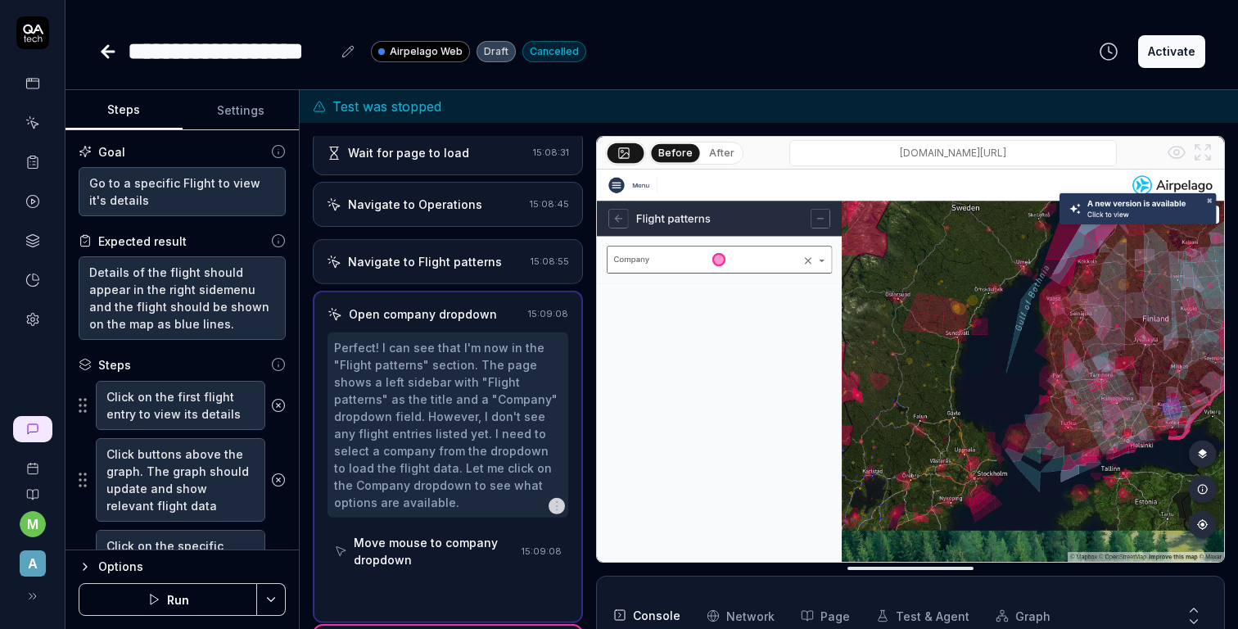
scroll to position [260, 0]
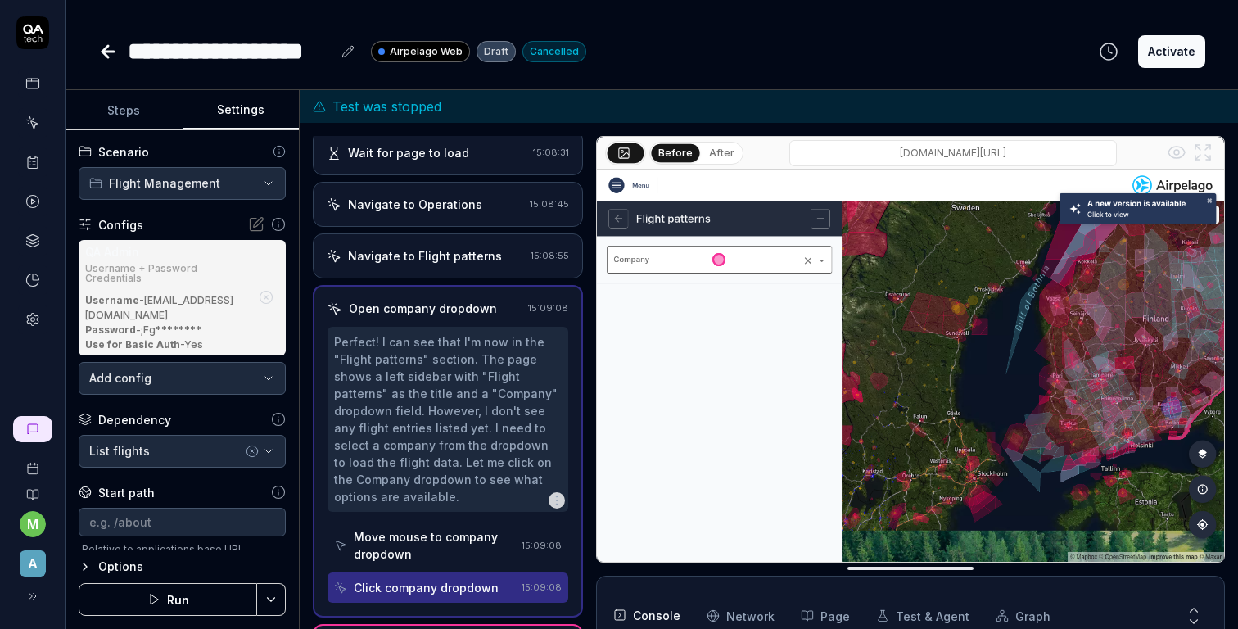
click at [252, 116] on button "Settings" at bounding box center [241, 110] width 117 height 39
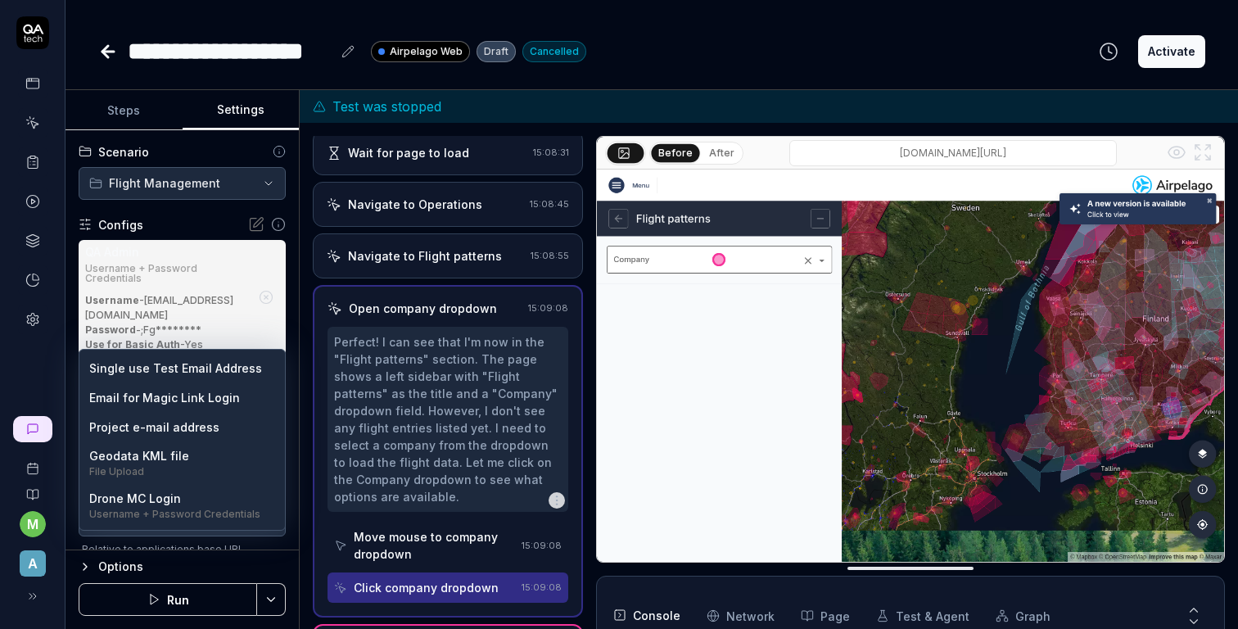
click at [188, 361] on body "**********" at bounding box center [619, 314] width 1238 height 629
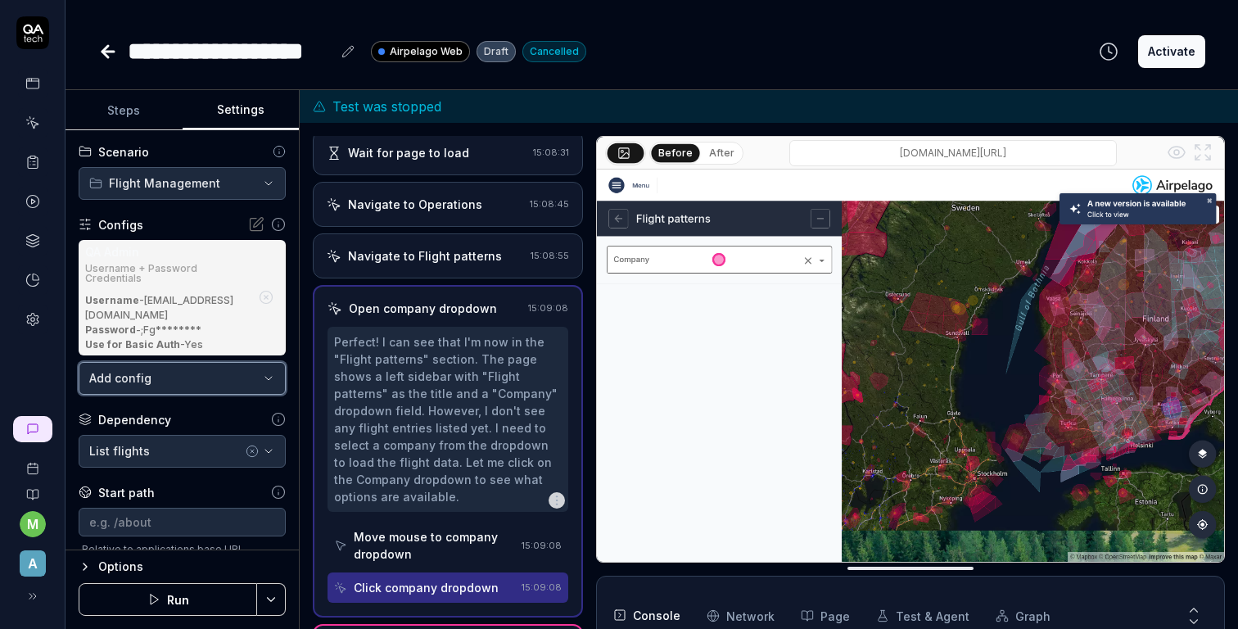
click at [34, 363] on html "**********" at bounding box center [619, 314] width 1238 height 629
click at [269, 291] on icon "button" at bounding box center [266, 297] width 15 height 15
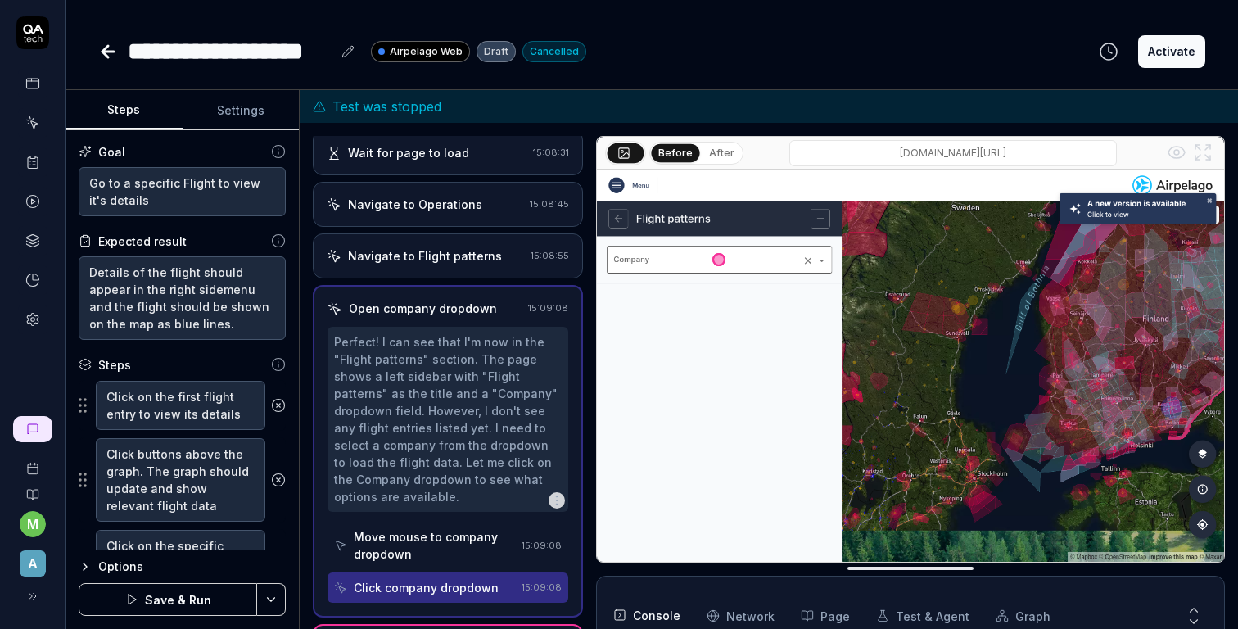
click at [118, 114] on button "Steps" at bounding box center [123, 110] width 117 height 39
click at [165, 597] on button "Save & Run" at bounding box center [168, 599] width 178 height 33
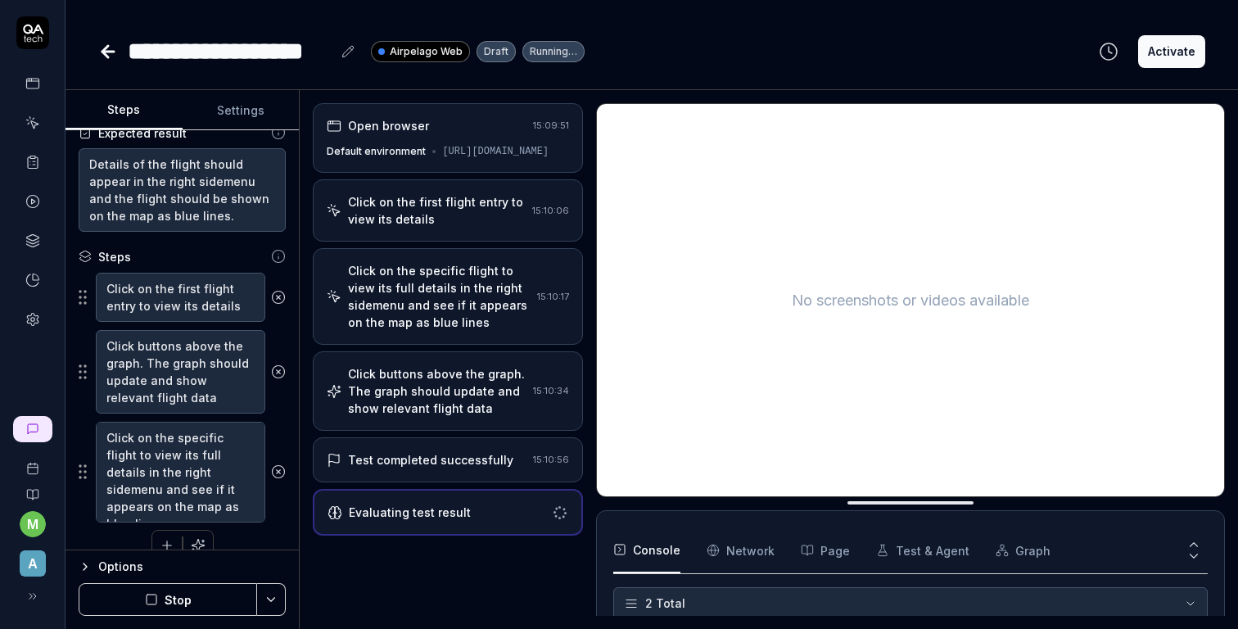
scroll to position [132, 0]
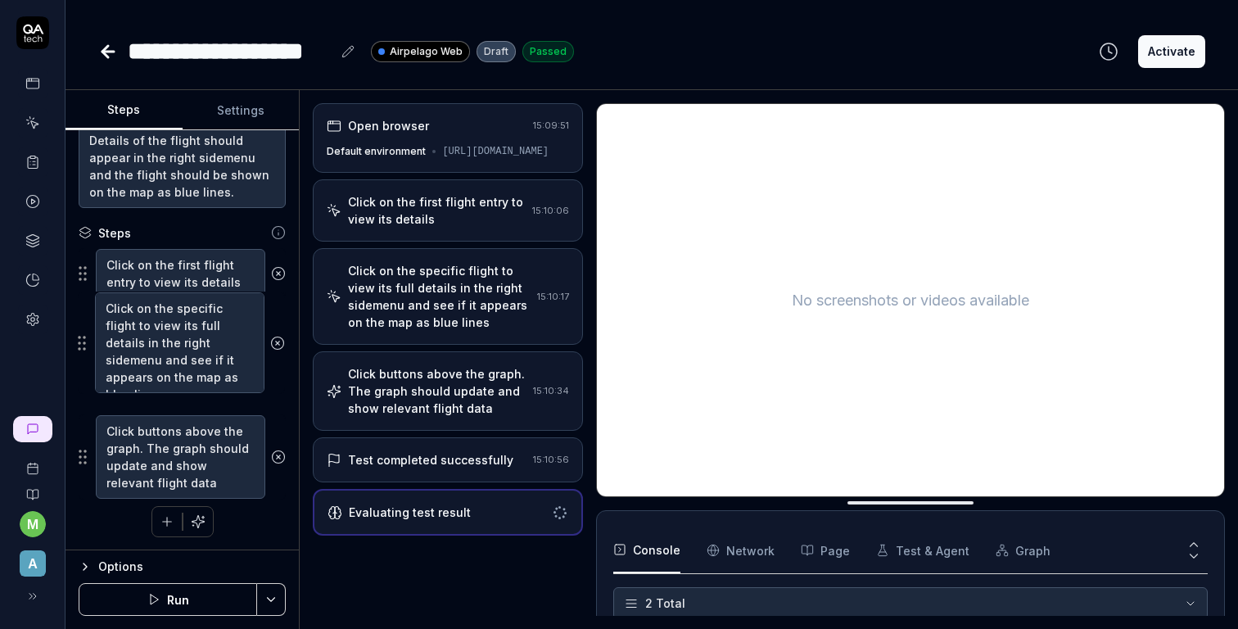
drag, startPoint x: 84, startPoint y: 445, endPoint x: 84, endPoint y: 347, distance: 98.2
click at [84, 347] on fieldset "Click on the first flight entry to view its details Click buttons above the gra…" at bounding box center [182, 373] width 207 height 251
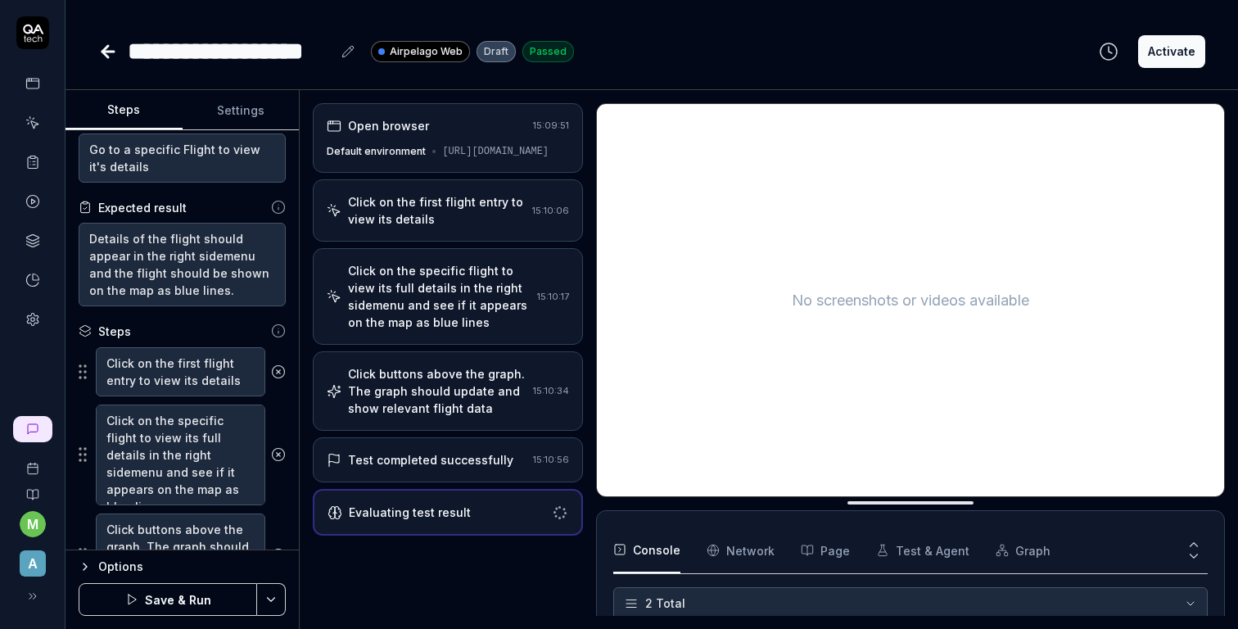
scroll to position [0, 0]
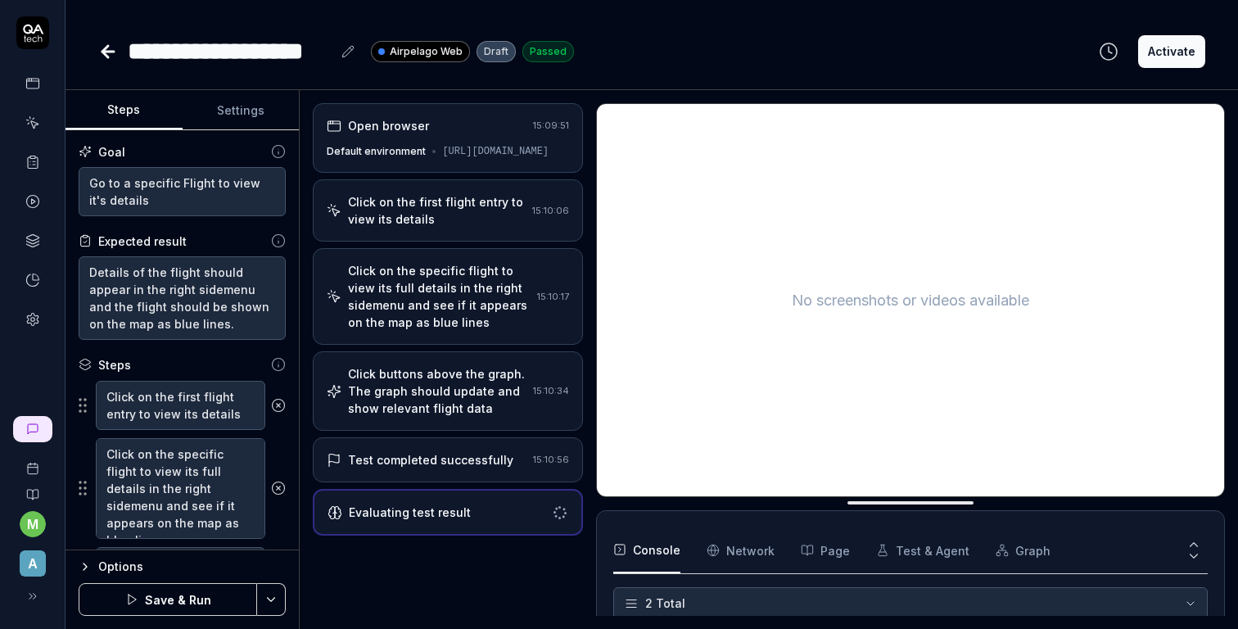
click at [106, 561] on div "Options" at bounding box center [191, 567] width 187 height 20
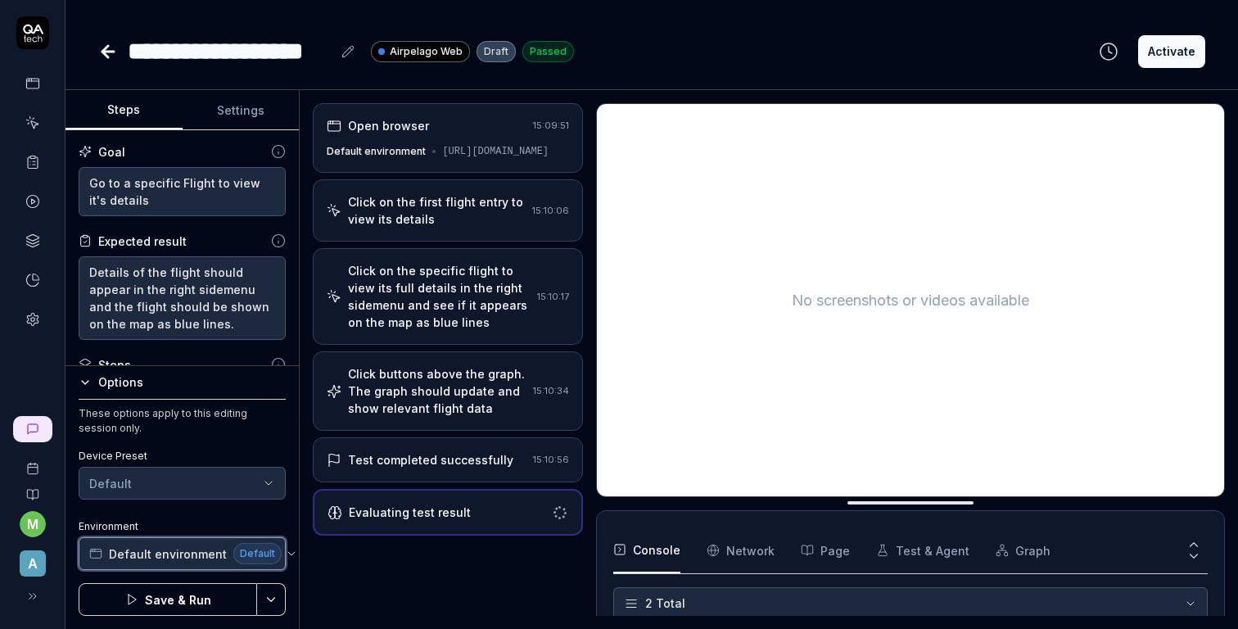
click at [138, 554] on span "Default environment" at bounding box center [168, 553] width 118 height 17
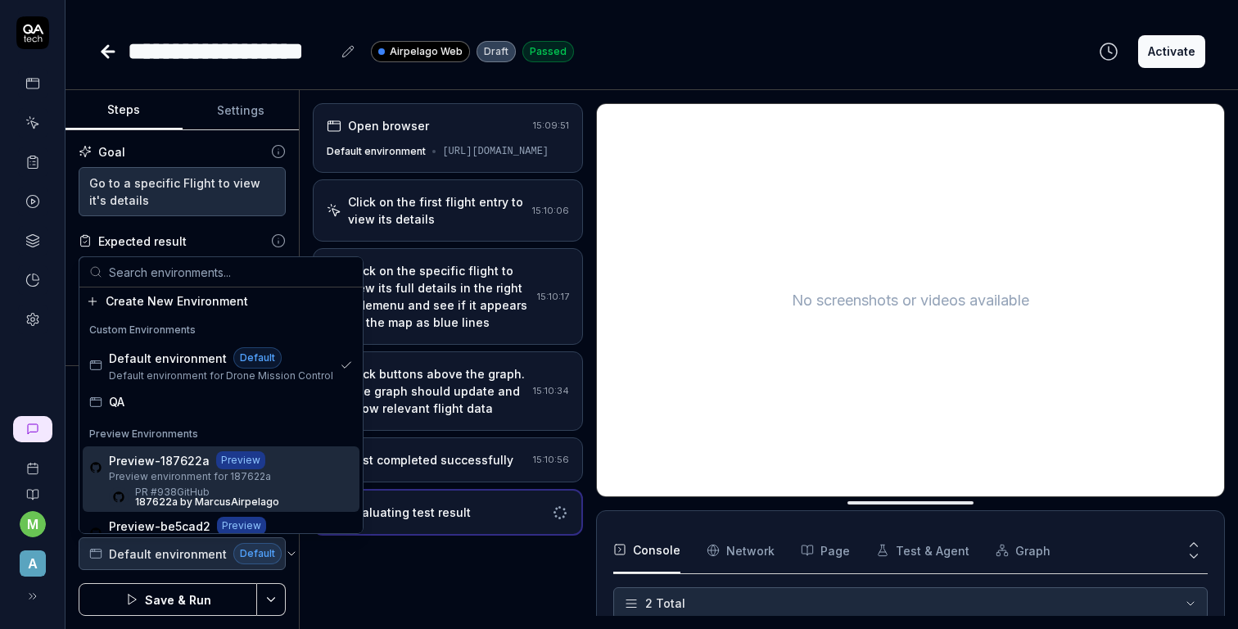
click at [214, 483] on span "Preview environment for 187622a" at bounding box center [194, 476] width 170 height 15
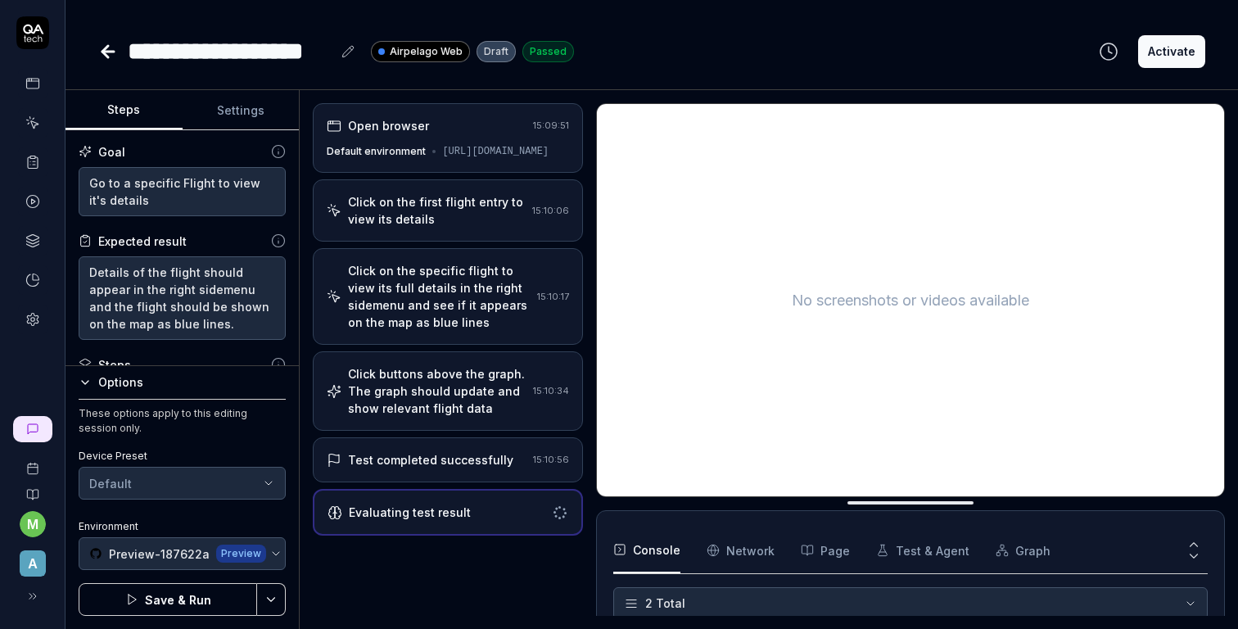
click at [176, 604] on button "Save & Run" at bounding box center [168, 599] width 178 height 33
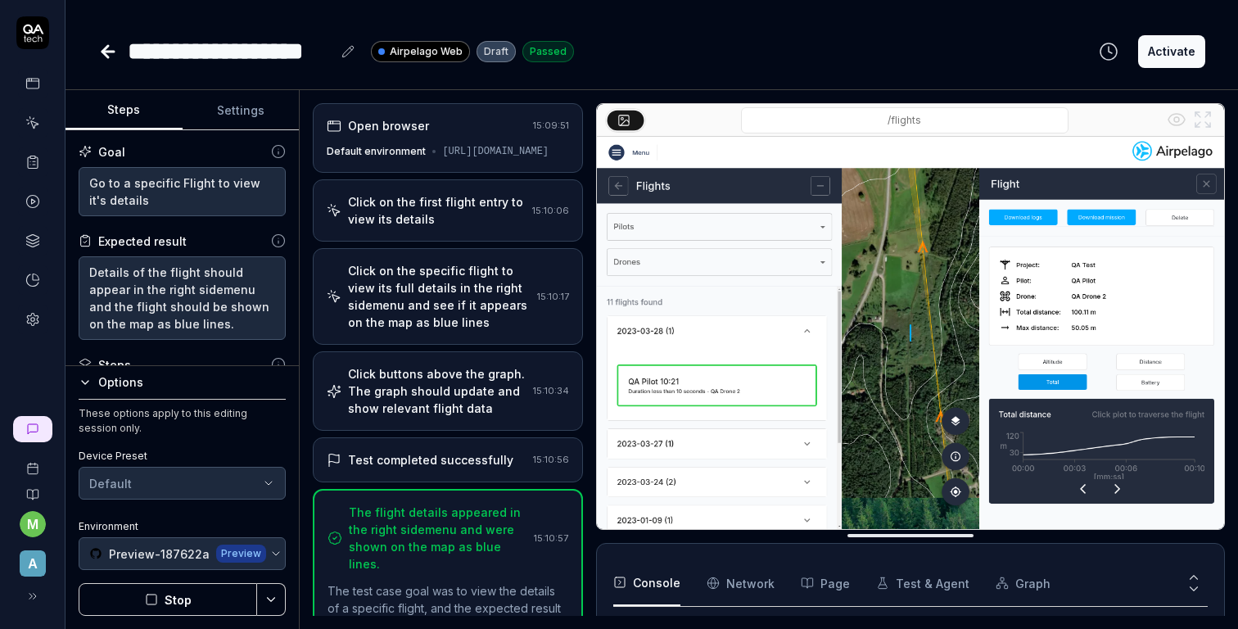
scroll to position [147, 0]
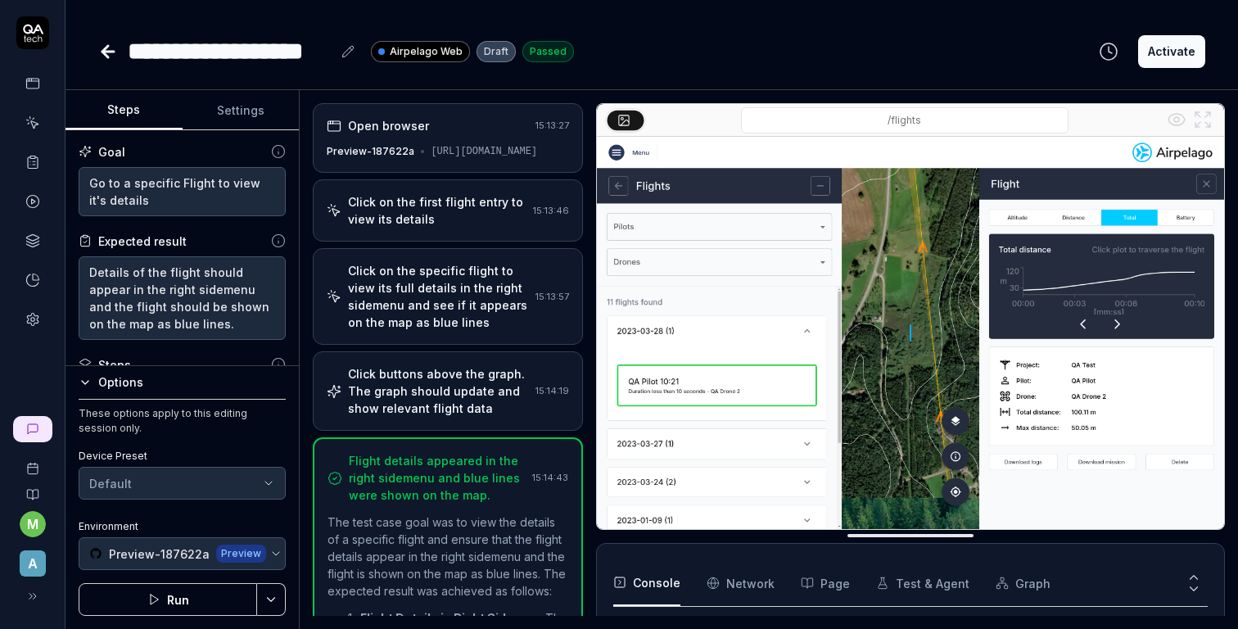
scroll to position [147, 0]
click at [112, 46] on icon at bounding box center [108, 52] width 20 height 20
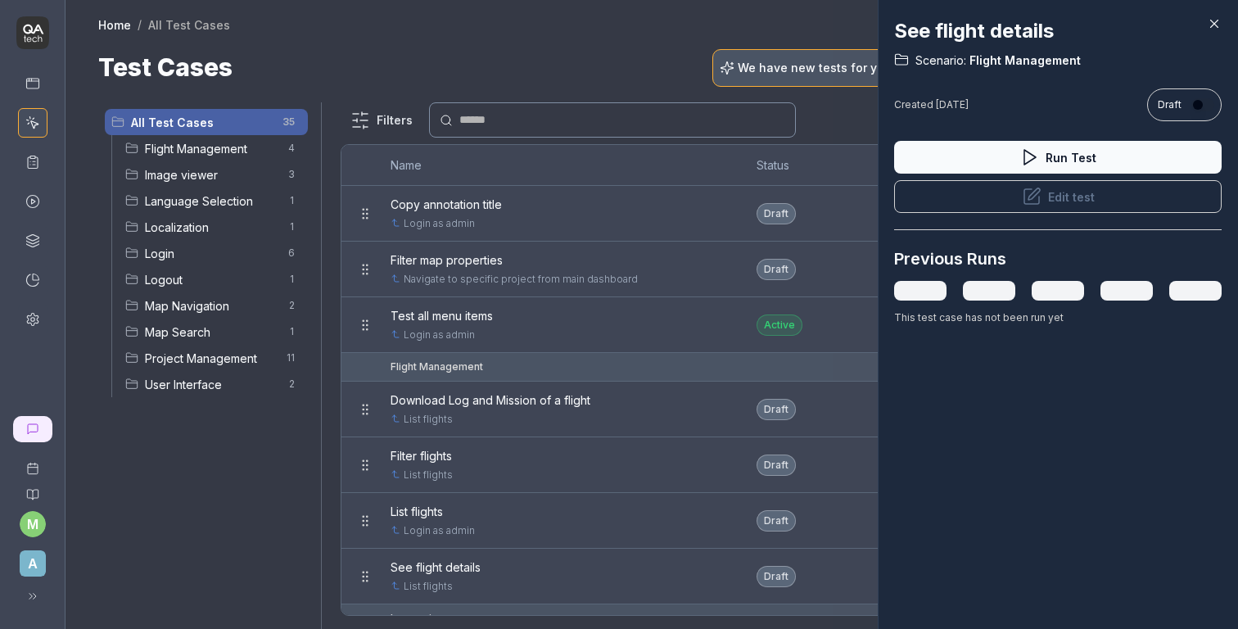
click at [448, 224] on div at bounding box center [619, 314] width 1238 height 629
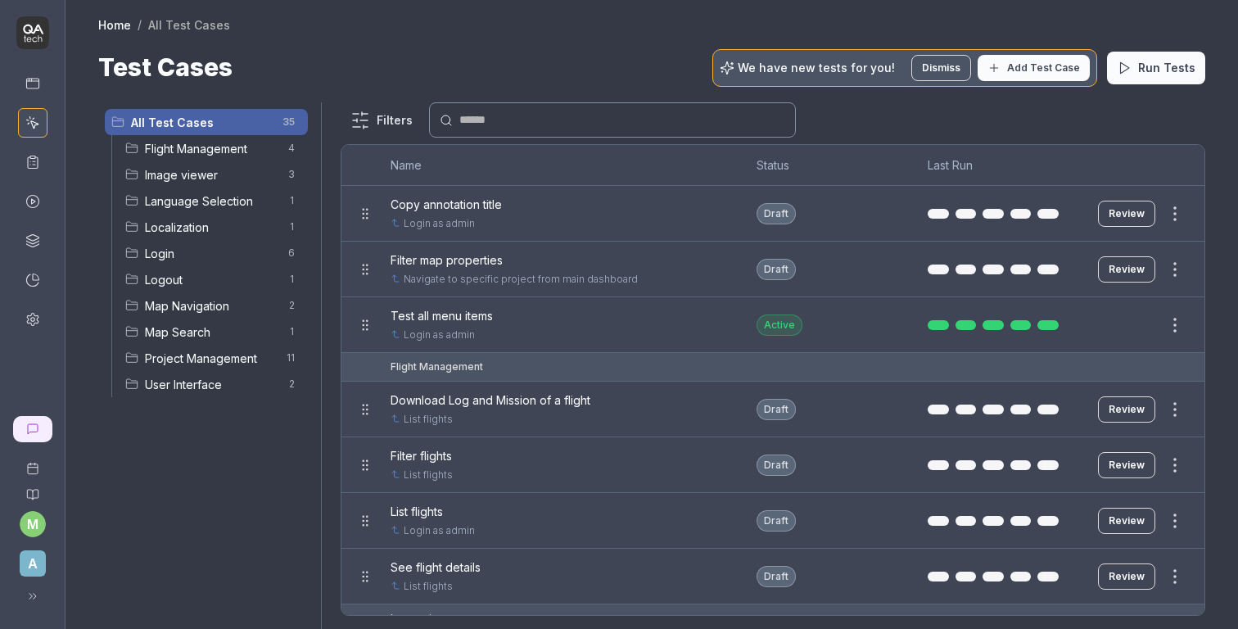
click at [242, 155] on div at bounding box center [619, 314] width 1238 height 629
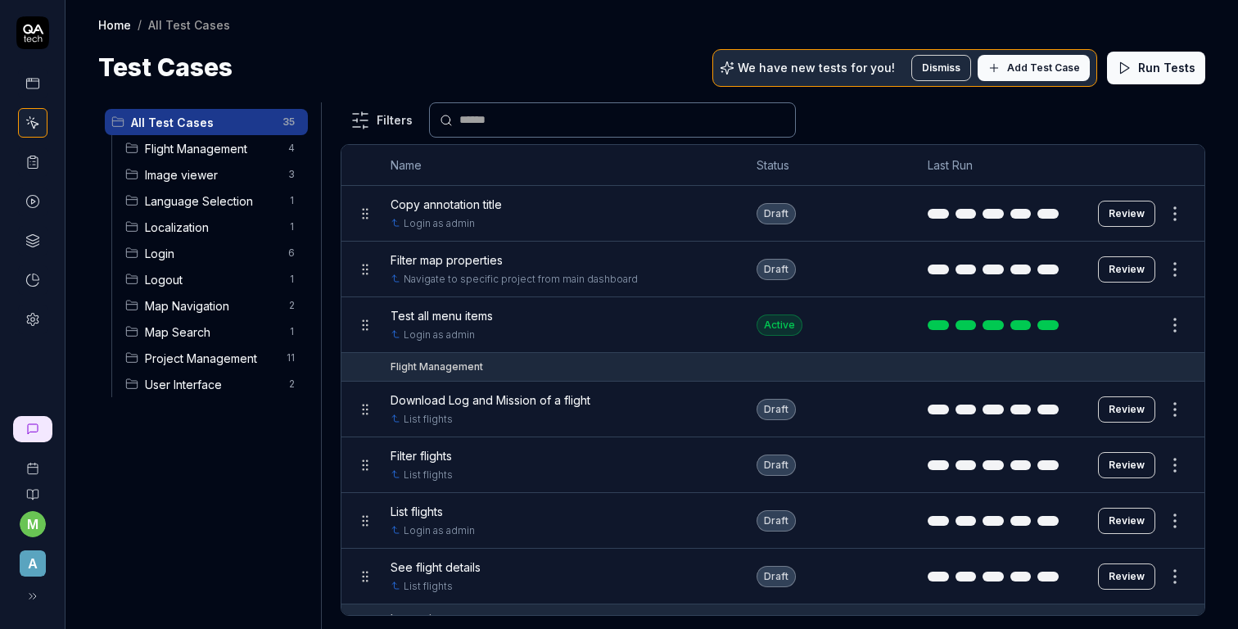
click at [242, 148] on span "Flight Management" at bounding box center [211, 148] width 133 height 17
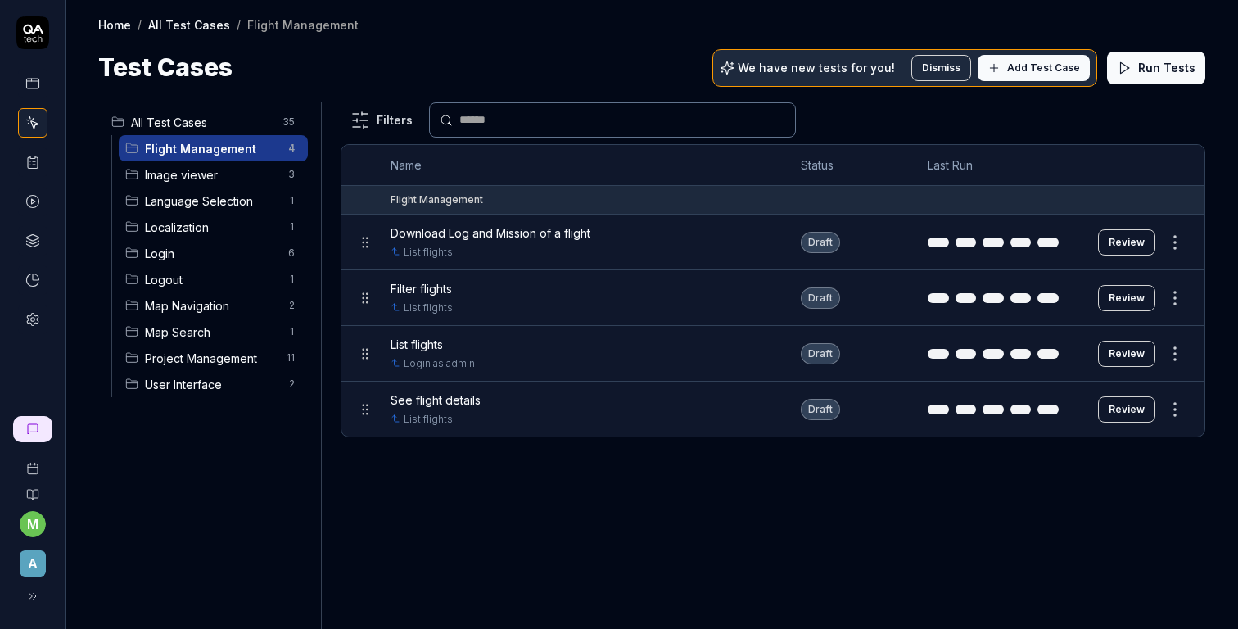
click at [487, 229] on span "Download Log and Mission of a flight" at bounding box center [491, 232] width 200 height 17
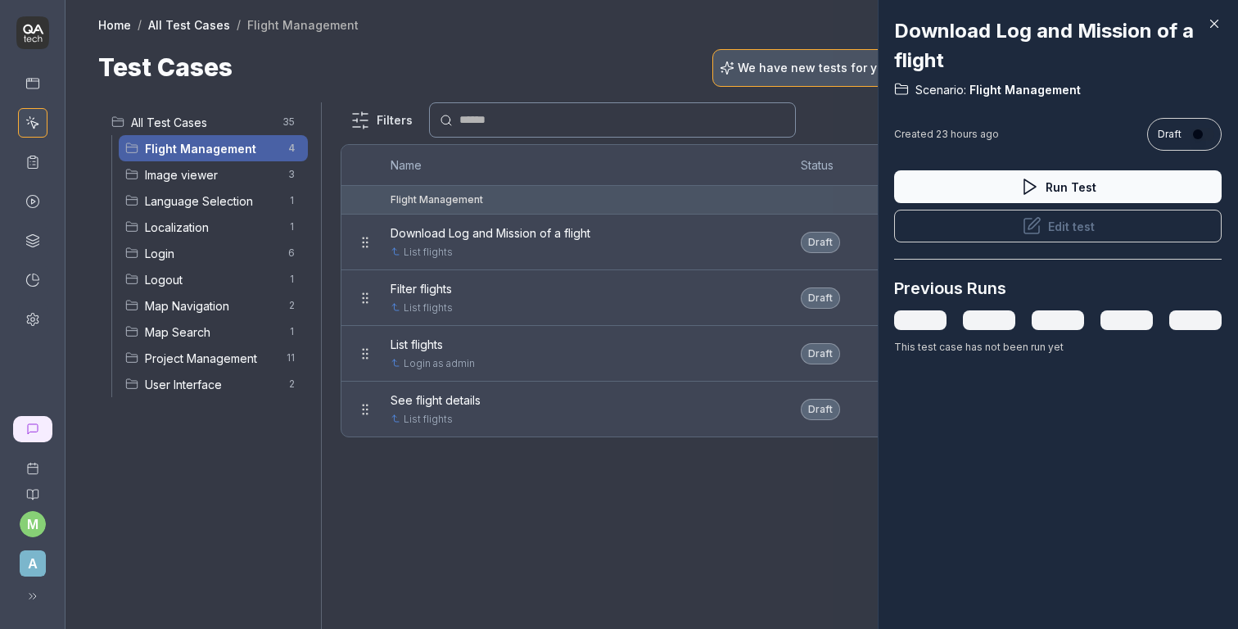
click at [975, 227] on button "Edit test" at bounding box center [1057, 226] width 327 height 33
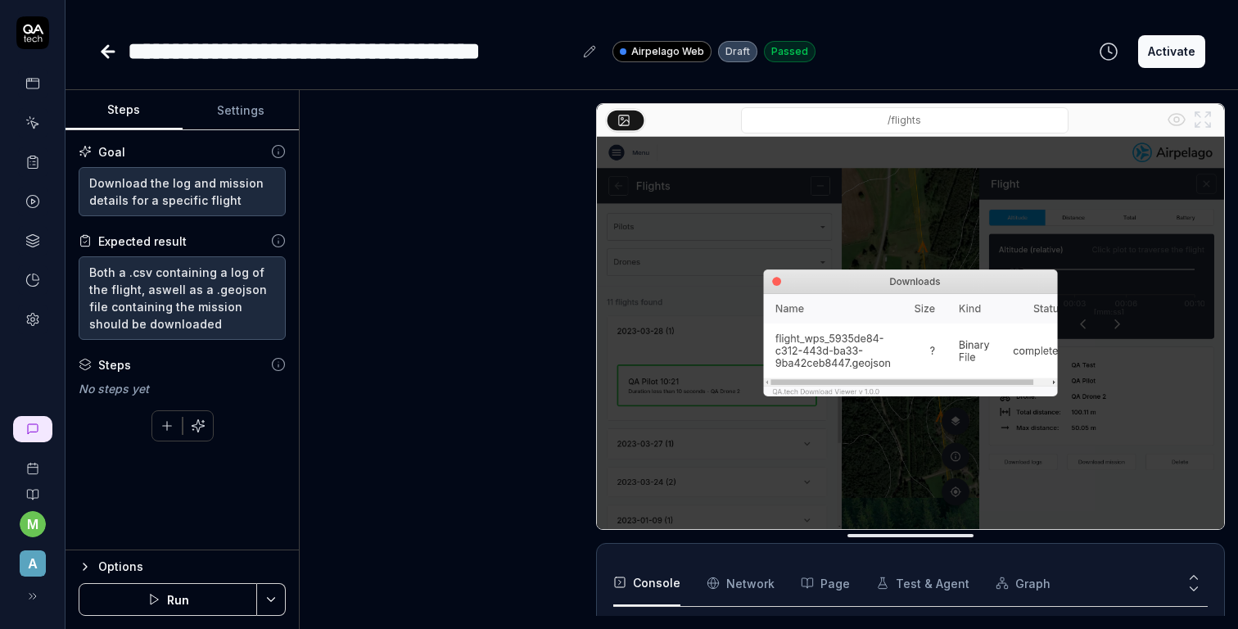
scroll to position [523, 0]
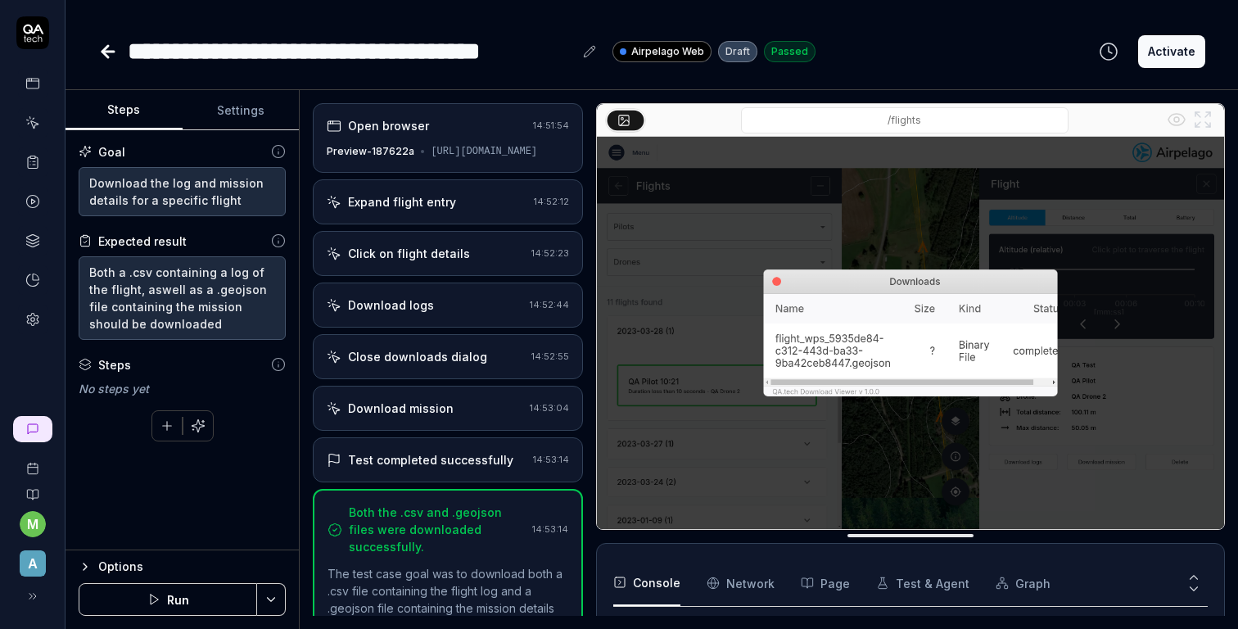
click at [115, 558] on div "Options" at bounding box center [191, 567] width 187 height 20
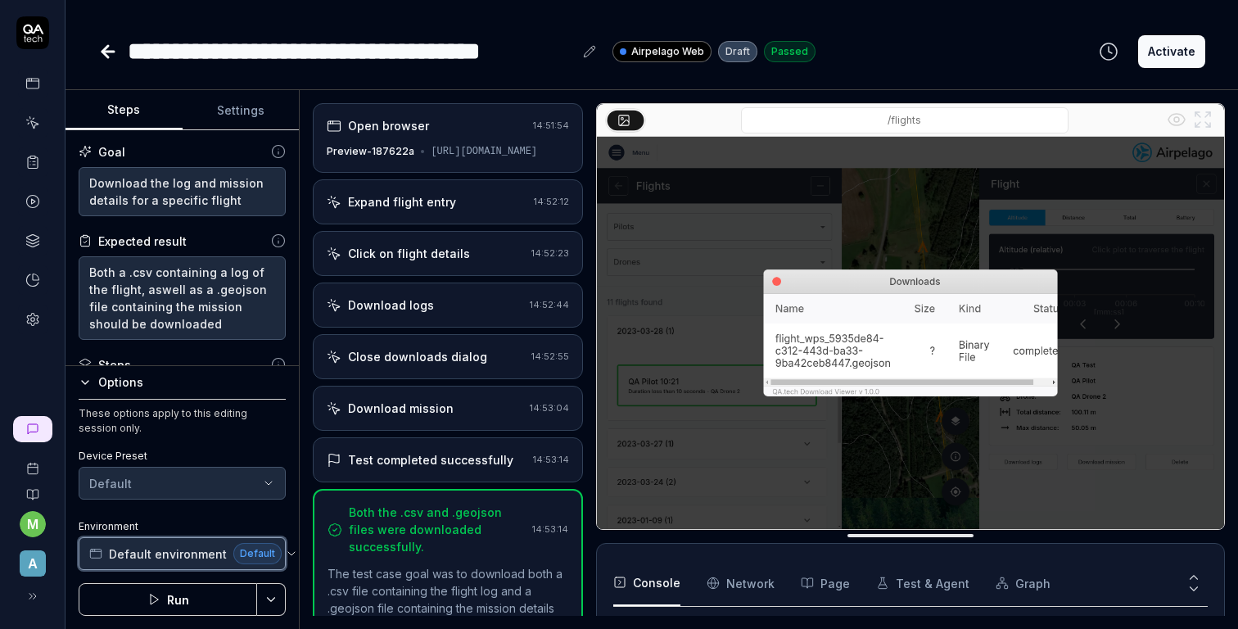
click at [129, 553] on span "Default environment" at bounding box center [168, 553] width 118 height 17
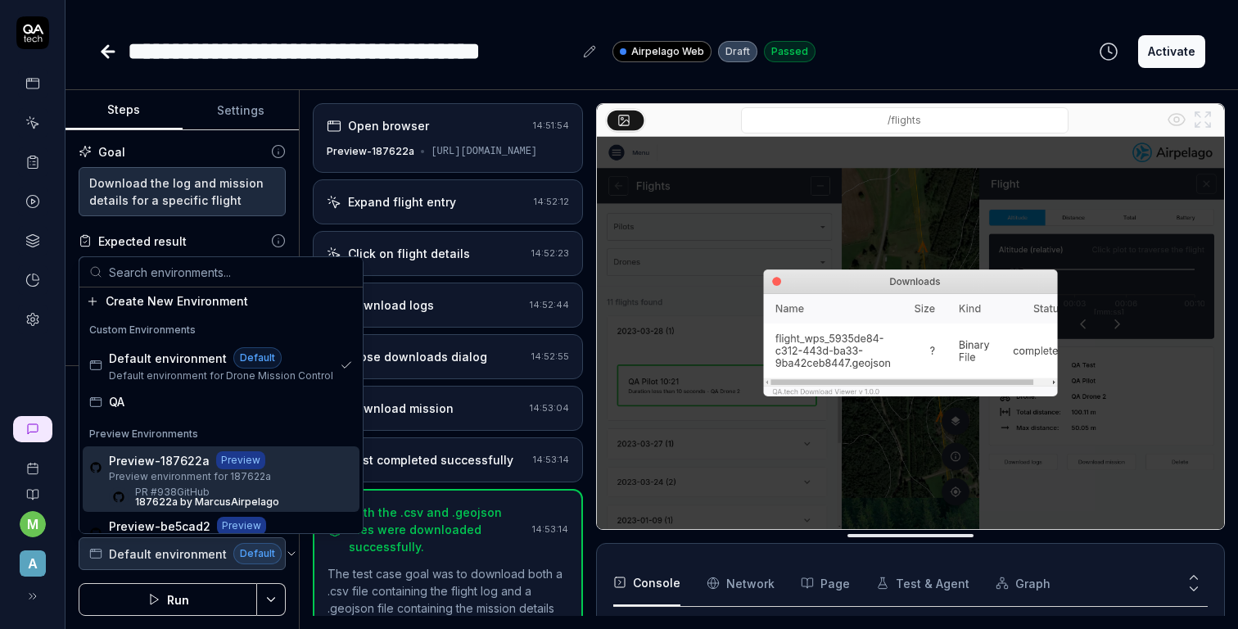
click at [294, 467] on div "Preview-187622a Preview Preview environment for 187622a PR #938 GitHub 187622a …" at bounding box center [221, 478] width 277 height 65
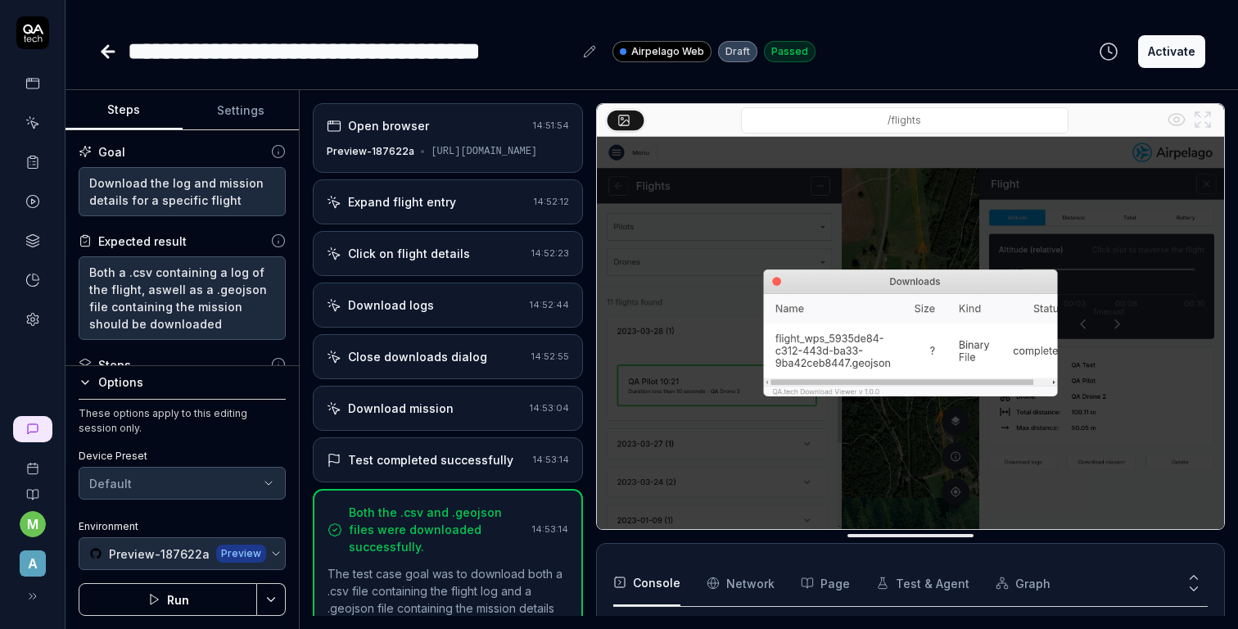
click at [198, 594] on button "Run" at bounding box center [168, 599] width 178 height 33
click at [108, 52] on icon at bounding box center [107, 52] width 11 height 0
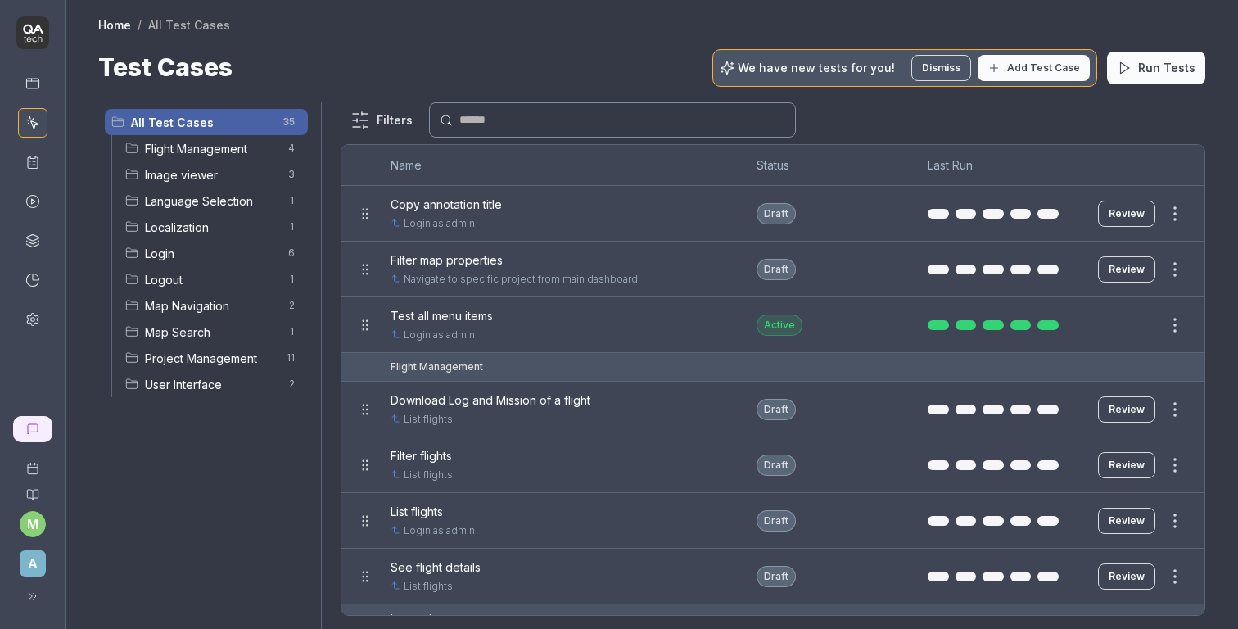
click at [332, 199] on div at bounding box center [619, 314] width 1238 height 629
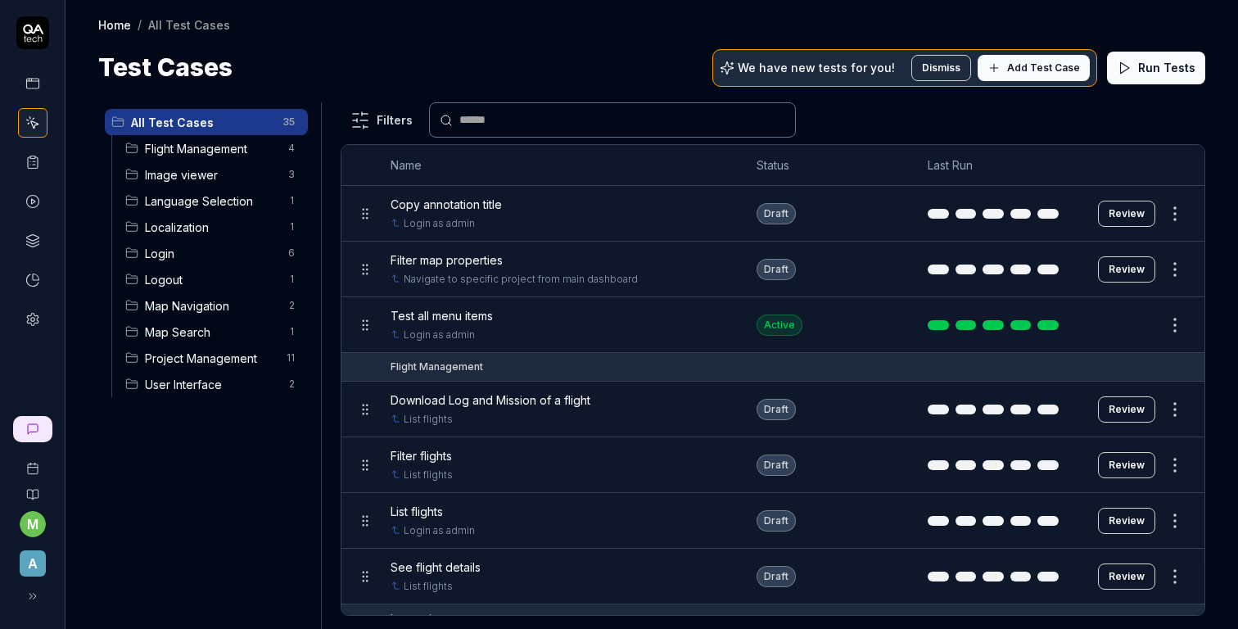
click at [224, 151] on span "Flight Management" at bounding box center [211, 148] width 133 height 17
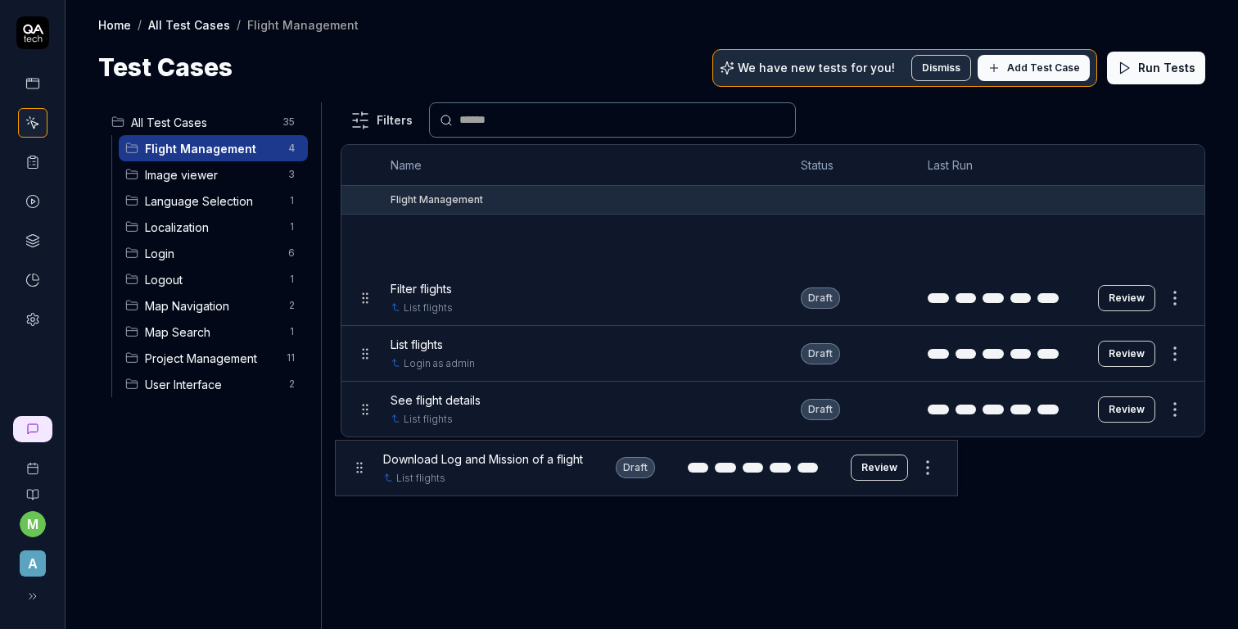
drag, startPoint x: 367, startPoint y: 244, endPoint x: 360, endPoint y: 470, distance: 226.1
click at [360, 471] on body "m A Home / All Test Cases / Flight Management Home / All Test Cases / Flight Ma…" at bounding box center [619, 314] width 1238 height 629
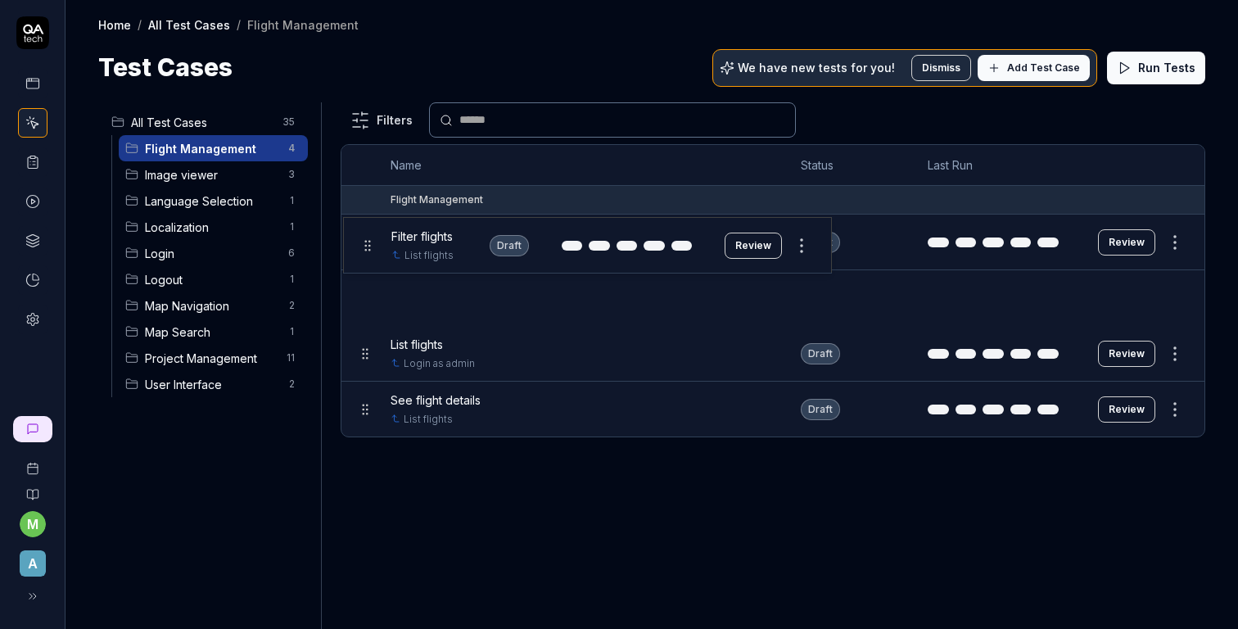
drag, startPoint x: 367, startPoint y: 294, endPoint x: 367, endPoint y: 244, distance: 49.9
click at [368, 244] on body "m A Home / All Test Cases / Flight Management Home / All Test Cases / Flight Ma…" at bounding box center [619, 314] width 1238 height 629
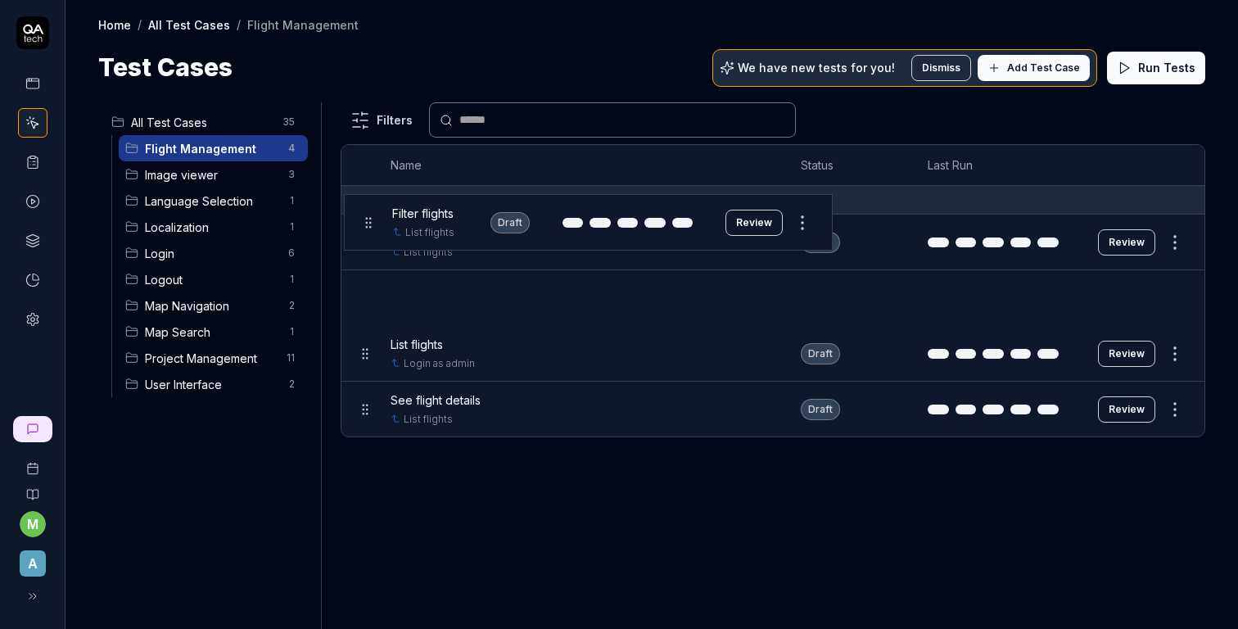
drag, startPoint x: 366, startPoint y: 302, endPoint x: 368, endPoint y: 231, distance: 71.3
click at [368, 230] on body "m A Home / All Test Cases / Flight Management Home / All Test Cases / Flight Ma…" at bounding box center [619, 314] width 1238 height 629
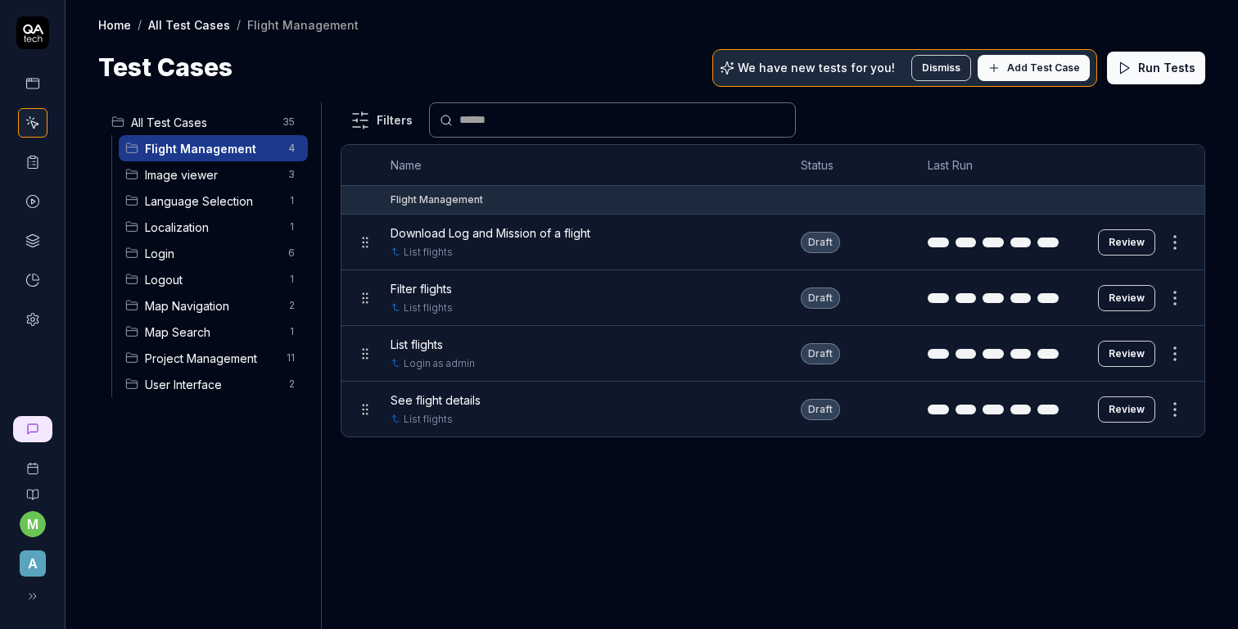
click at [397, 485] on div "Filters Name Status Last Run Flight Management Download Log and Mission of a fl…" at bounding box center [773, 365] width 865 height 526
click at [449, 286] on span "Filter flights" at bounding box center [421, 288] width 61 height 17
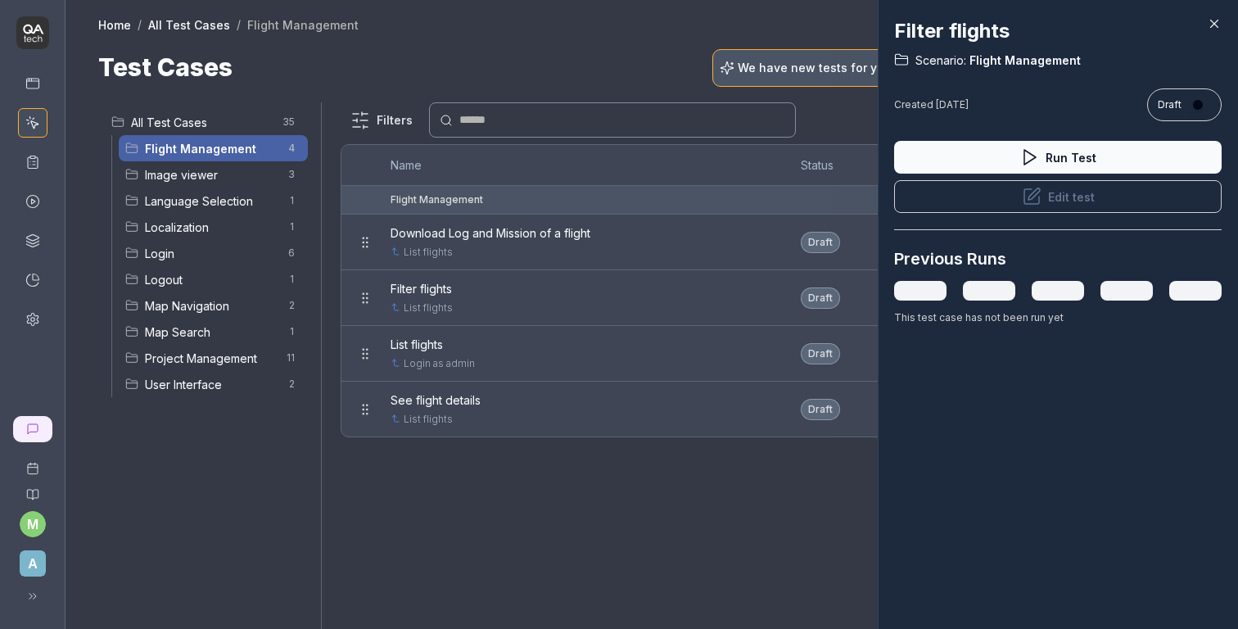
click at [961, 196] on button "Edit test" at bounding box center [1057, 196] width 327 height 33
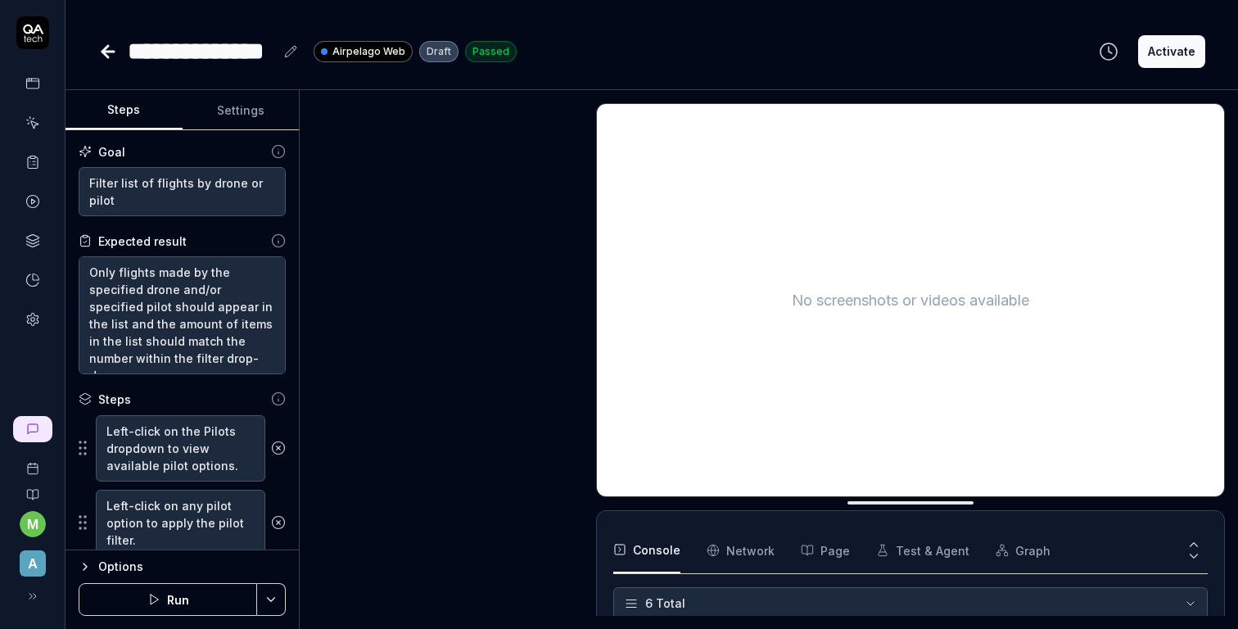
scroll to position [158, 0]
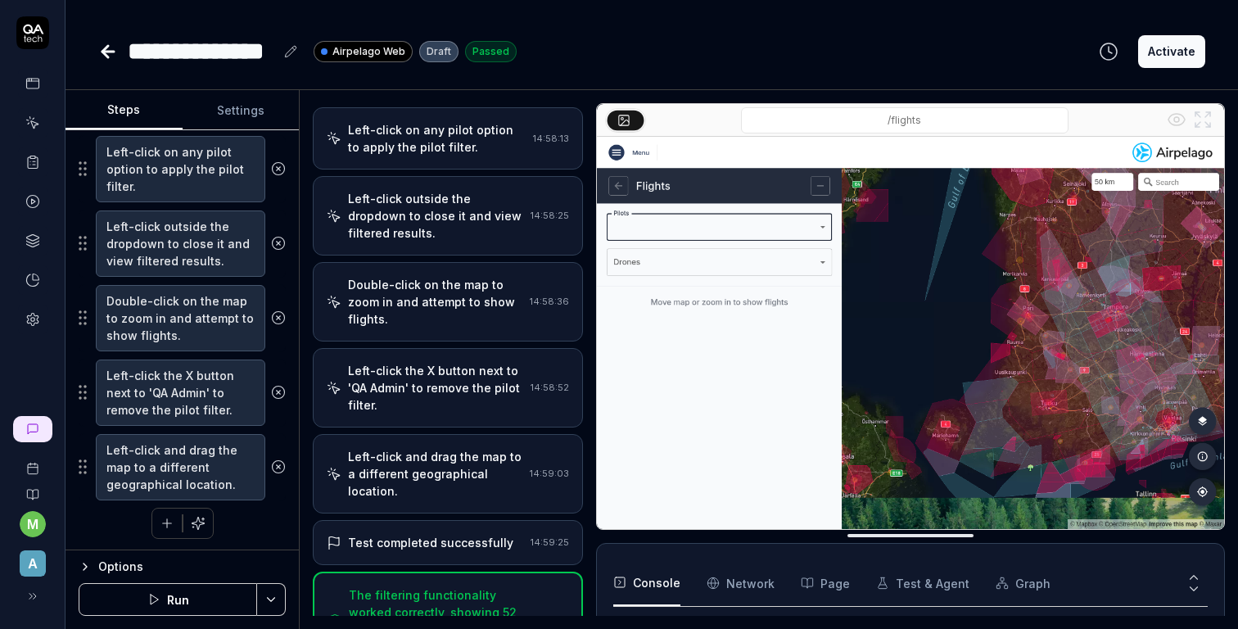
scroll to position [355, 0]
click at [163, 515] on icon "button" at bounding box center [167, 521] width 15 height 15
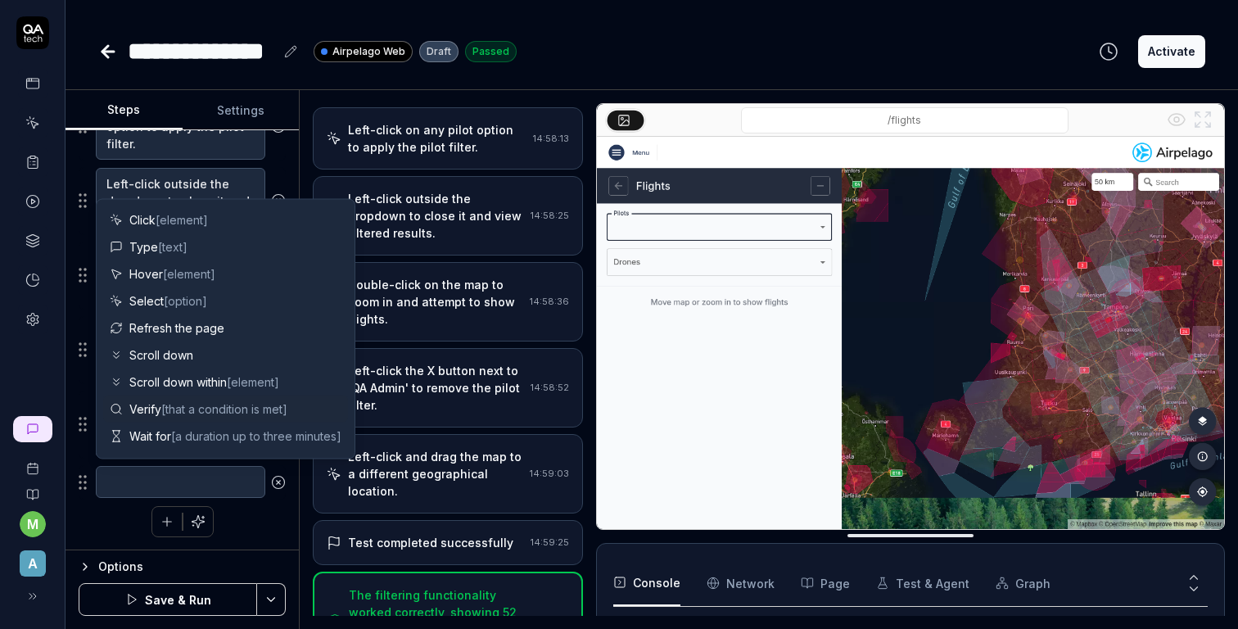
click at [223, 411] on span "[that a condition is met]" at bounding box center [224, 409] width 126 height 14
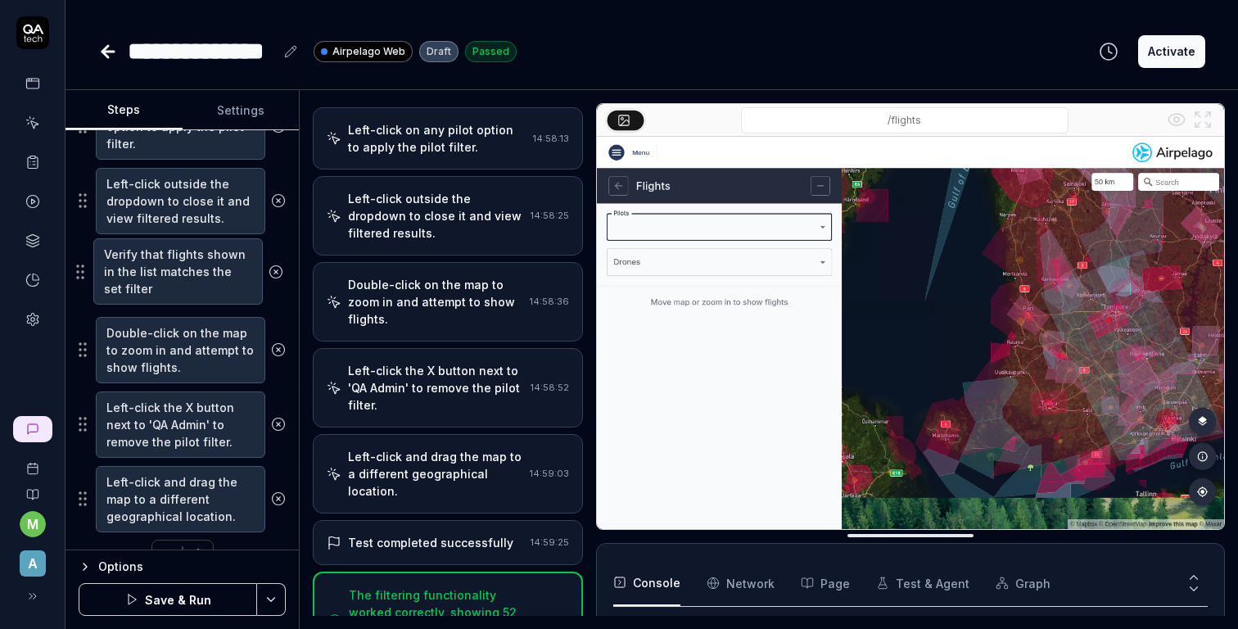
drag, startPoint x: 82, startPoint y: 503, endPoint x: 79, endPoint y: 280, distance: 222.7
click at [79, 279] on fieldset "Left-click on the Pilots dropdown to view available pilot options. Left-click o…" at bounding box center [182, 275] width 207 height 515
click at [124, 569] on div "Options" at bounding box center [191, 567] width 187 height 20
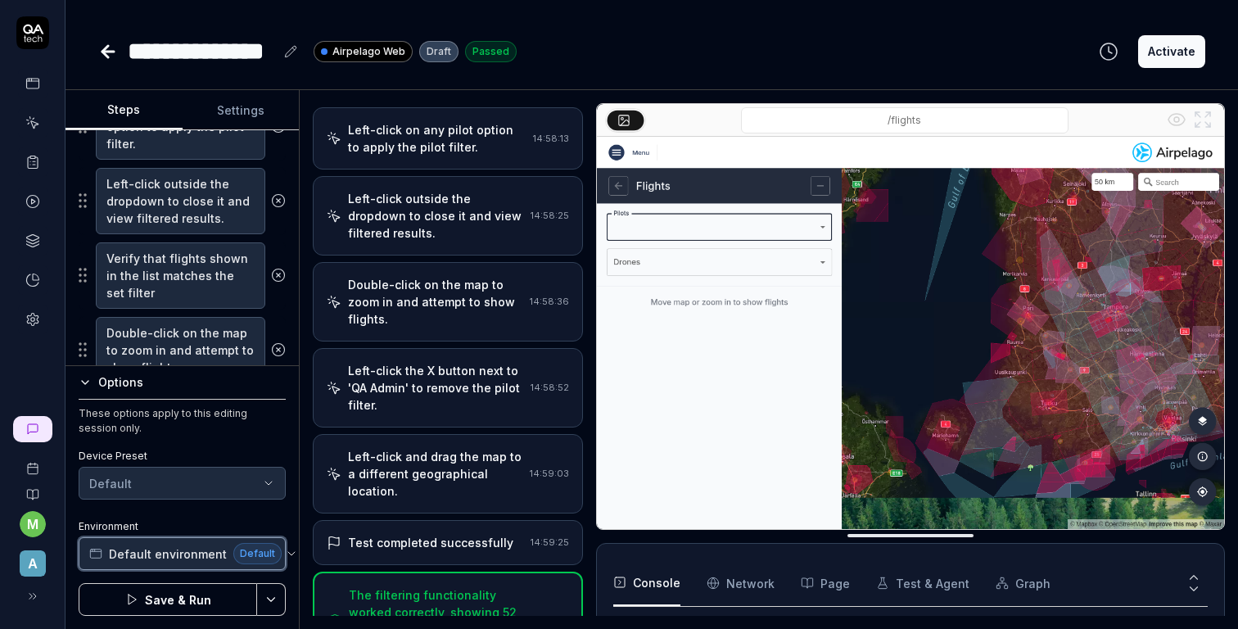
click at [175, 556] on span "Default environment" at bounding box center [168, 553] width 118 height 17
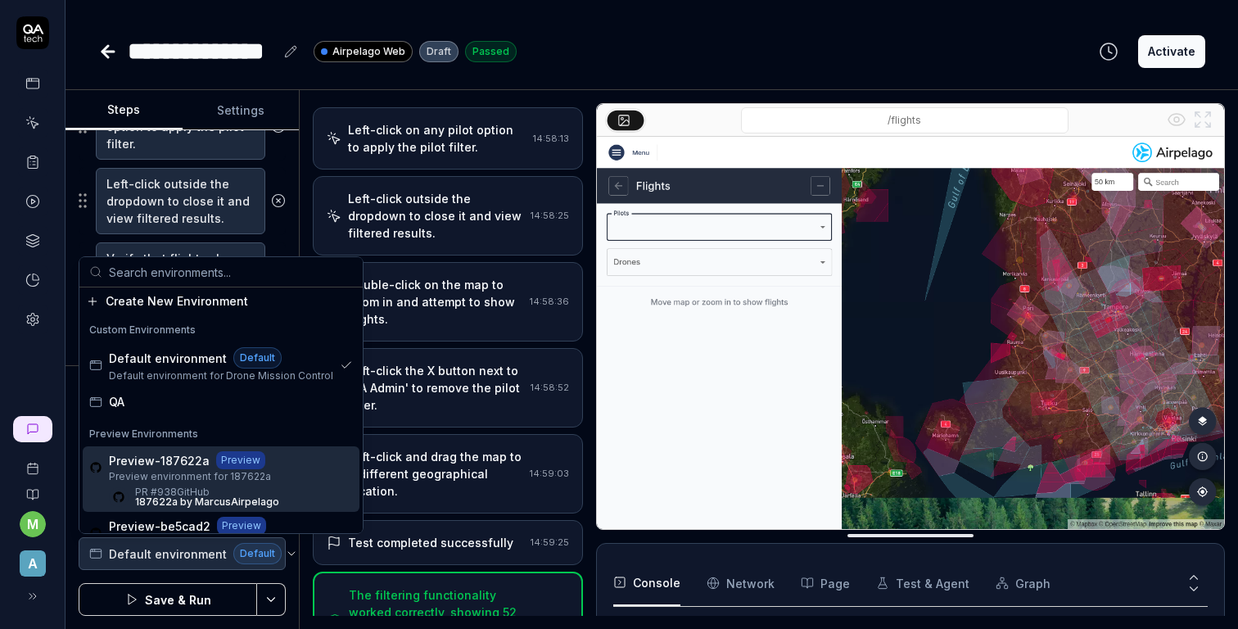
click at [208, 481] on span "Preview environment for 187622a" at bounding box center [194, 476] width 170 height 15
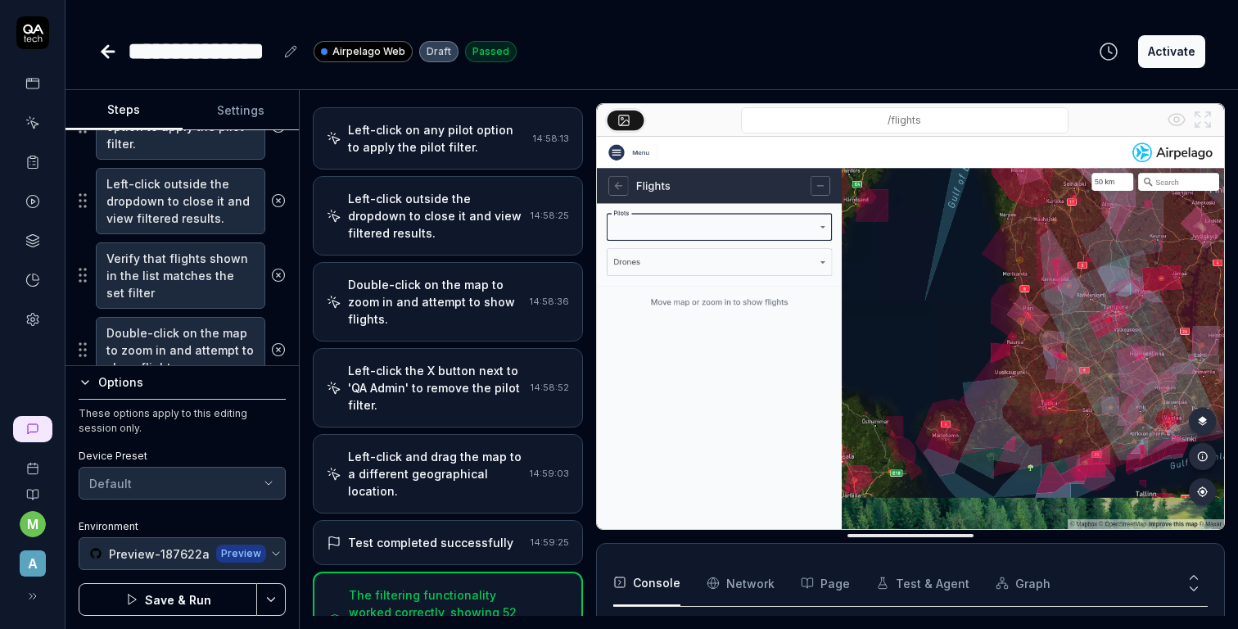
click at [189, 595] on button "Save & Run" at bounding box center [168, 599] width 178 height 33
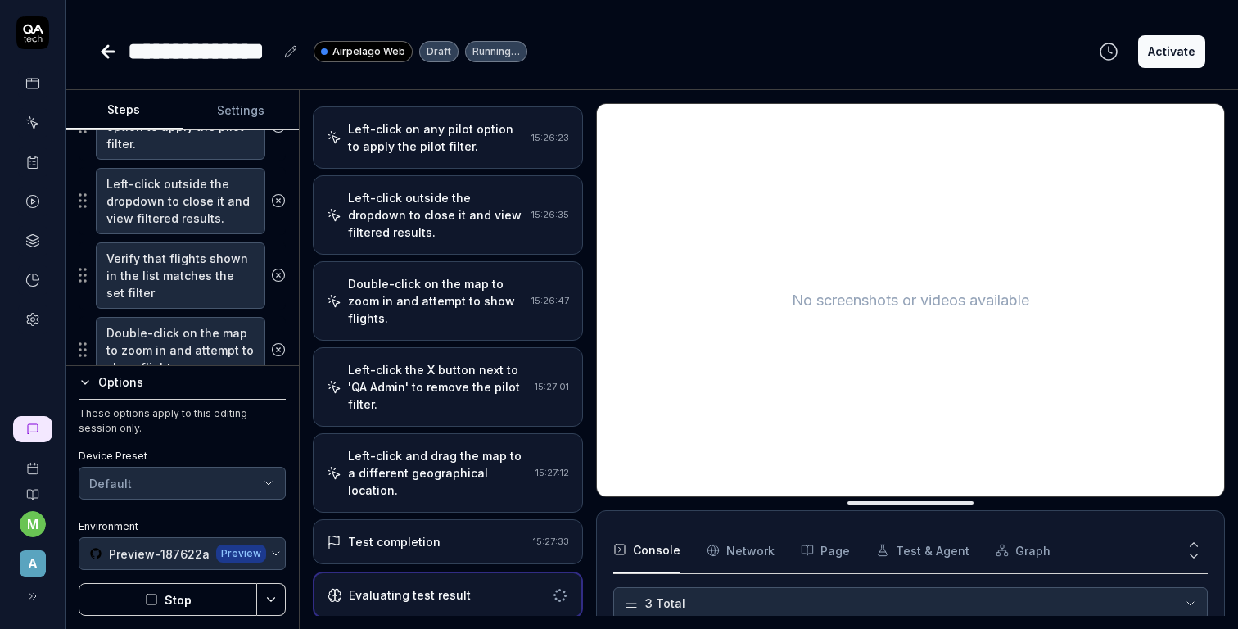
scroll to position [158, 0]
click at [200, 597] on button "Run" at bounding box center [168, 599] width 178 height 33
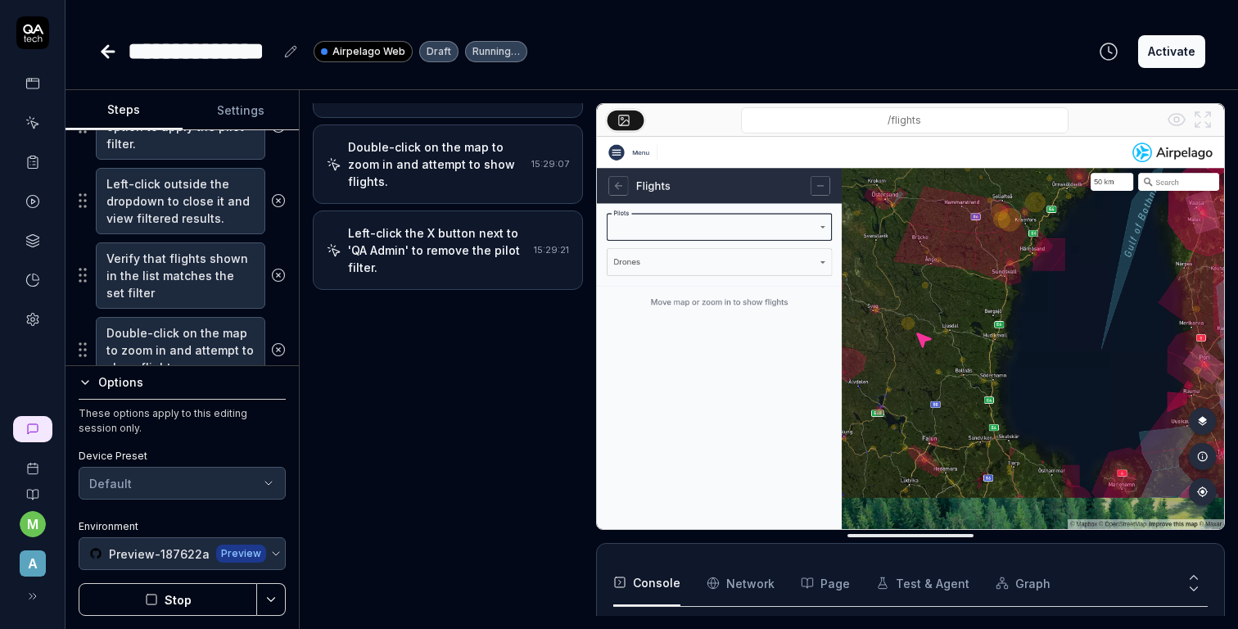
scroll to position [290, 0]
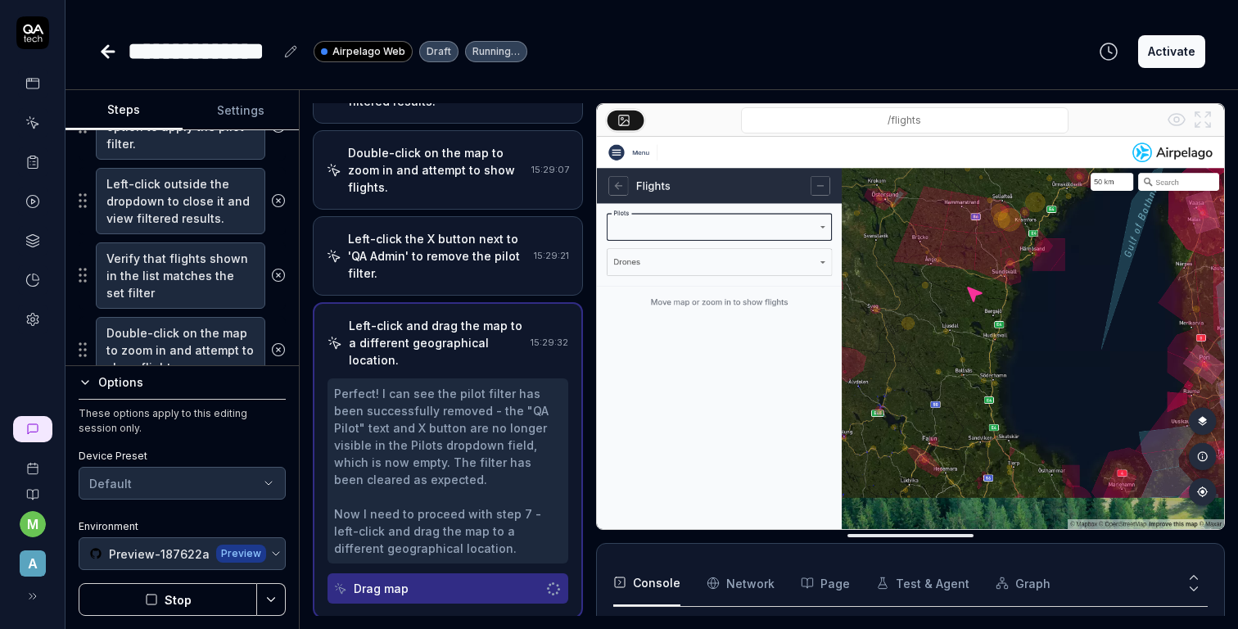
click at [184, 595] on button "Stop" at bounding box center [168, 599] width 178 height 33
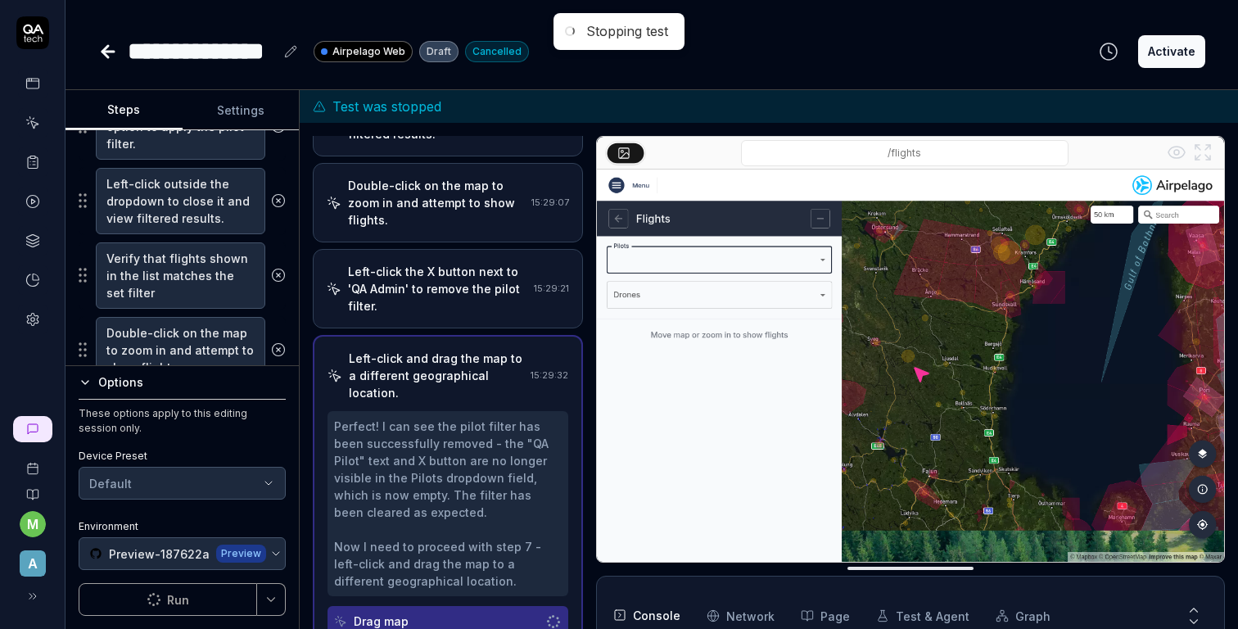
scroll to position [300, 0]
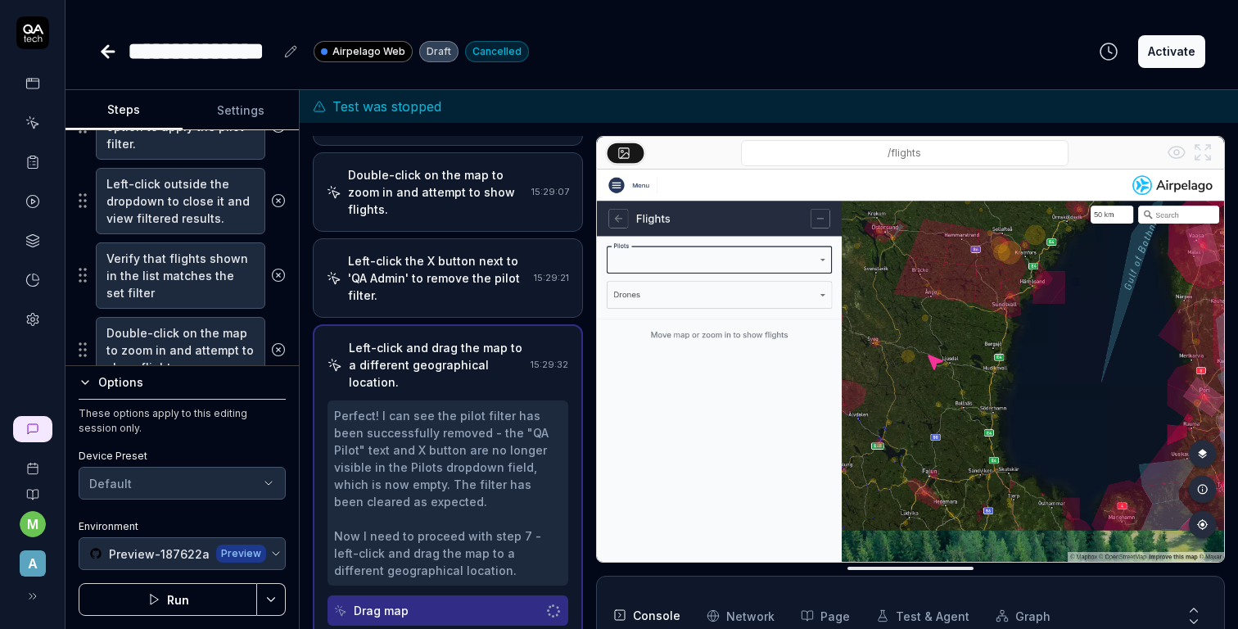
click at [159, 596] on icon "button" at bounding box center [153, 599] width 13 height 13
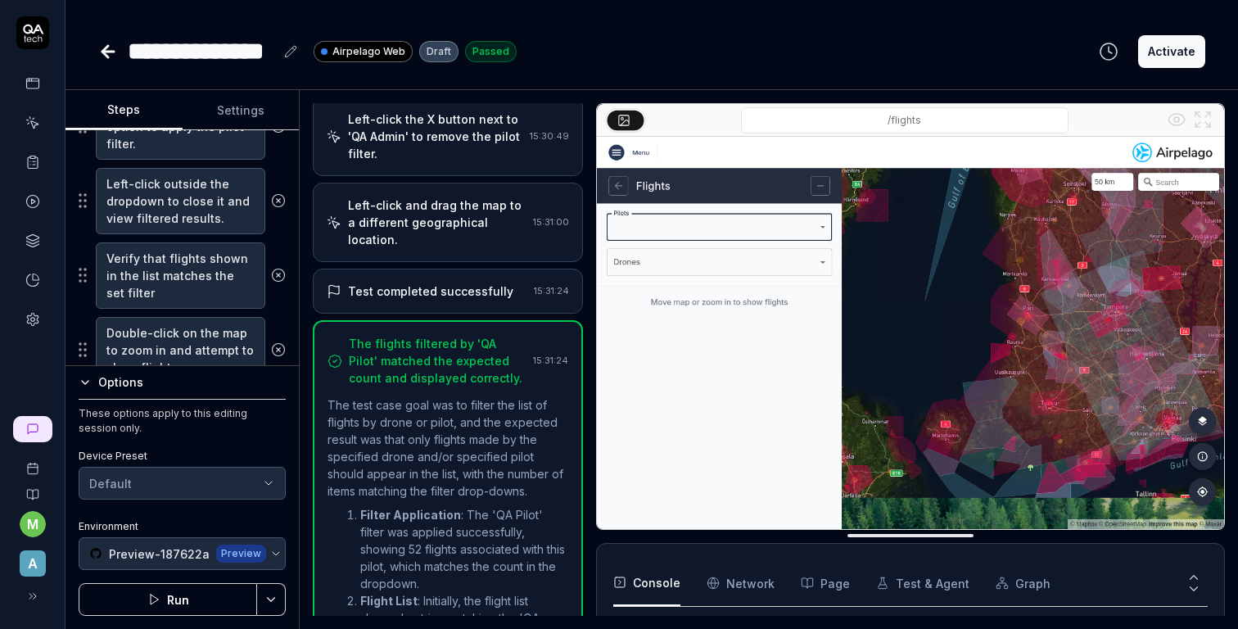
scroll to position [147, 0]
click at [104, 52] on icon at bounding box center [107, 52] width 11 height 0
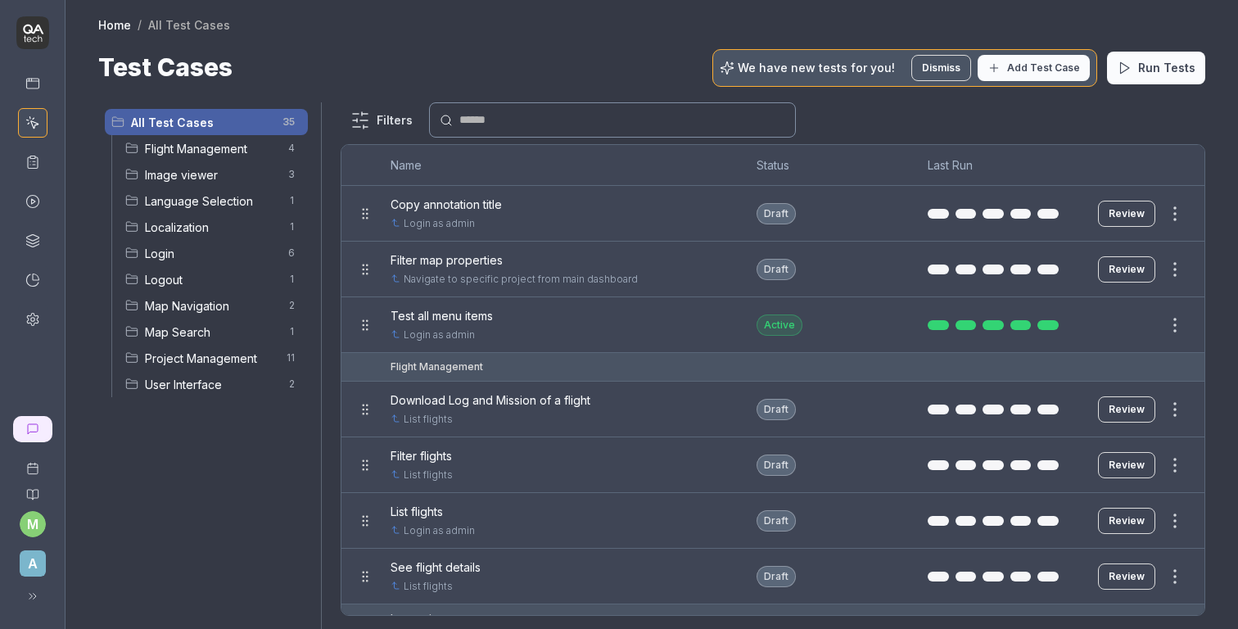
click at [350, 273] on div at bounding box center [619, 314] width 1238 height 629
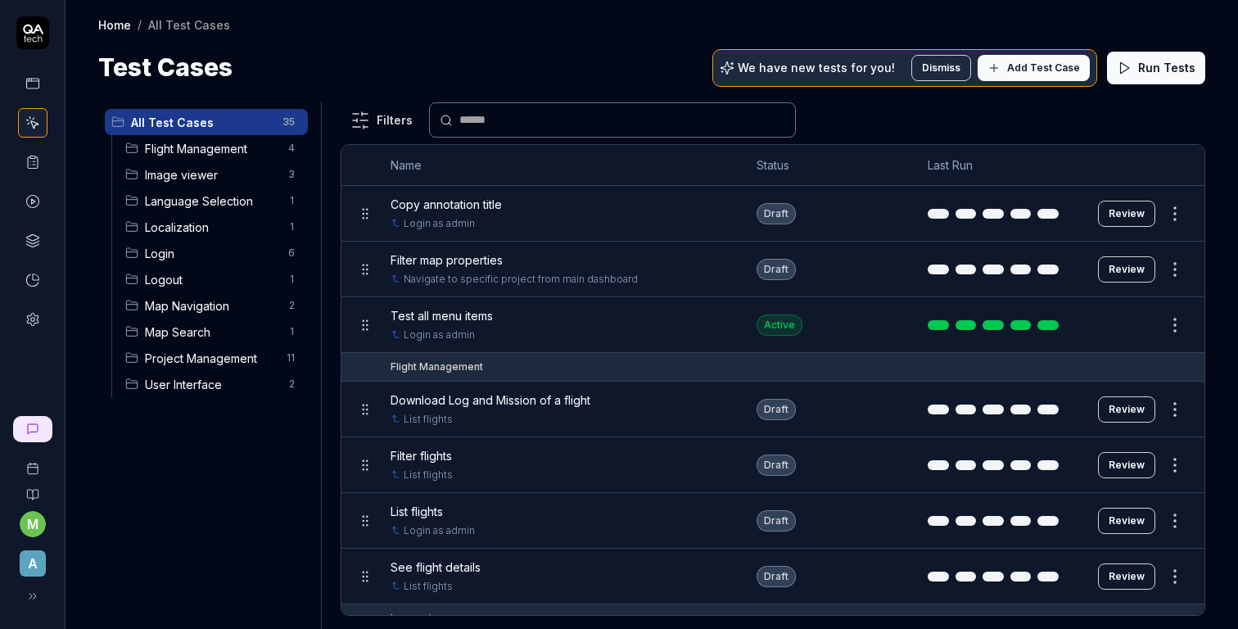
click at [206, 147] on span "Flight Management" at bounding box center [211, 148] width 133 height 17
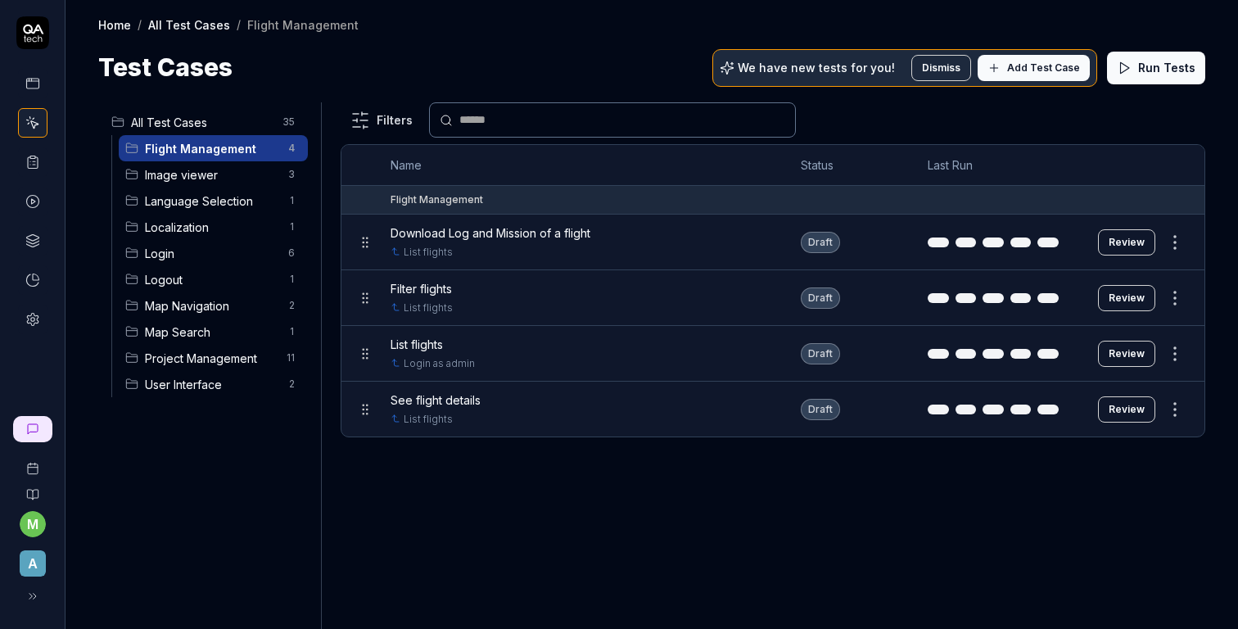
click at [420, 403] on span "See flight details" at bounding box center [436, 399] width 90 height 17
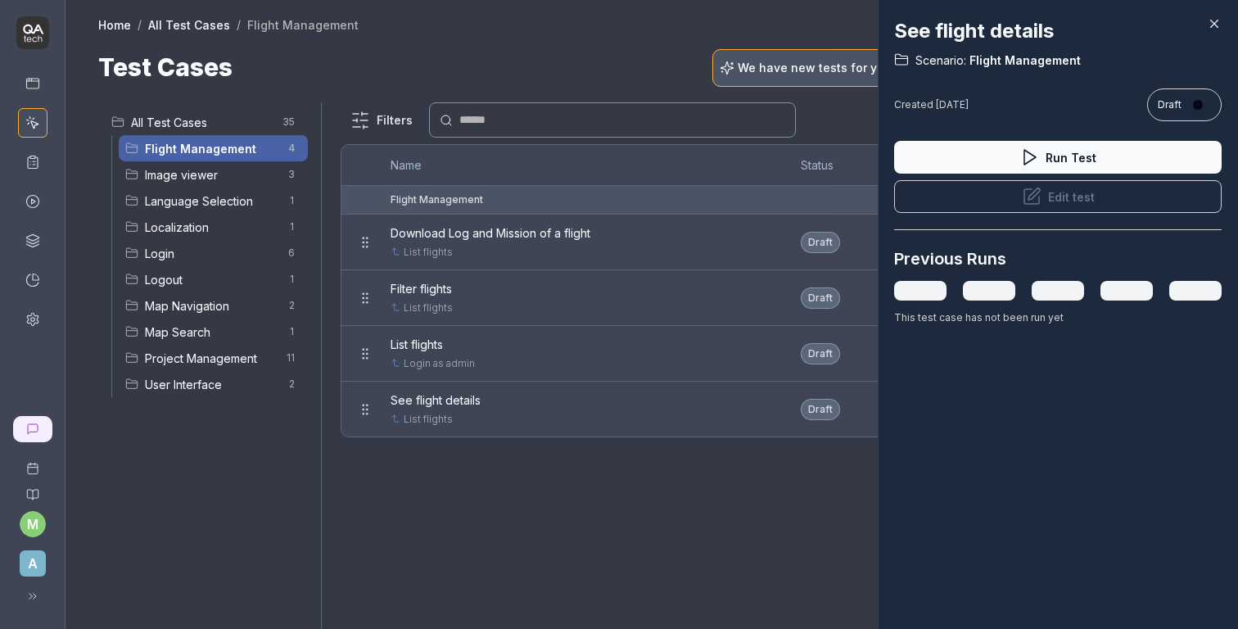
click at [985, 202] on button "Edit test" at bounding box center [1057, 196] width 327 height 33
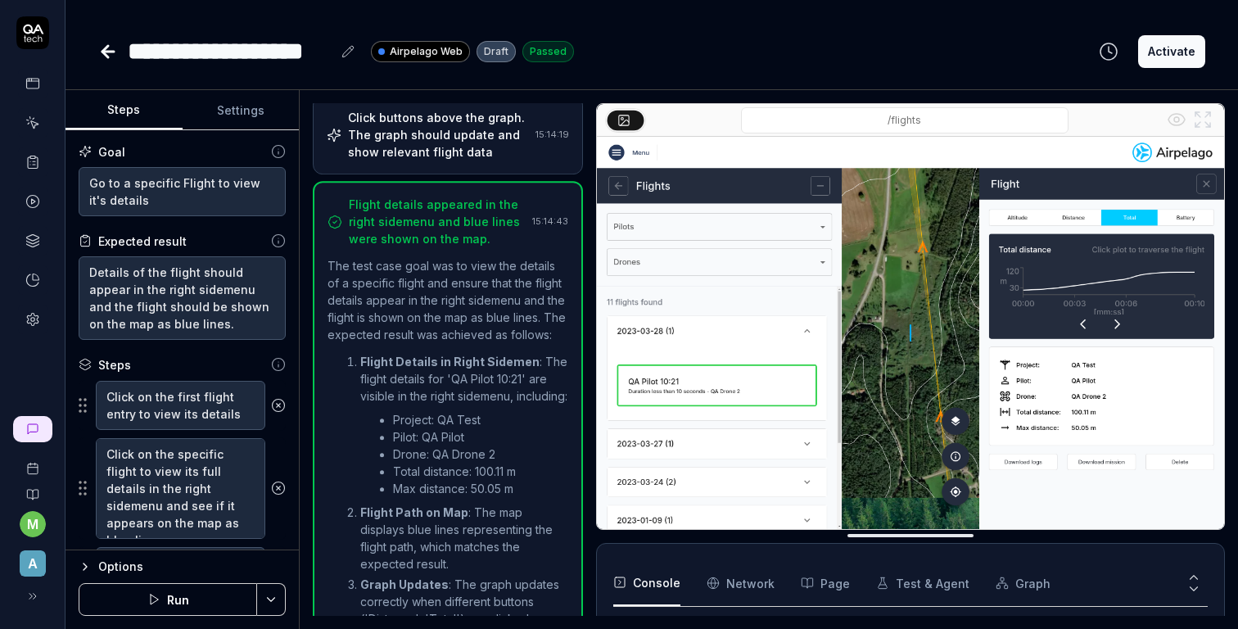
scroll to position [396, 0]
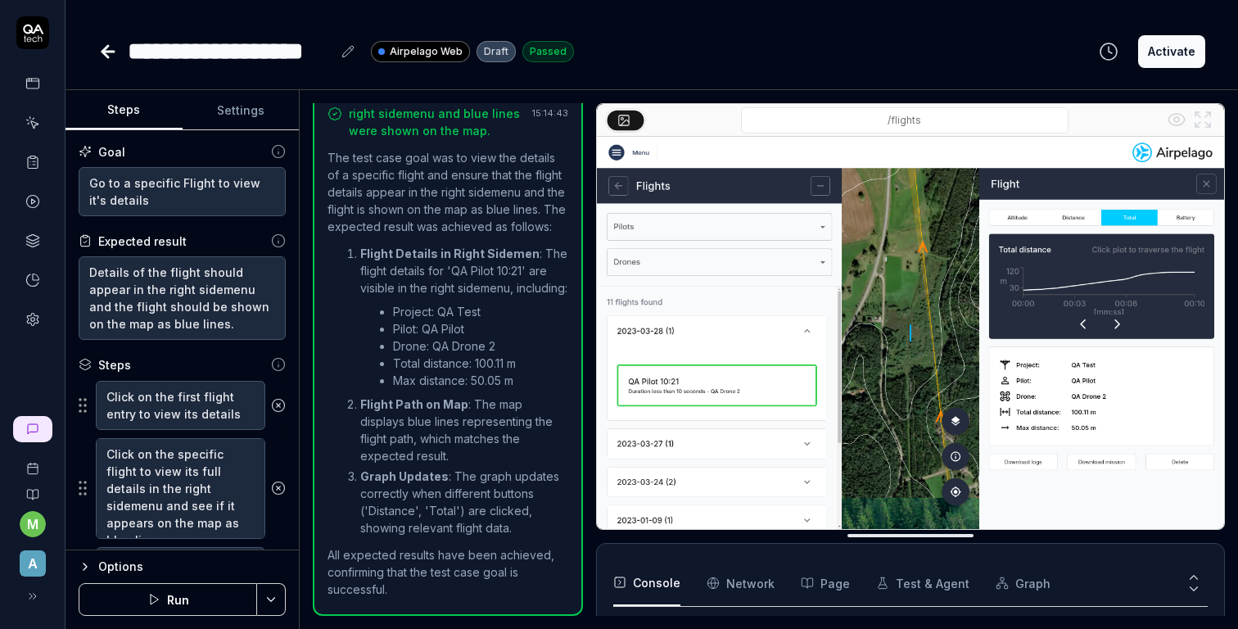
click at [161, 569] on div "Options" at bounding box center [191, 567] width 187 height 20
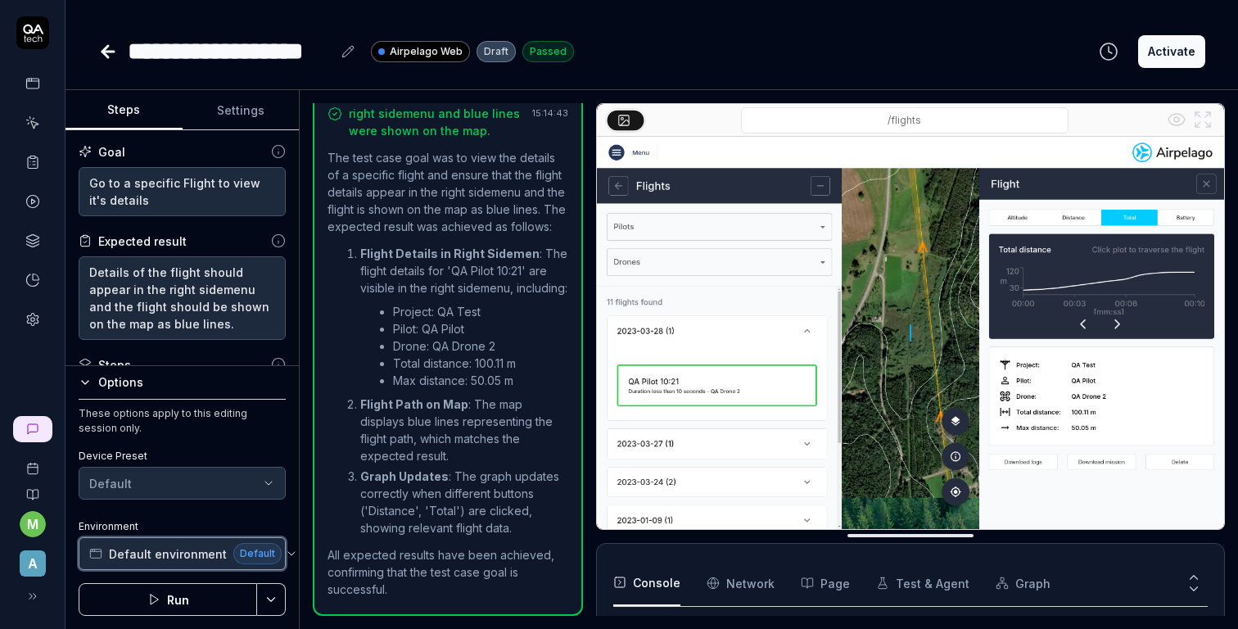
click at [176, 559] on span "Default environment" at bounding box center [168, 553] width 118 height 17
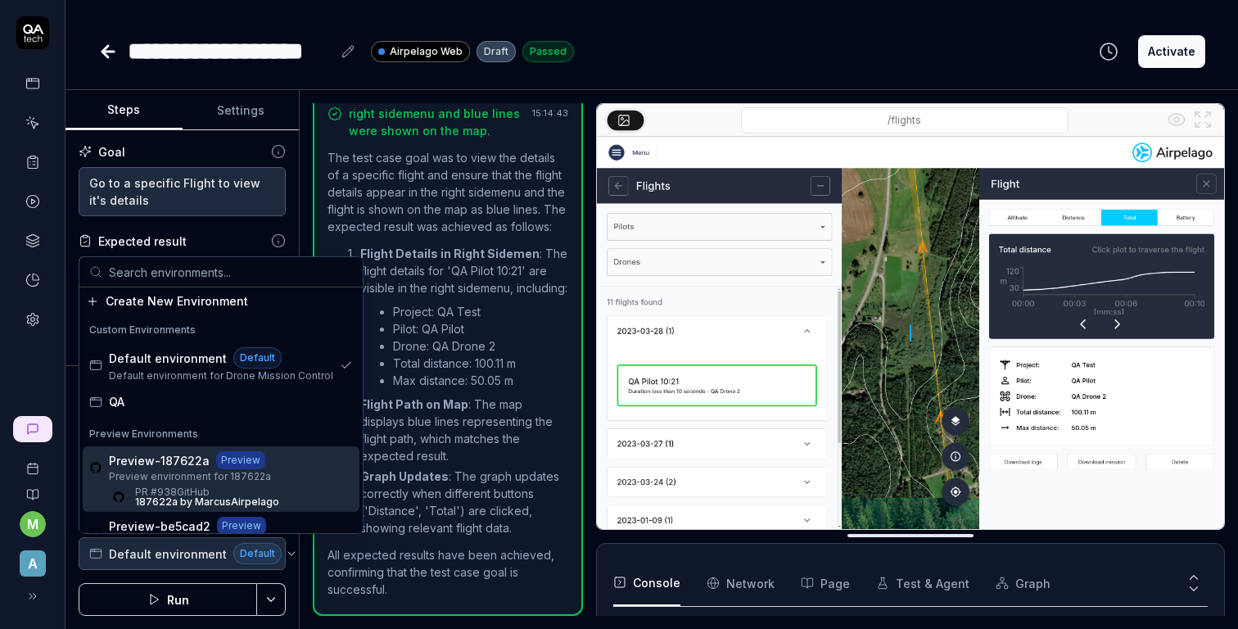
click at [214, 477] on span "Preview environment for 187622a" at bounding box center [194, 476] width 170 height 15
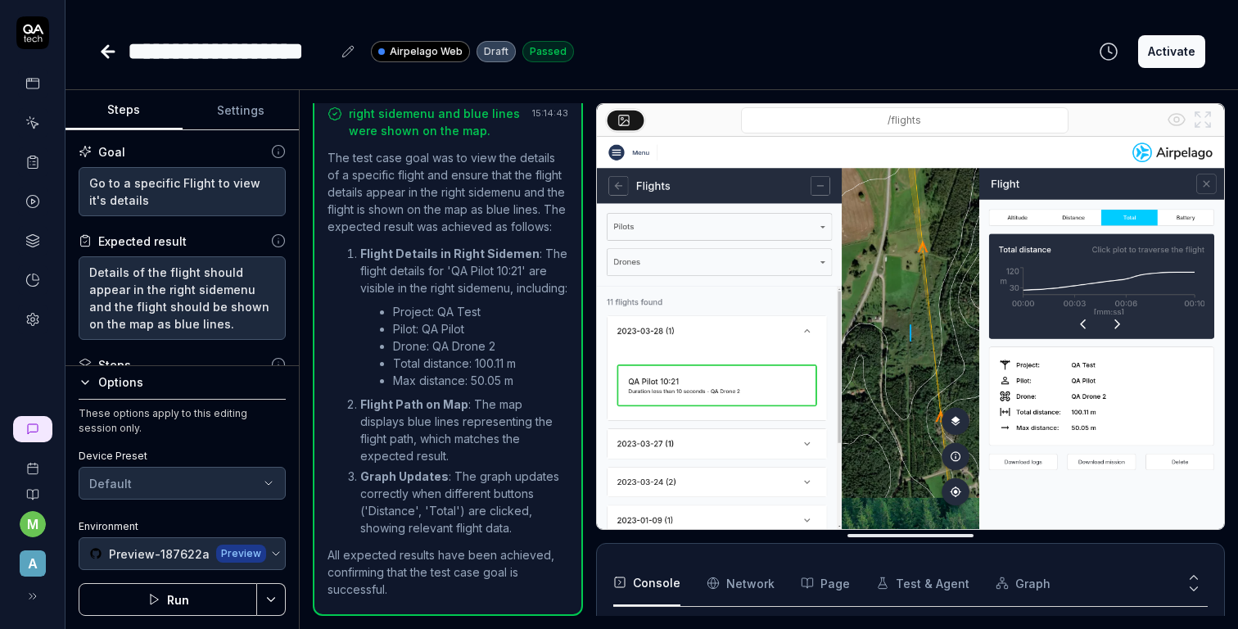
click at [159, 594] on icon "button" at bounding box center [153, 599] width 13 height 13
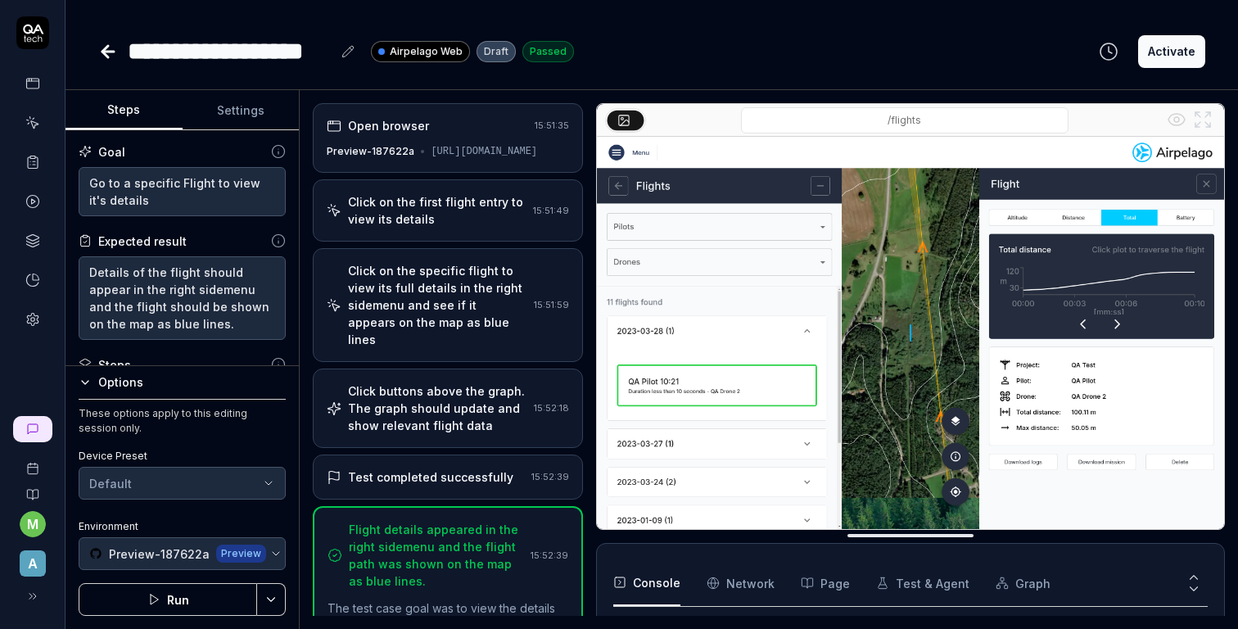
scroll to position [147, 0]
click at [108, 52] on icon at bounding box center [107, 52] width 11 height 0
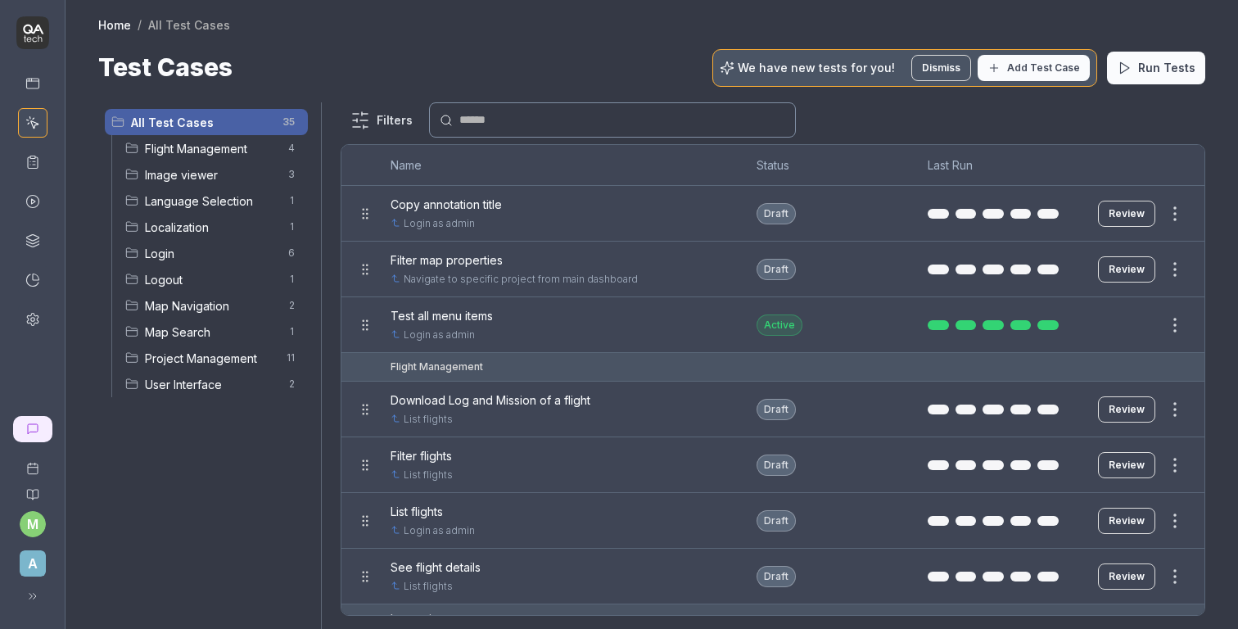
click at [301, 244] on div at bounding box center [619, 314] width 1238 height 629
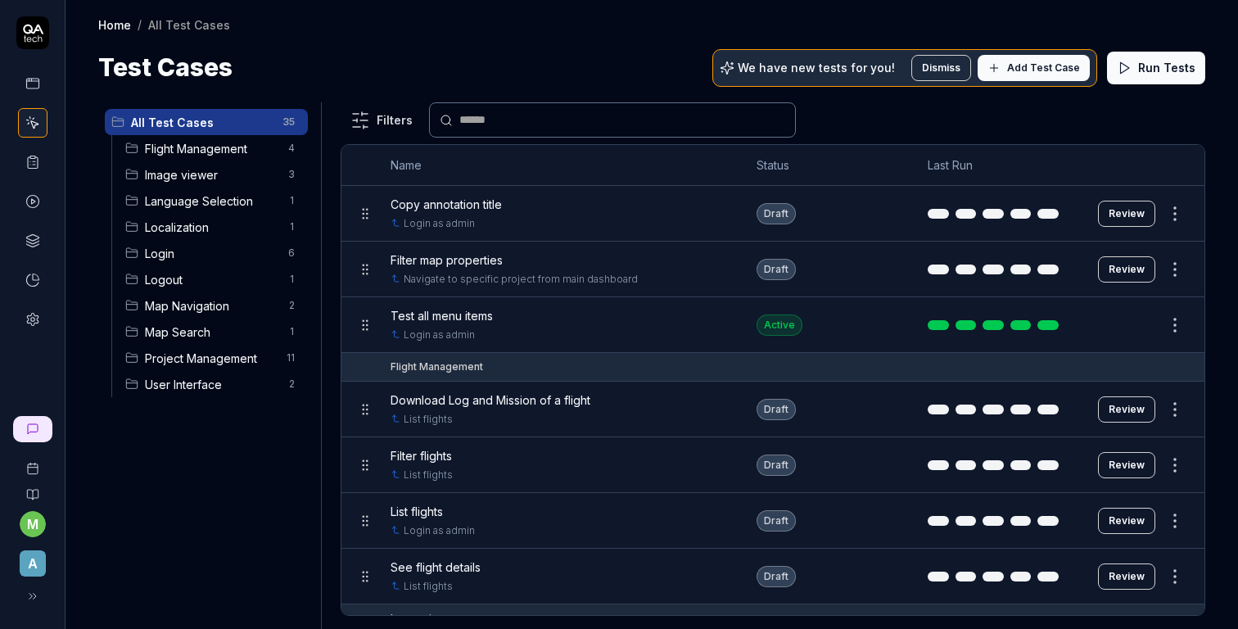
click at [239, 144] on span "Flight Management" at bounding box center [211, 148] width 133 height 17
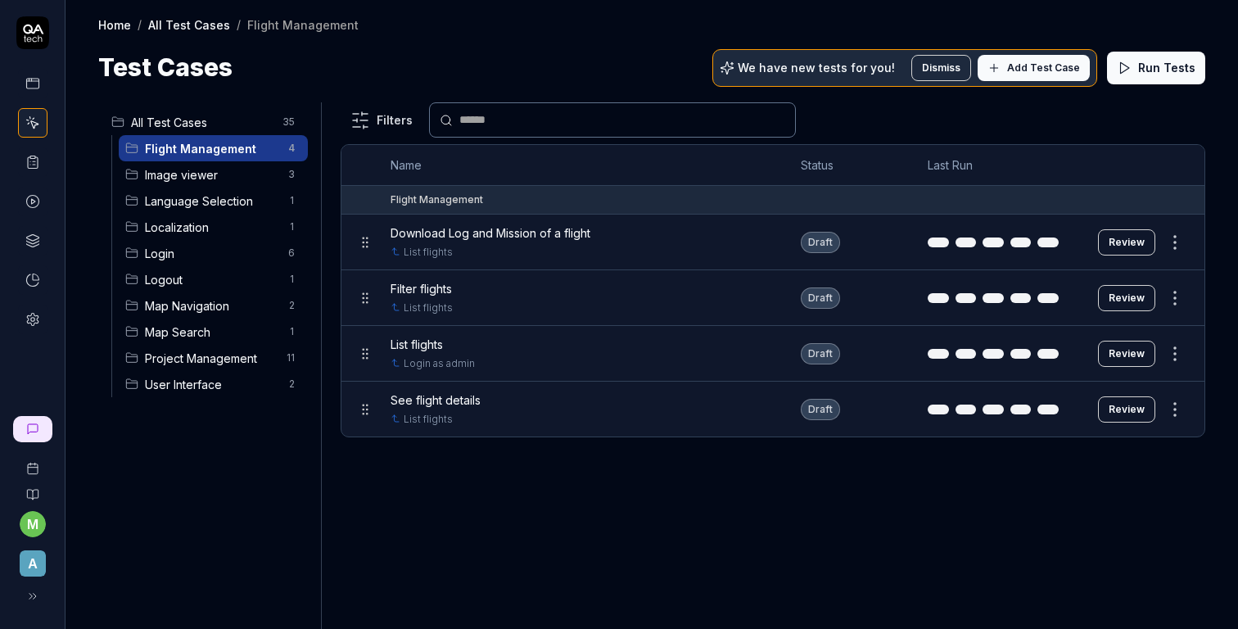
click at [479, 230] on span "Download Log and Mission of a flight" at bounding box center [491, 232] width 200 height 17
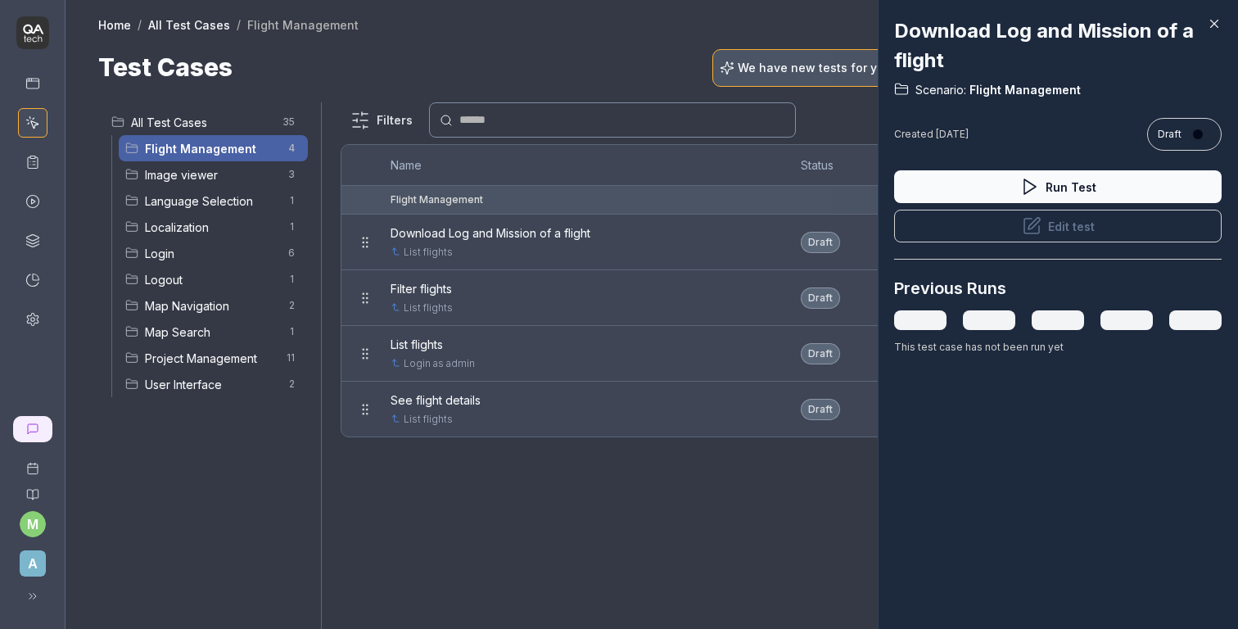
click at [914, 233] on button "Edit test" at bounding box center [1057, 226] width 327 height 33
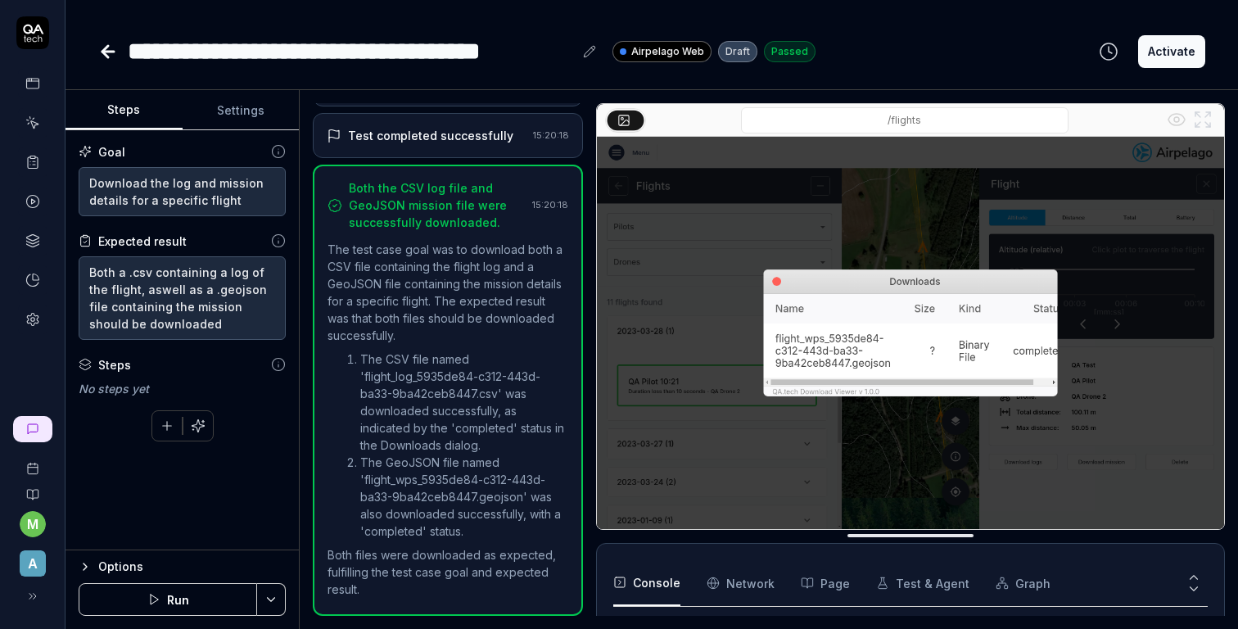
scroll to position [279, 0]
click at [131, 558] on div "Options" at bounding box center [191, 567] width 187 height 20
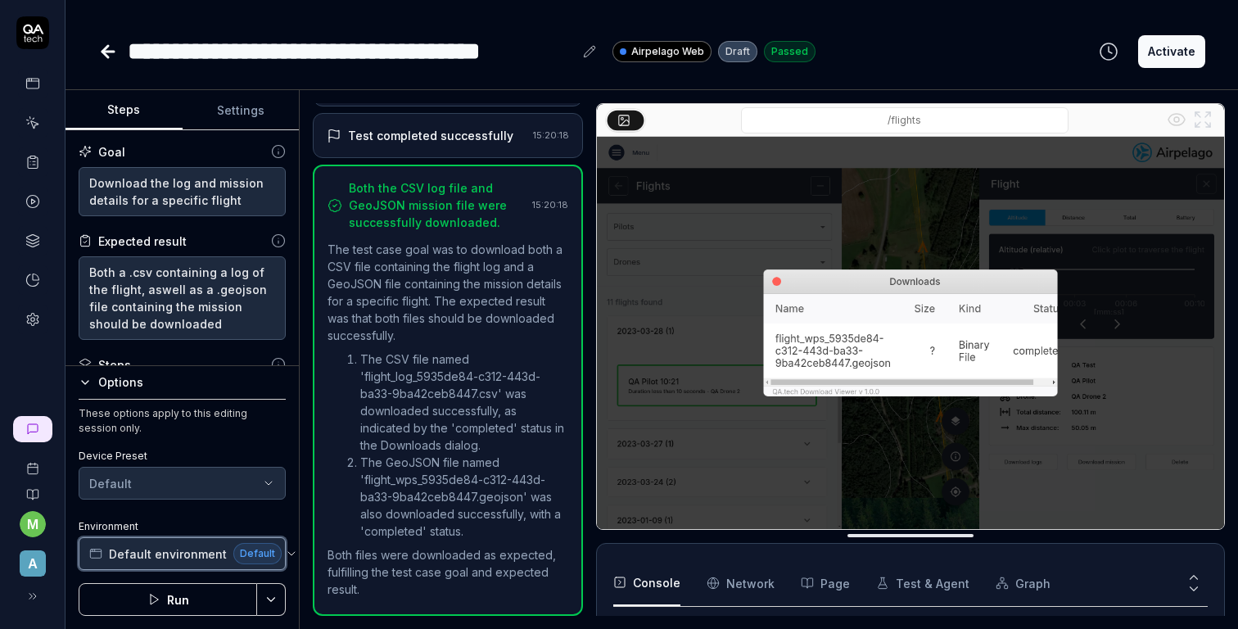
click at [166, 548] on span "Default environment" at bounding box center [168, 553] width 118 height 17
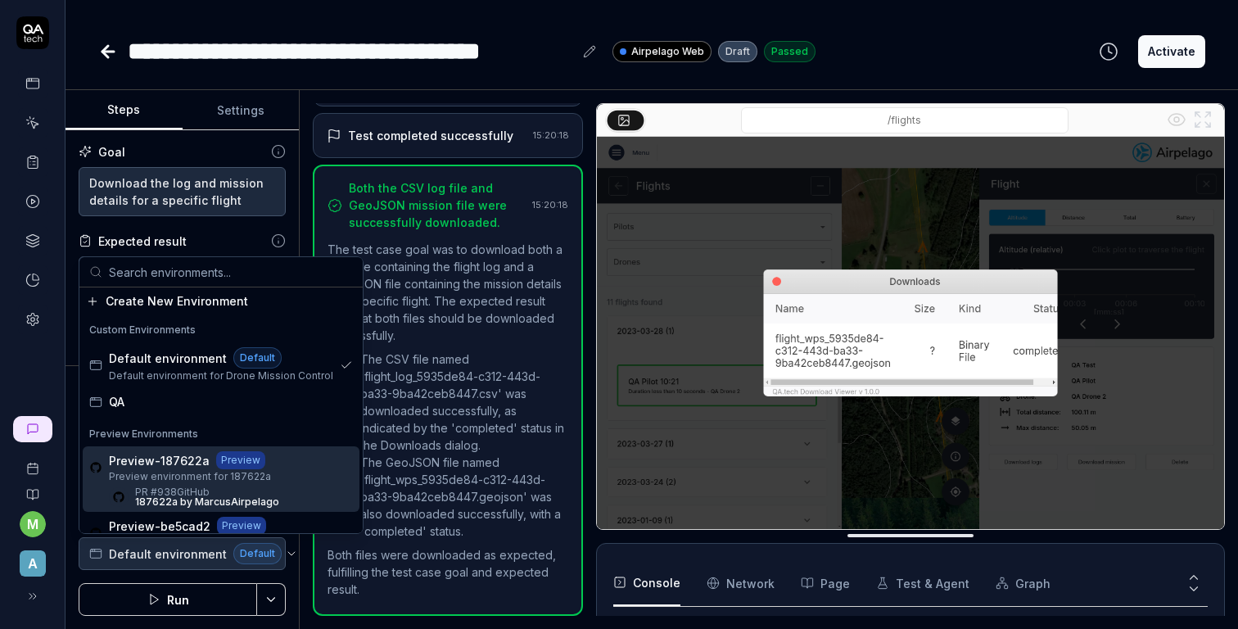
click at [202, 478] on span "Preview environment for 187622a" at bounding box center [194, 476] width 170 height 15
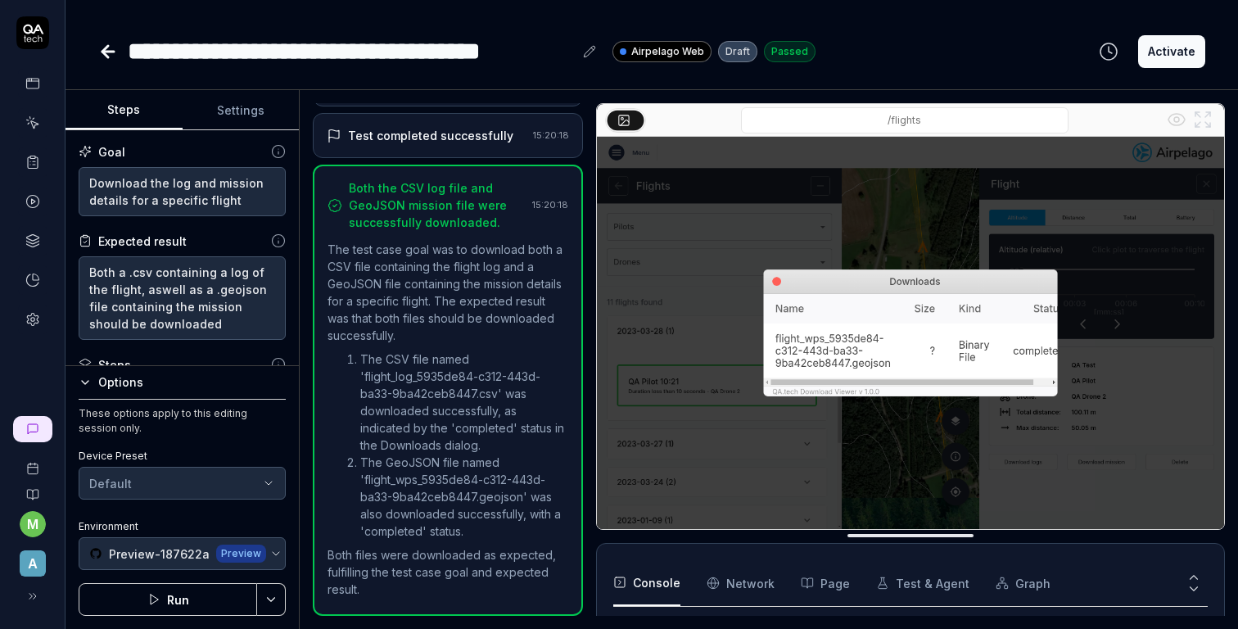
click at [165, 599] on button "Run" at bounding box center [168, 599] width 178 height 33
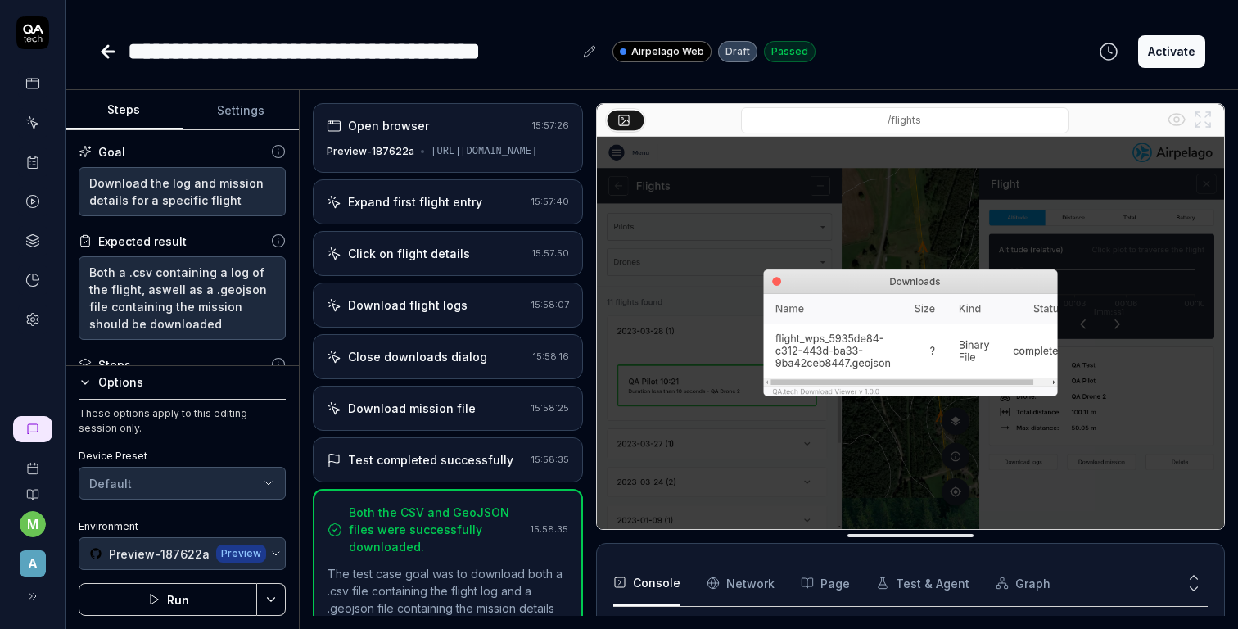
scroll to position [279, 0]
click at [106, 54] on icon at bounding box center [105, 51] width 6 height 11
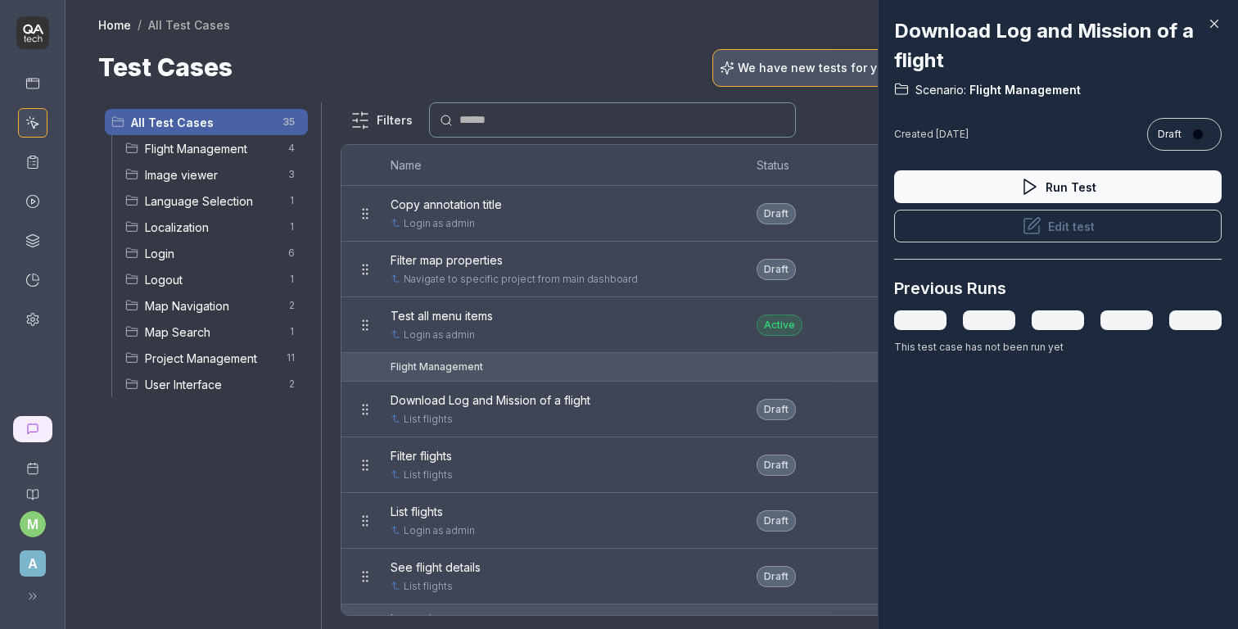
click at [241, 166] on div at bounding box center [619, 314] width 1238 height 629
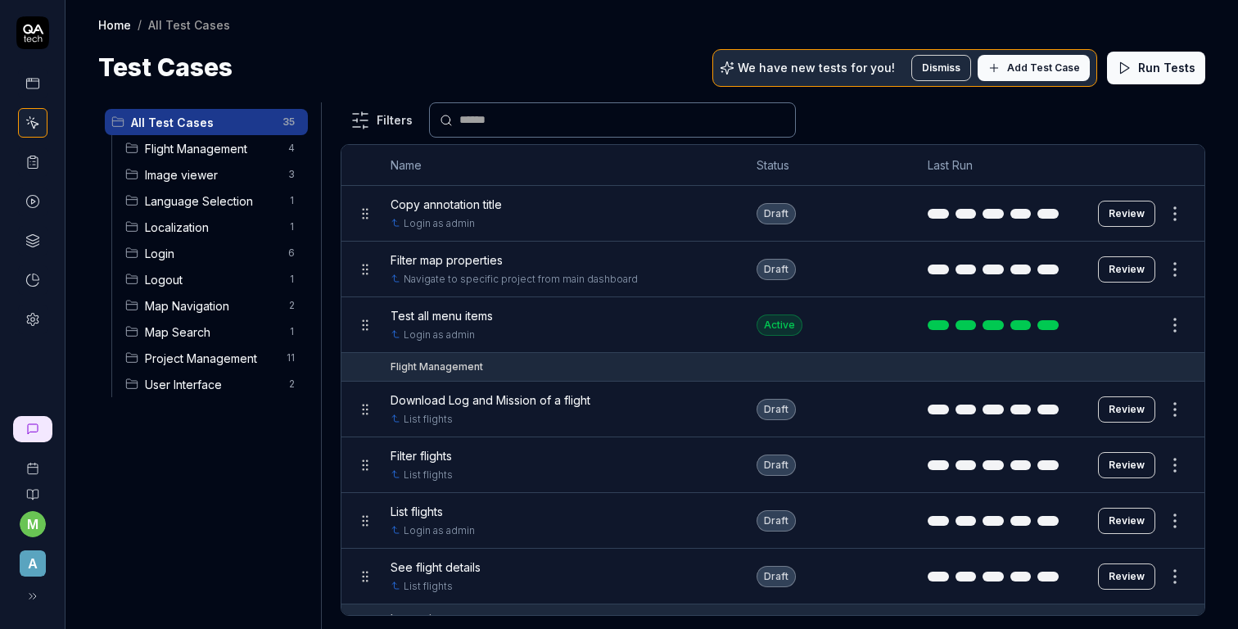
click at [228, 148] on span "Flight Management" at bounding box center [211, 148] width 133 height 17
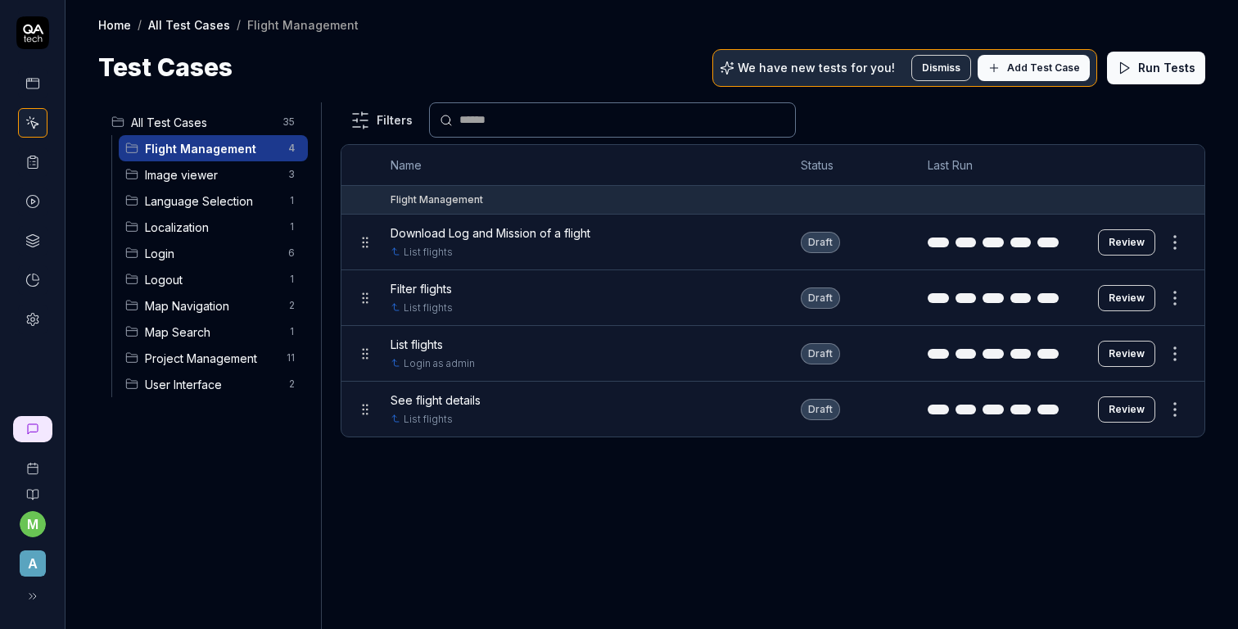
click at [449, 283] on span "Filter flights" at bounding box center [421, 288] width 61 height 17
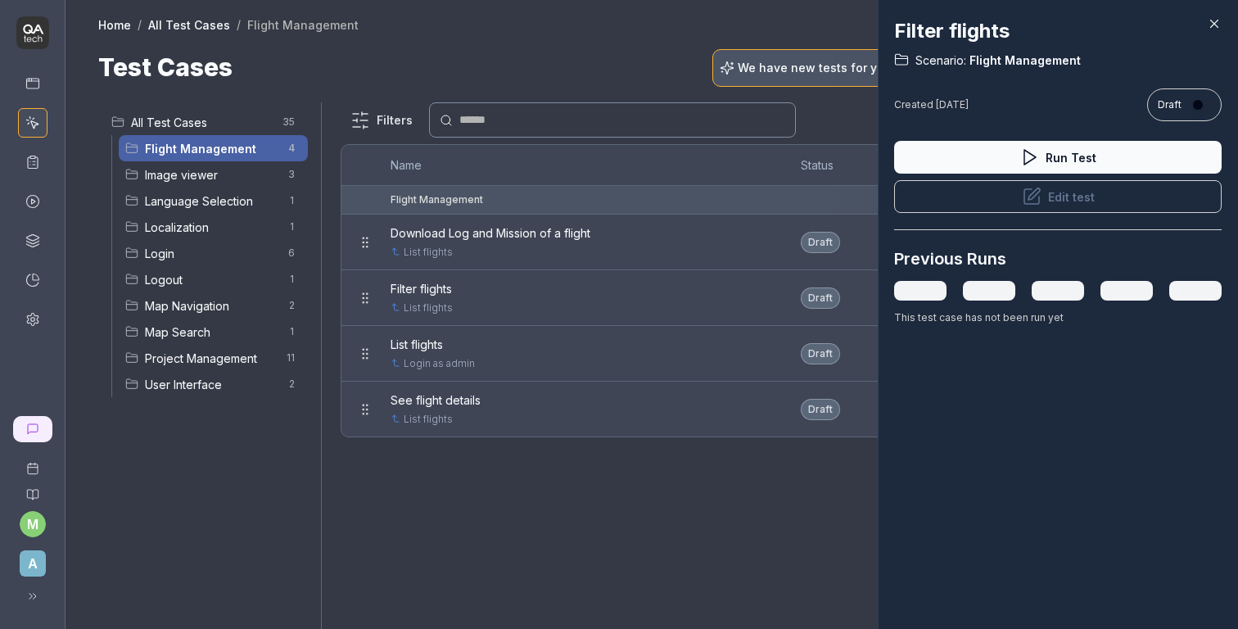
click at [1001, 203] on button "Edit test" at bounding box center [1057, 196] width 327 height 33
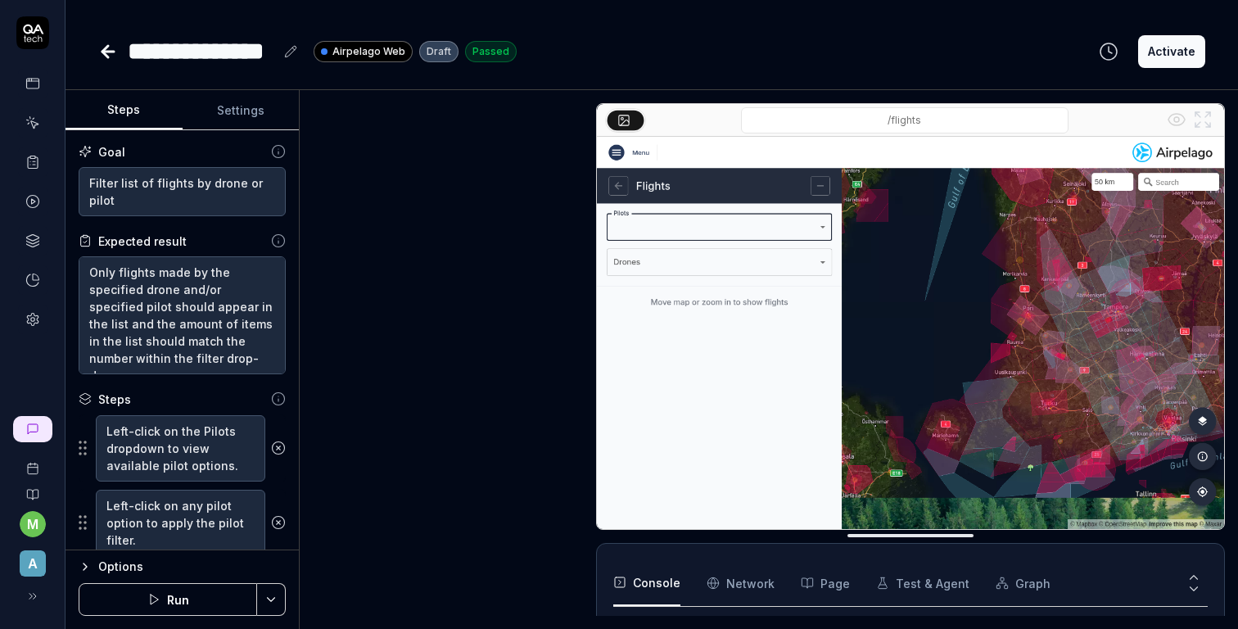
scroll to position [752, 0]
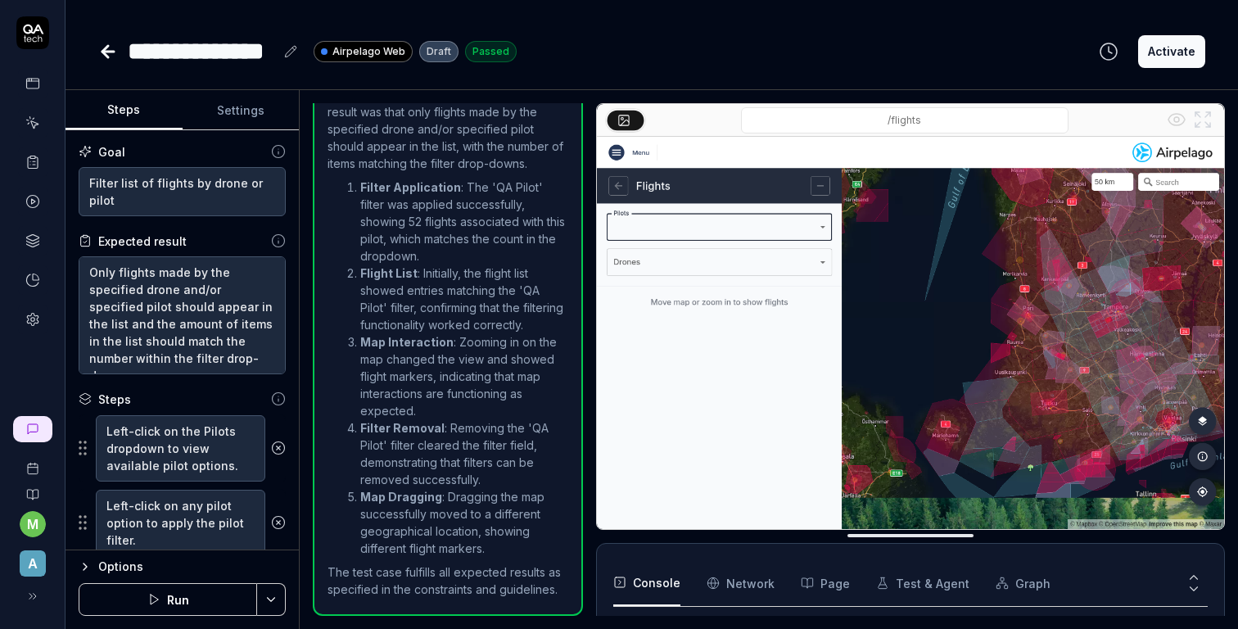
click at [203, 568] on div "Options" at bounding box center [191, 567] width 187 height 20
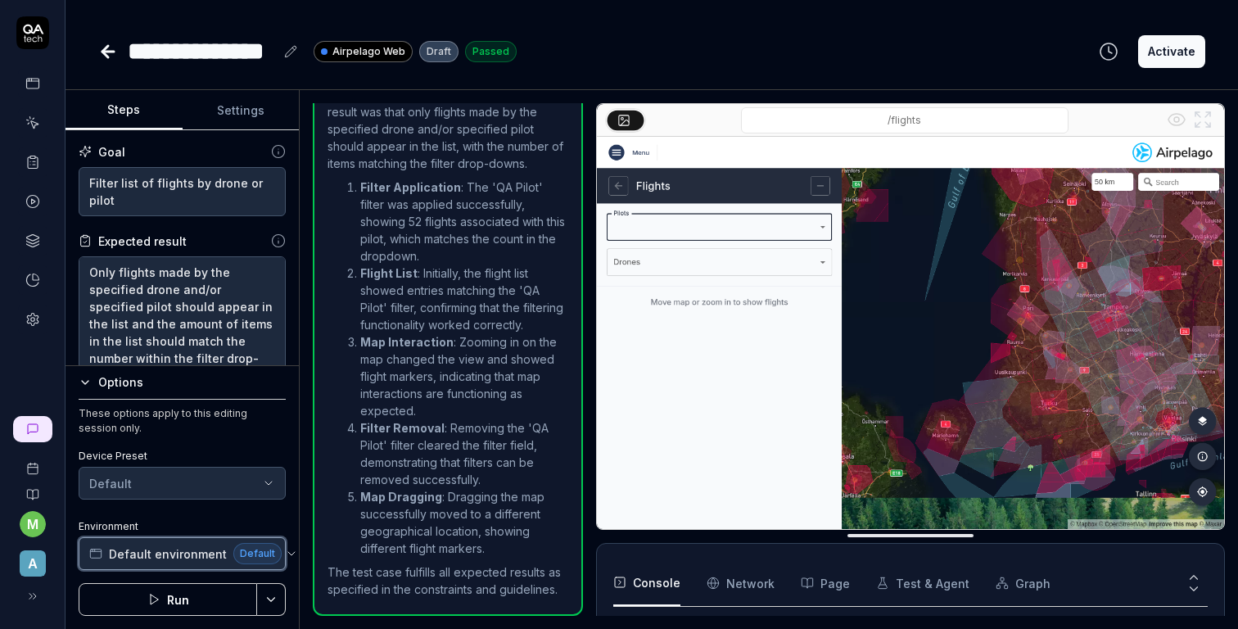
click at [203, 567] on button "Default environment Default" at bounding box center [182, 553] width 207 height 33
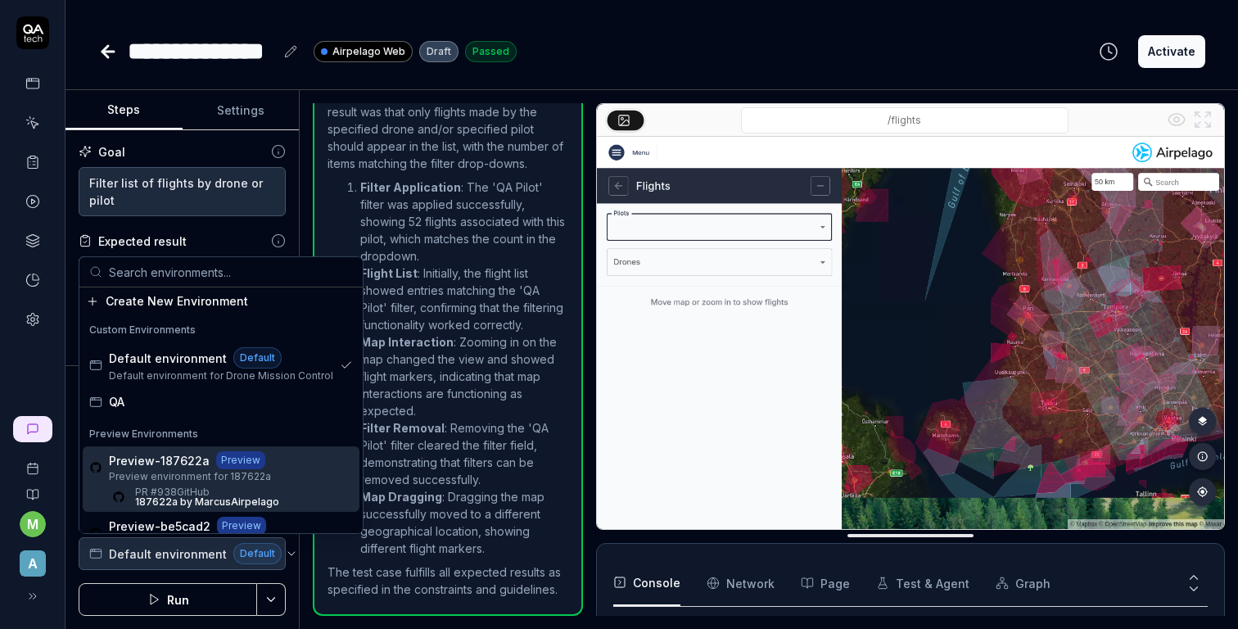
click at [227, 482] on span "Preview environment for 187622a" at bounding box center [194, 476] width 170 height 15
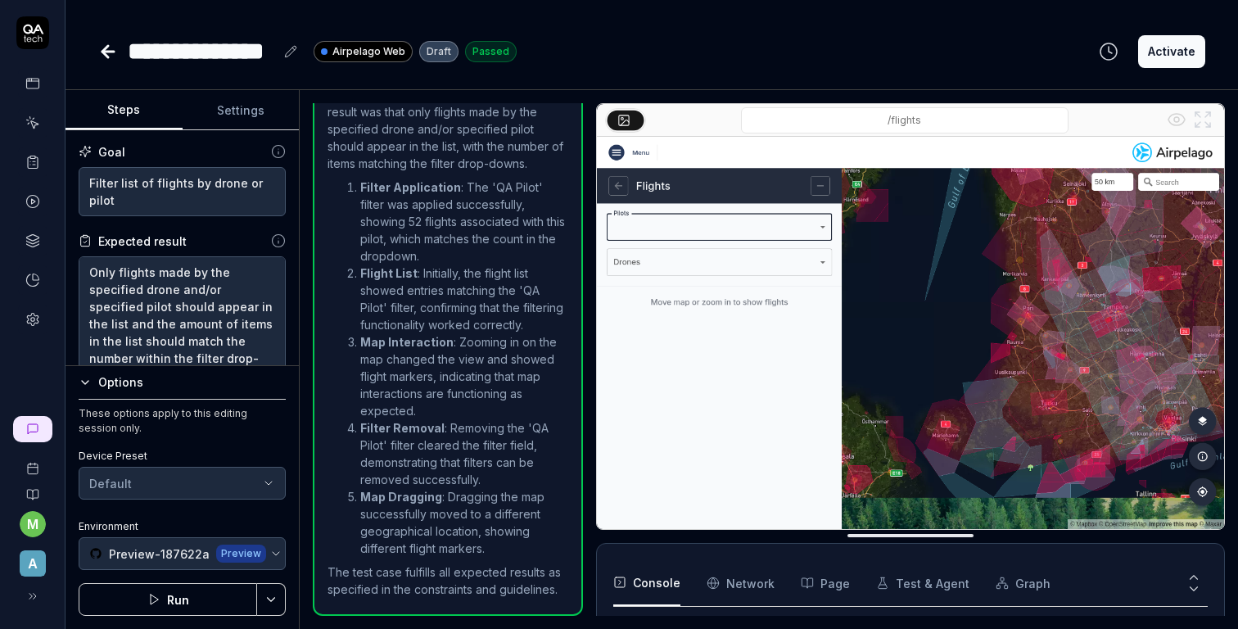
click at [212, 596] on button "Run" at bounding box center [168, 599] width 178 height 33
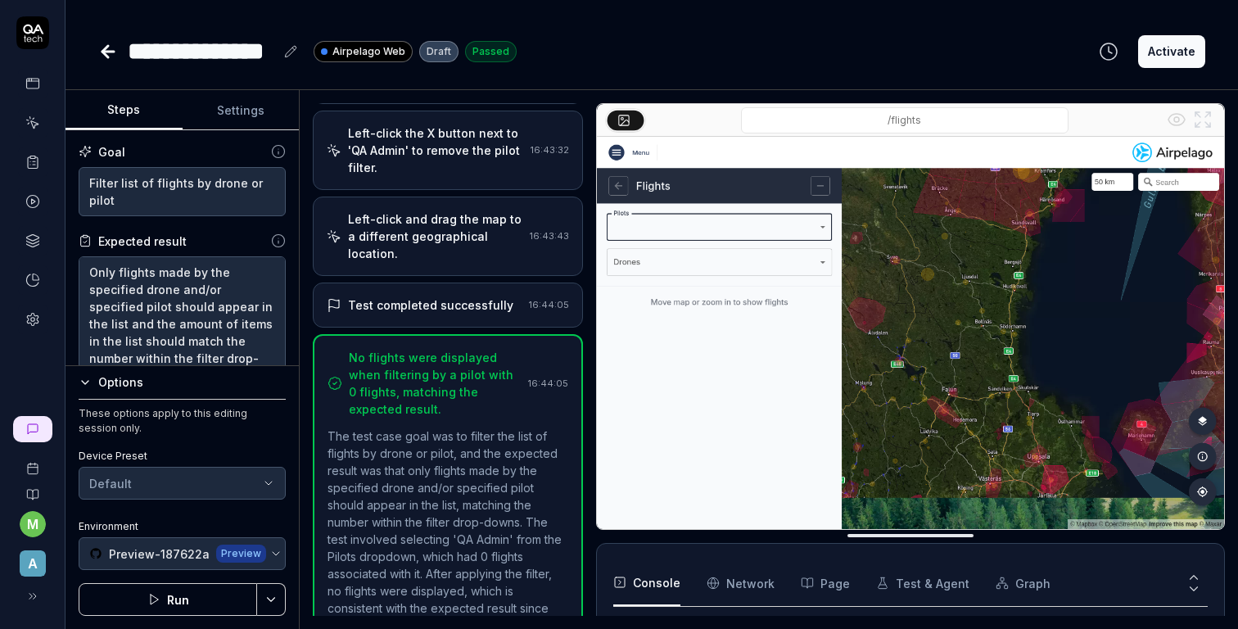
scroll to position [147, 0]
